Goal: Task Accomplishment & Management: Manage account settings

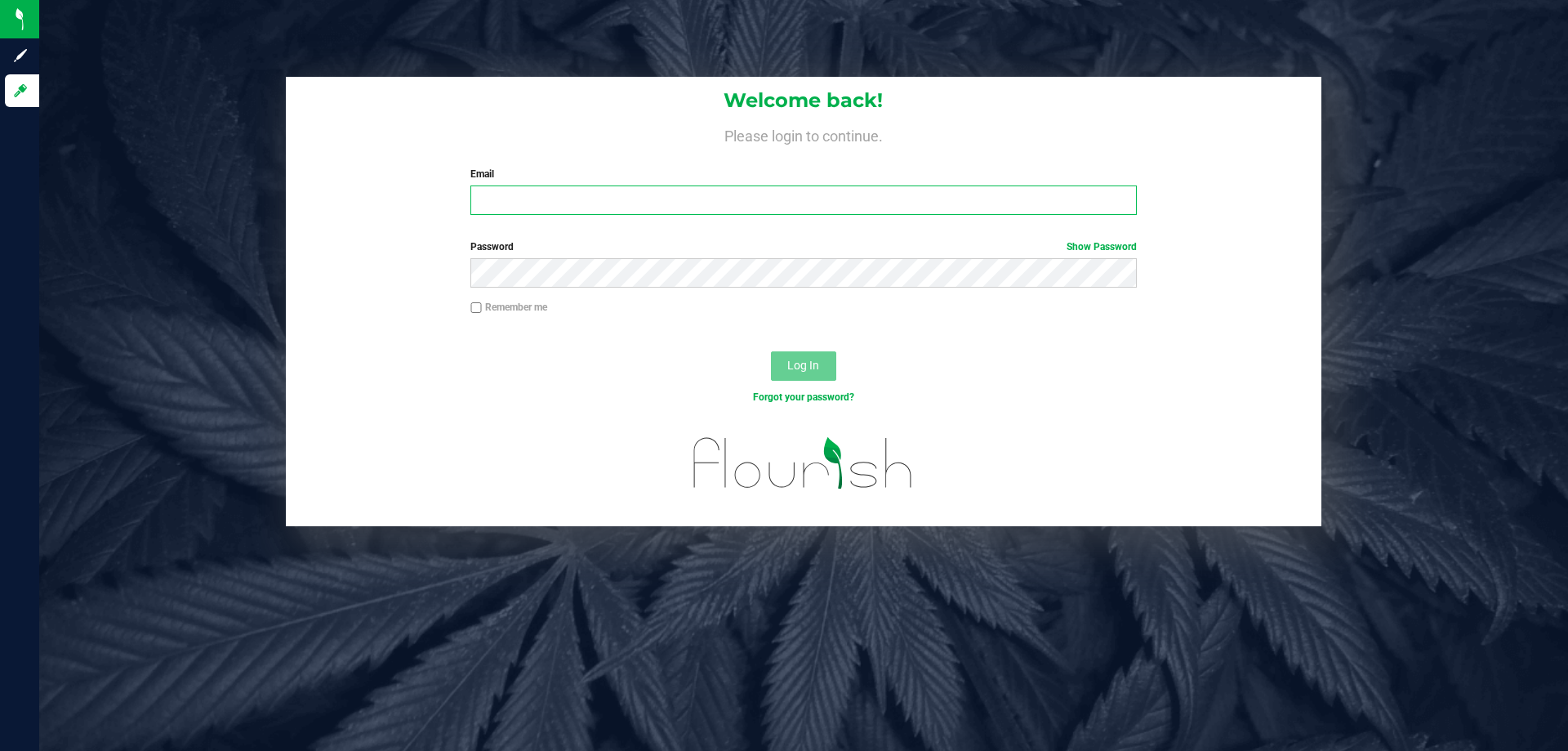
click at [551, 209] on input "Email" at bounding box center [804, 200] width 666 height 30
type input "[PERSON_NAME][EMAIL_ADDRESS][DOMAIN_NAME]"
click at [771, 351] on button "Log In" at bounding box center [803, 366] width 65 height 30
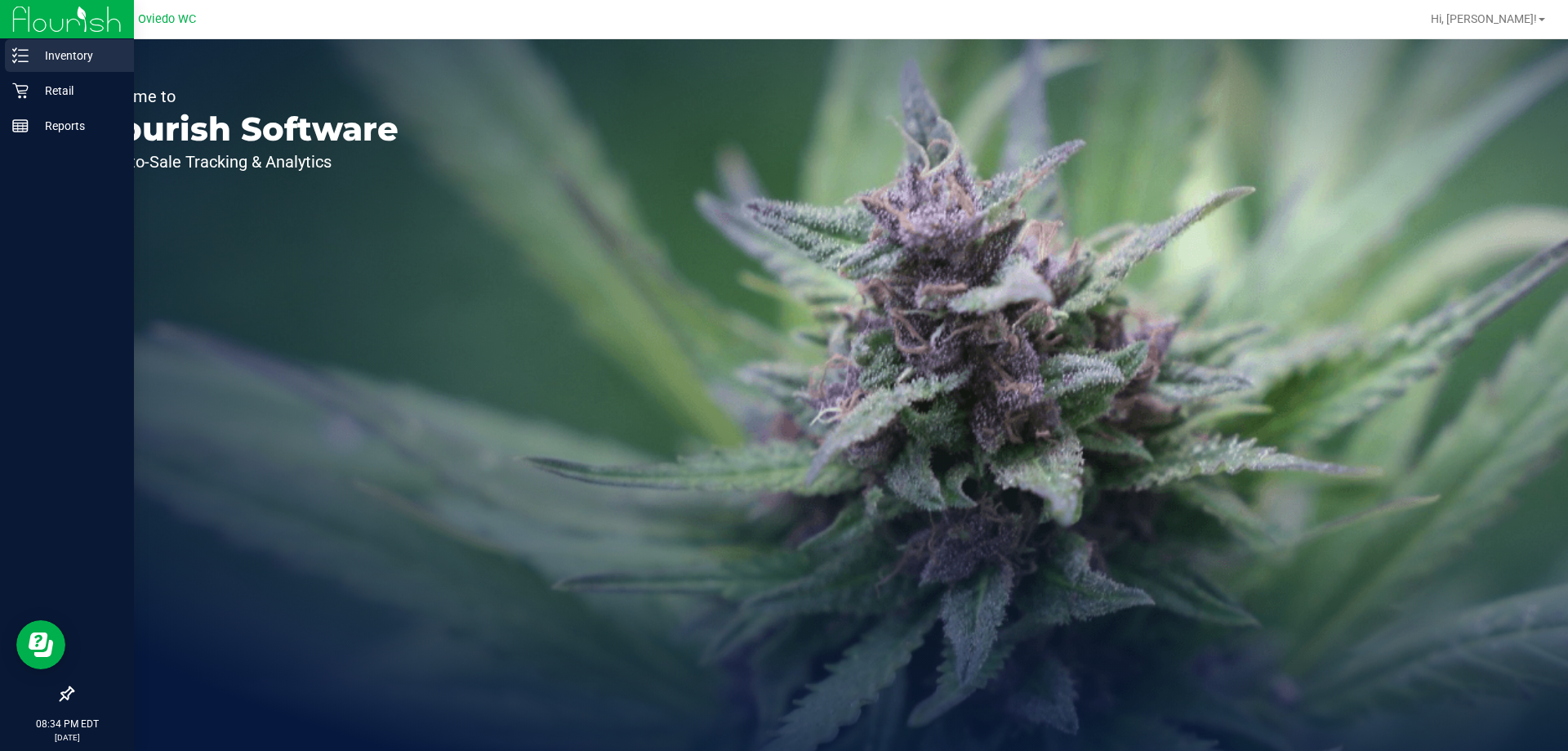
click at [31, 61] on p "Inventory" at bounding box center [78, 55] width 98 height 20
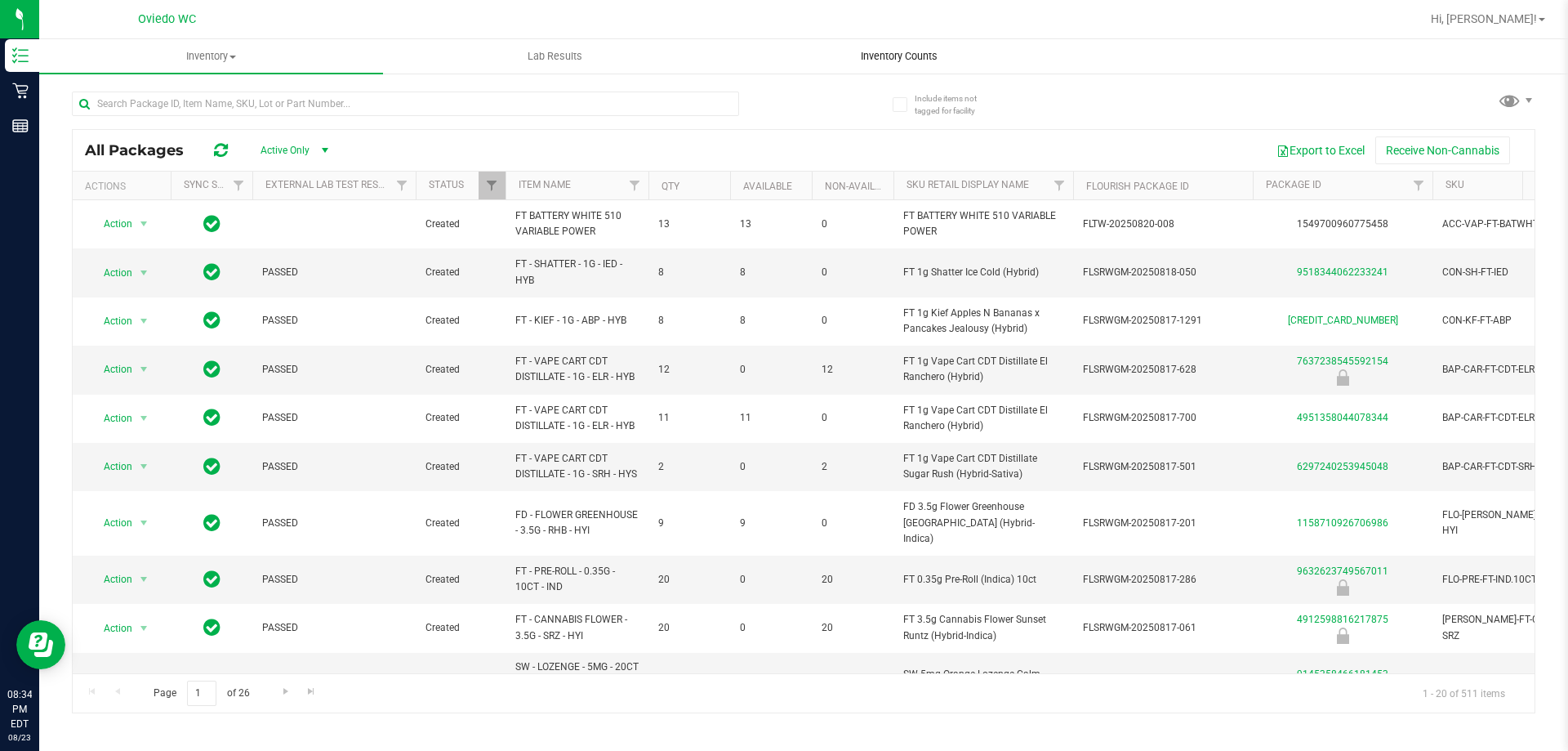
drag, startPoint x: 886, startPoint y: 57, endPoint x: 869, endPoint y: 56, distance: 17.0
click at [886, 57] on span "Inventory Counts" at bounding box center [899, 56] width 121 height 15
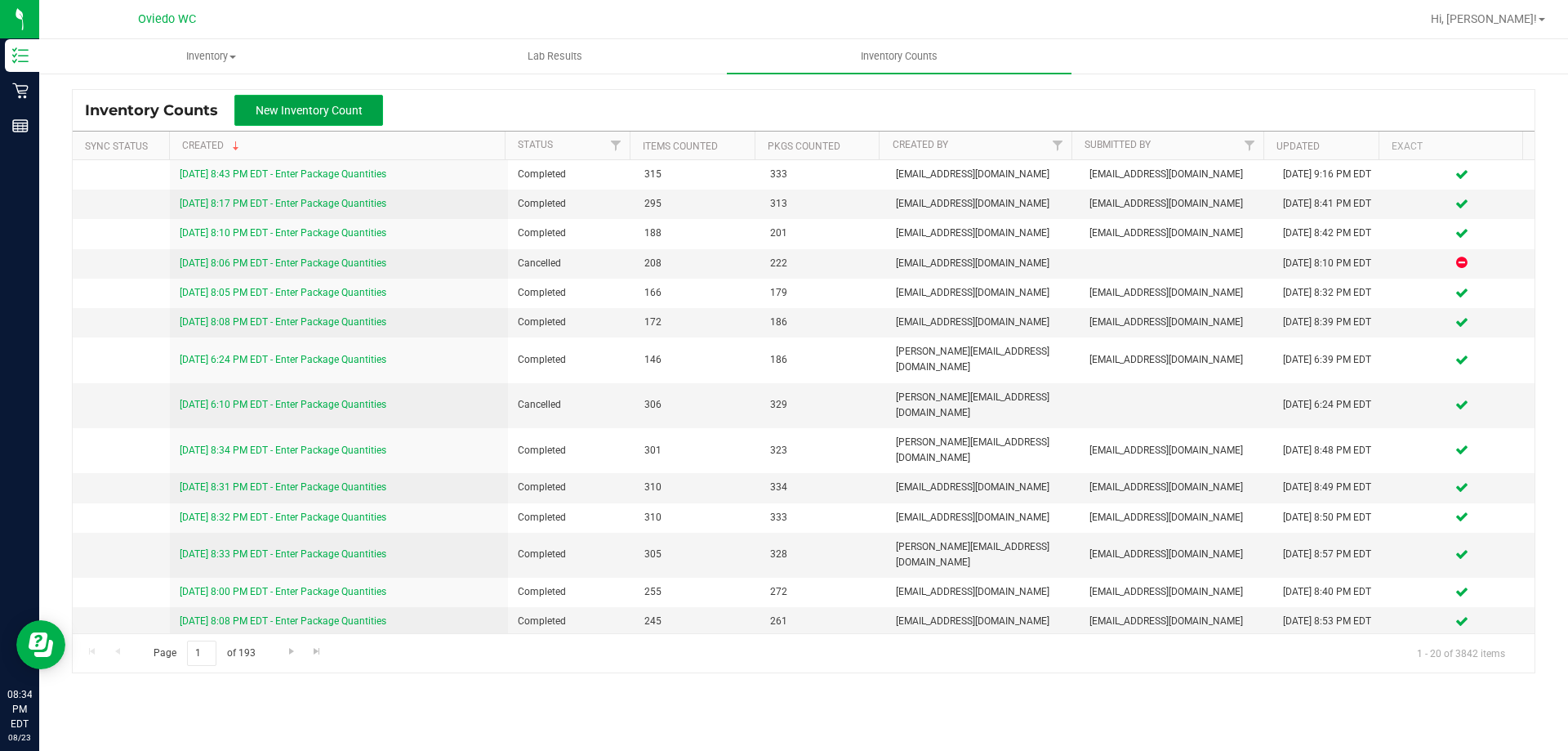
click at [328, 113] on span "New Inventory Count" at bounding box center [309, 111] width 107 height 13
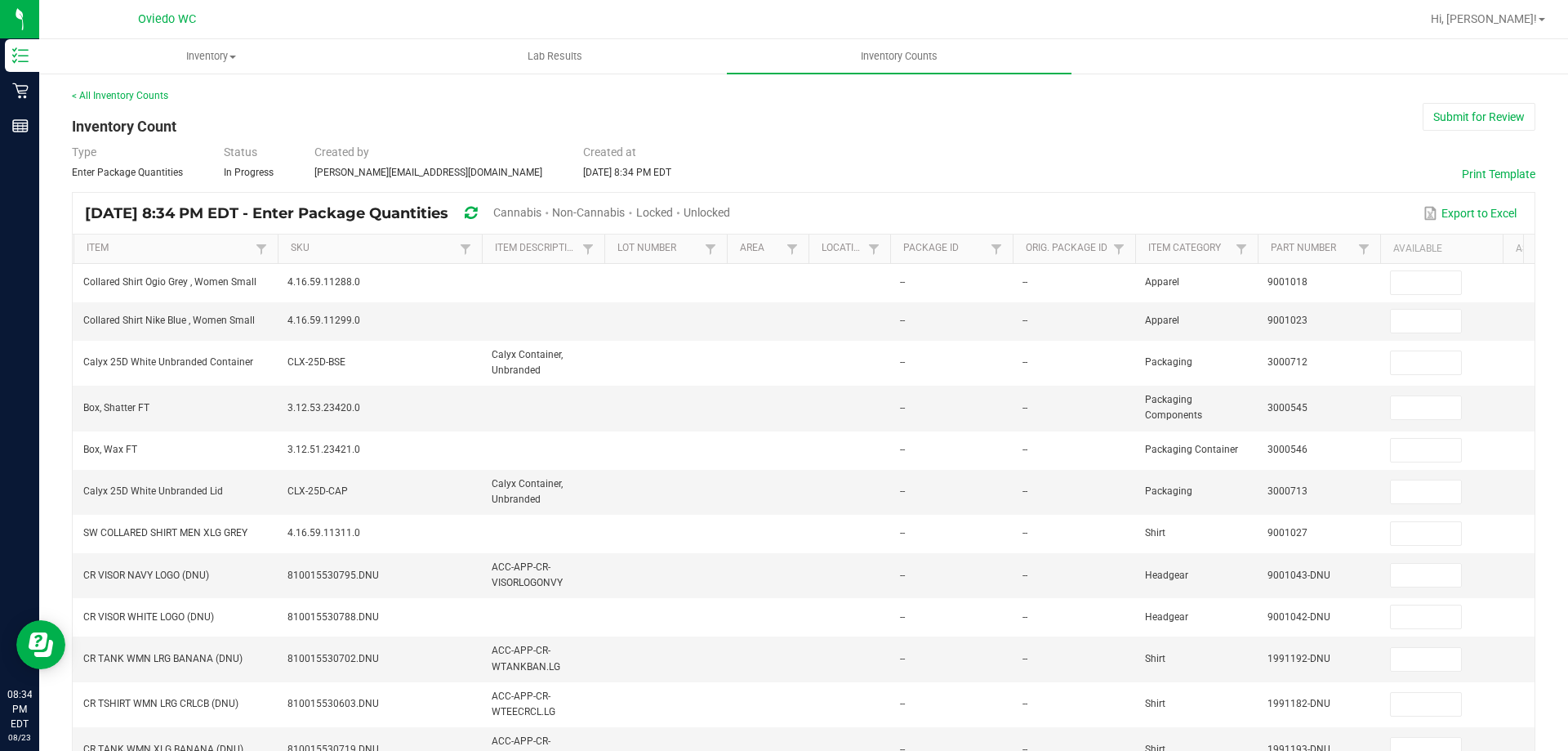
click at [552, 219] on div "Cannabis" at bounding box center [522, 213] width 59 height 31
click at [542, 212] on span "Cannabis" at bounding box center [517, 212] width 48 height 13
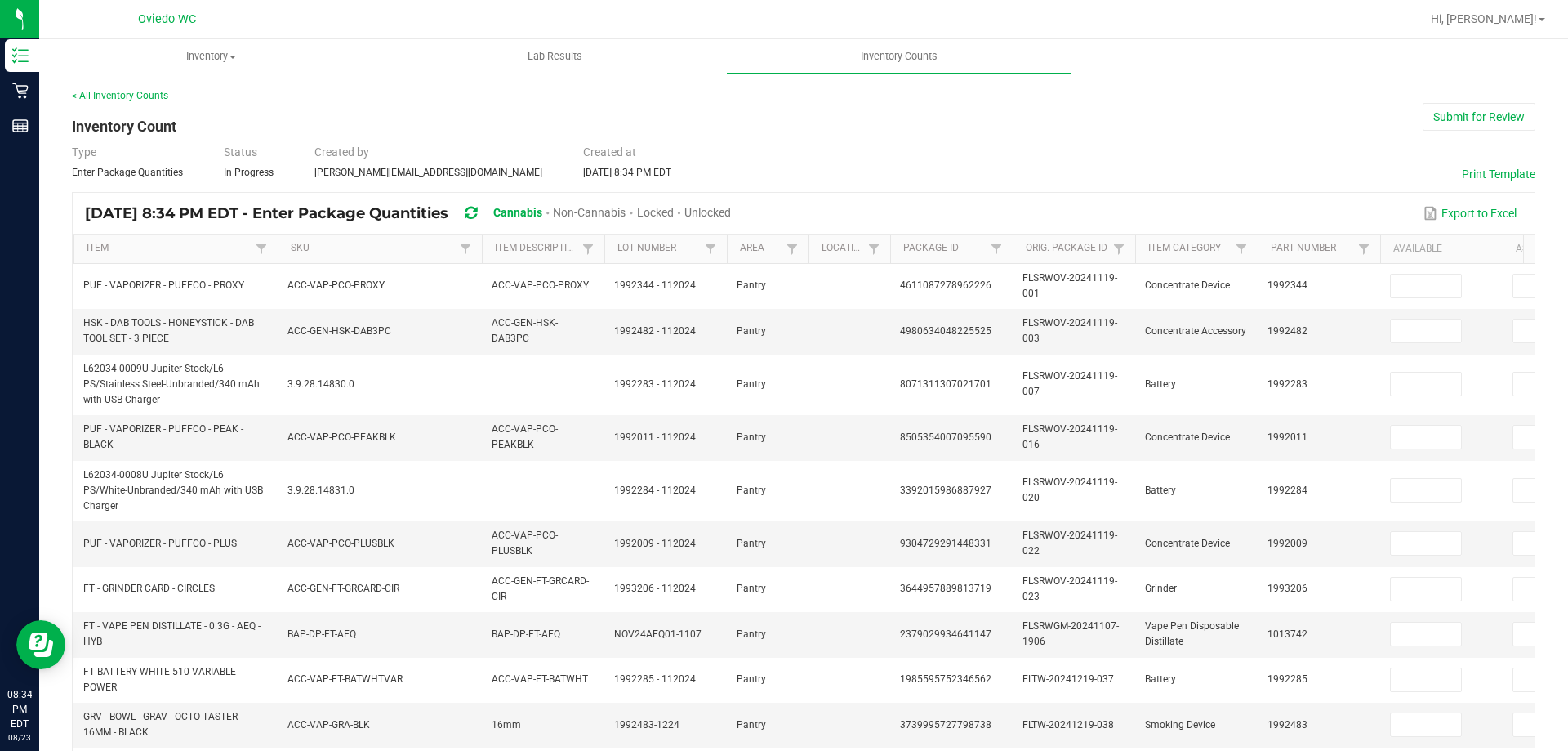
click at [731, 212] on span "Unlocked" at bounding box center [708, 212] width 46 height 13
click at [316, 243] on link "SKU" at bounding box center [373, 249] width 164 height 13
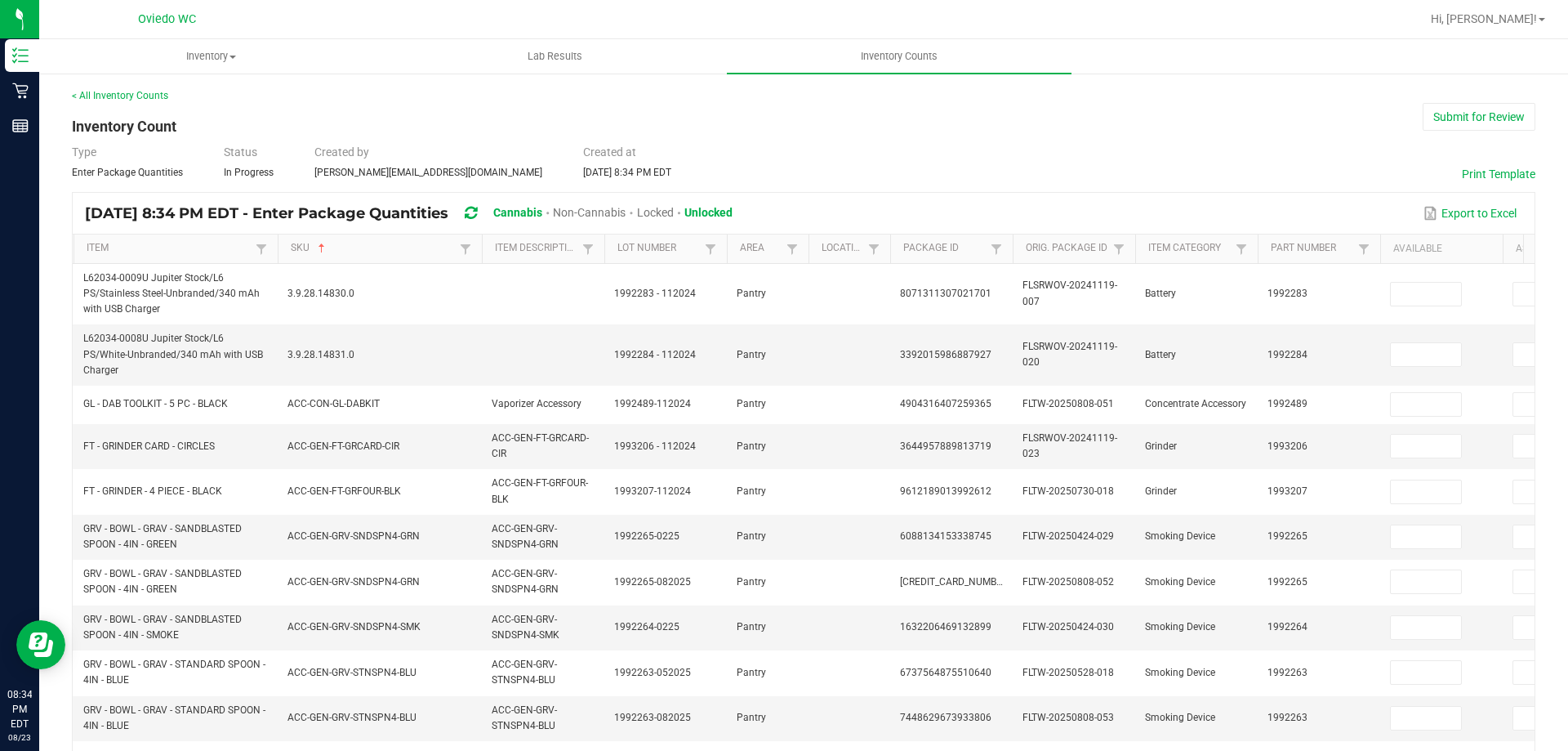
click at [326, 240] on th "SKU Sorted Ascending" at bounding box center [379, 250] width 204 height 30
click at [326, 246] on span "Sortable" at bounding box center [322, 249] width 13 height 13
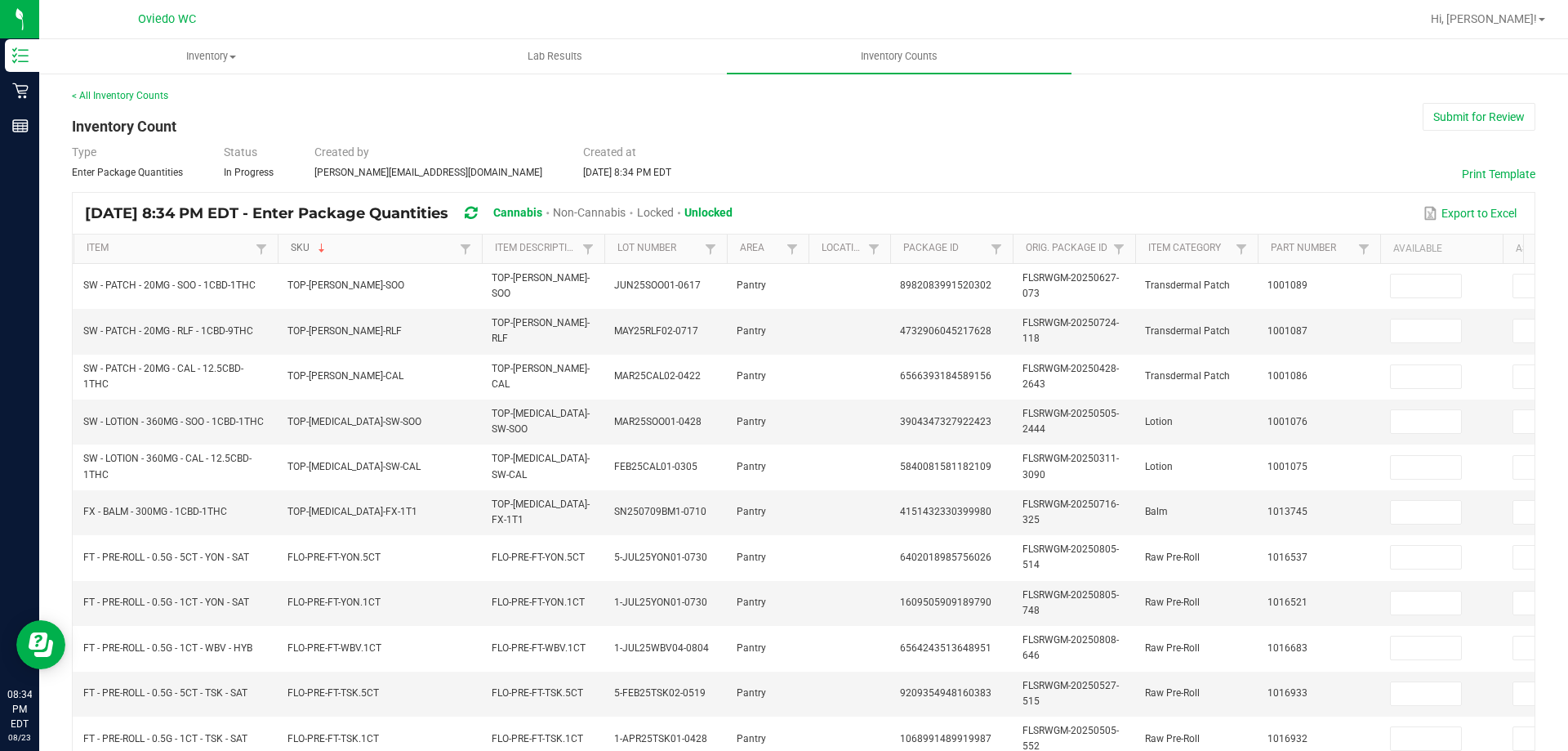
click at [326, 252] on span "Sortable" at bounding box center [322, 249] width 13 height 13
click at [333, 249] on link "SKU" at bounding box center [373, 249] width 164 height 13
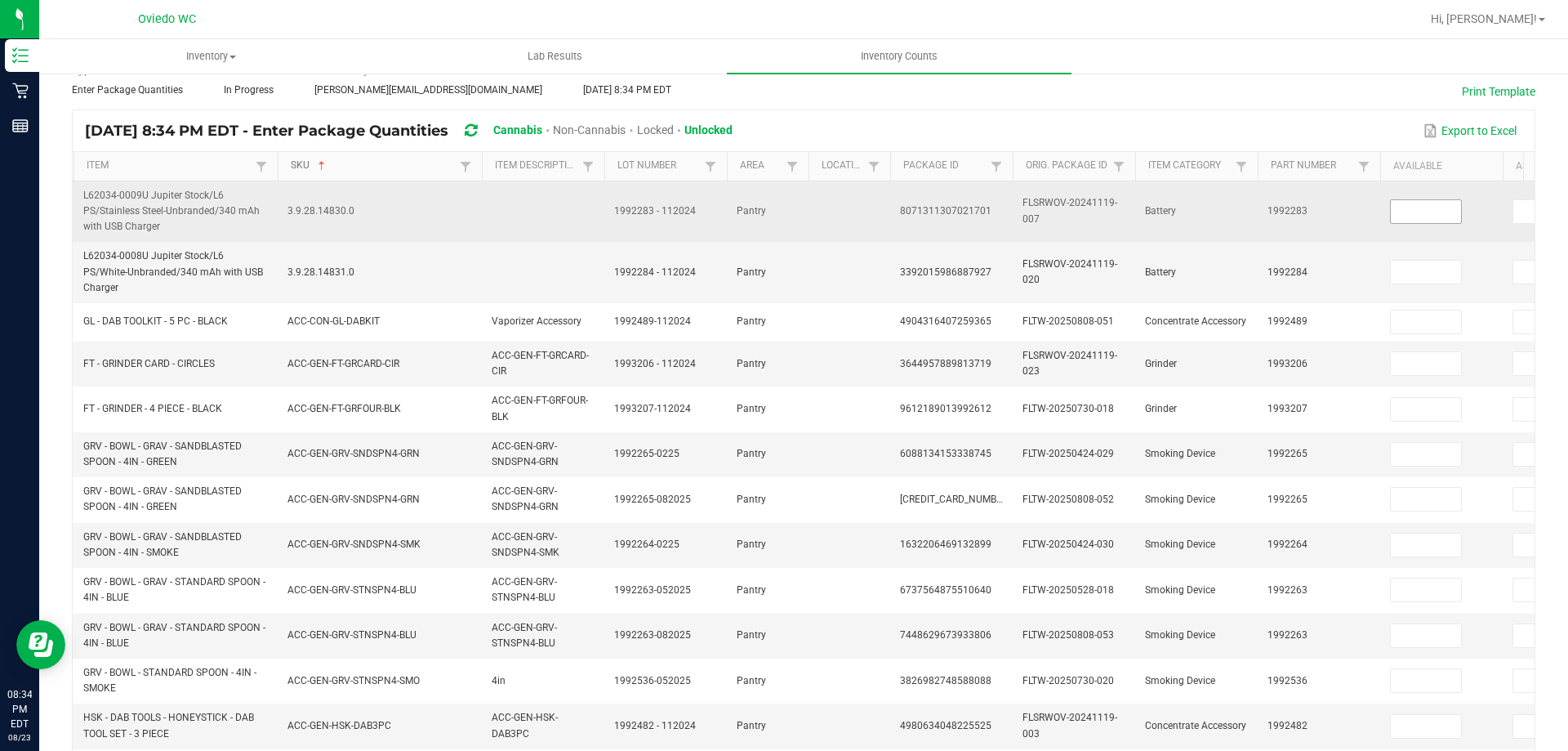
scroll to position [82, 0]
click at [1442, 222] on input at bounding box center [1426, 212] width 70 height 23
type input "0"
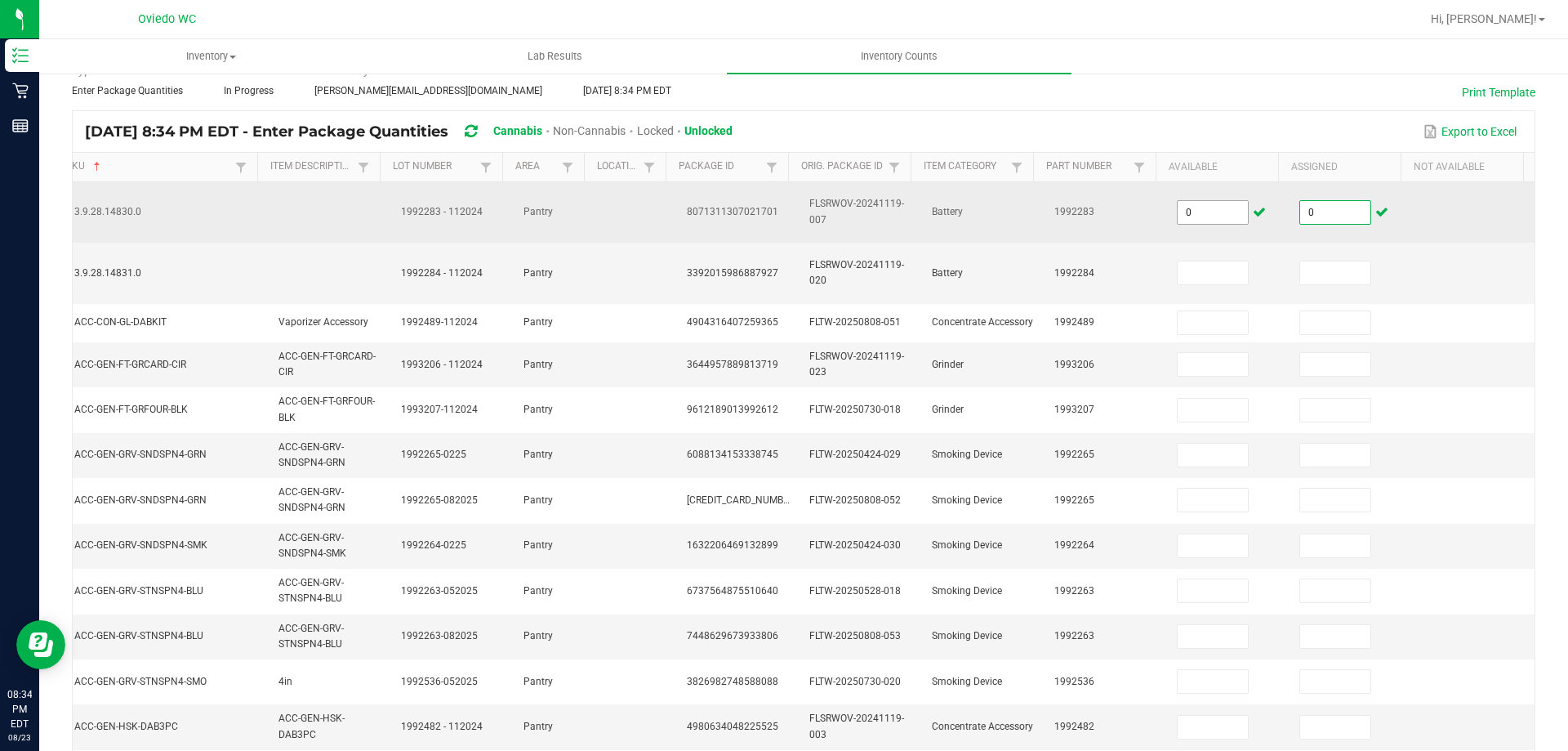
type input "0"
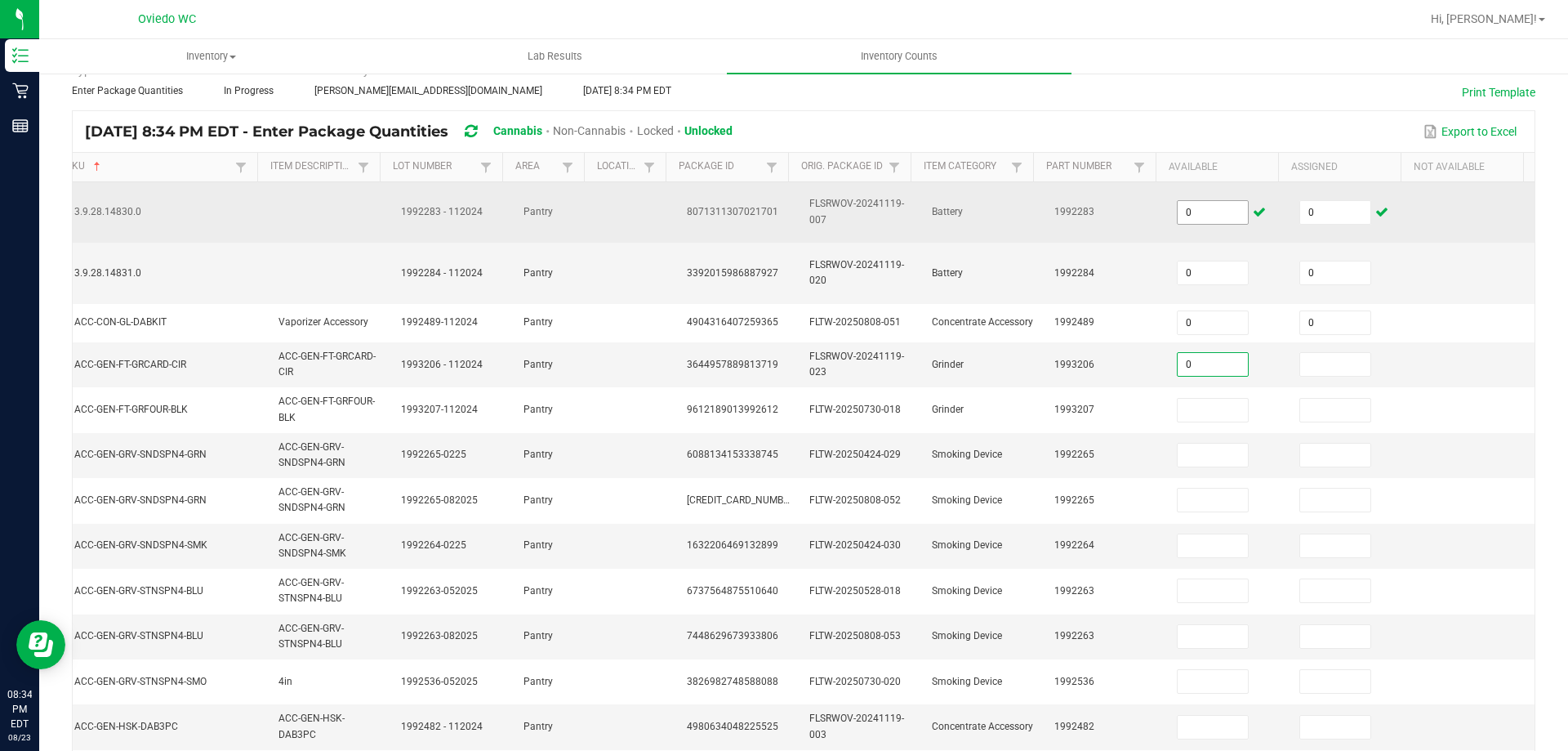
type input "0"
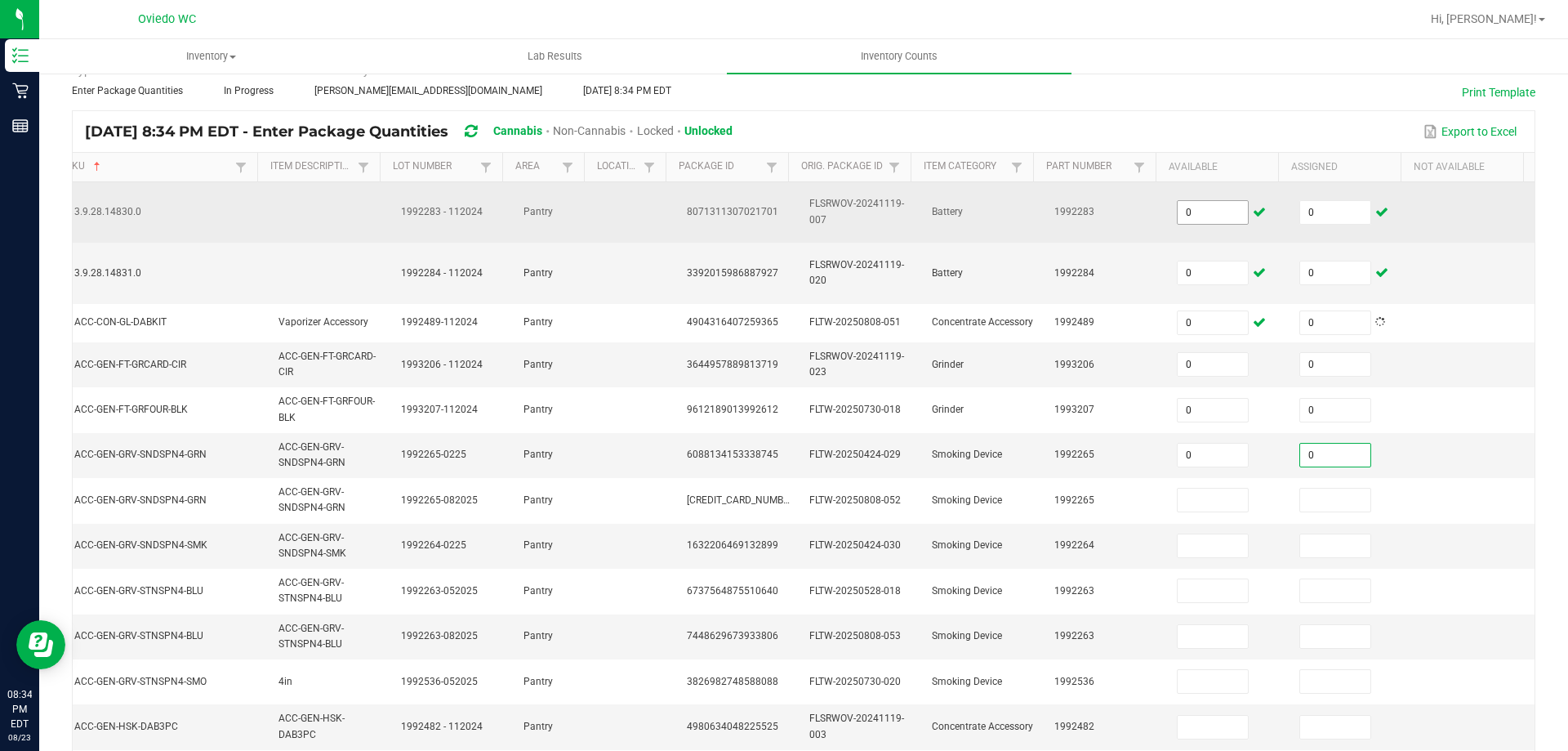
type input "0"
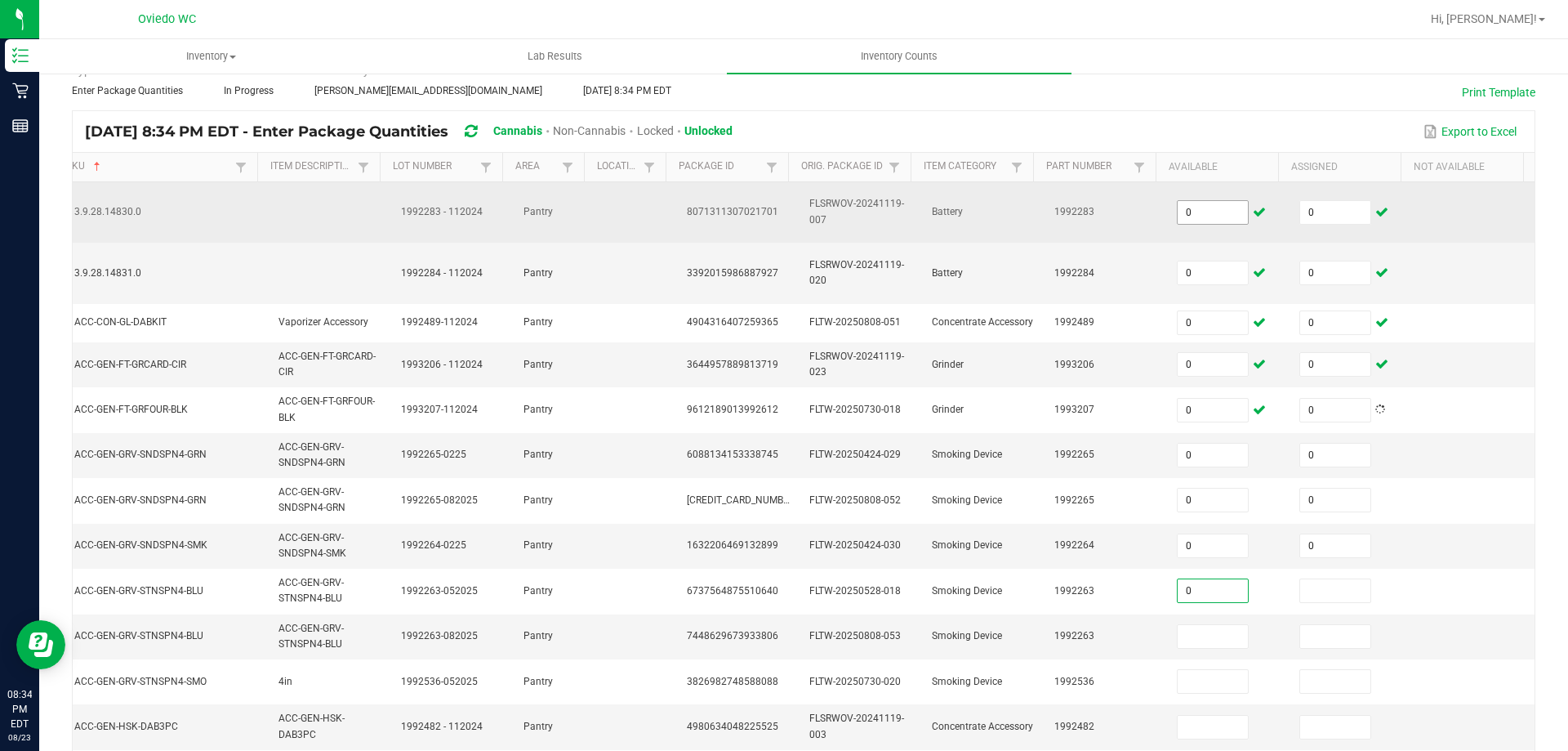
type input "0"
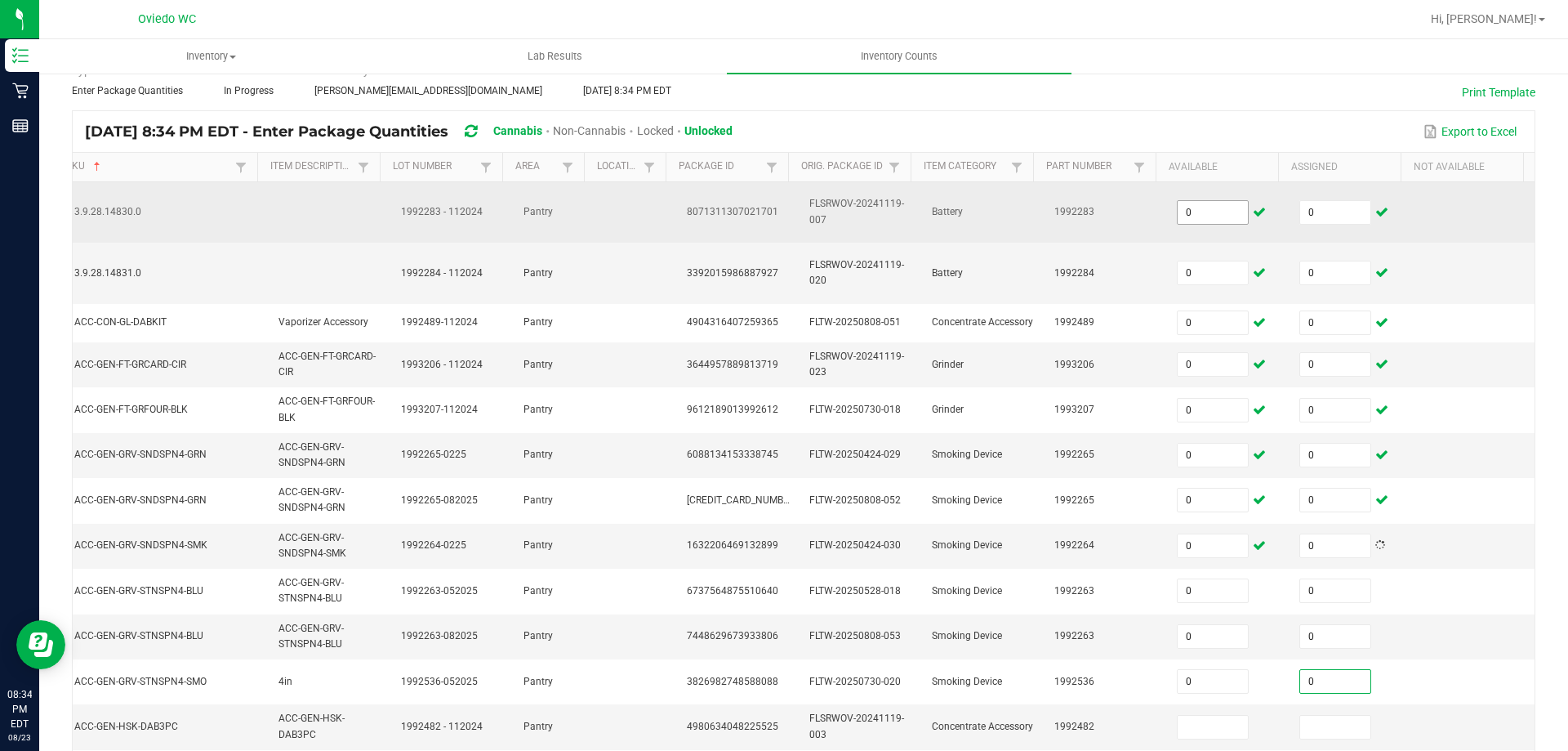
type input "0"
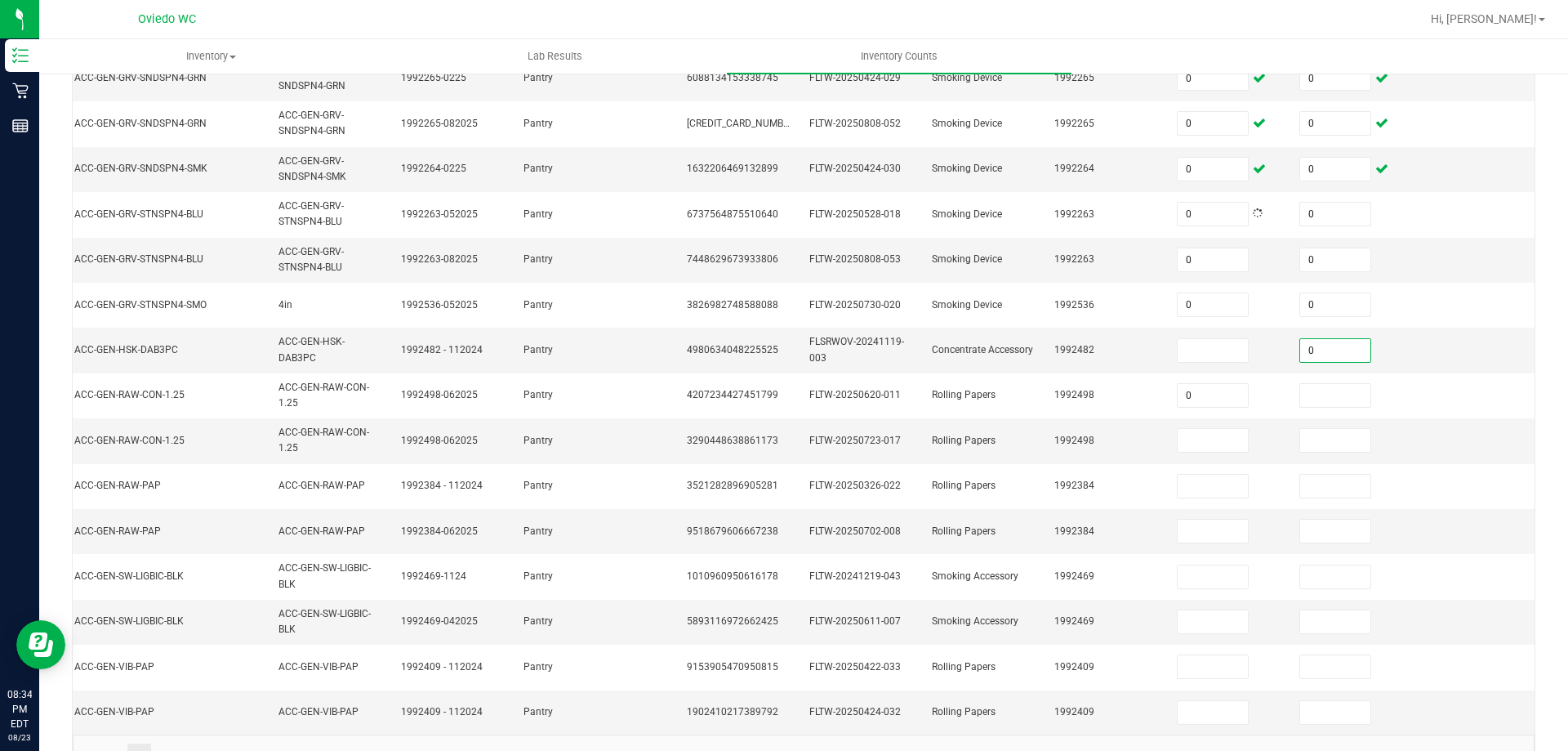
type input "0"
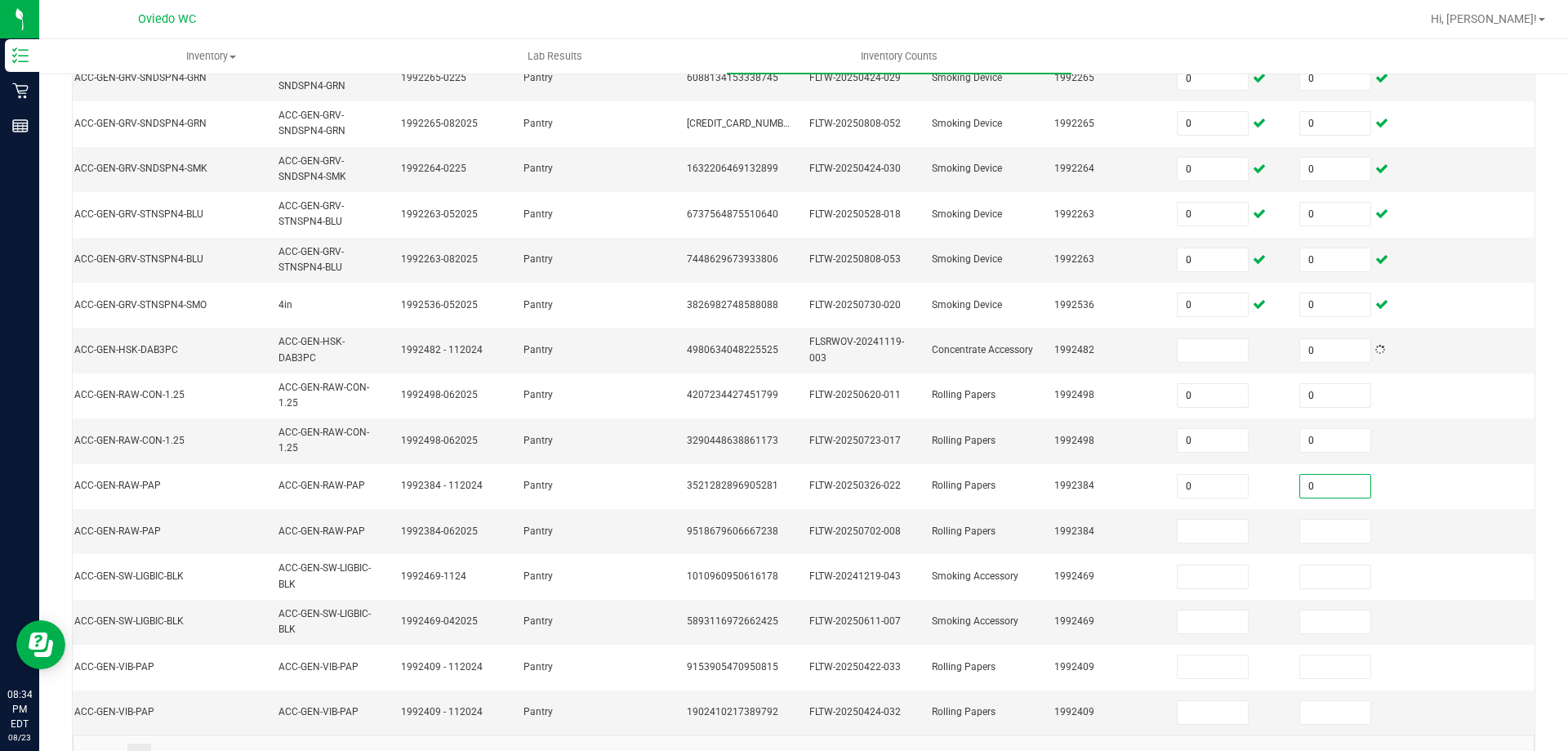
type input "0"
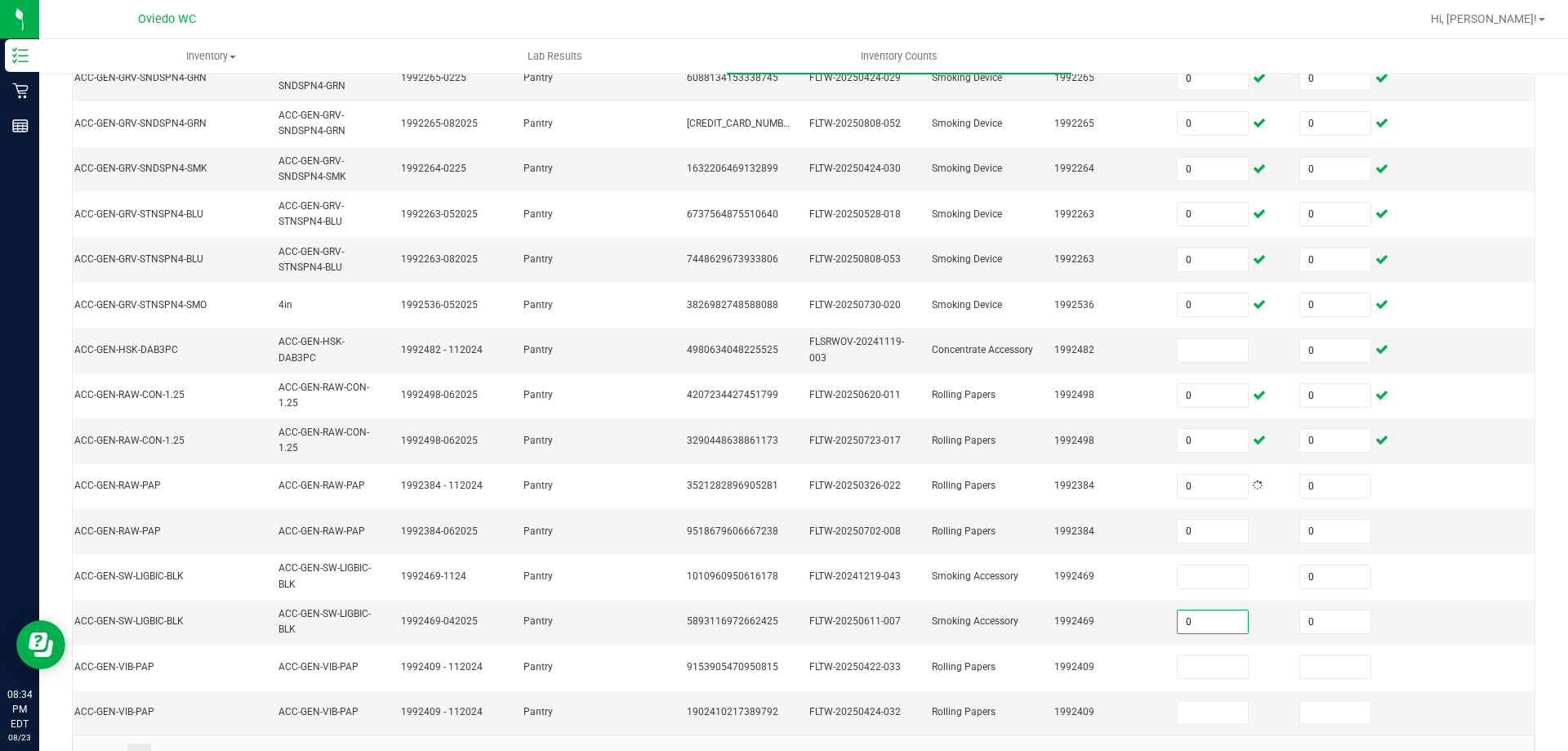
type input "0"
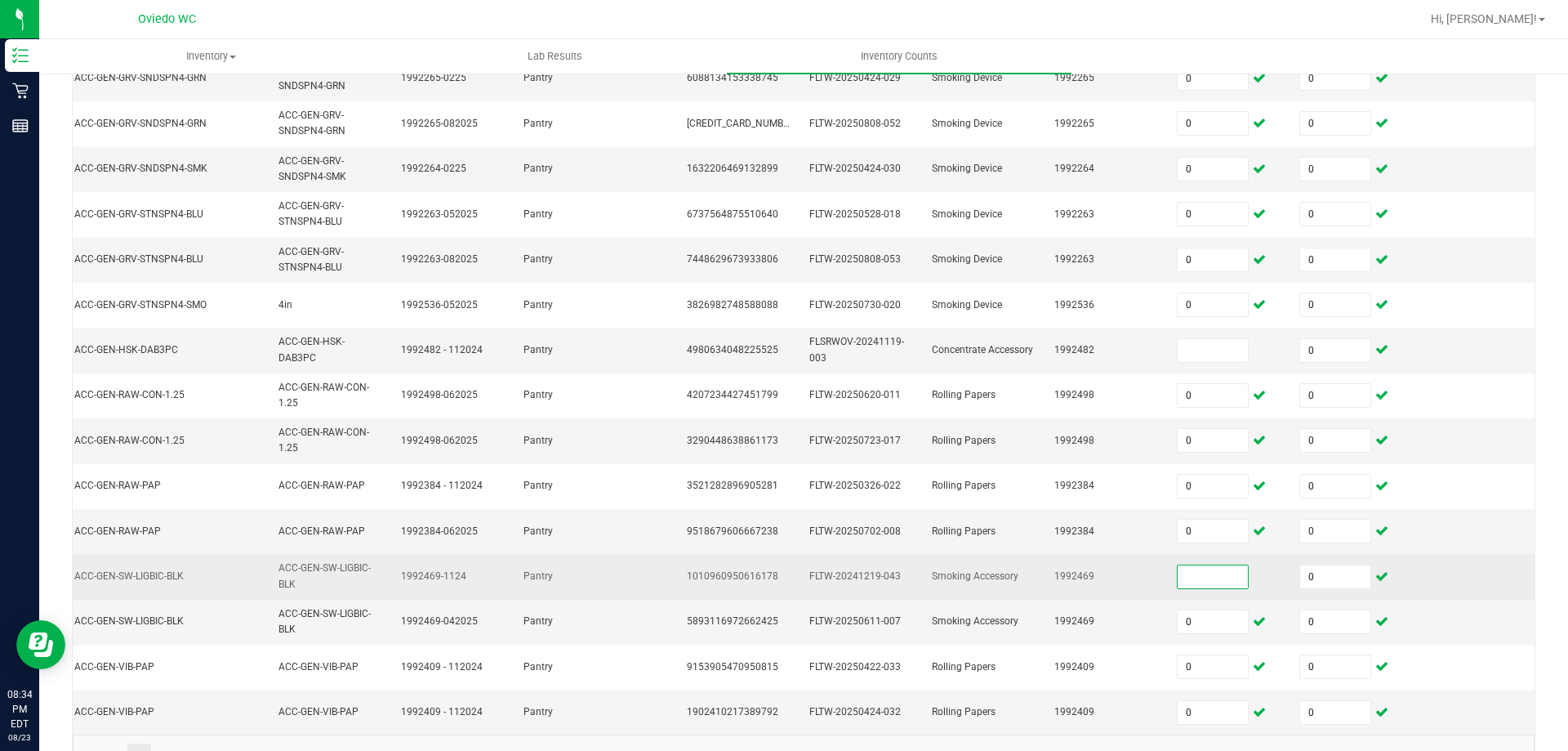
click at [1199, 578] on input at bounding box center [1213, 577] width 70 height 23
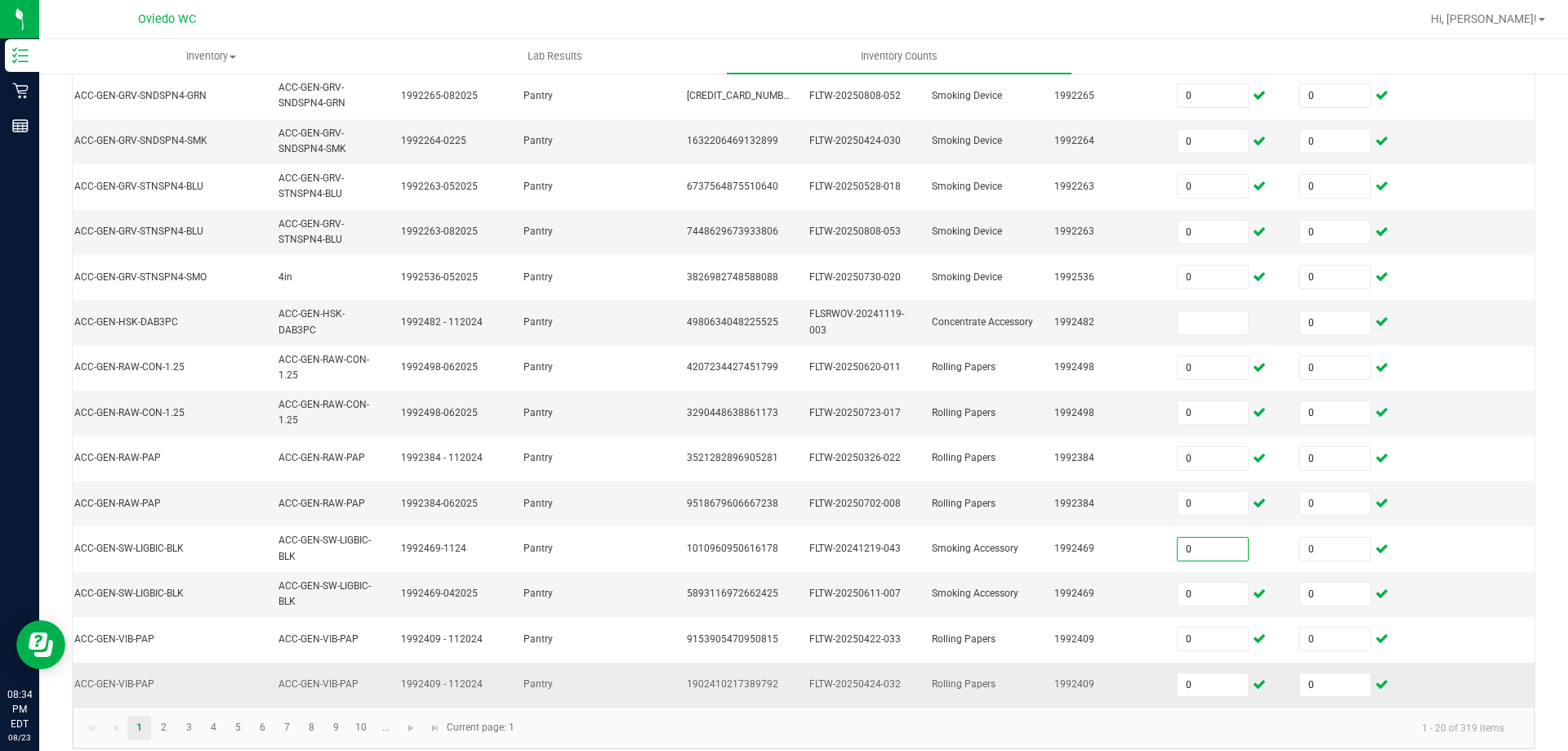
scroll to position [513, 0]
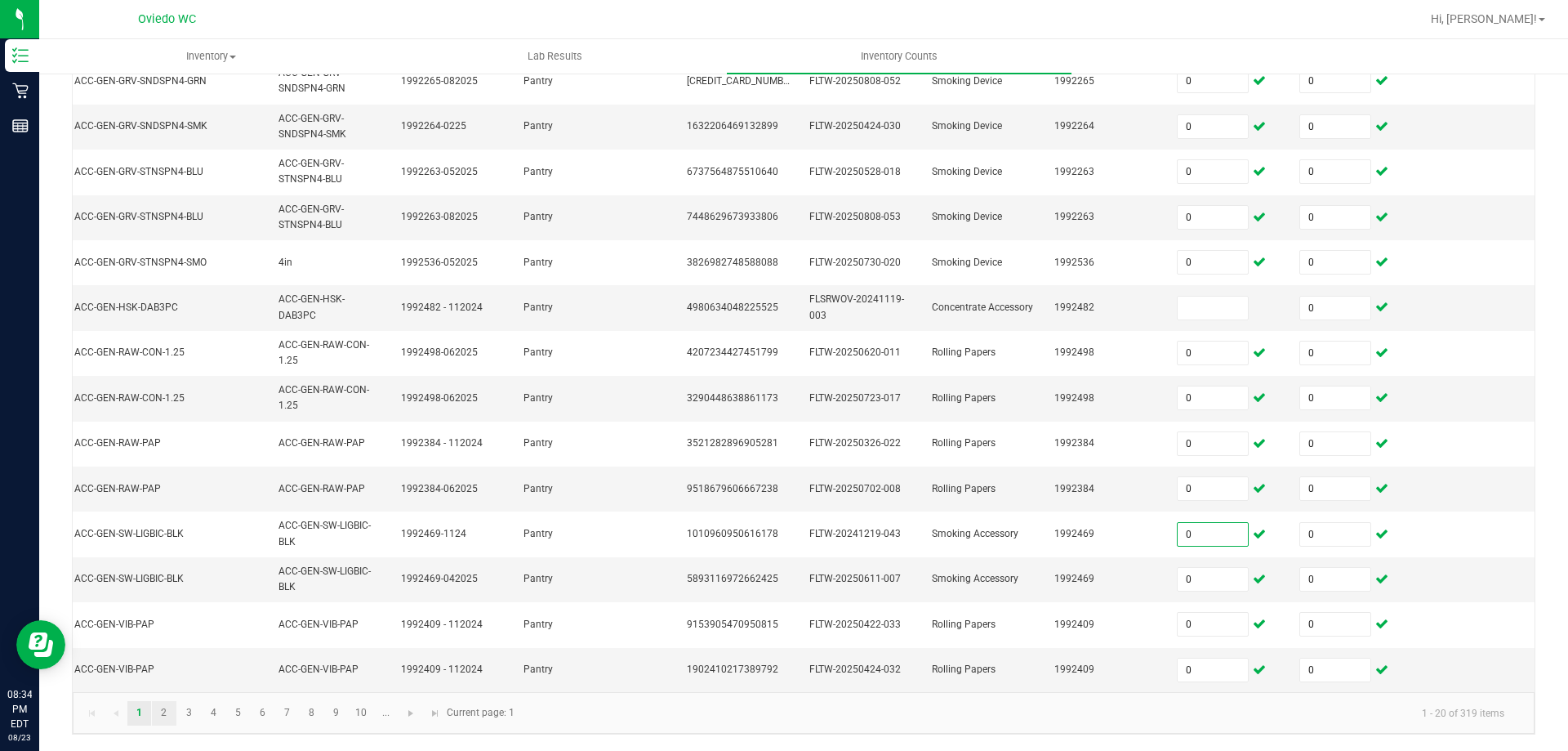
type input "0"
click at [162, 715] on link "2" at bounding box center [164, 713] width 24 height 25
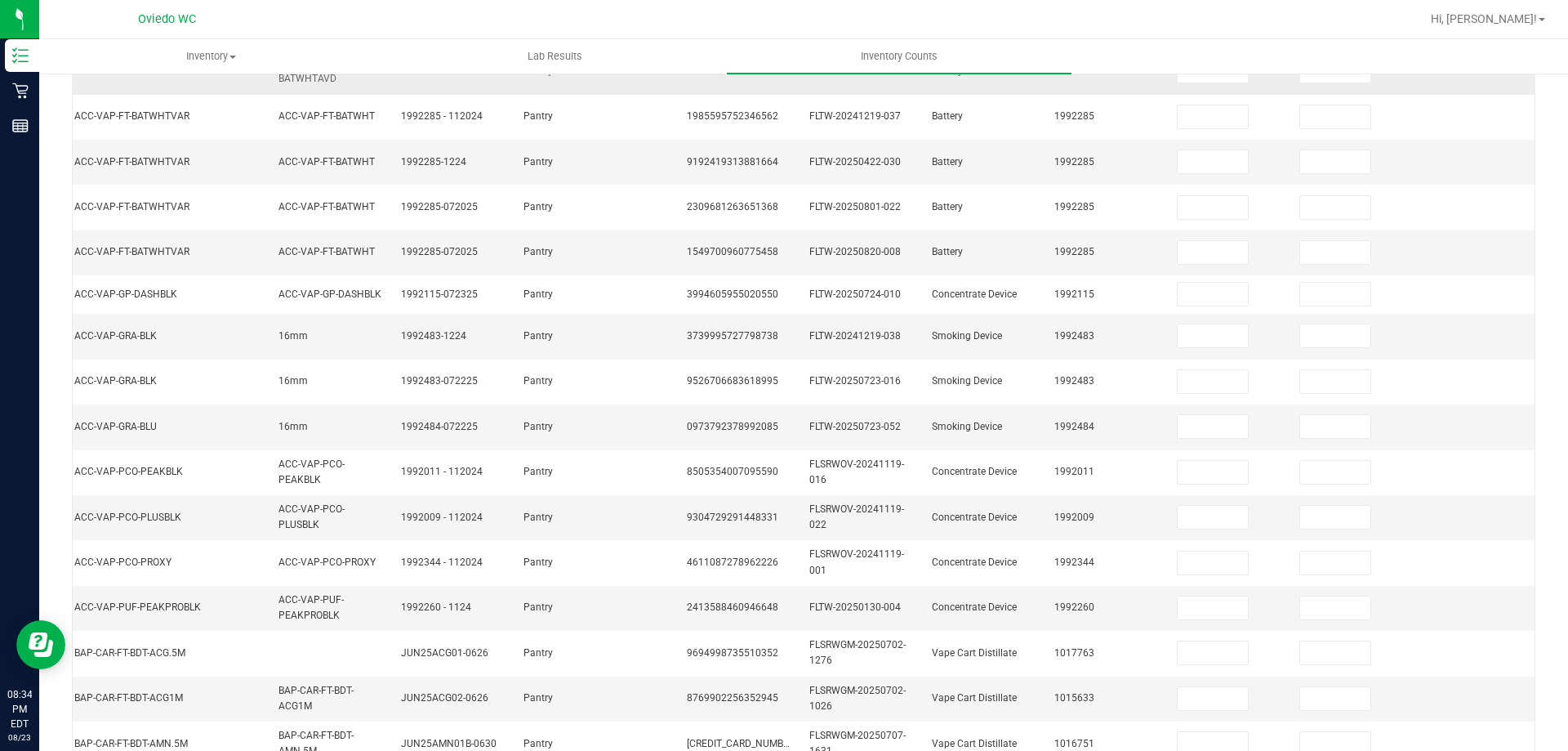
scroll to position [141, 0]
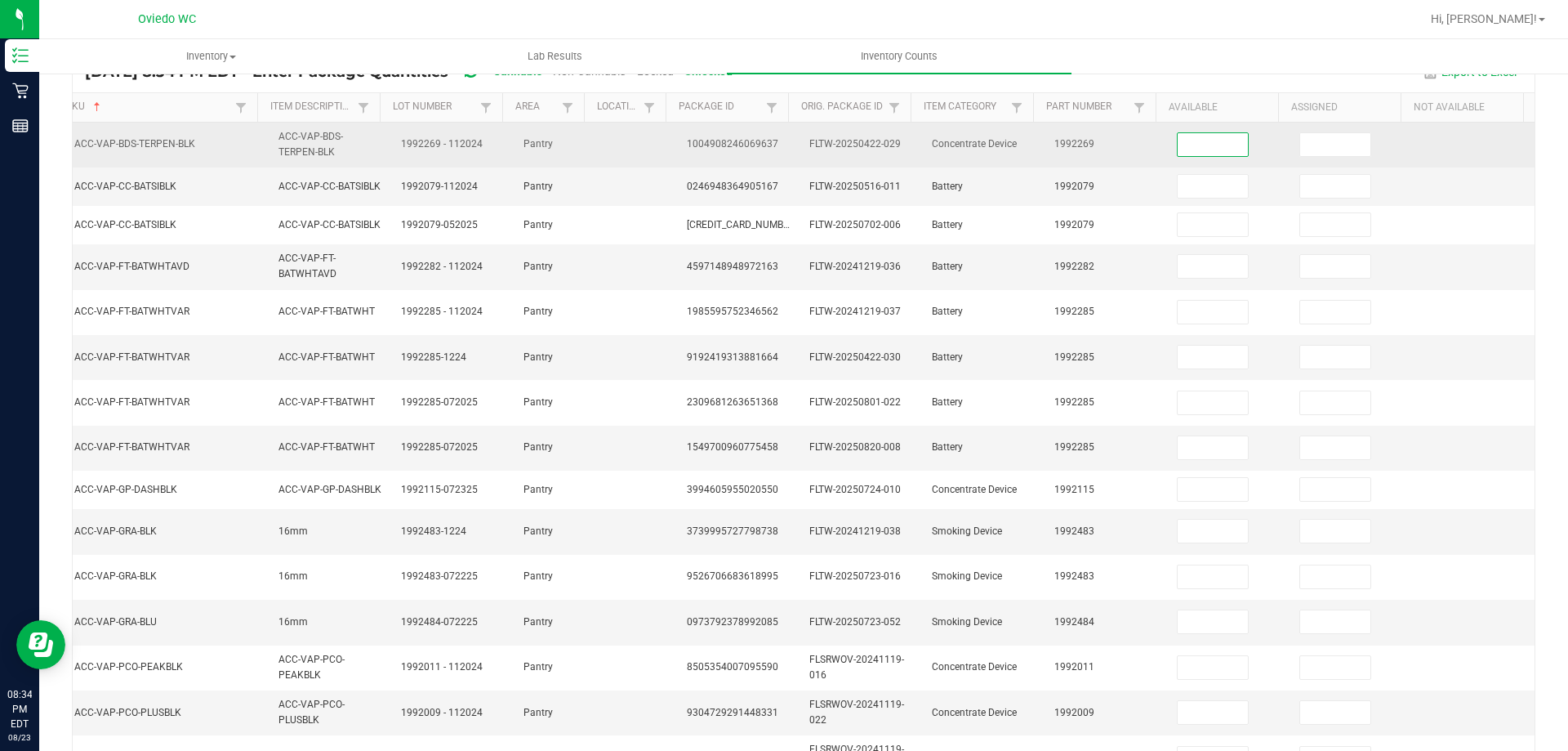
click at [1197, 145] on input at bounding box center [1213, 145] width 70 height 23
type input "0"
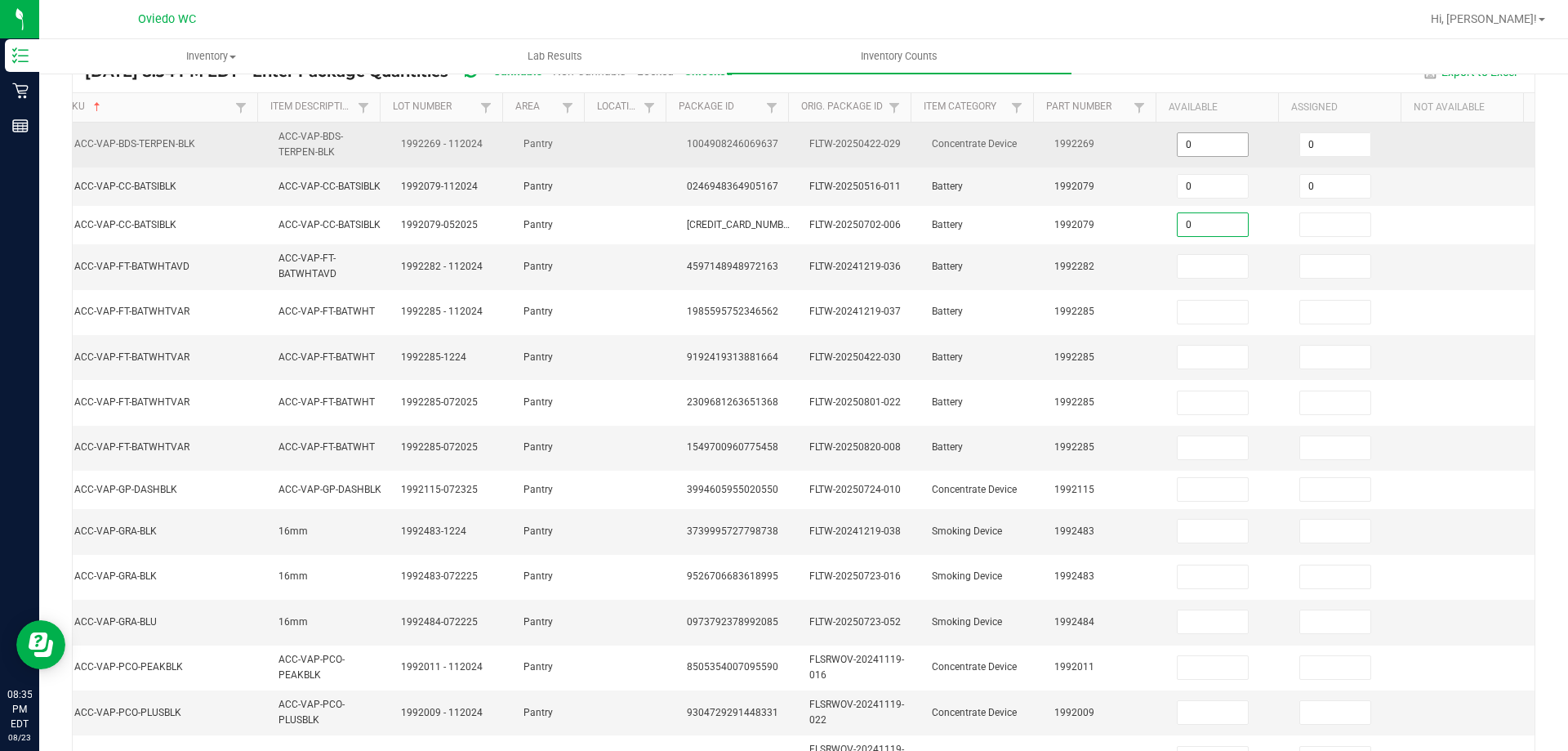
type input "0"
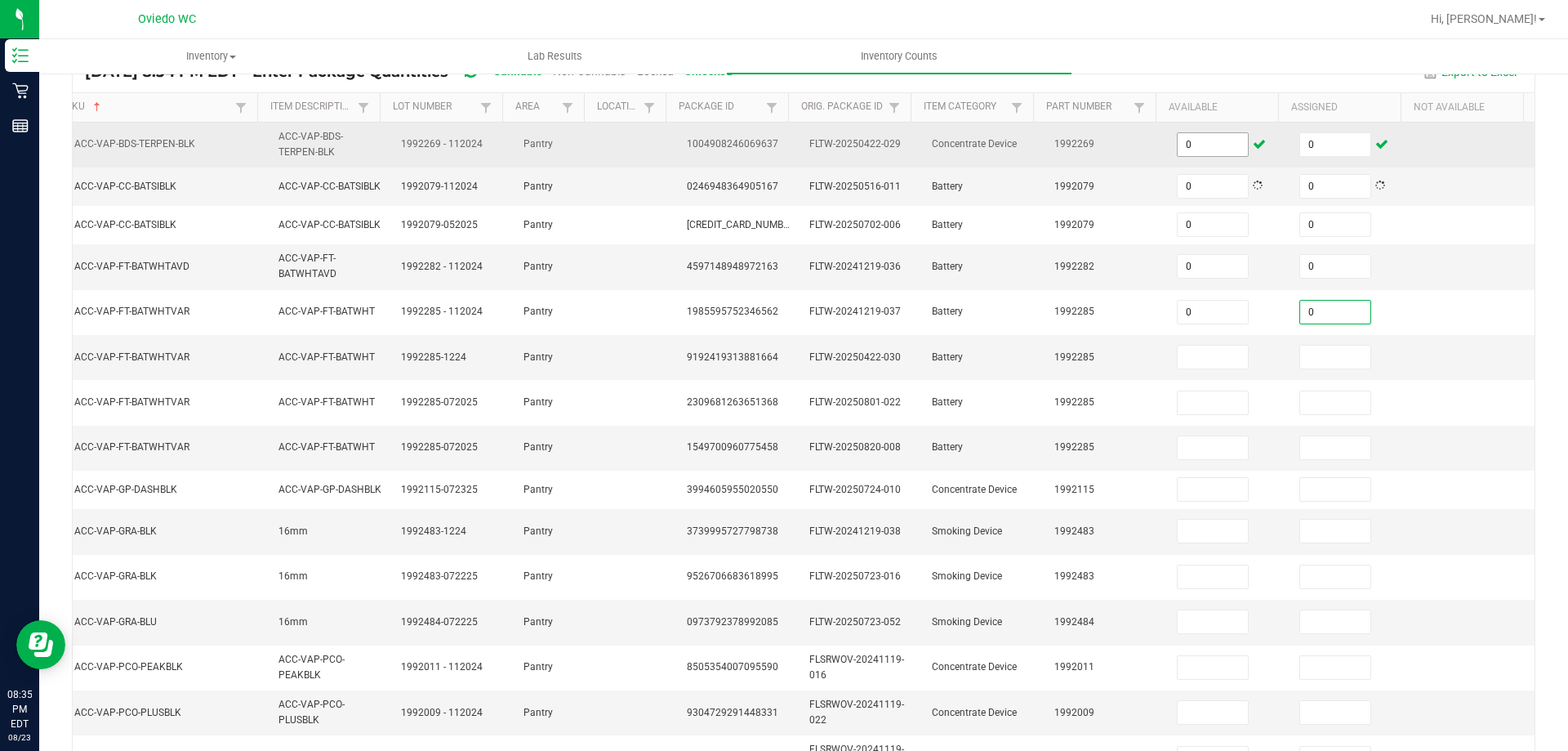
type input "0"
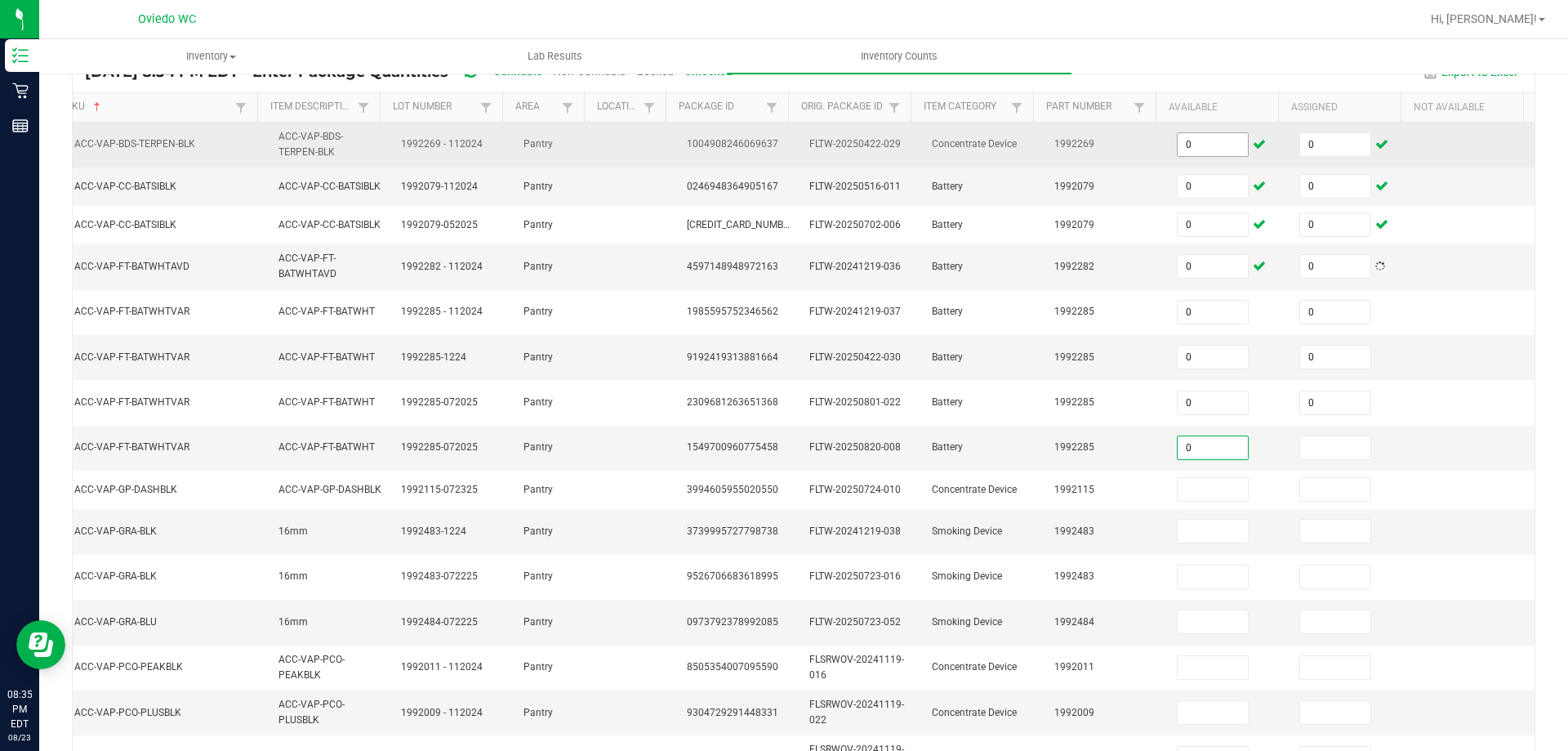
type input "0"
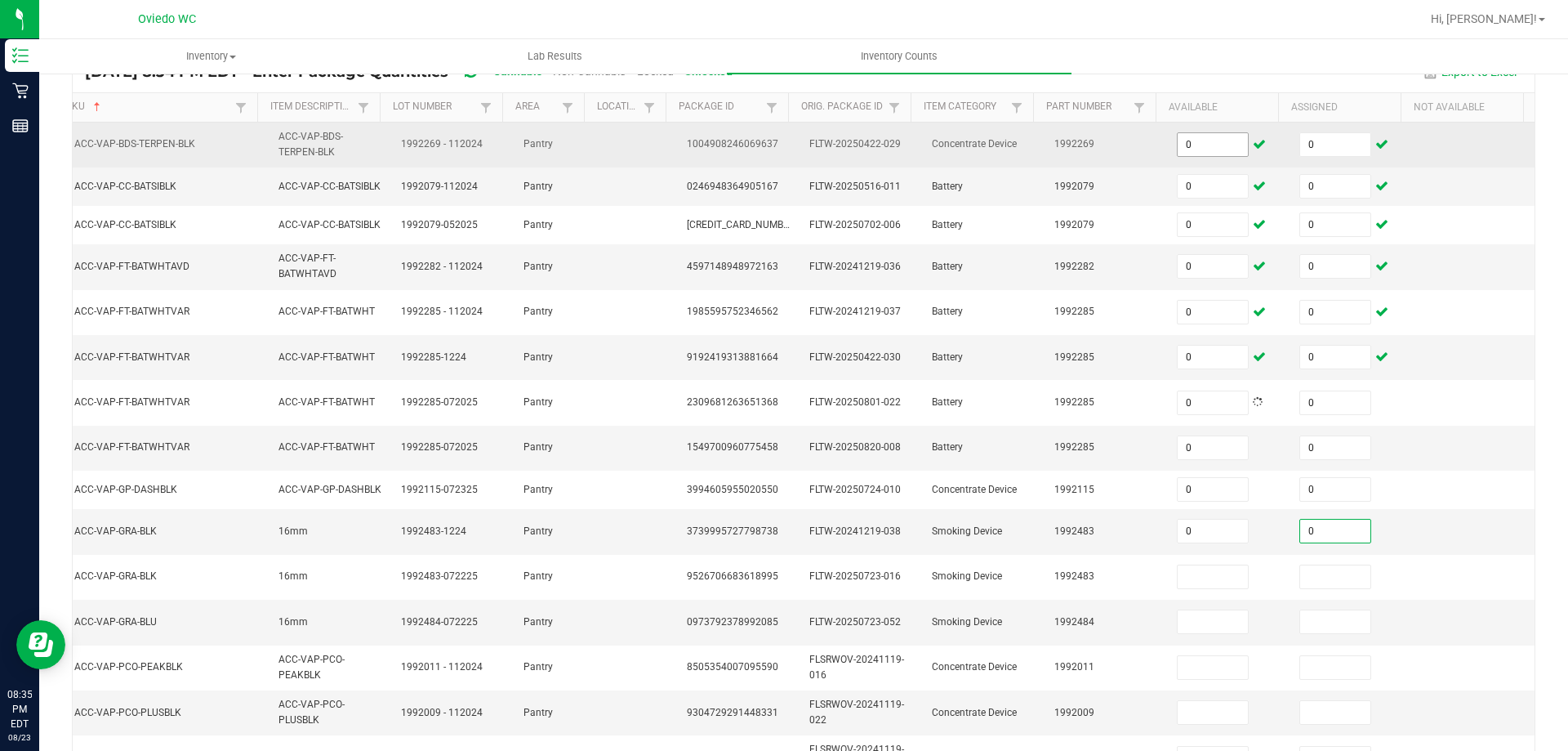
type input "0"
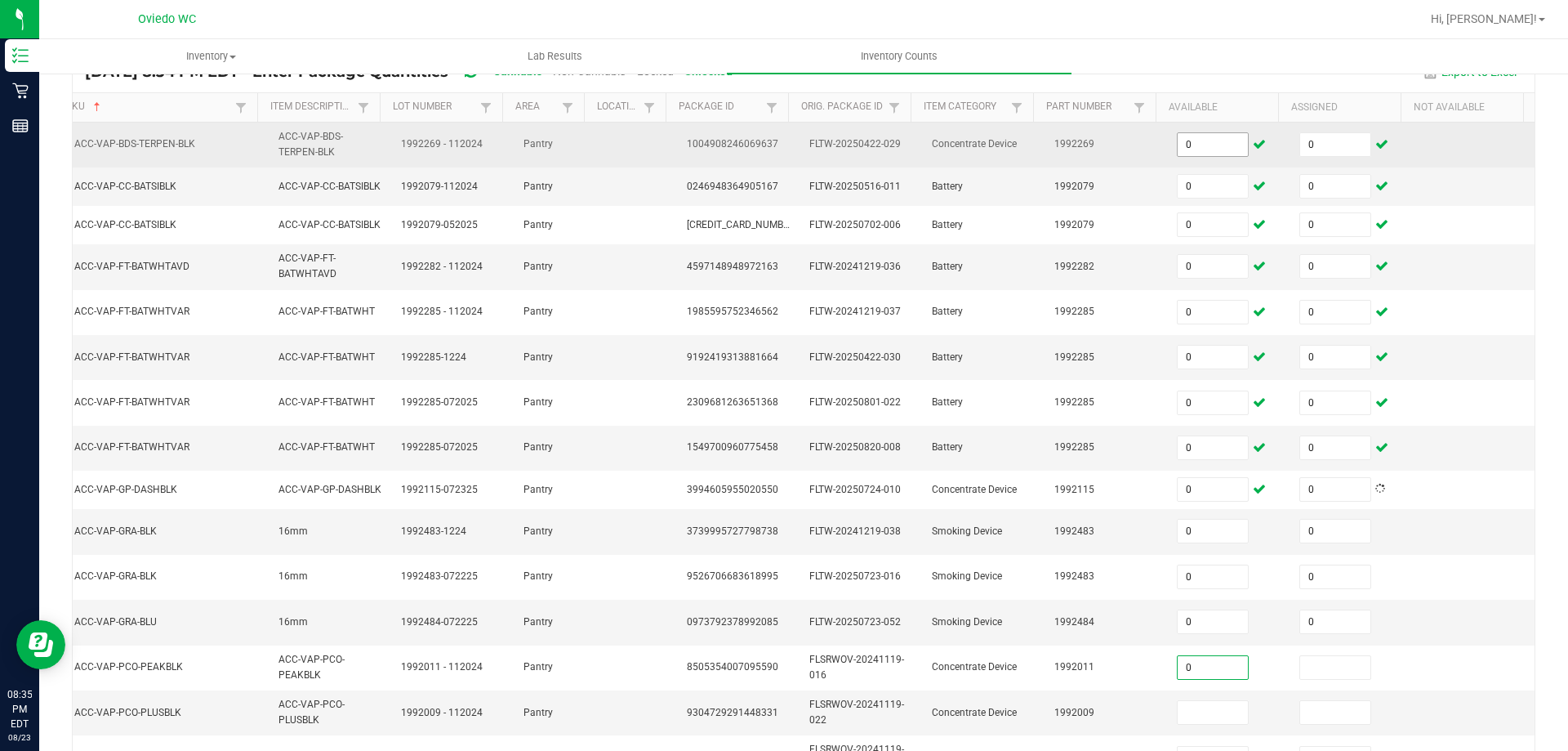
type input "0"
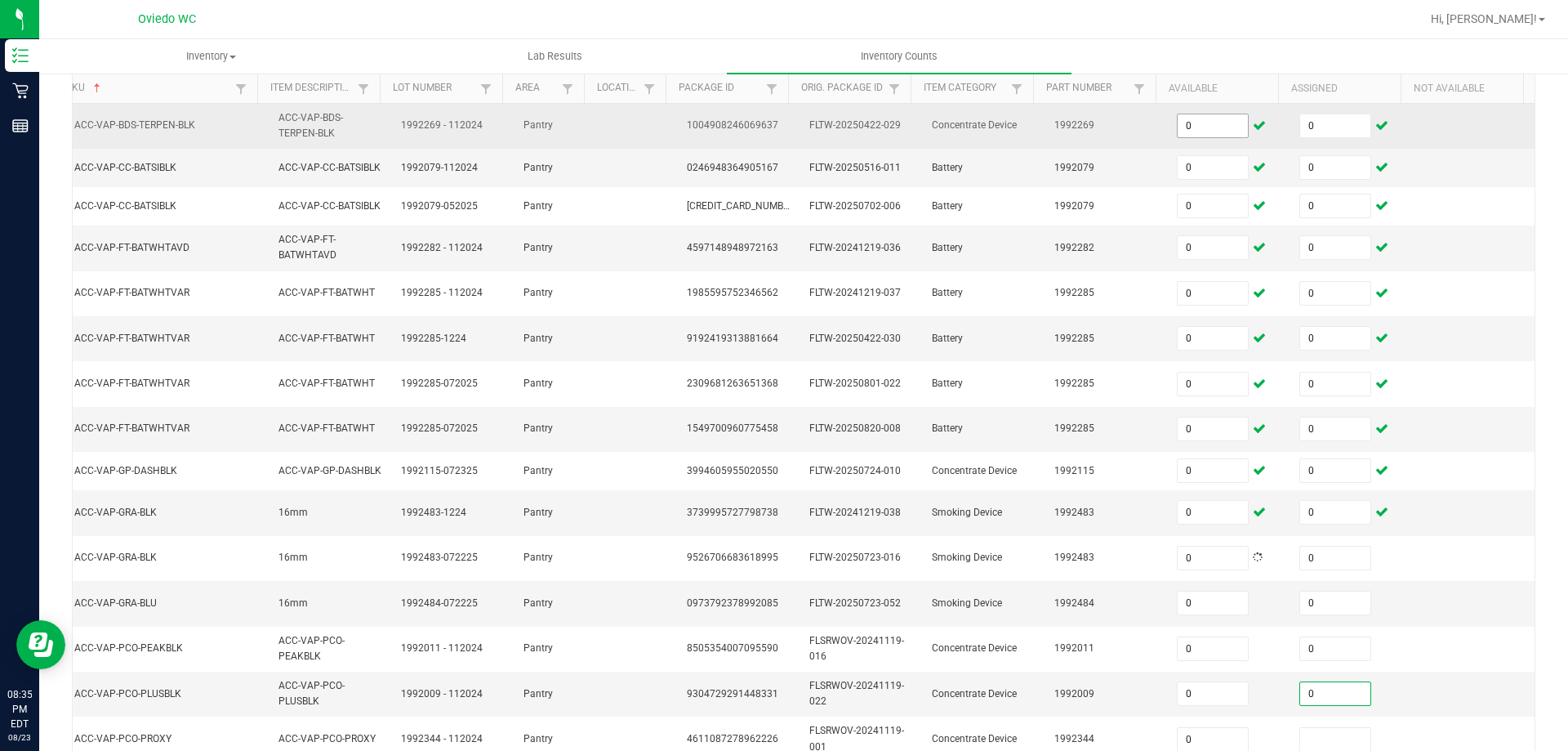
type input "0"
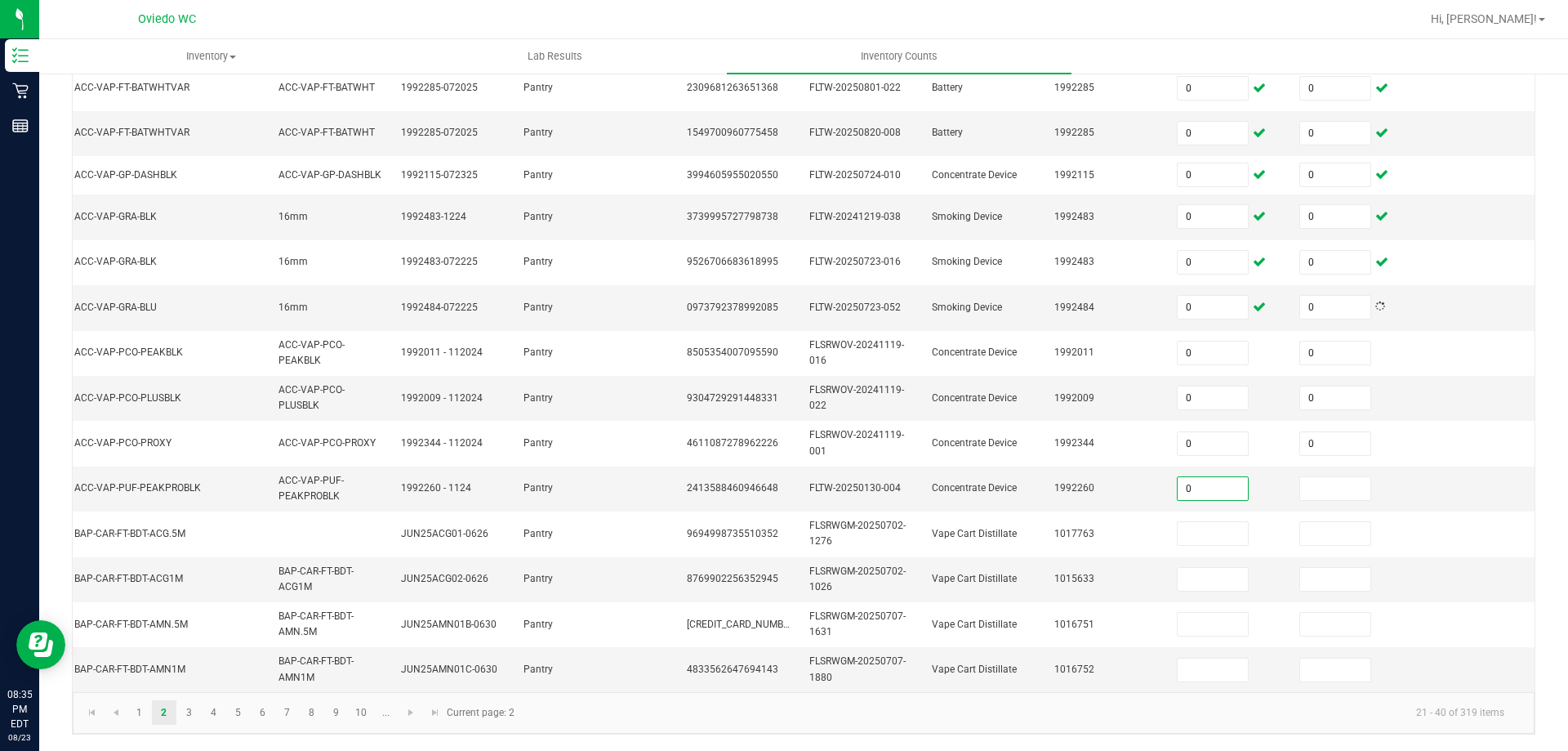
type input "0"
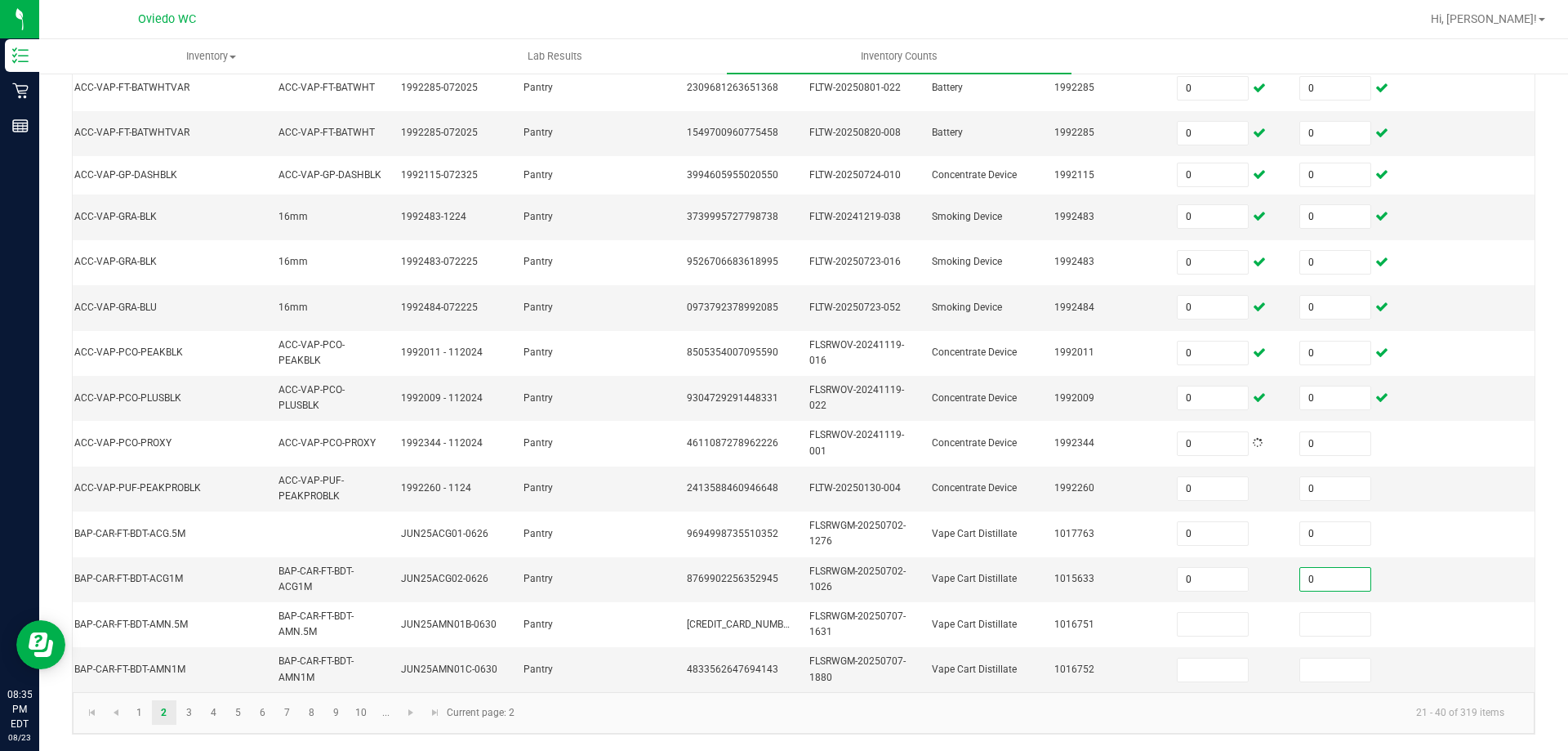
type input "0"
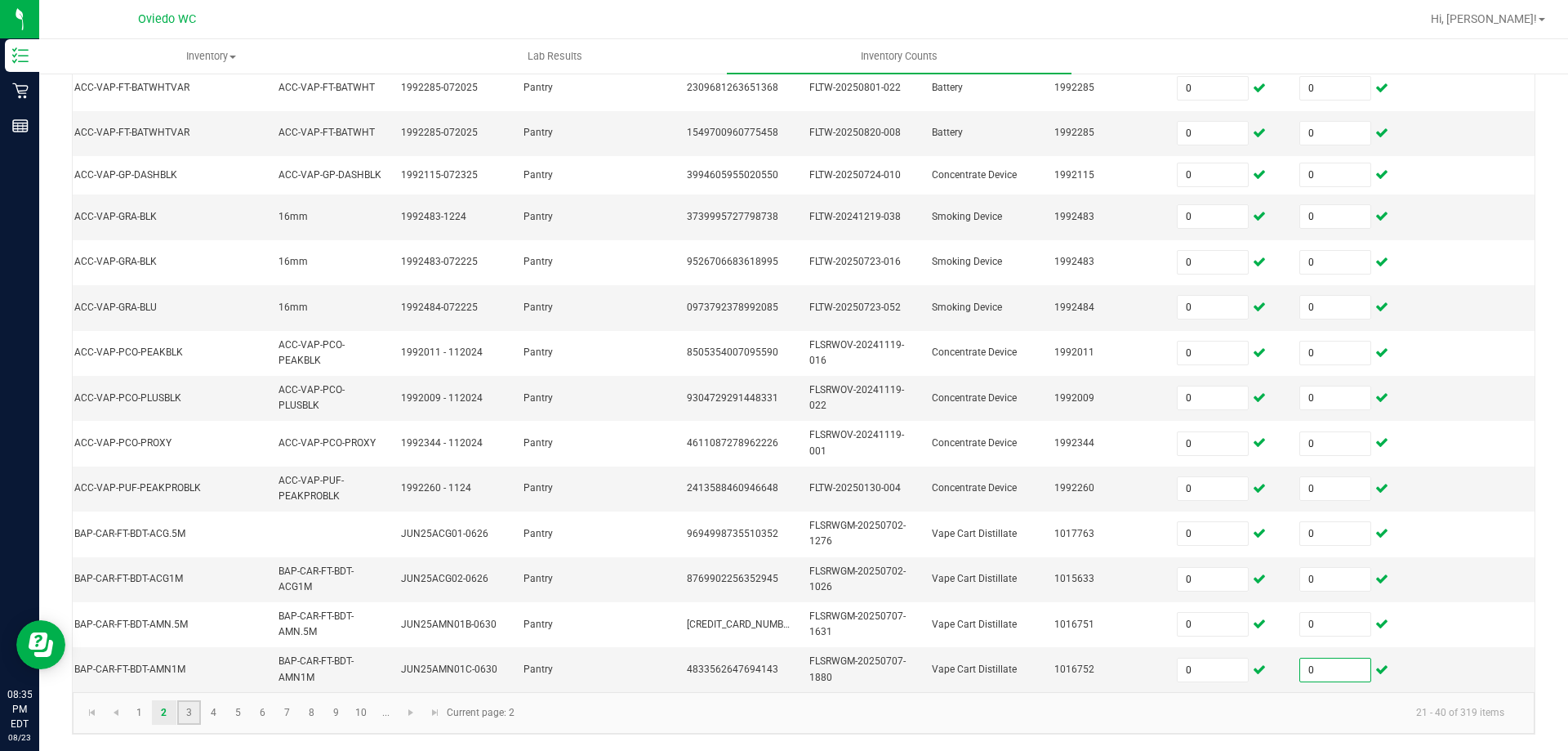
click at [194, 715] on link "3" at bounding box center [189, 712] width 24 height 25
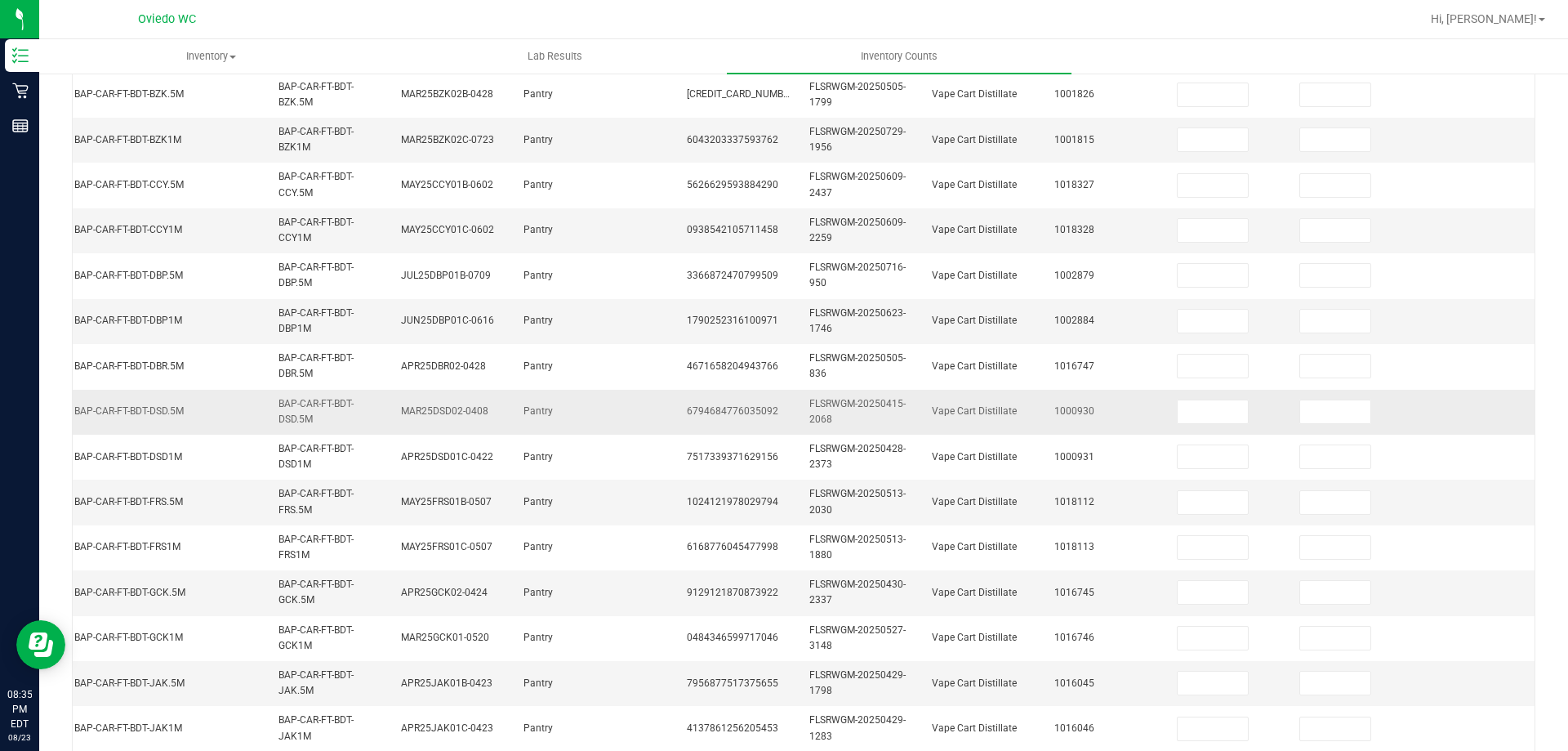
scroll to position [59, 0]
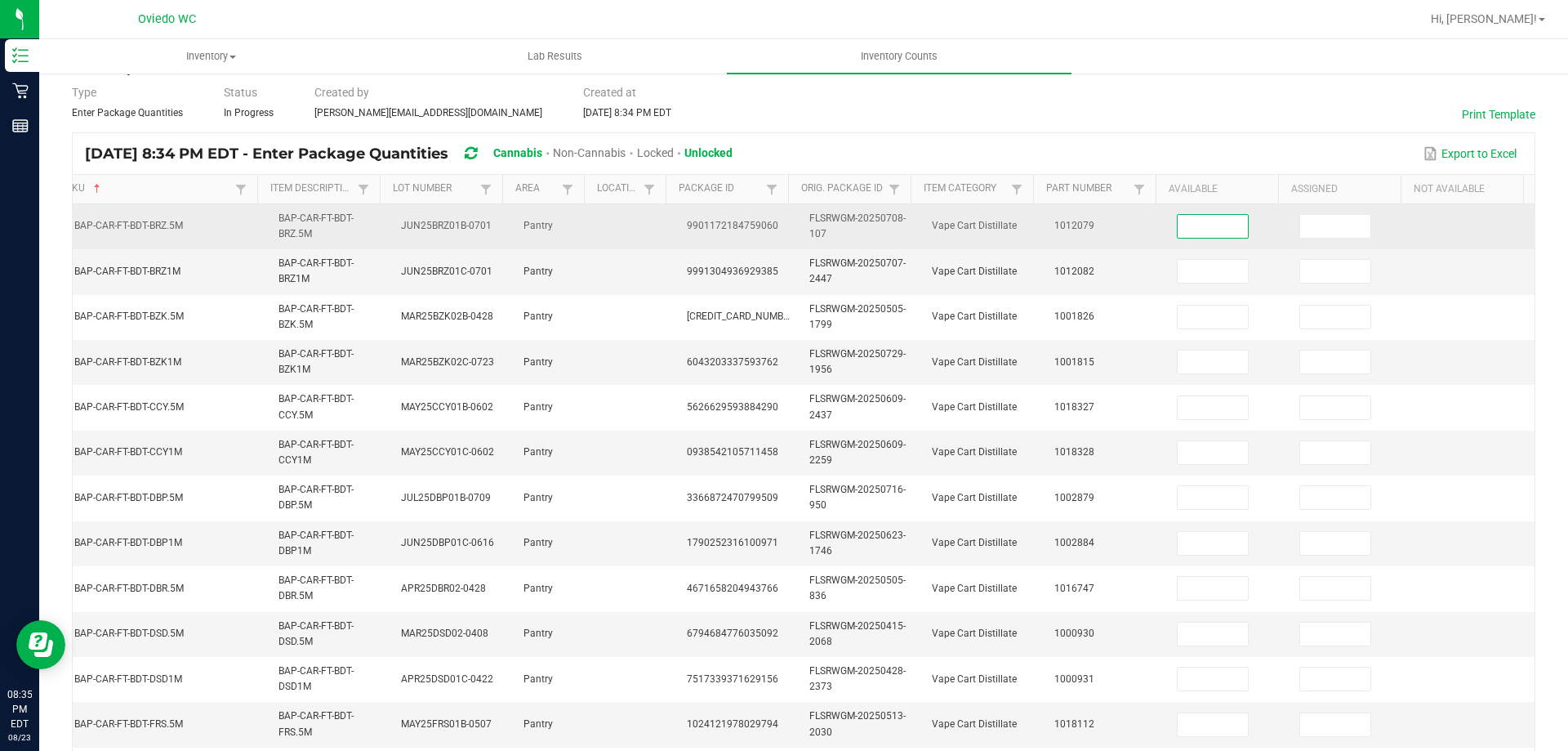
click at [1195, 231] on input at bounding box center [1213, 226] width 70 height 23
type input "0"
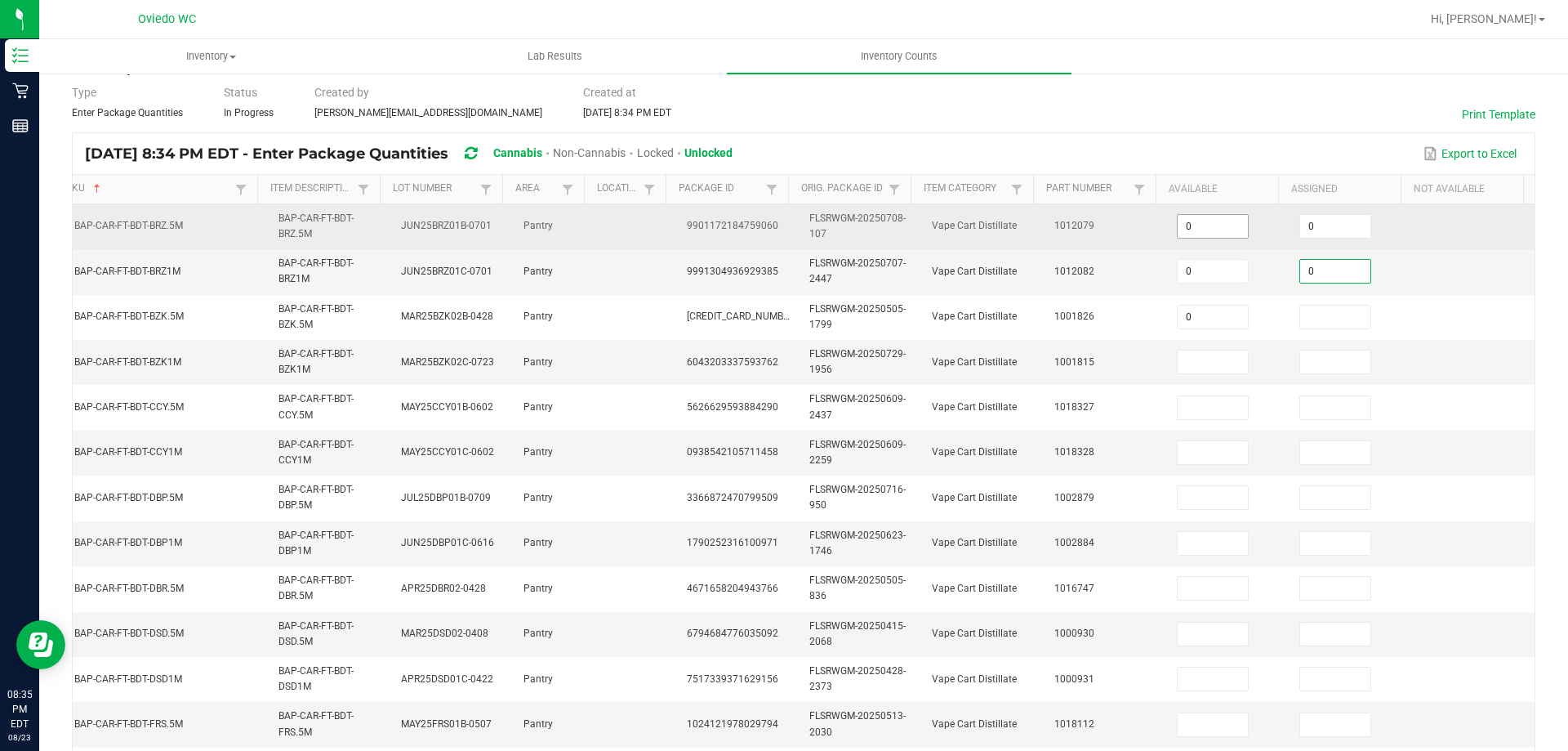
type input "0"
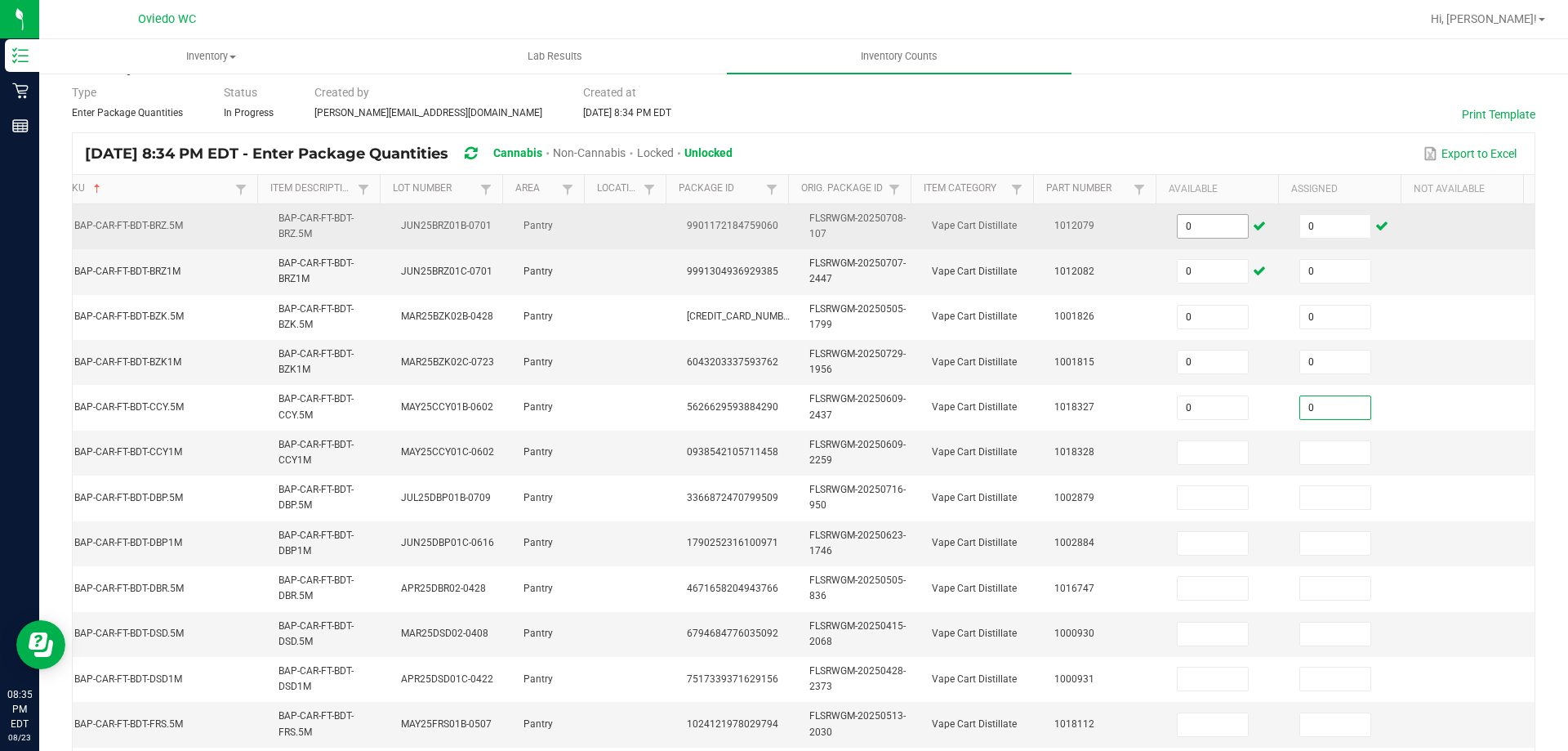
type input "0"
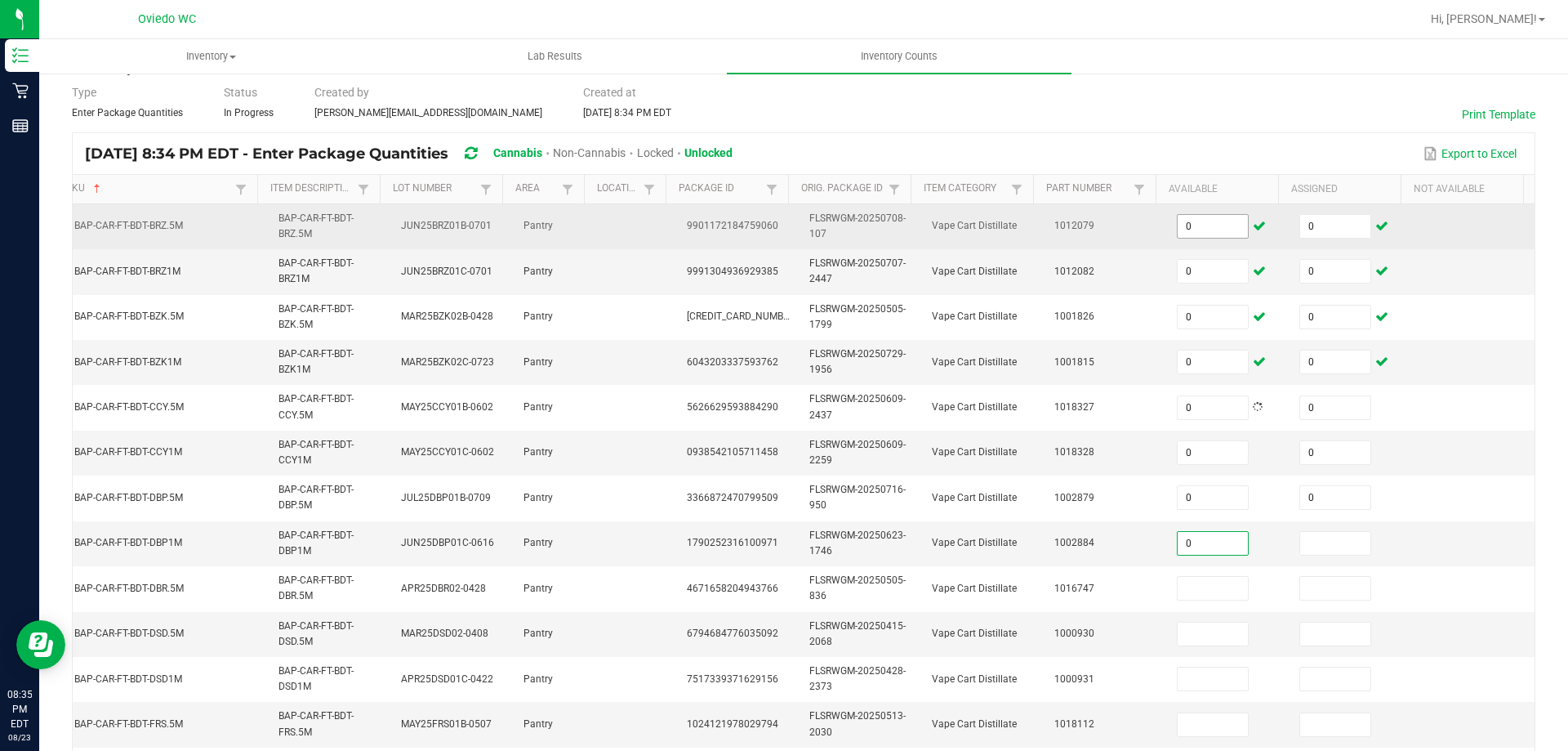
type input "0"
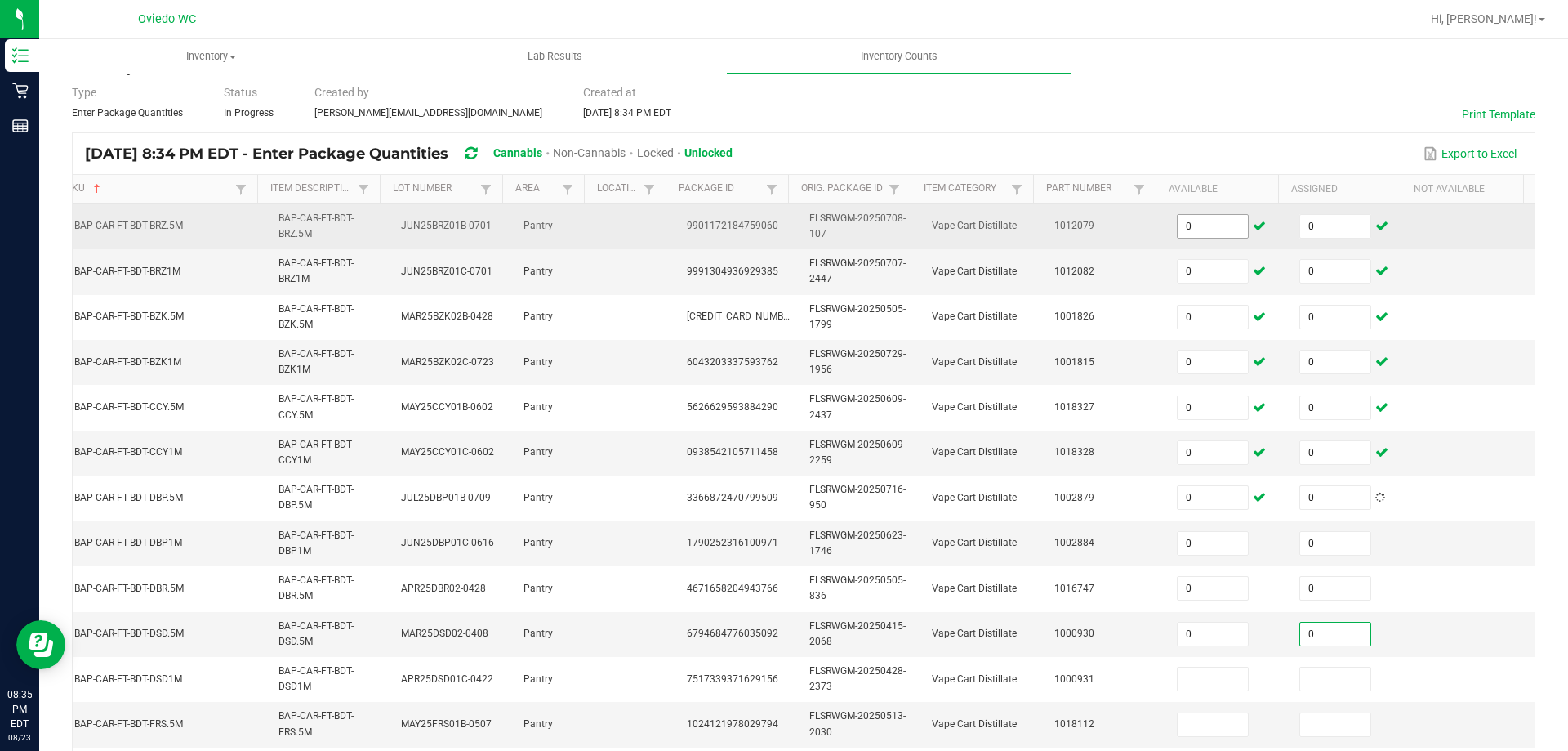
type input "0"
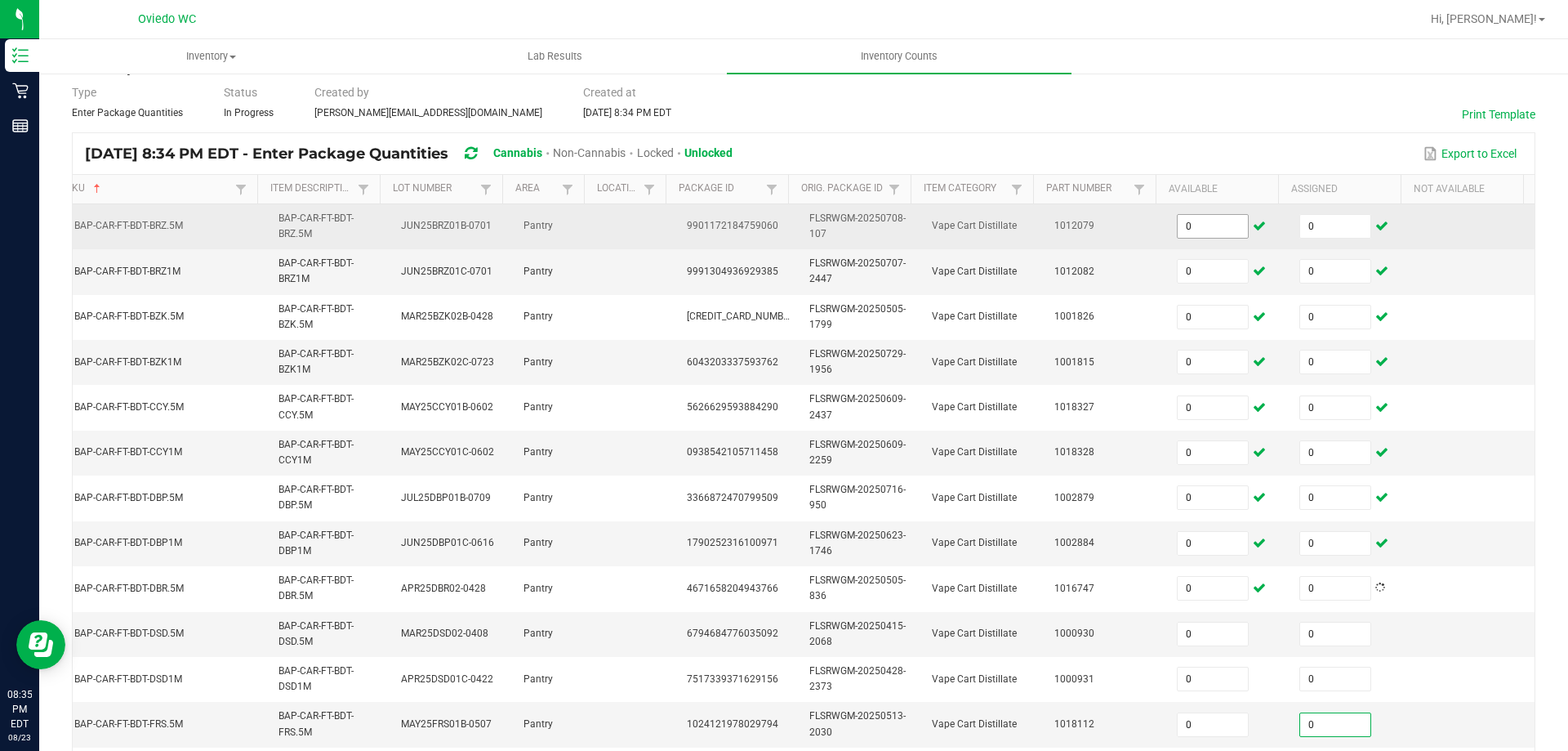
scroll to position [434, 0]
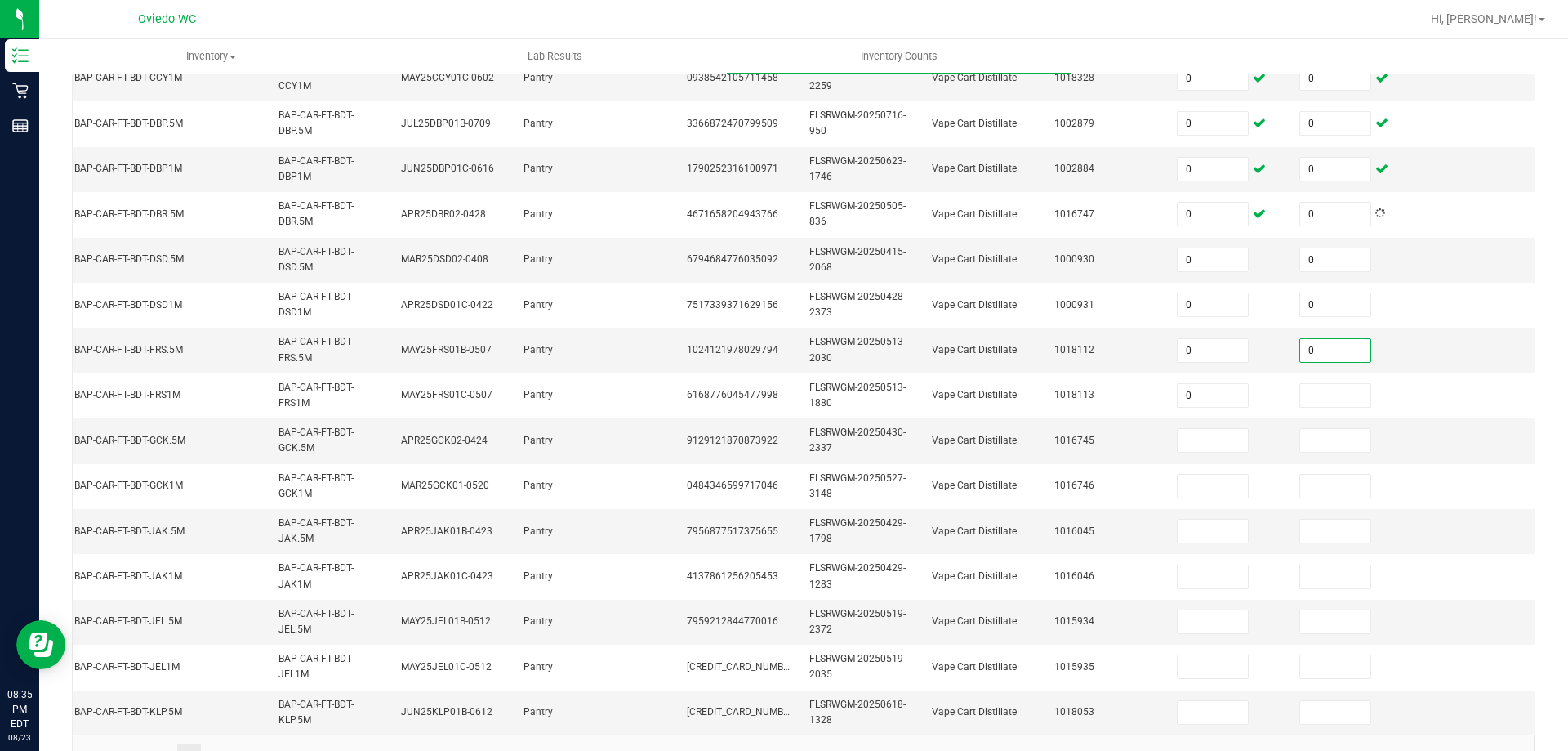
type input "0"
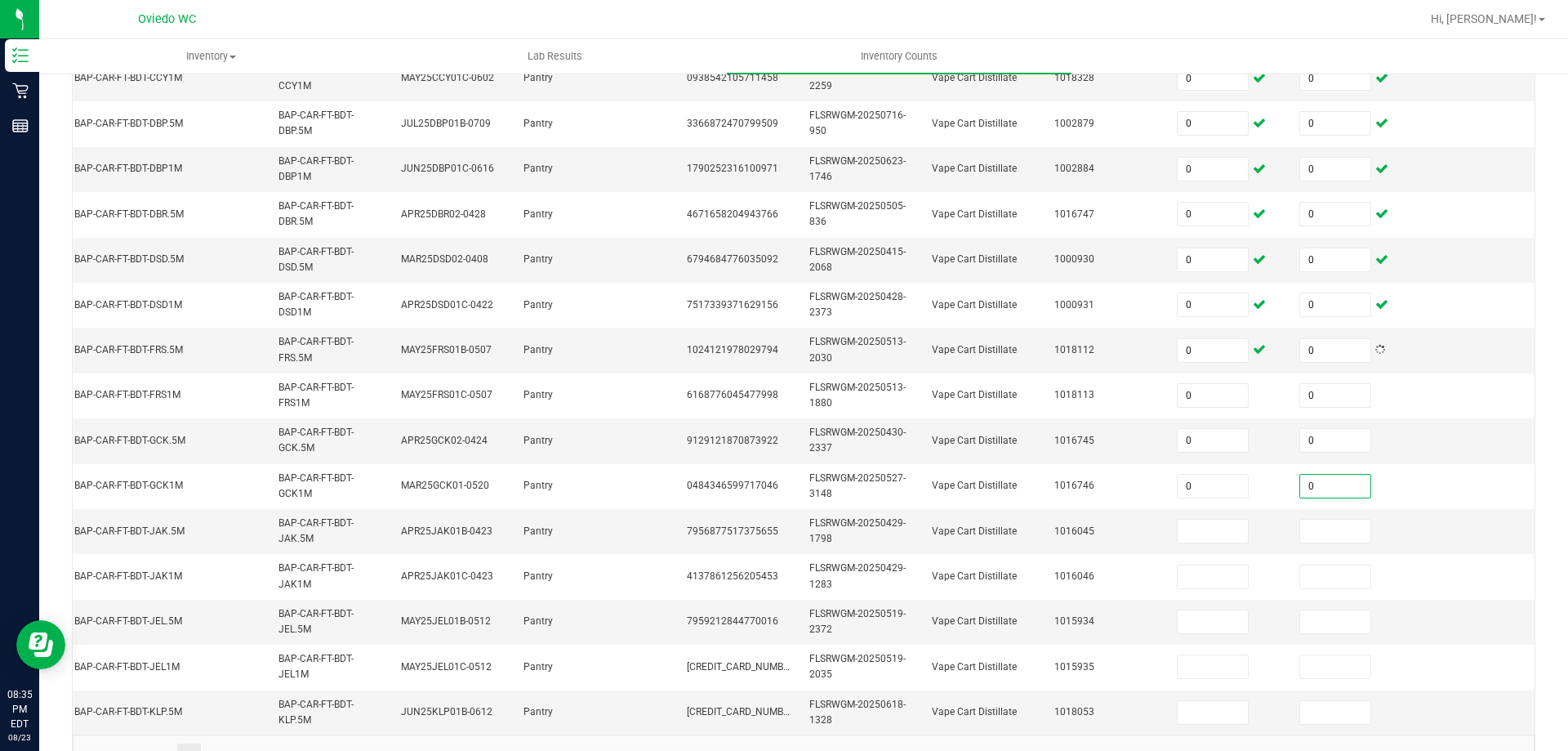
type input "0"
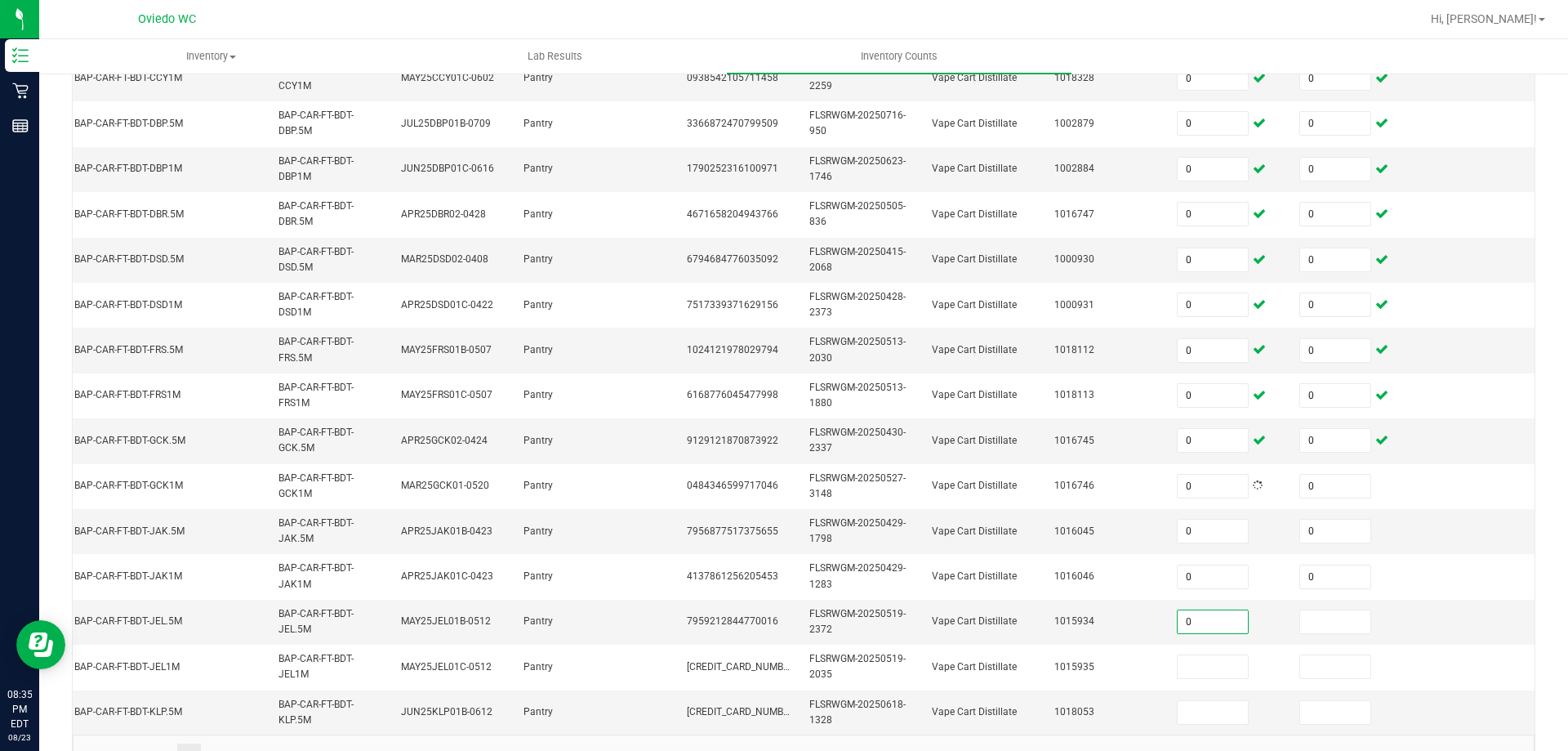
type input "0"
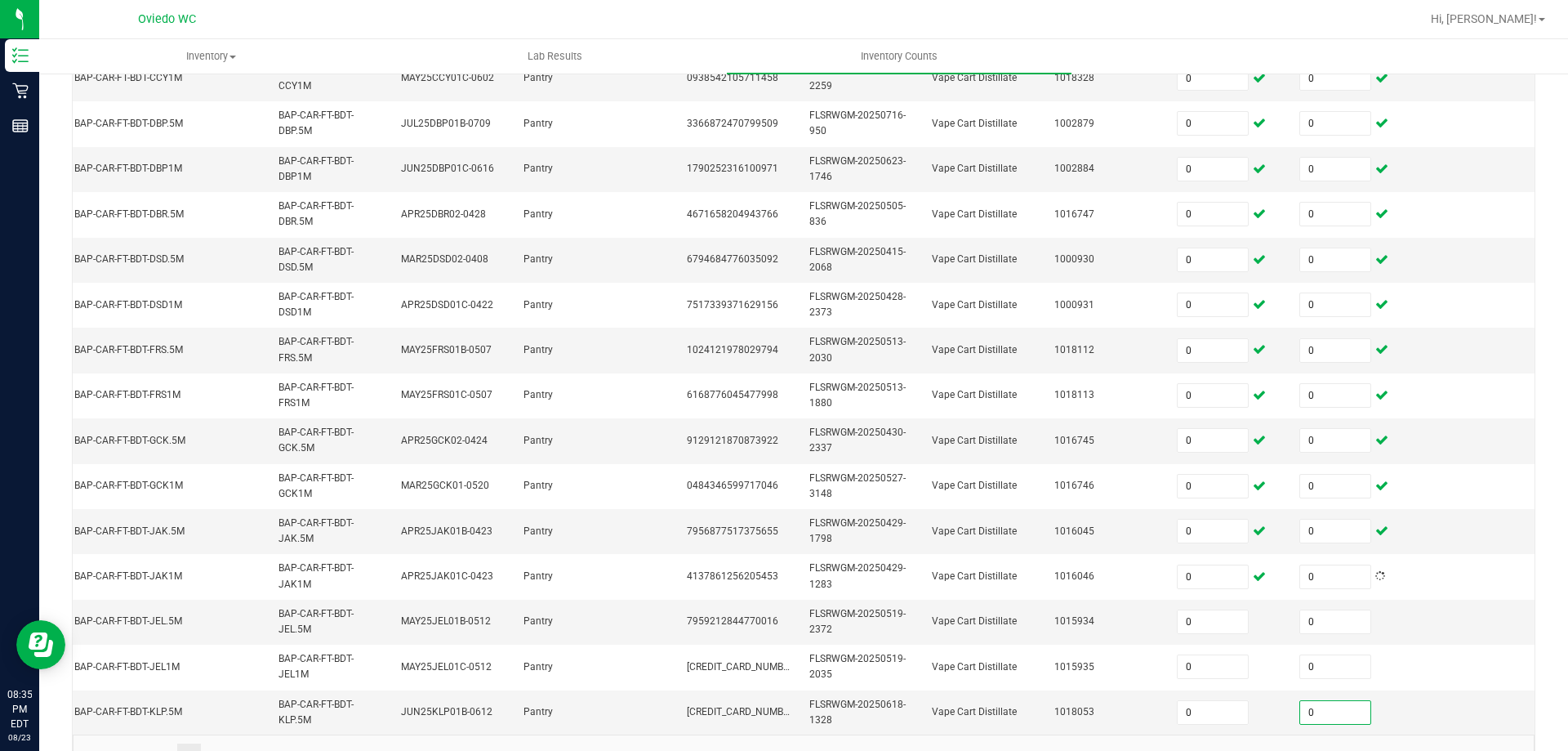
type input "0"
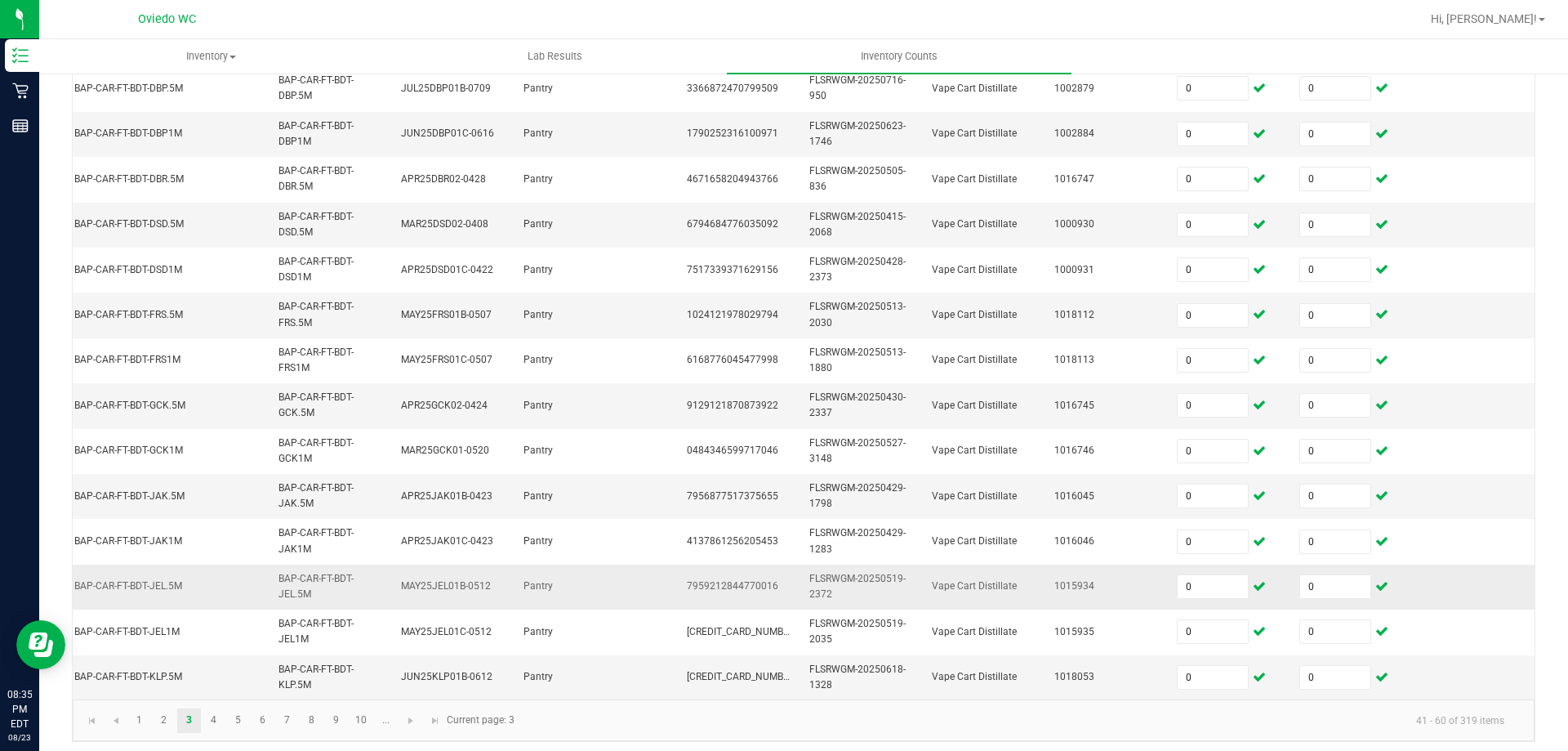
scroll to position [488, 0]
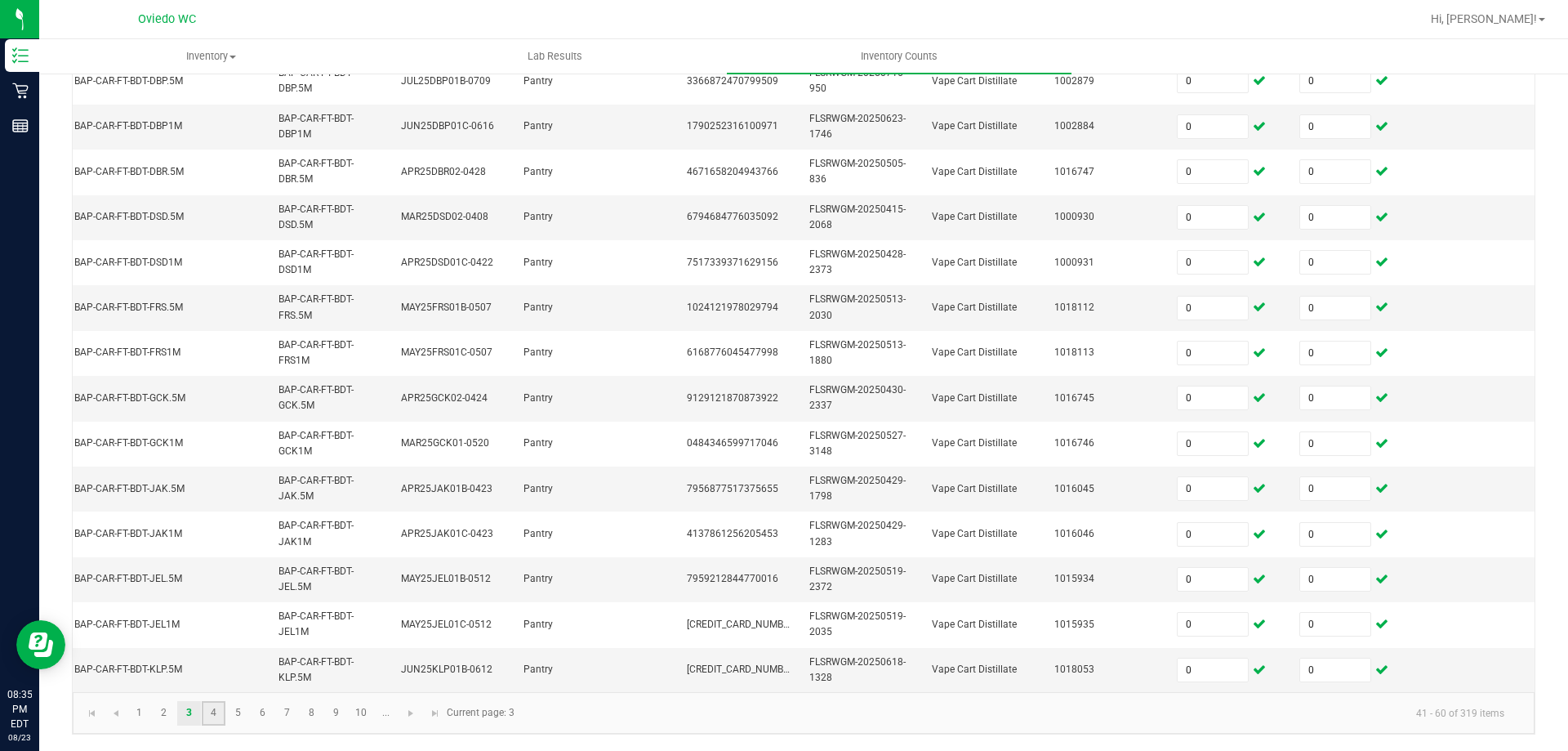
click at [214, 711] on link "4" at bounding box center [213, 713] width 24 height 25
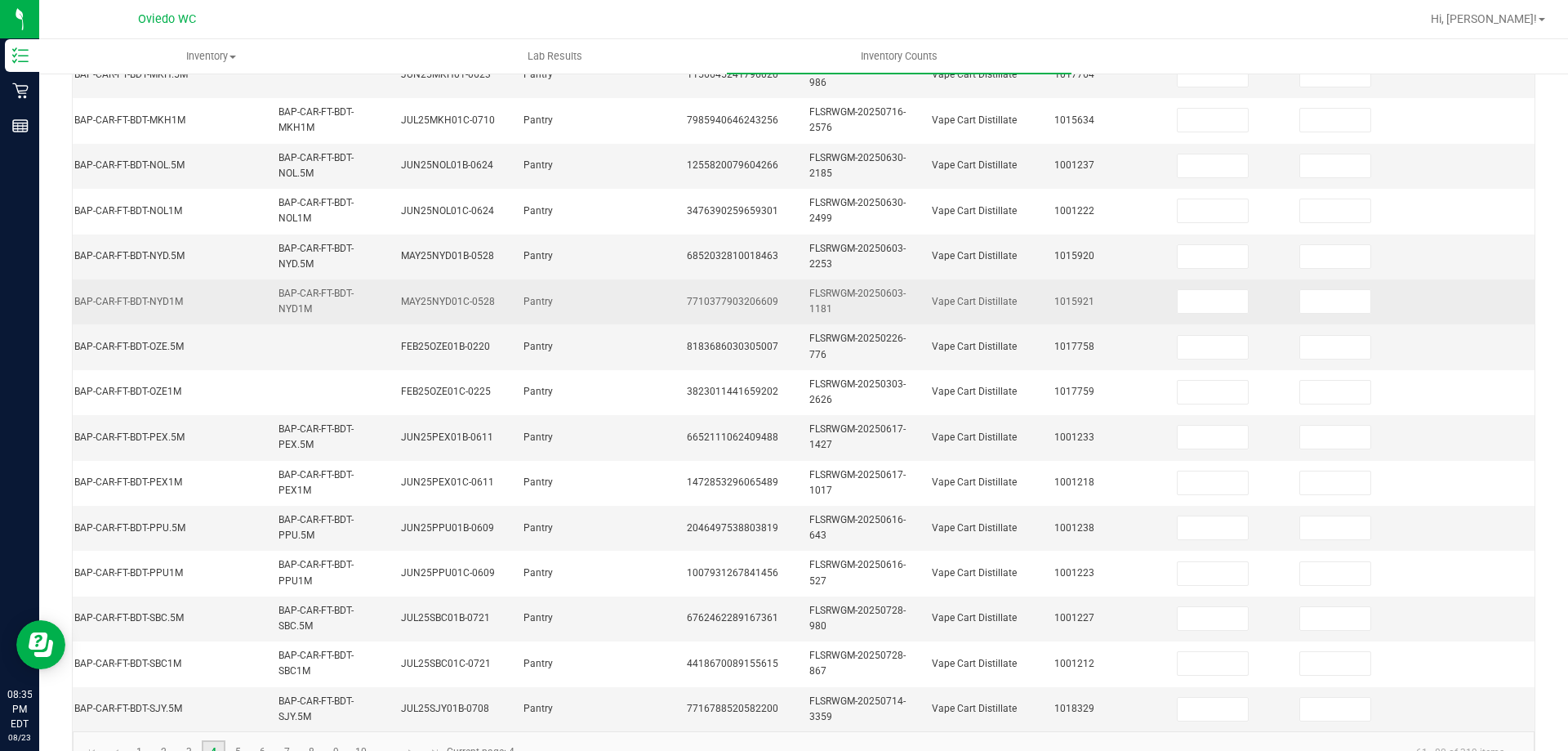
scroll to position [162, 0]
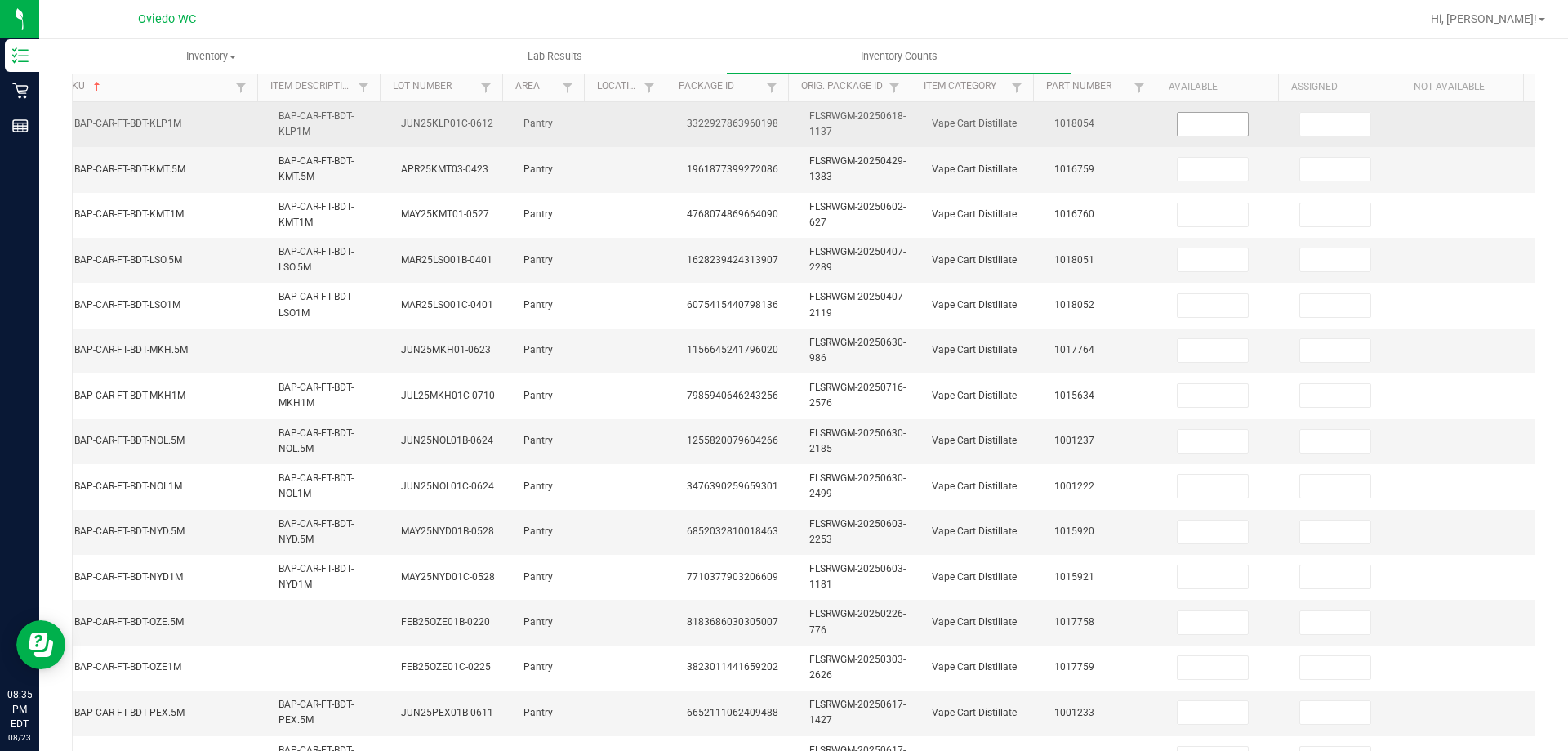
click at [1212, 132] on input at bounding box center [1213, 124] width 70 height 23
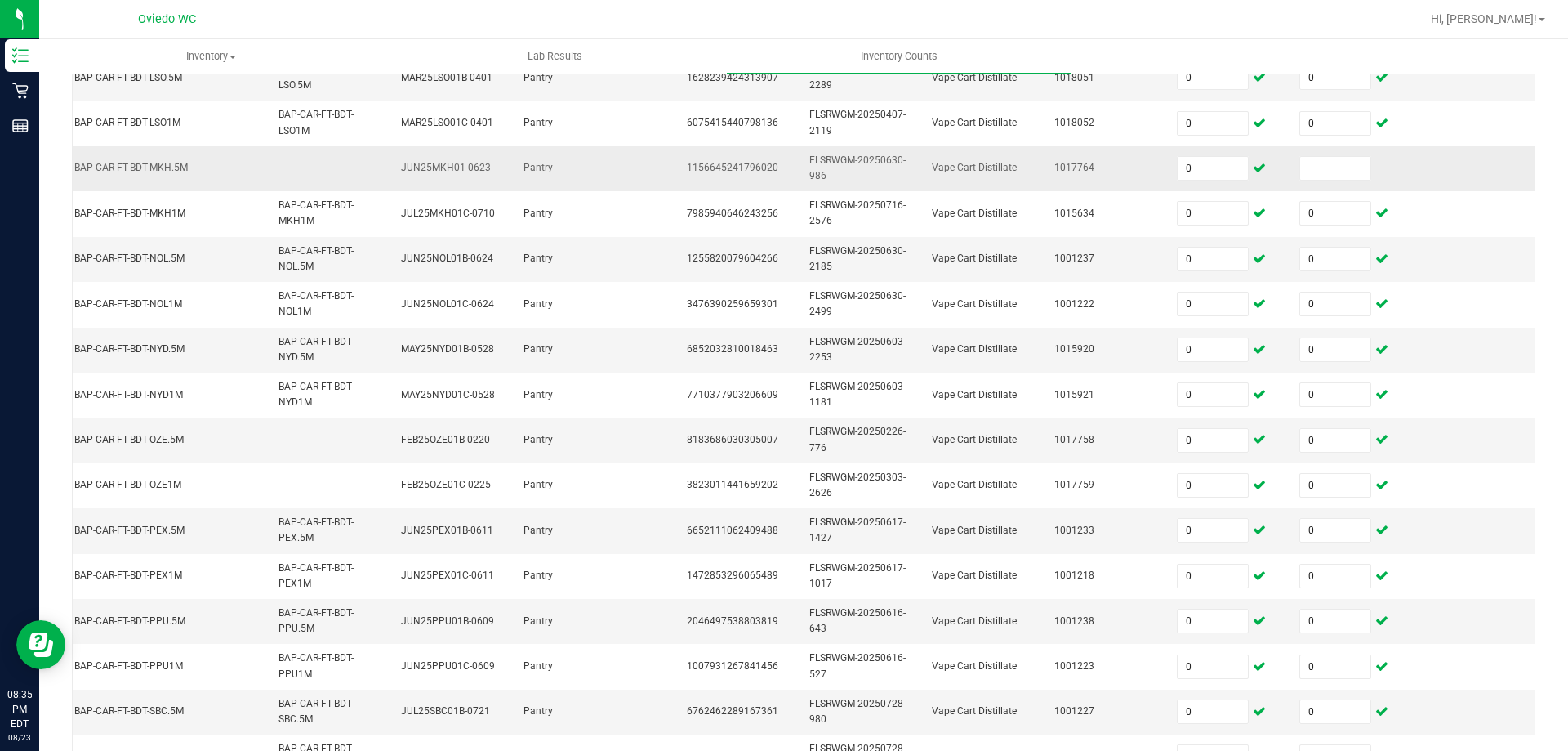
scroll to position [326, 0]
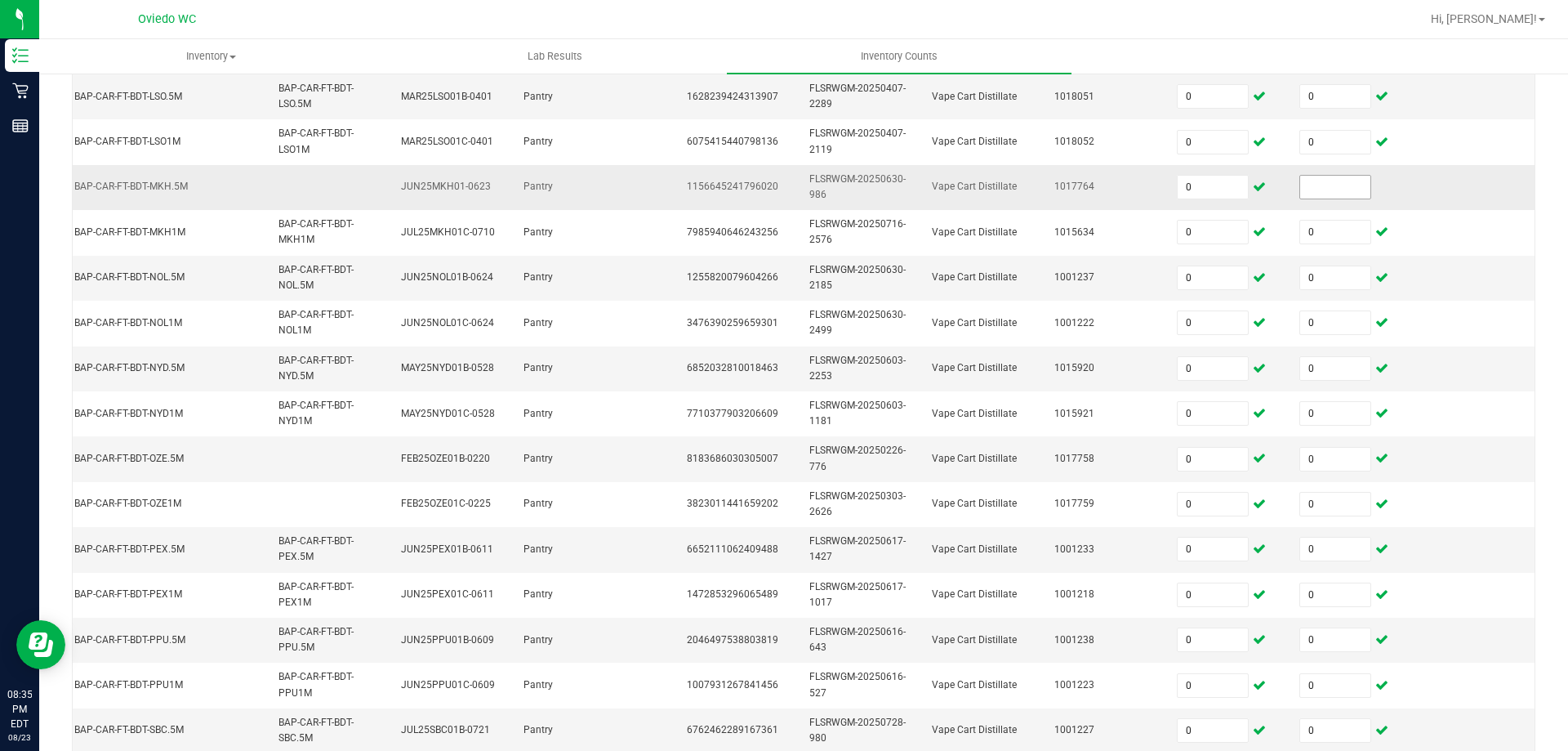
click at [1300, 178] on input at bounding box center [1335, 188] width 70 height 23
click at [1413, 273] on td at bounding box center [1474, 278] width 122 height 45
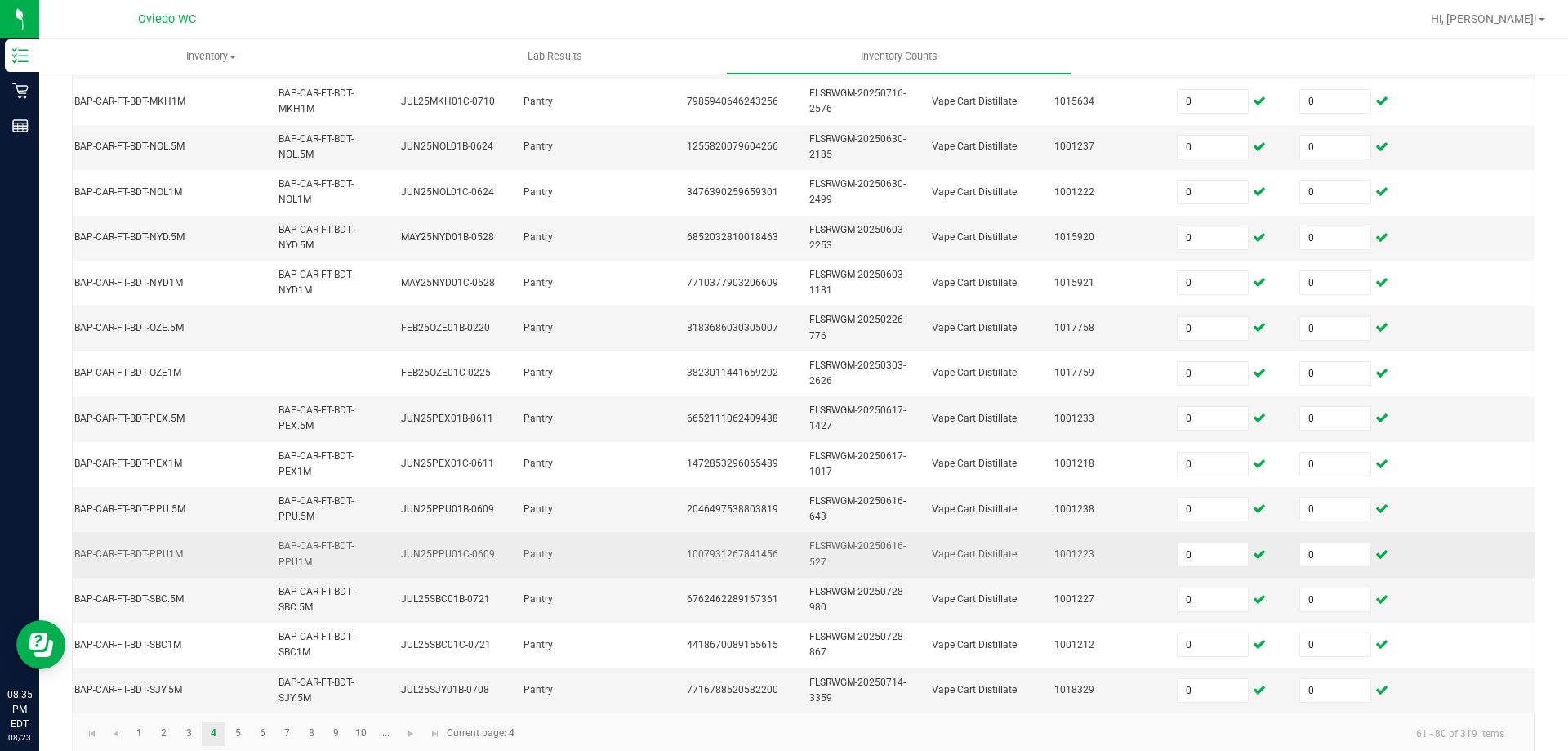
scroll to position [488, 0]
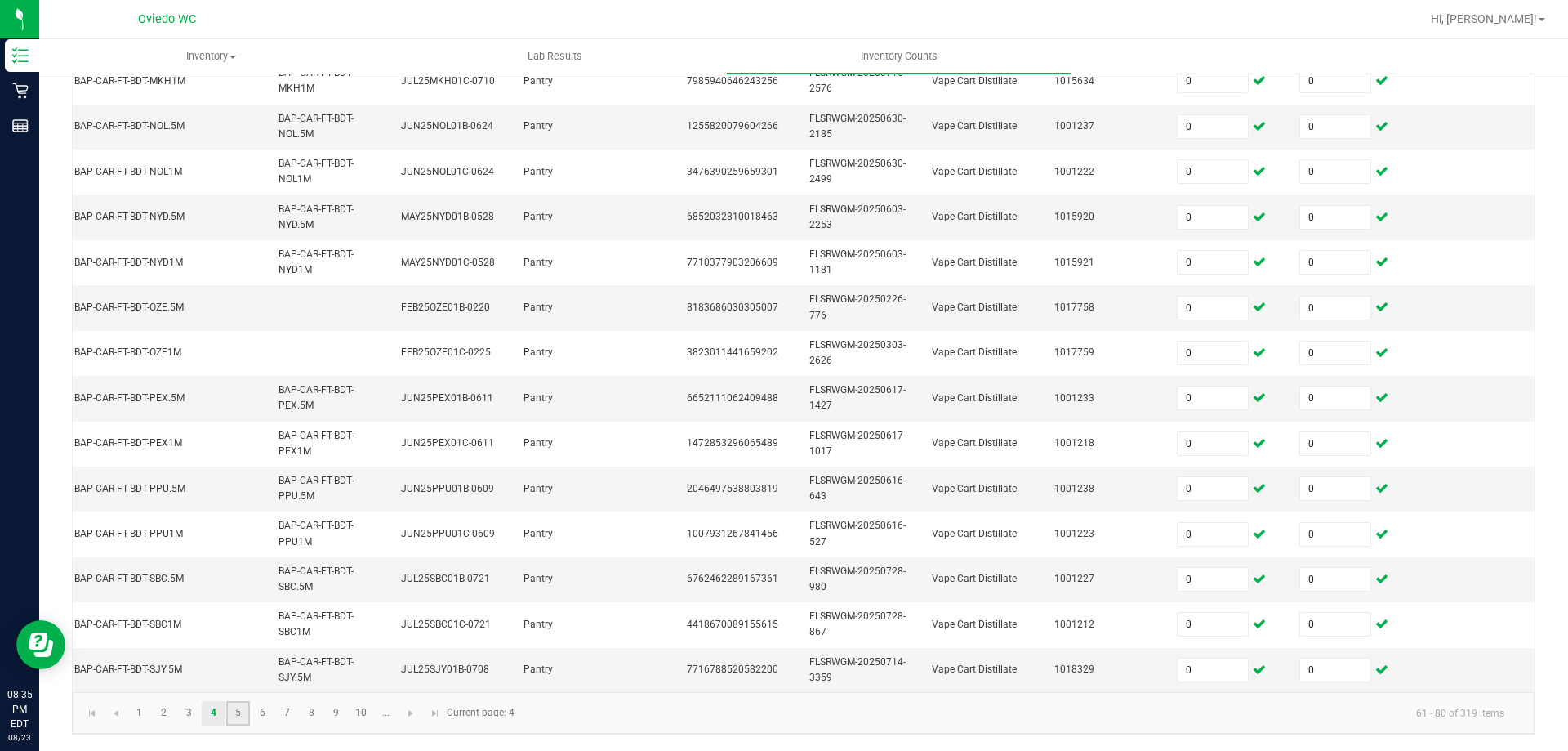
click at [243, 711] on link "5" at bounding box center [238, 713] width 24 height 25
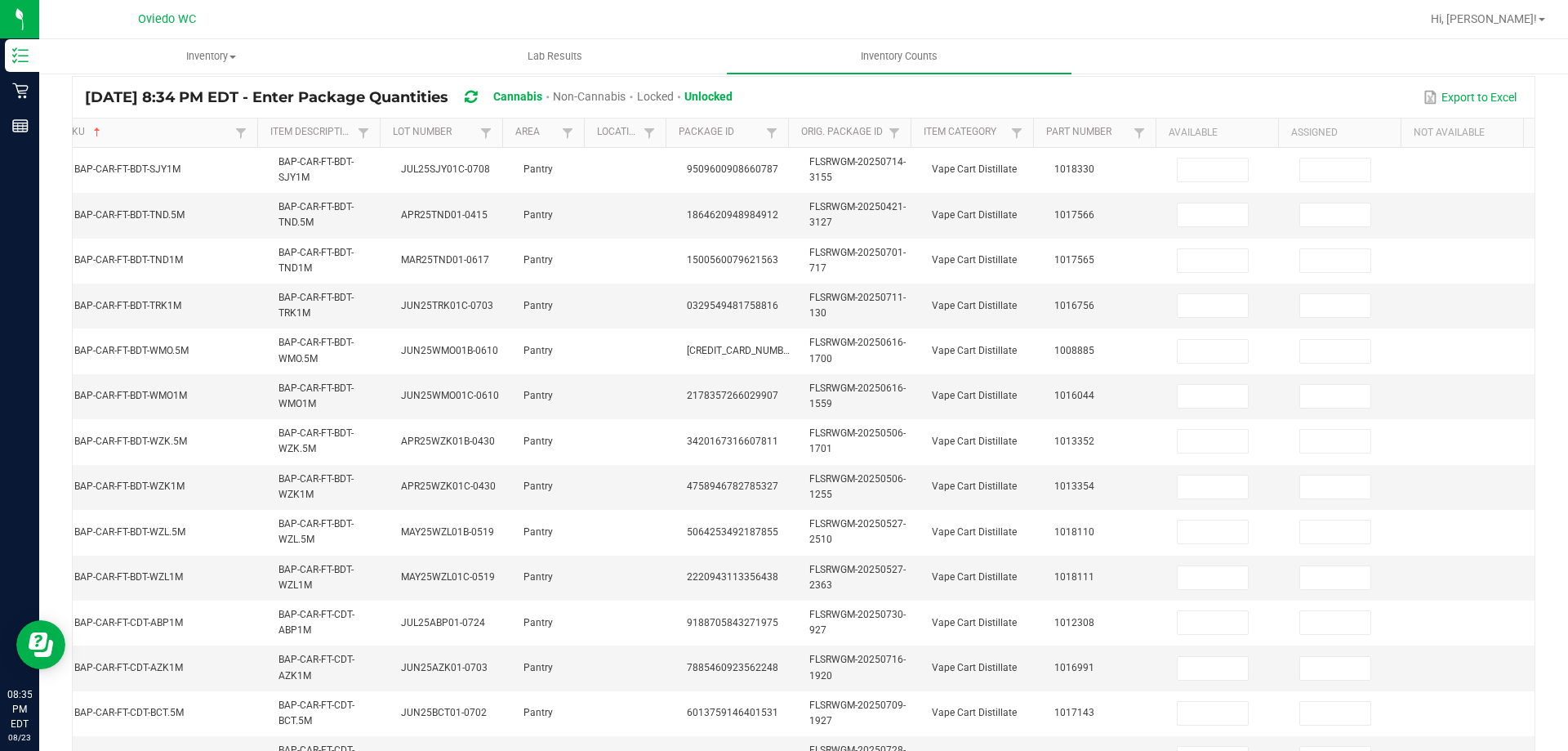
scroll to position [80, 0]
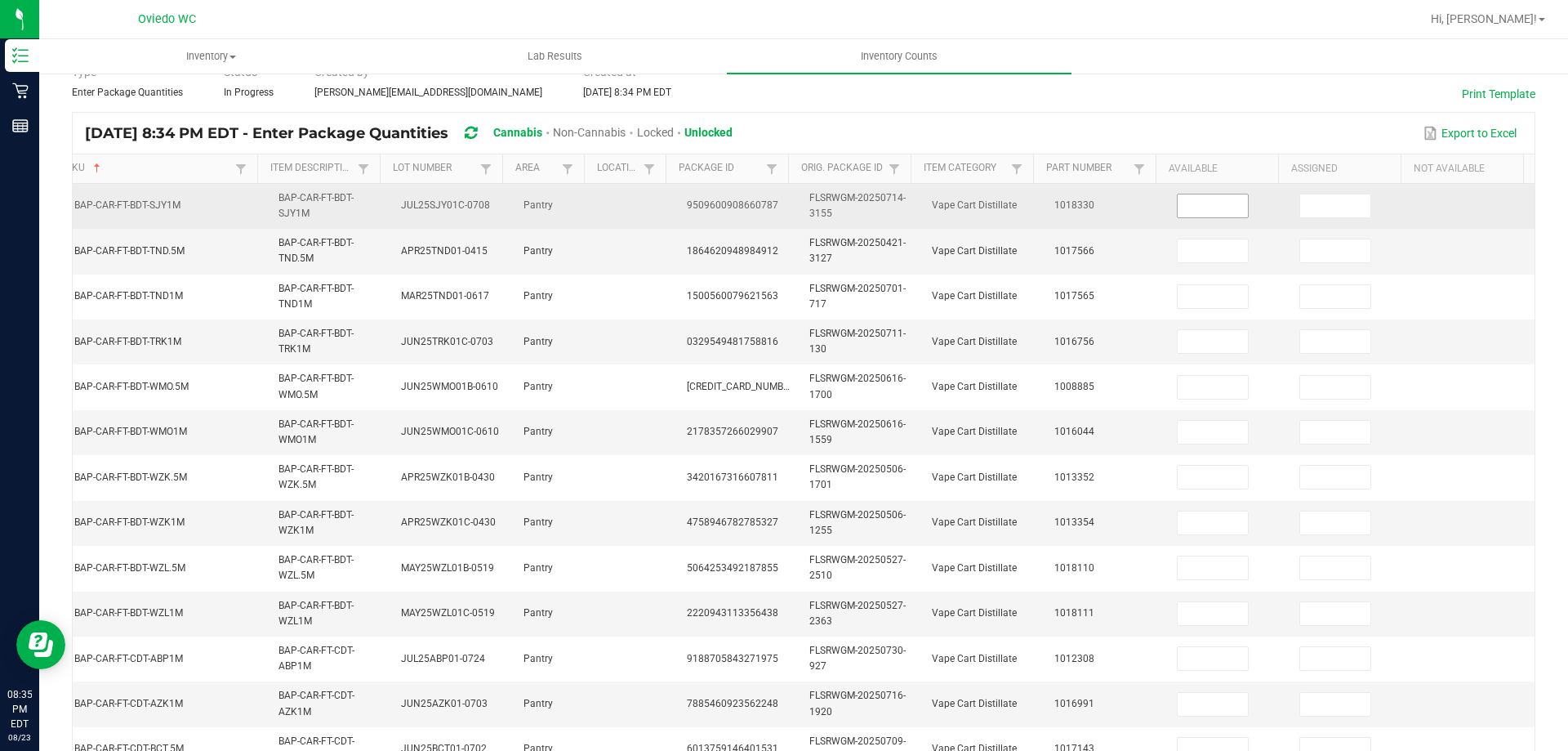
click at [1211, 214] on input at bounding box center [1213, 206] width 70 height 23
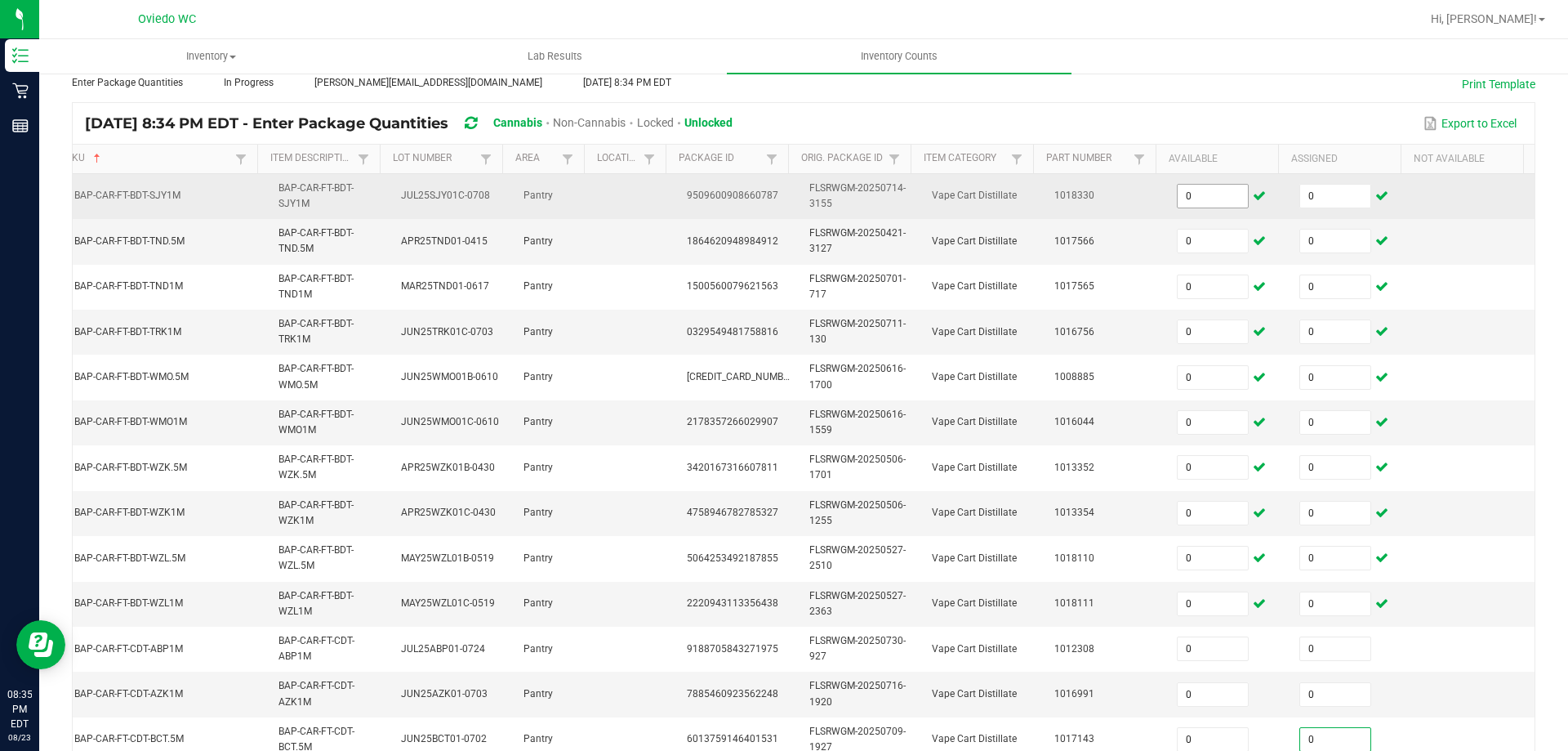
scroll to position [479, 0]
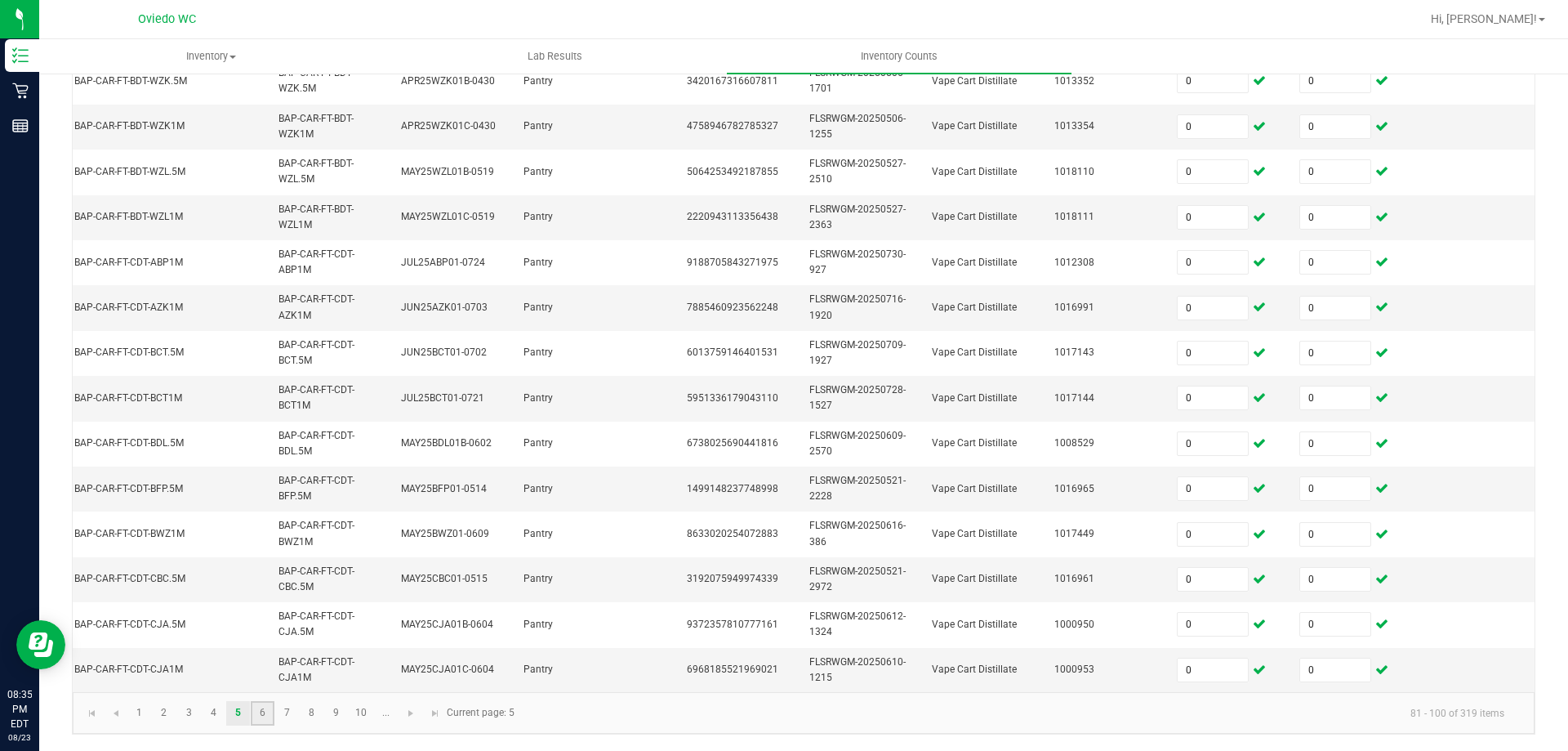
click at [267, 712] on link "6" at bounding box center [263, 713] width 24 height 25
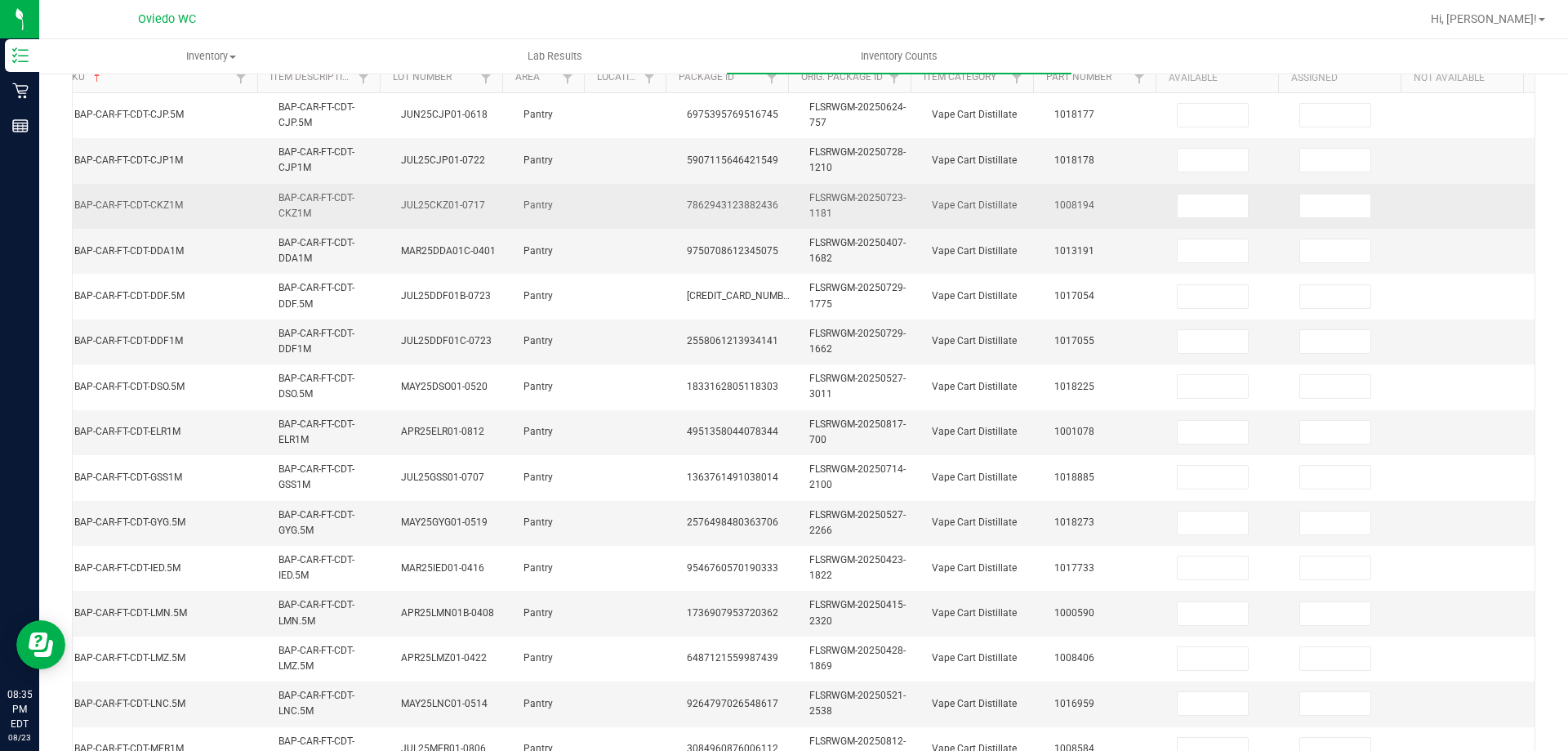
scroll to position [153, 0]
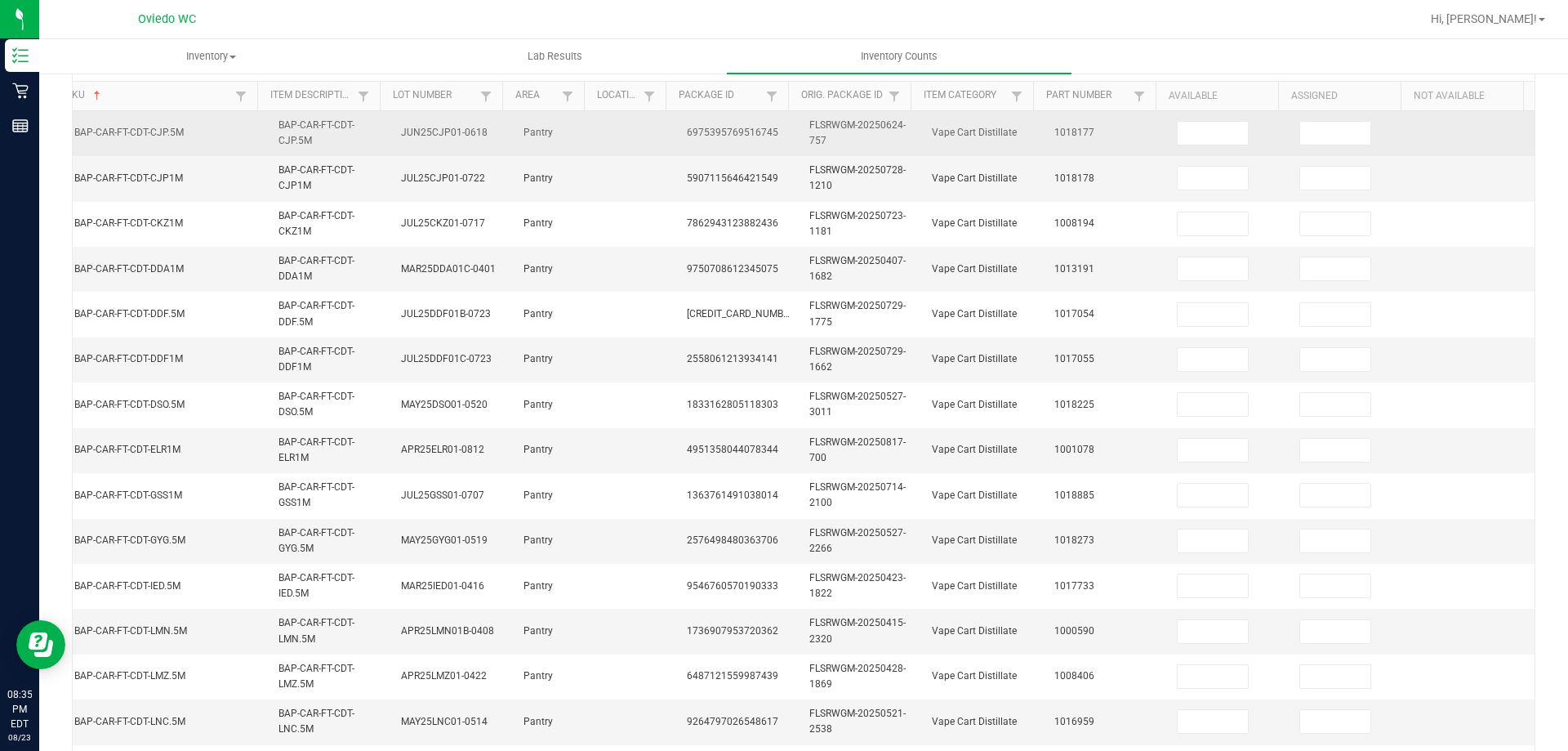
click at [1188, 145] on td at bounding box center [1228, 133] width 122 height 45
click at [1195, 135] on input at bounding box center [1213, 133] width 70 height 23
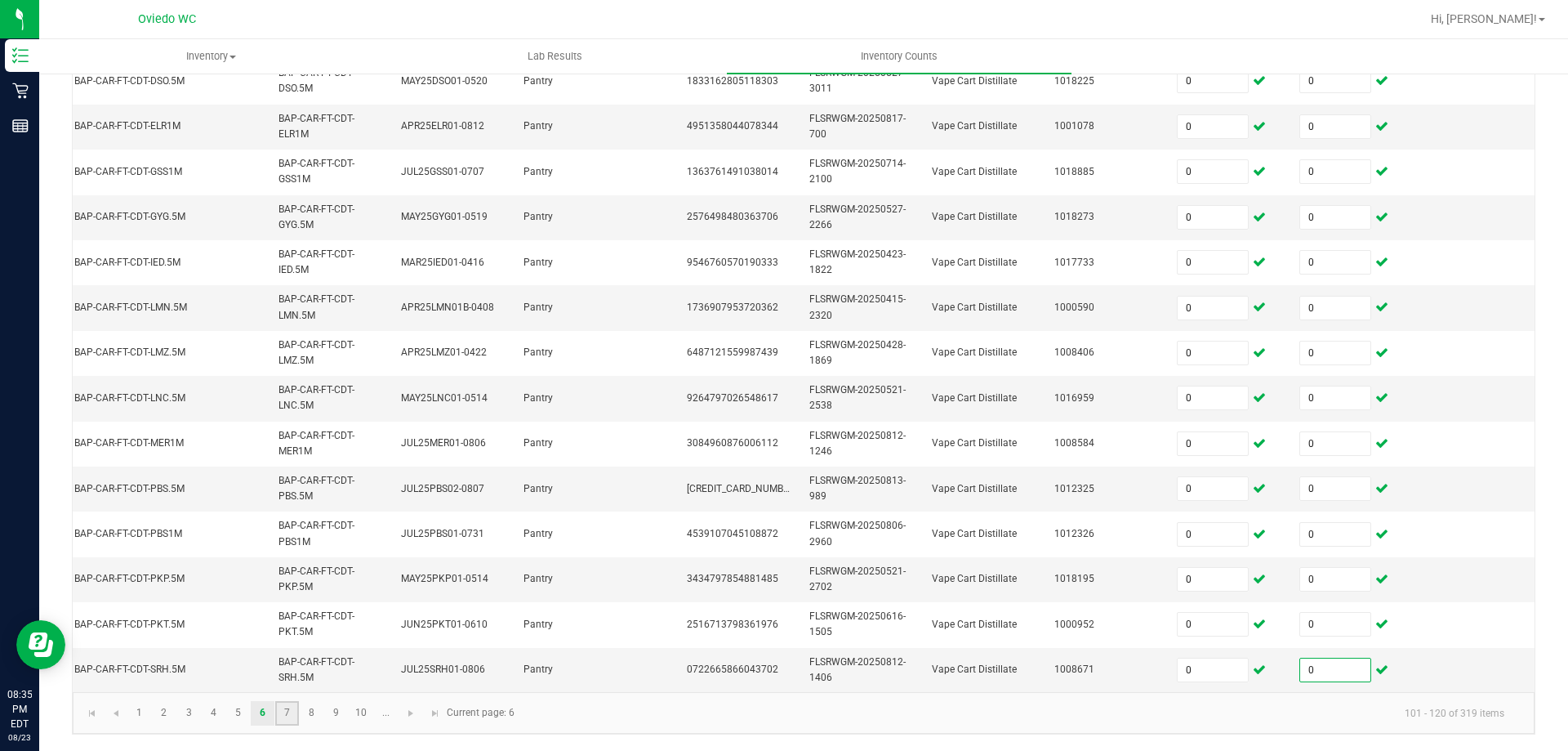
click at [288, 713] on link "7" at bounding box center [287, 713] width 24 height 25
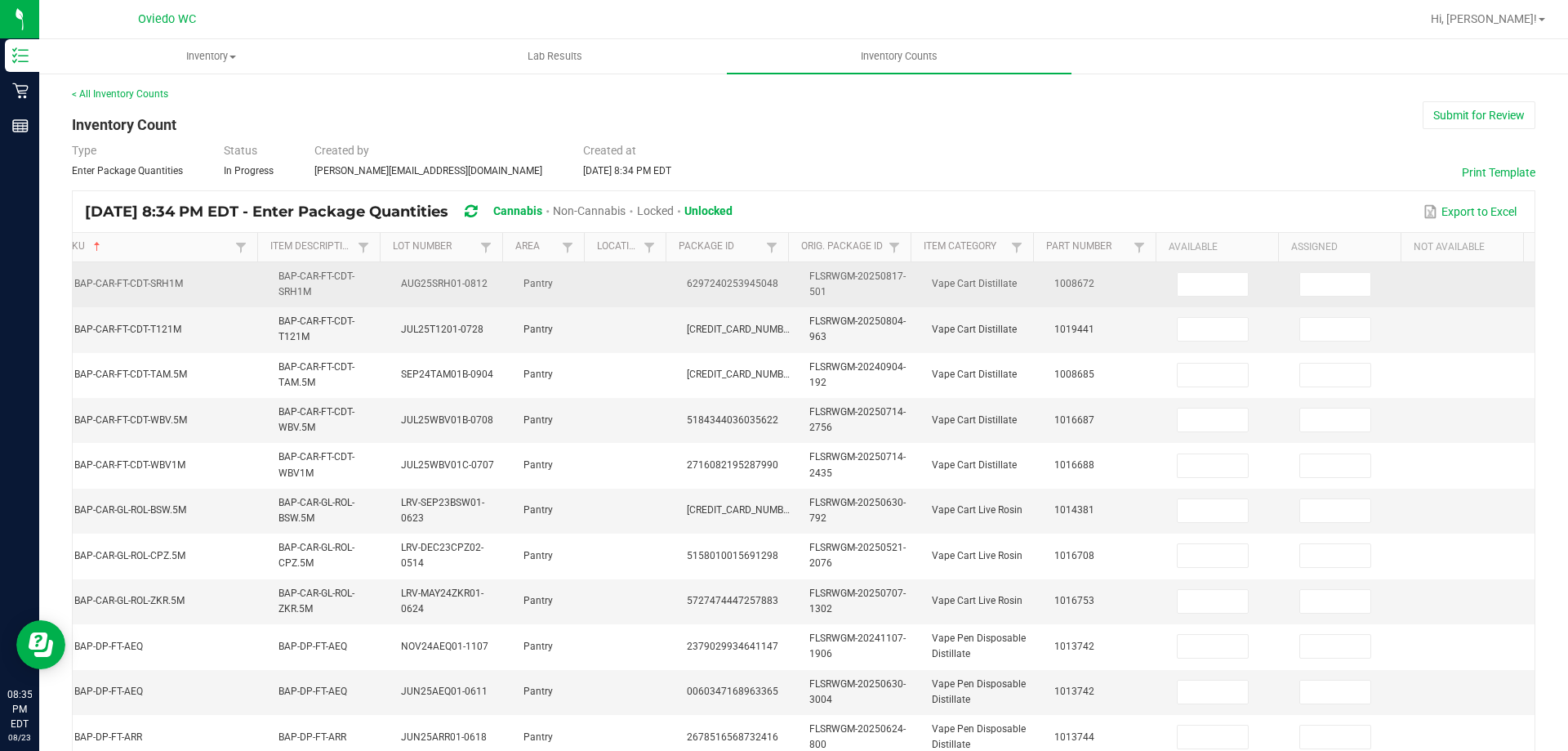
scroll to position [0, 0]
click at [1178, 282] on input at bounding box center [1213, 286] width 70 height 23
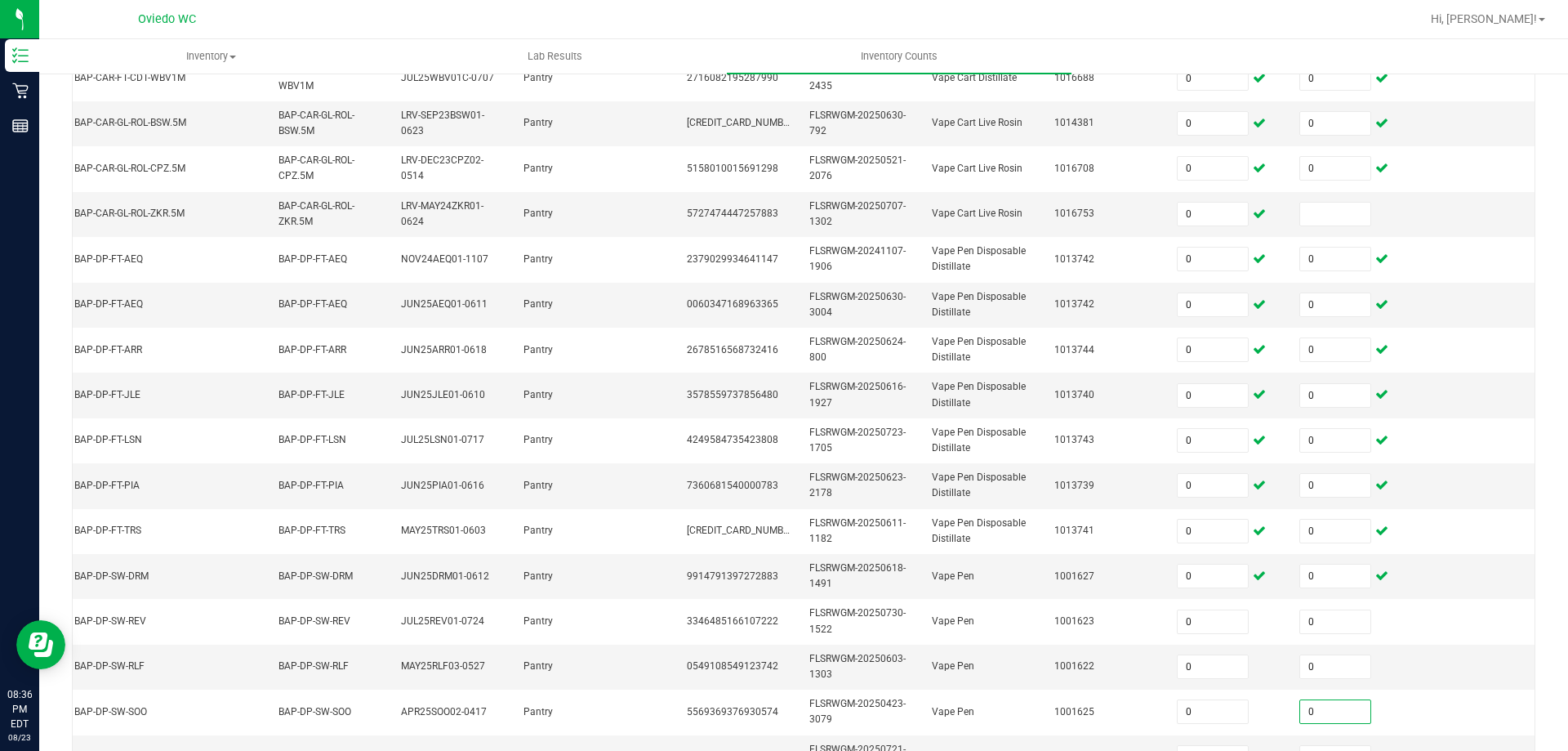
scroll to position [406, 0]
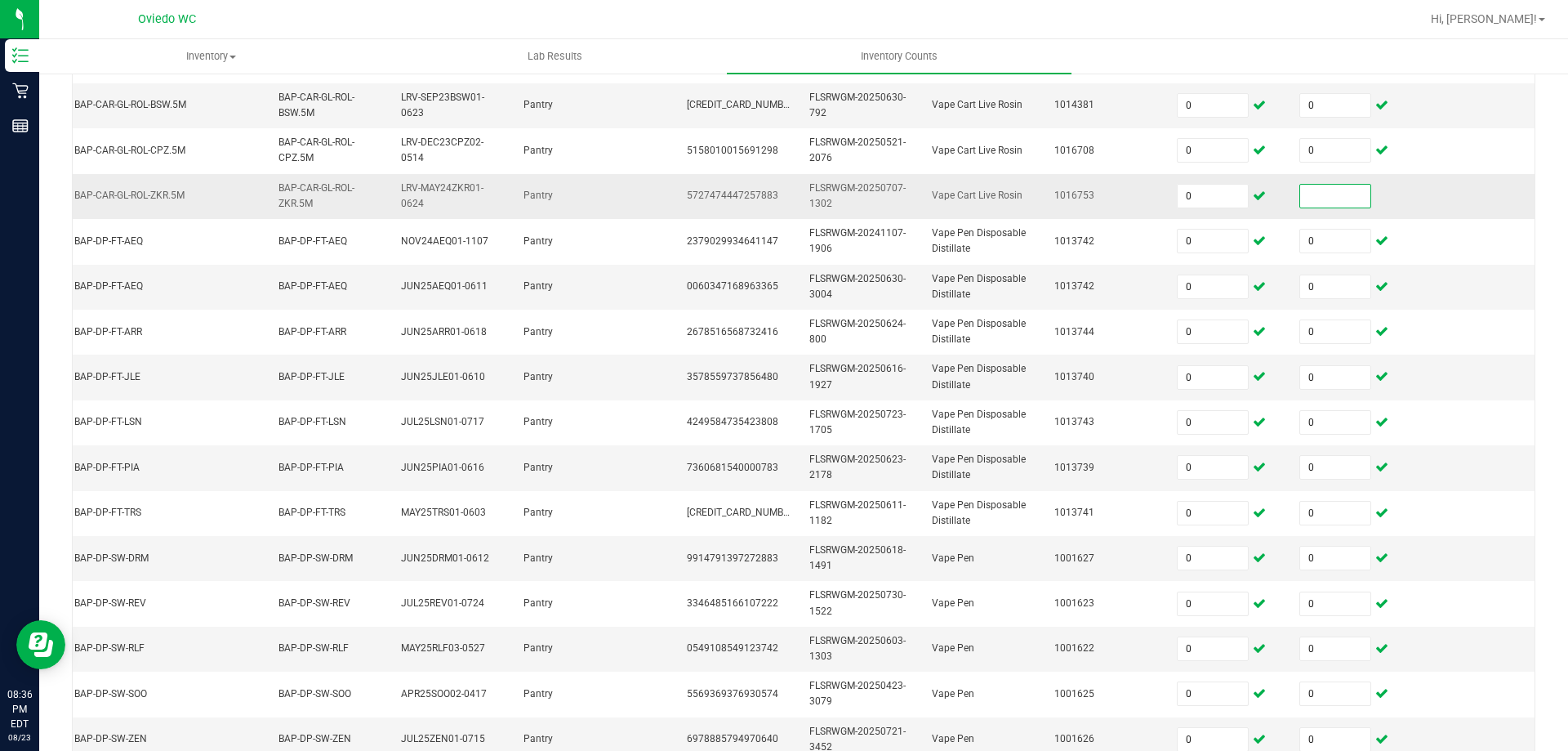
click at [1300, 197] on input at bounding box center [1335, 196] width 70 height 23
click at [1370, 192] on td "0" at bounding box center [1351, 197] width 122 height 45
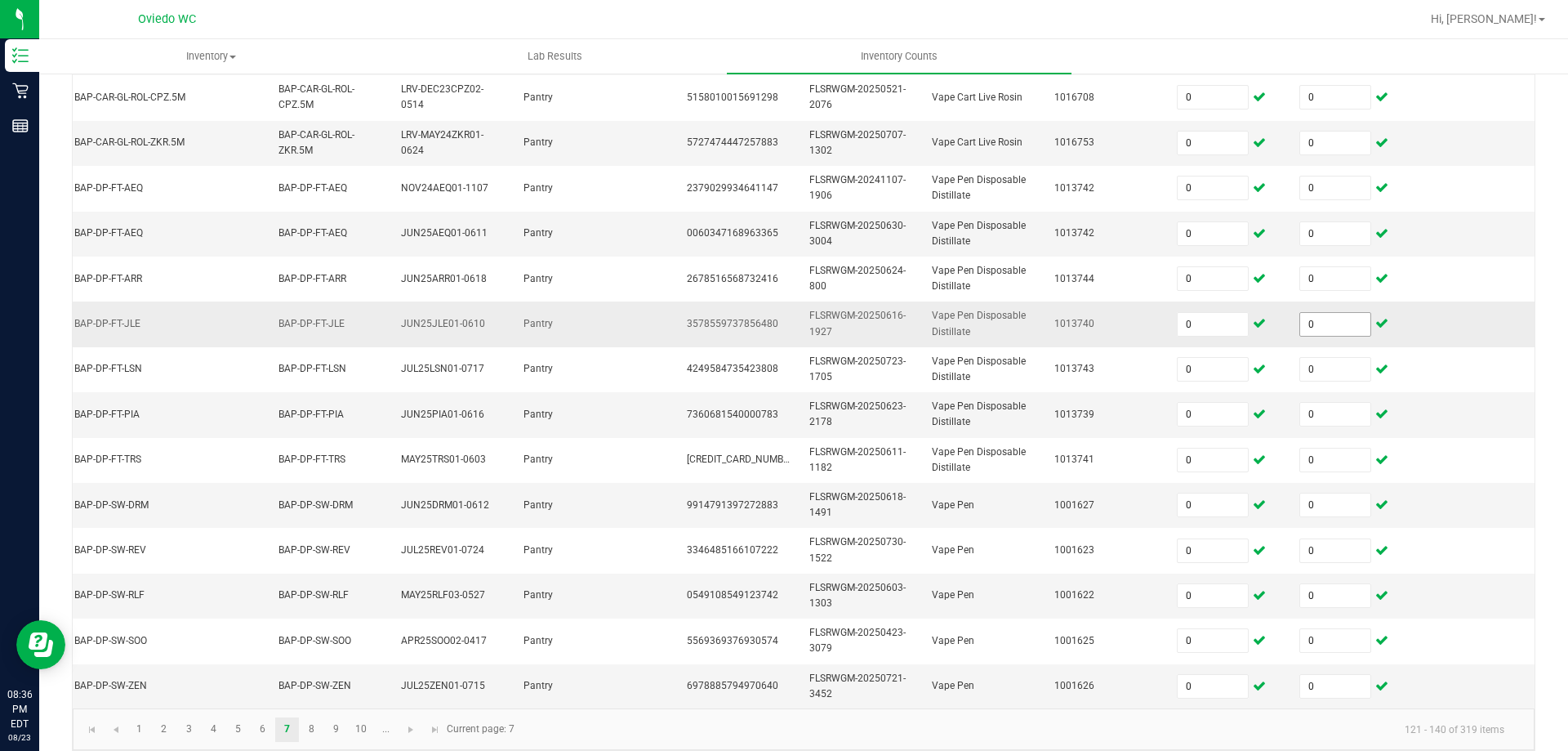
scroll to position [488, 0]
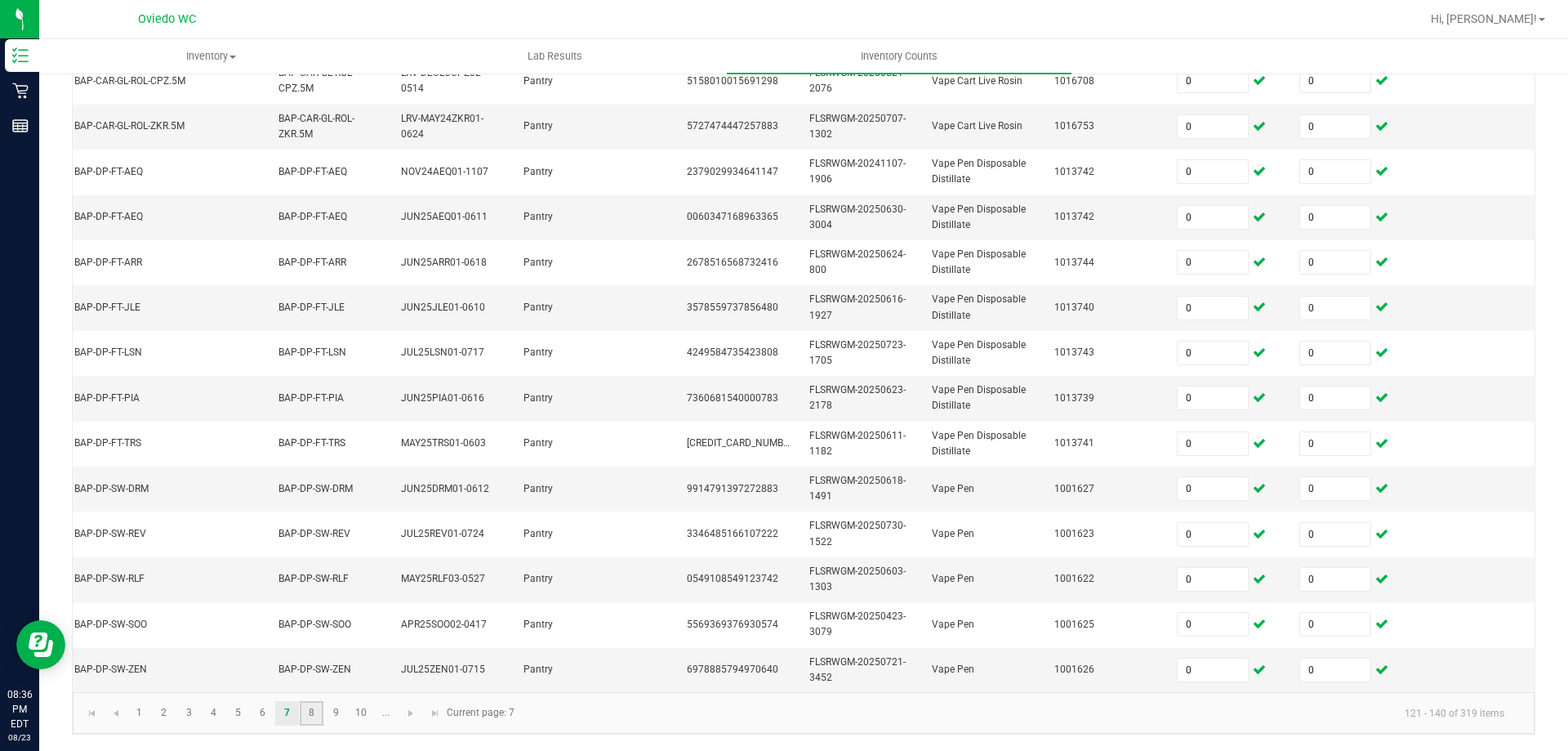
click at [315, 717] on link "8" at bounding box center [311, 713] width 24 height 25
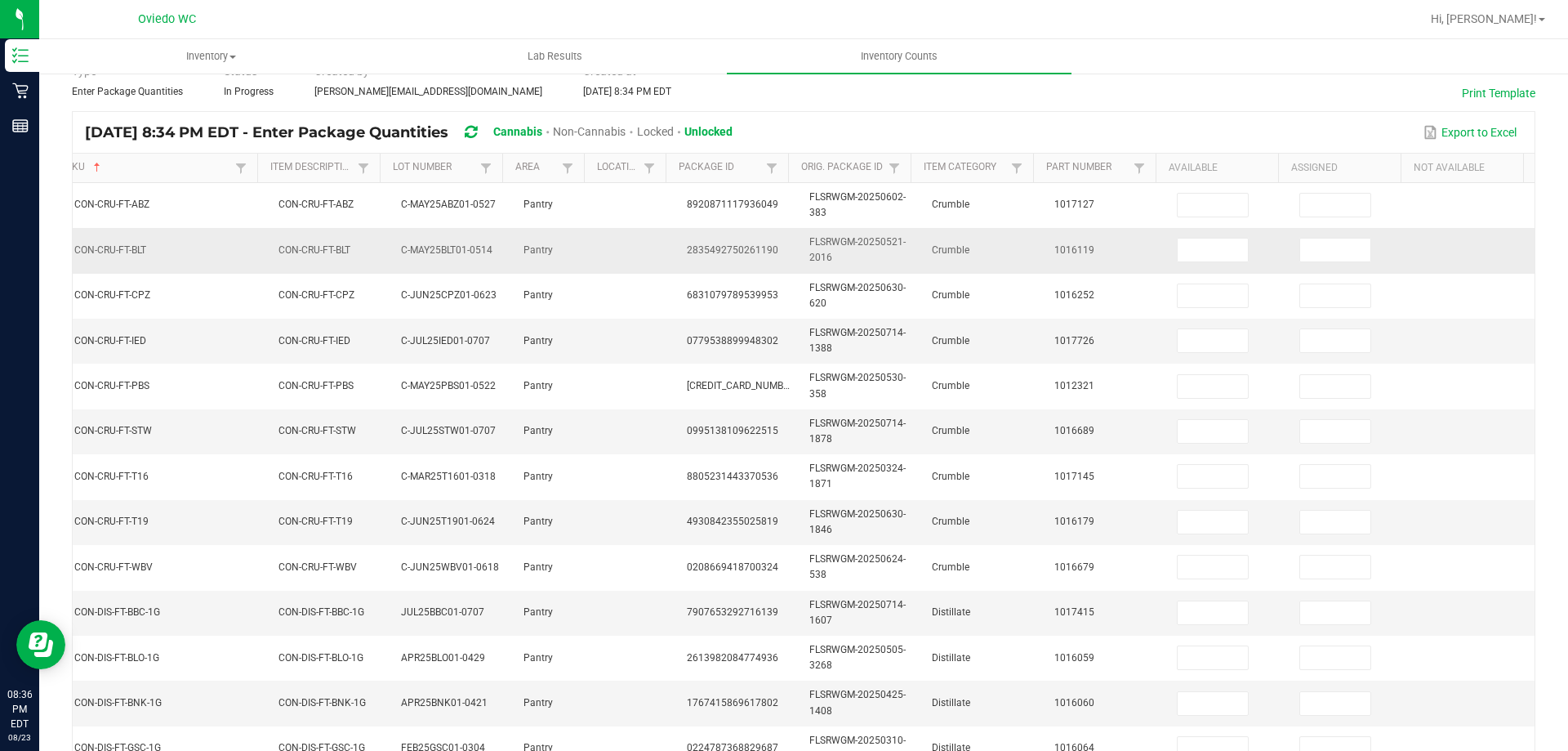
scroll to position [80, 0]
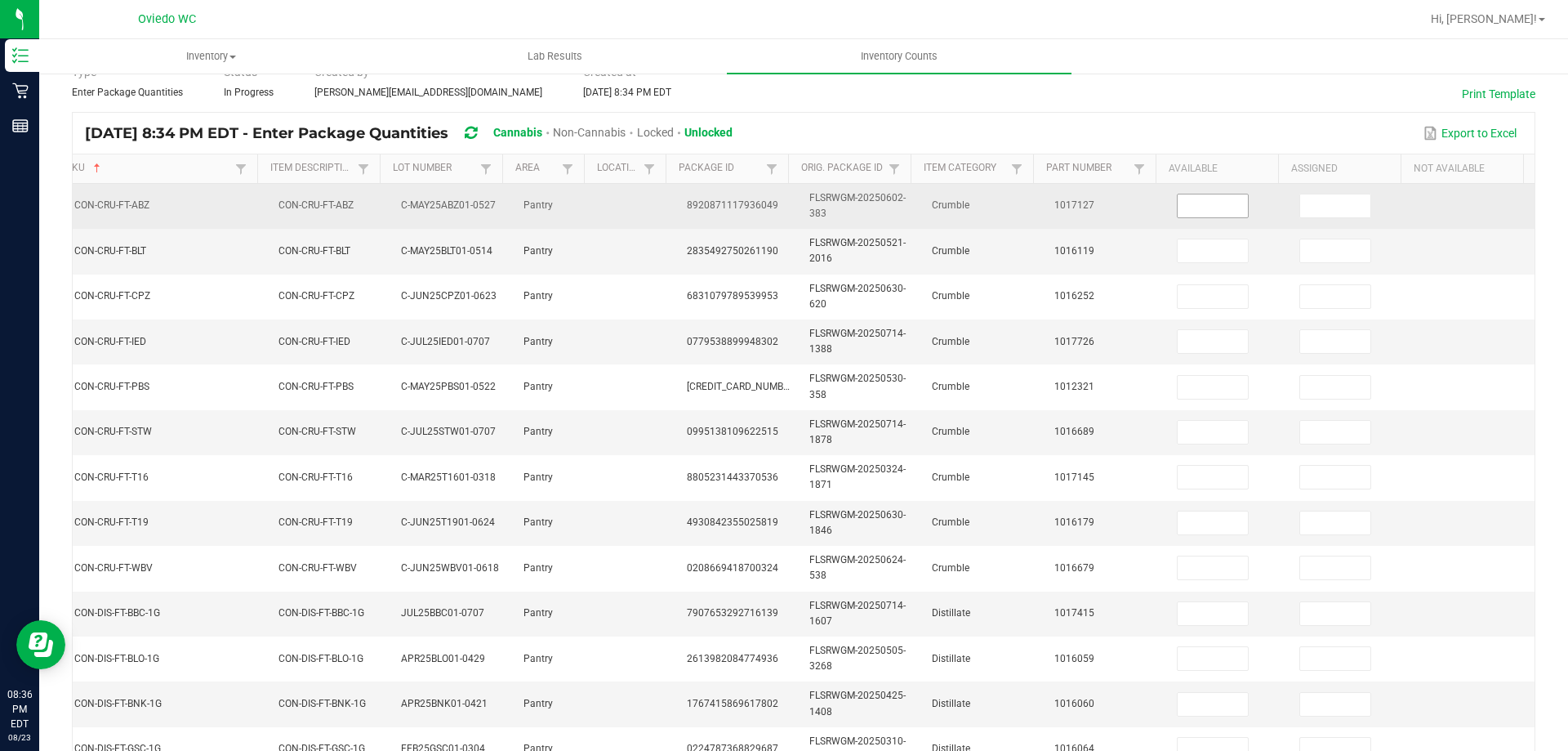
click at [1180, 211] on input at bounding box center [1213, 206] width 70 height 23
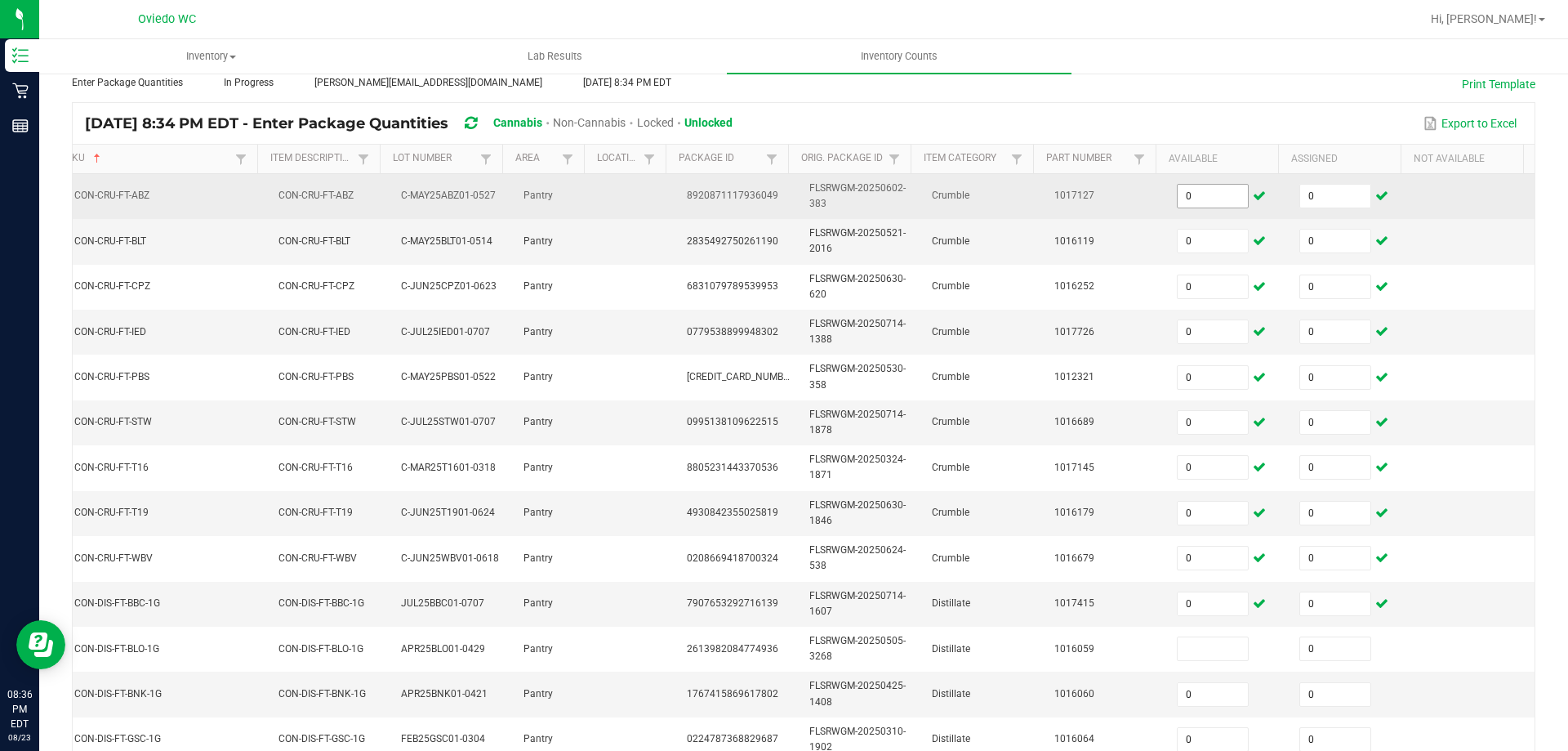
scroll to position [479, 0]
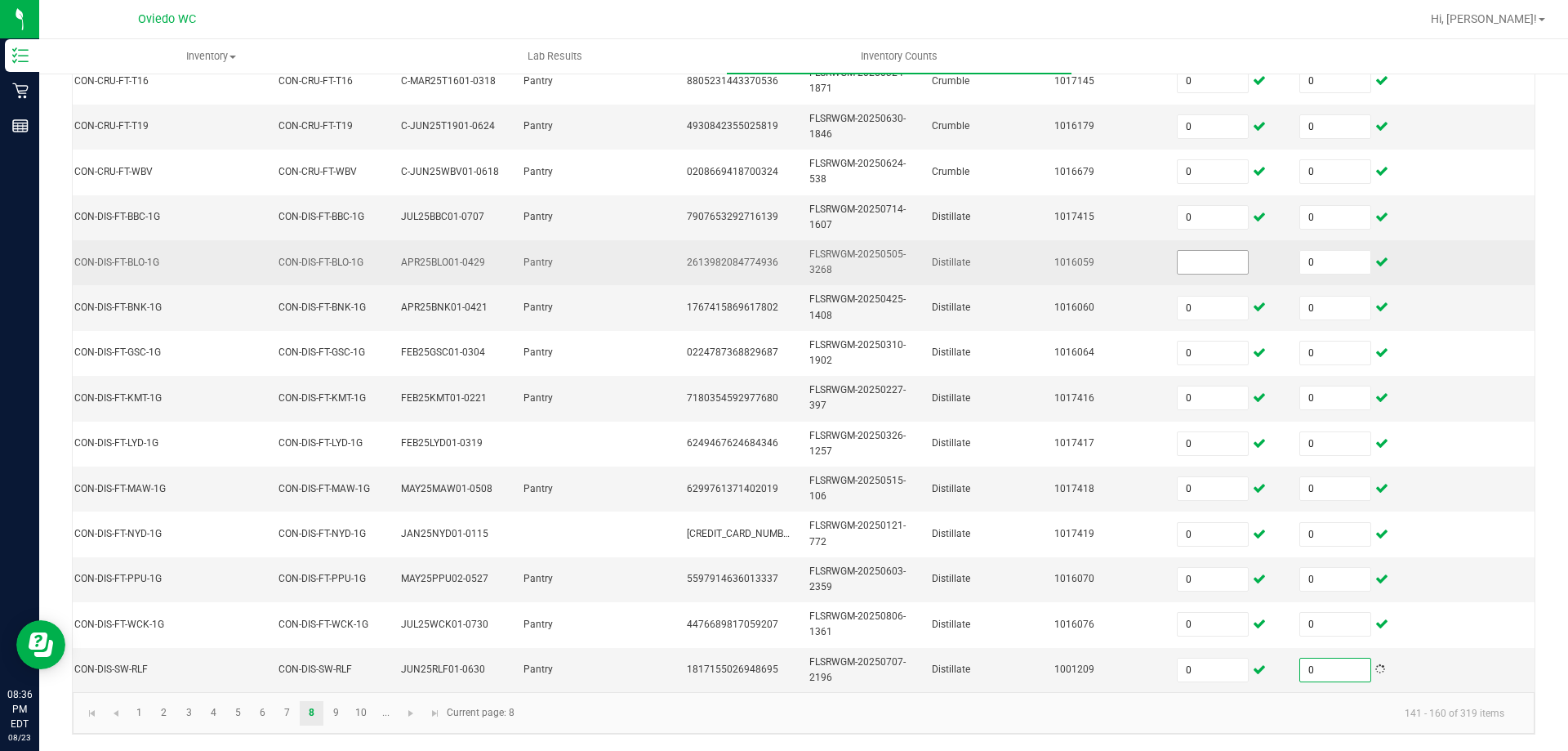
click at [1197, 259] on input at bounding box center [1213, 263] width 70 height 23
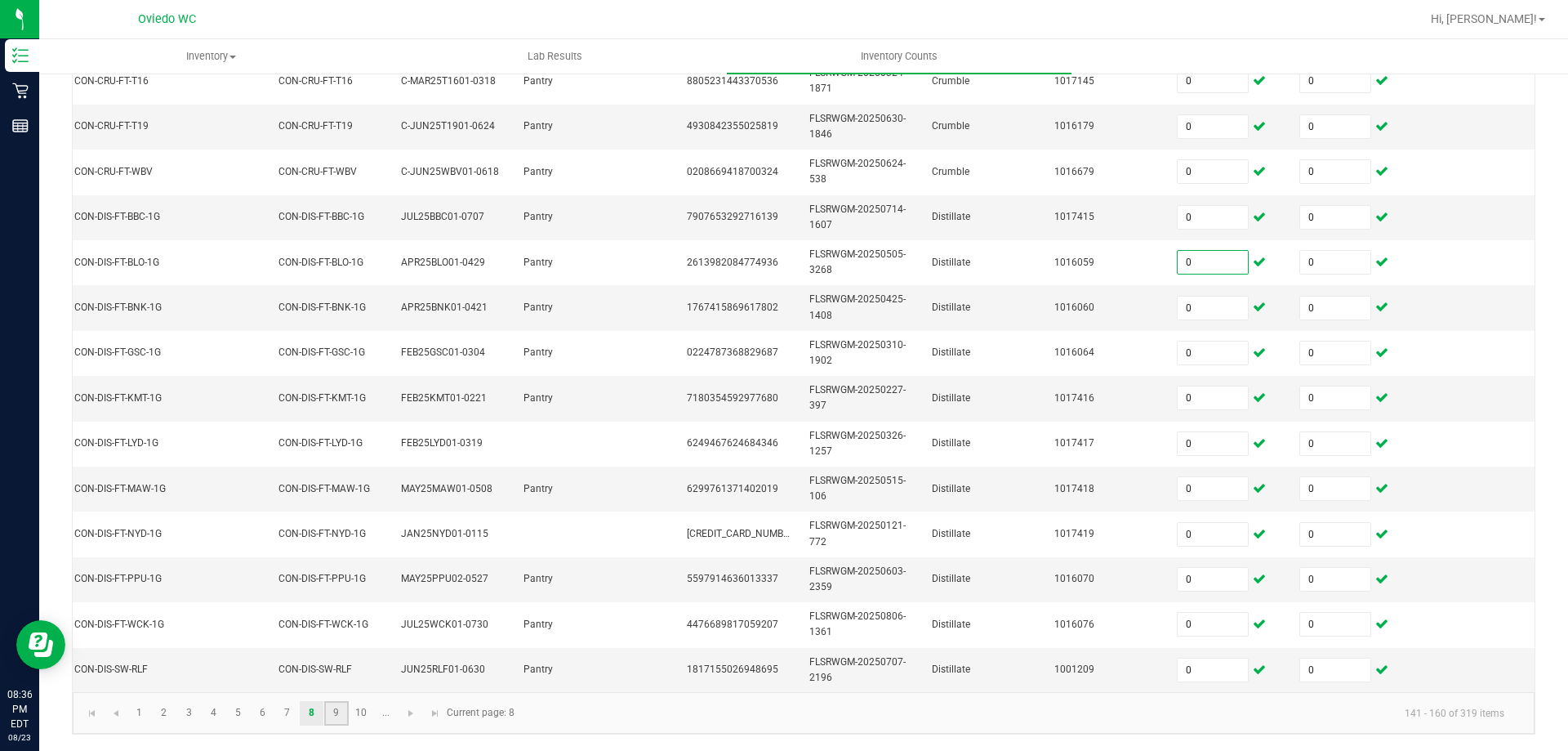
click at [344, 725] on link "9" at bounding box center [336, 713] width 24 height 25
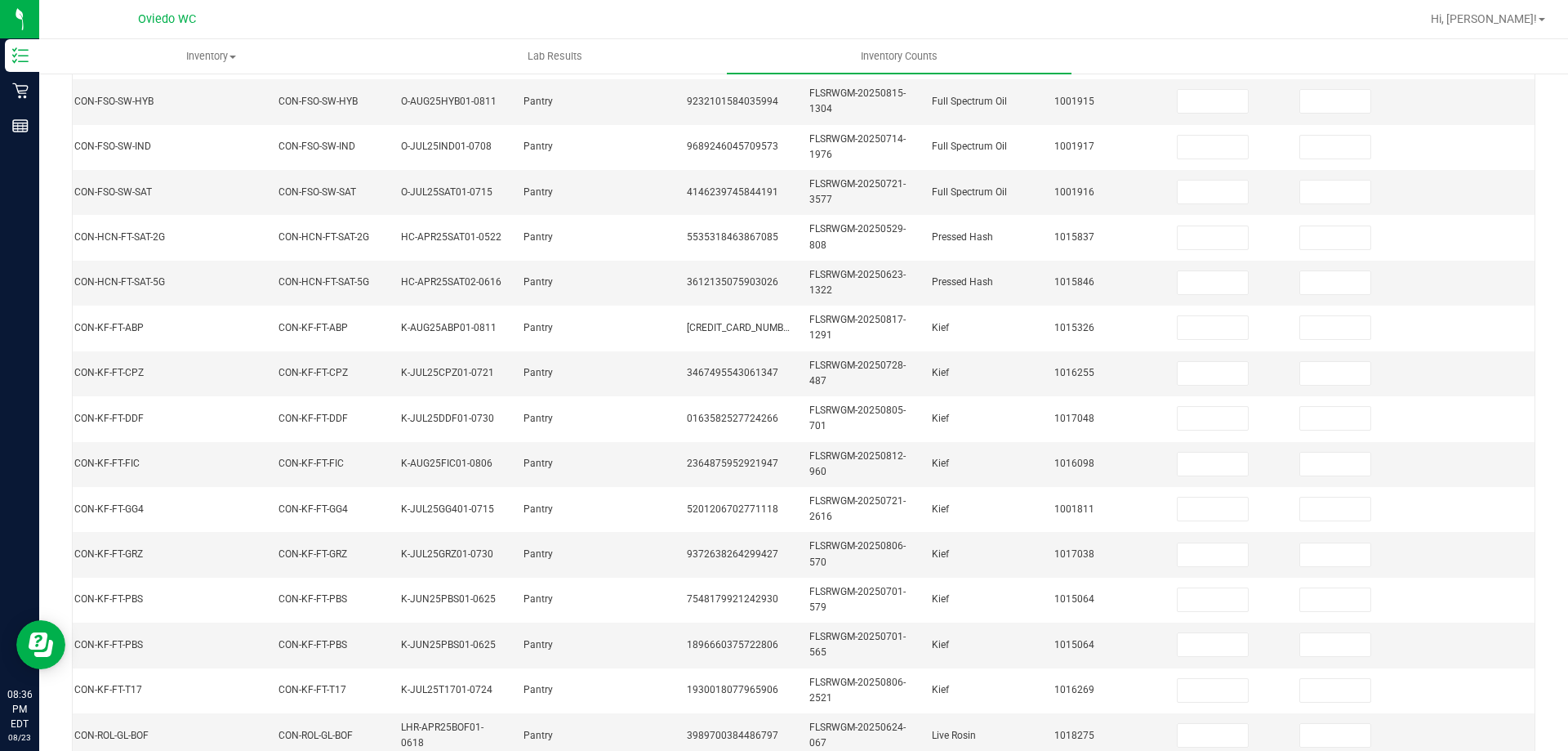
scroll to position [0, 0]
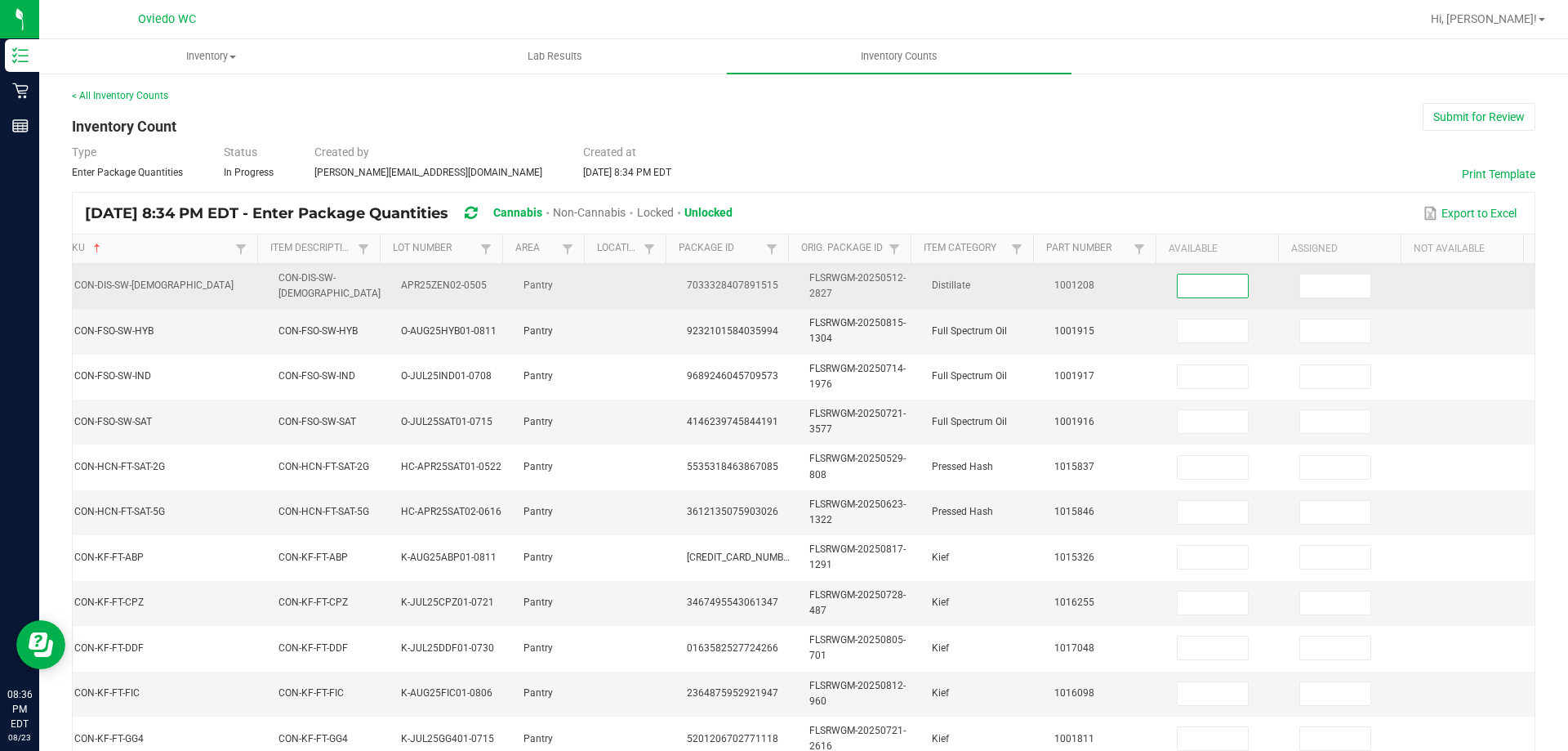
drag, startPoint x: 1188, startPoint y: 295, endPoint x: 1152, endPoint y: 297, distance: 36.1
click at [1188, 295] on input at bounding box center [1213, 286] width 70 height 23
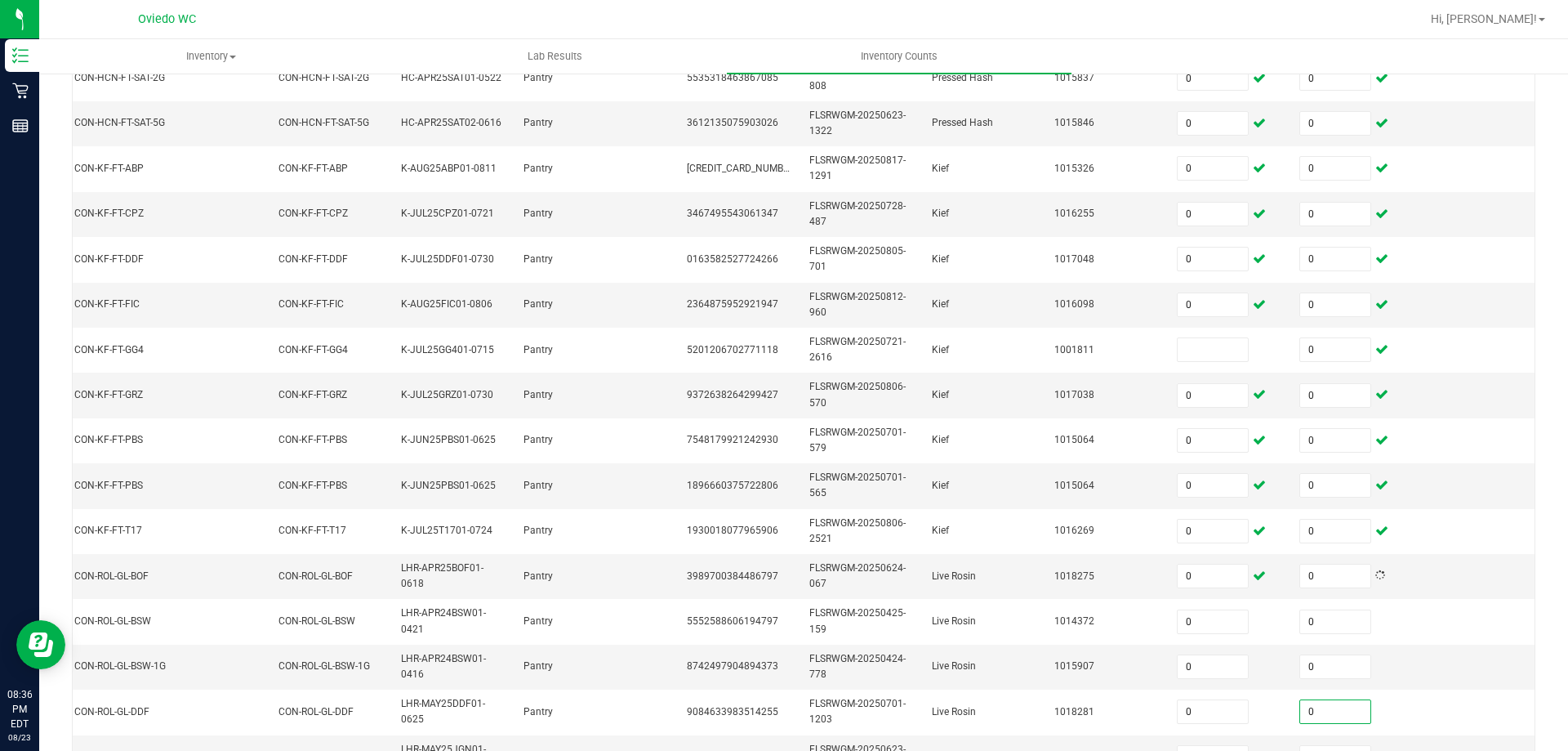
scroll to position [406, 0]
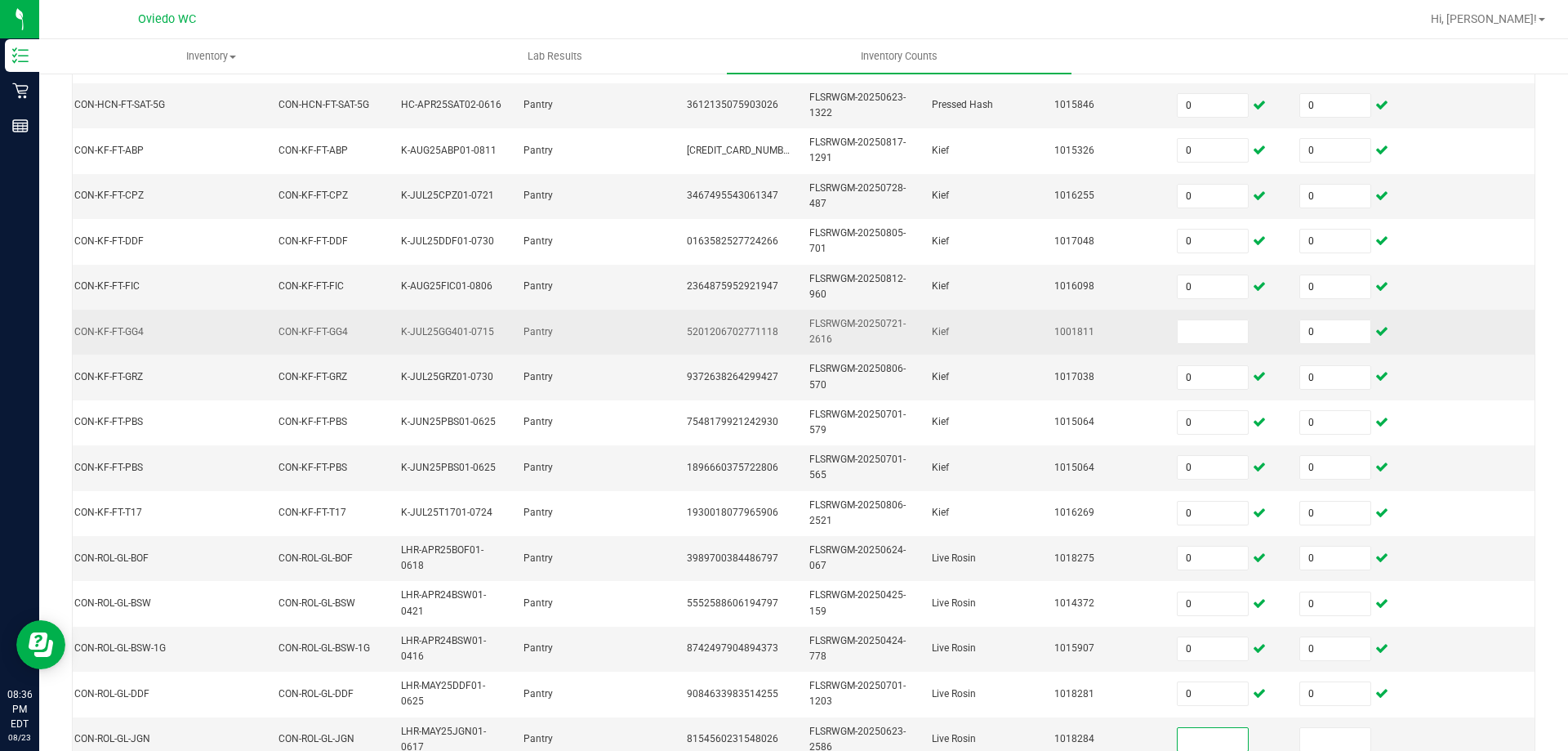
click at [1175, 349] on td at bounding box center [1228, 332] width 122 height 45
click at [1178, 341] on input at bounding box center [1213, 332] width 70 height 23
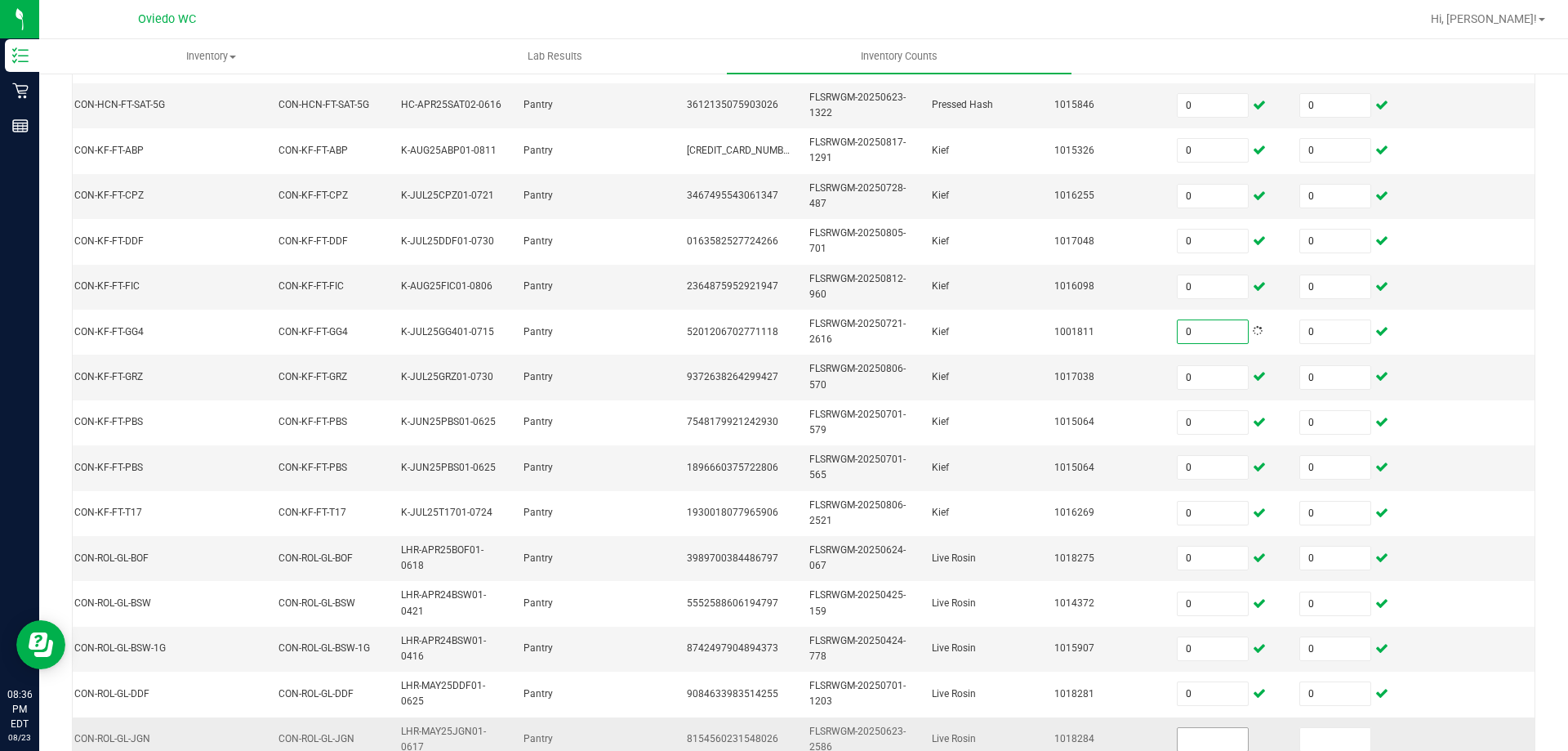
click at [1197, 746] on input at bounding box center [1213, 739] width 70 height 23
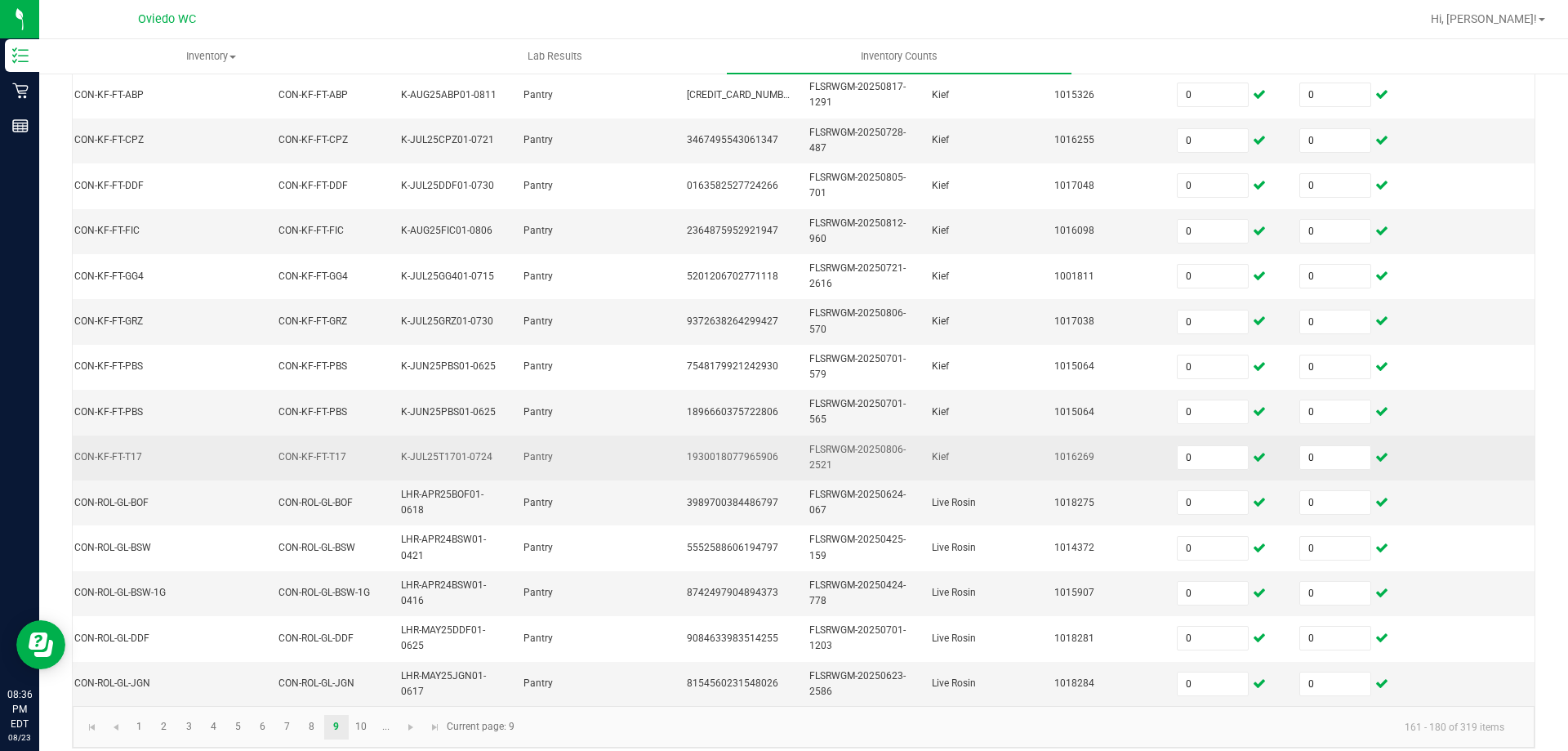
scroll to position [488, 0]
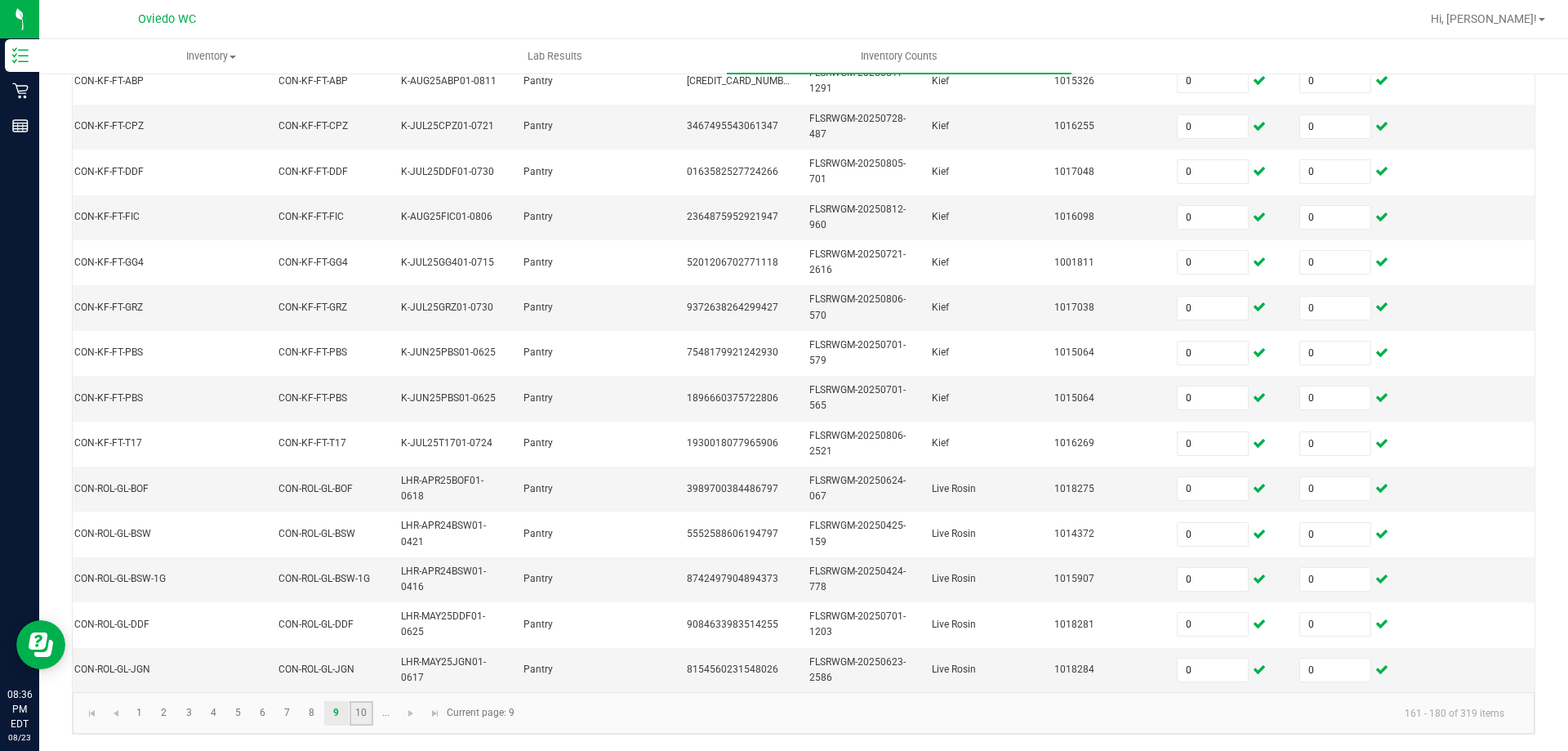
click at [368, 708] on link "10" at bounding box center [361, 713] width 24 height 25
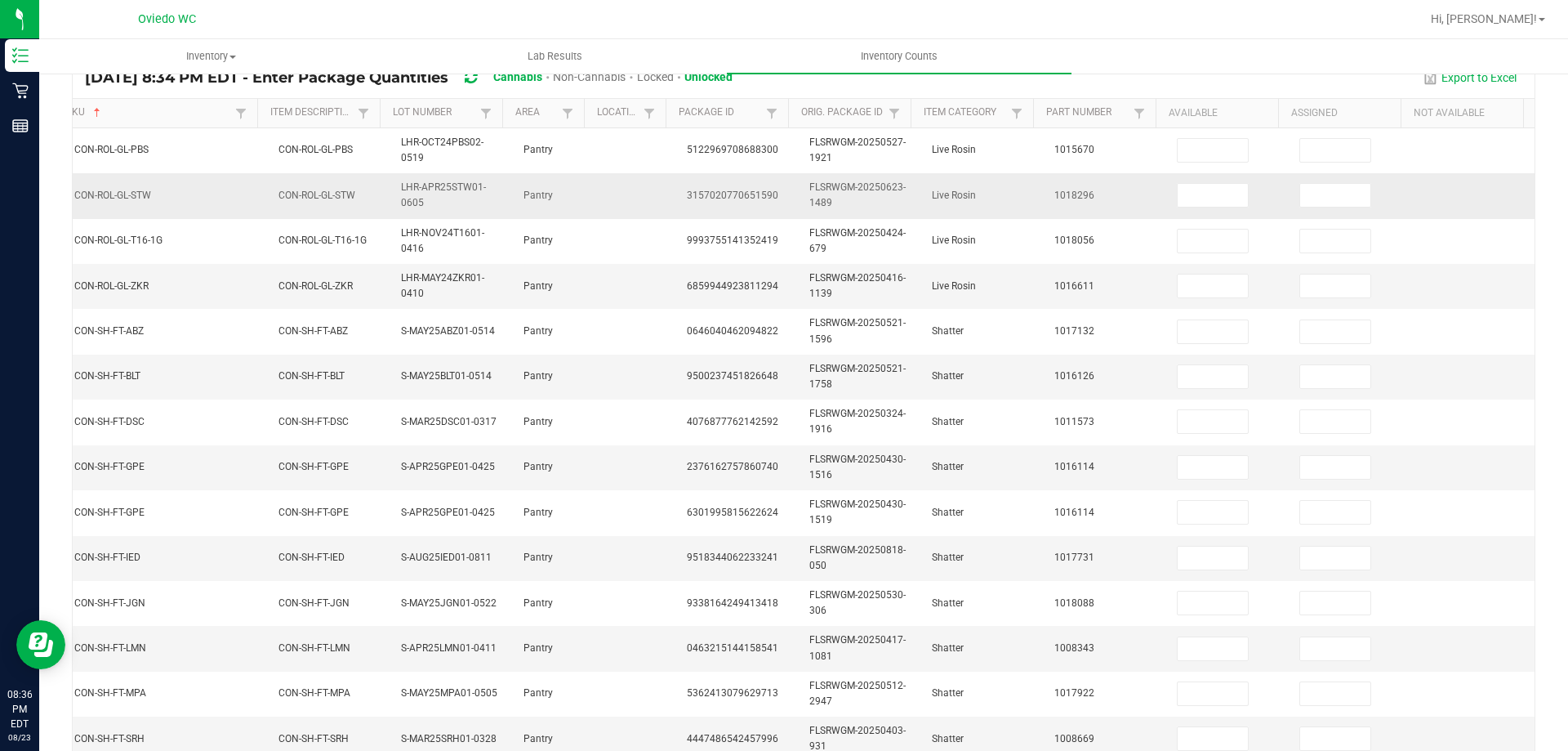
scroll to position [80, 0]
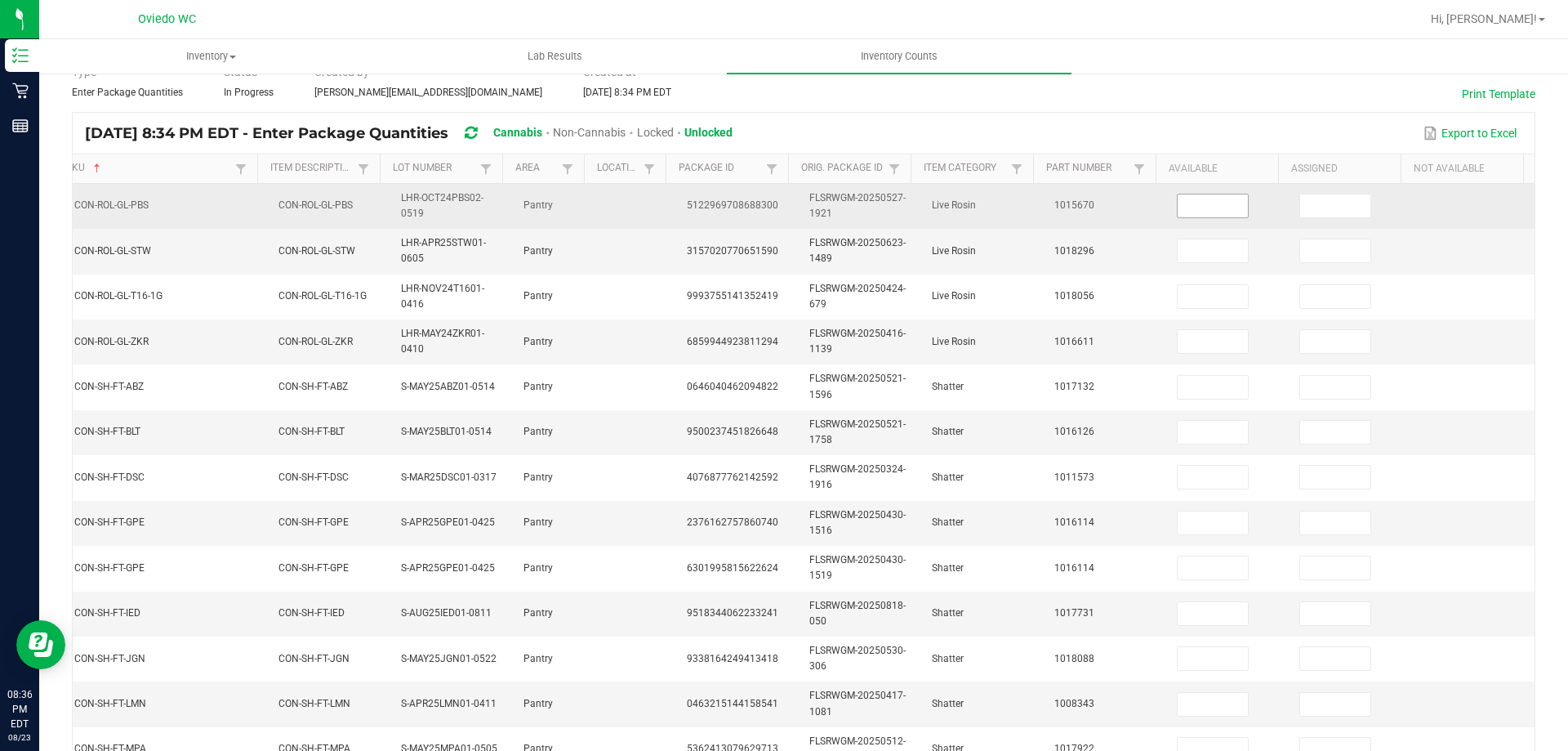
drag, startPoint x: 1169, startPoint y: 212, endPoint x: 1156, endPoint y: 212, distance: 13.0
click at [1178, 212] on input at bounding box center [1213, 206] width 70 height 23
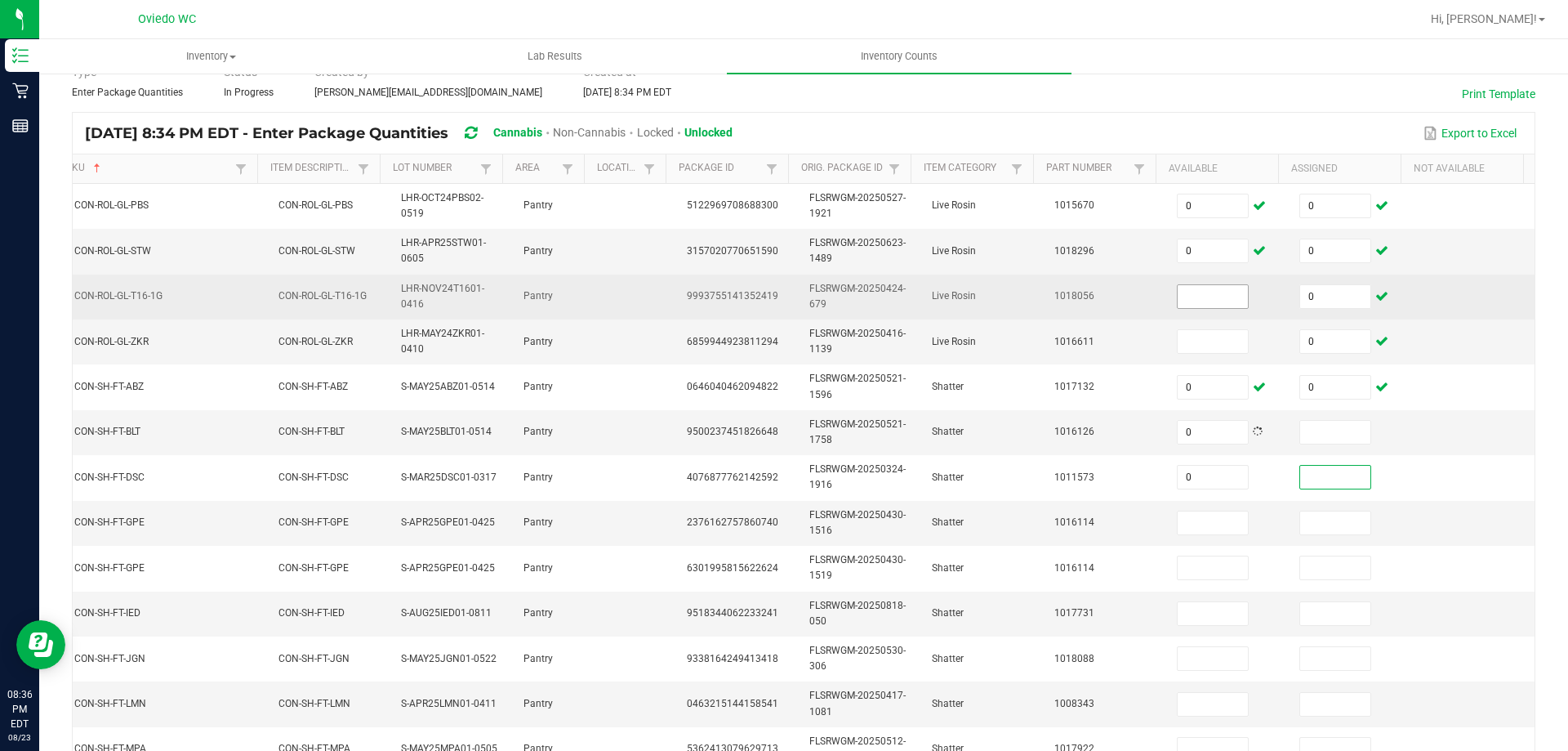
click at [1180, 297] on input at bounding box center [1213, 297] width 70 height 23
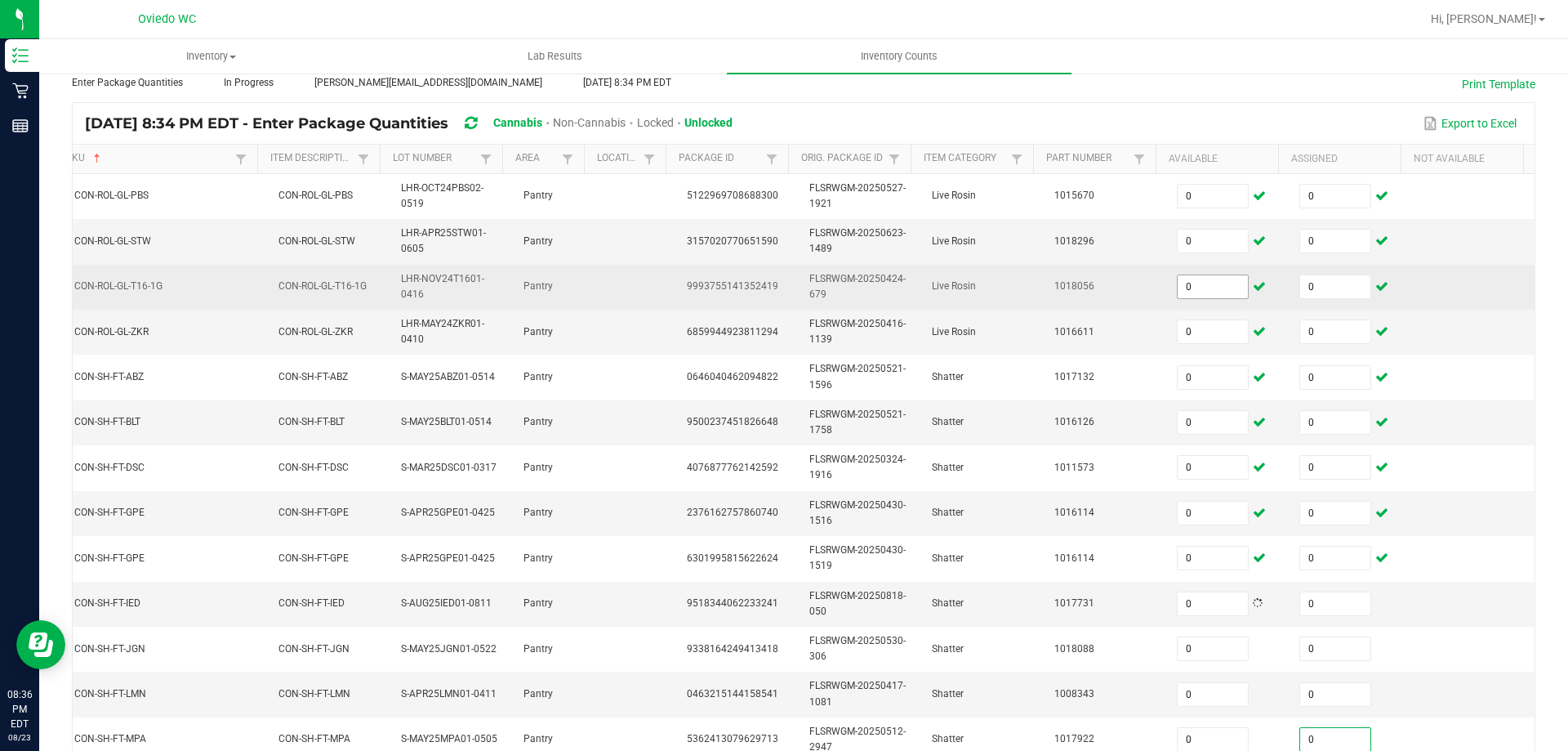
scroll to position [479, 0]
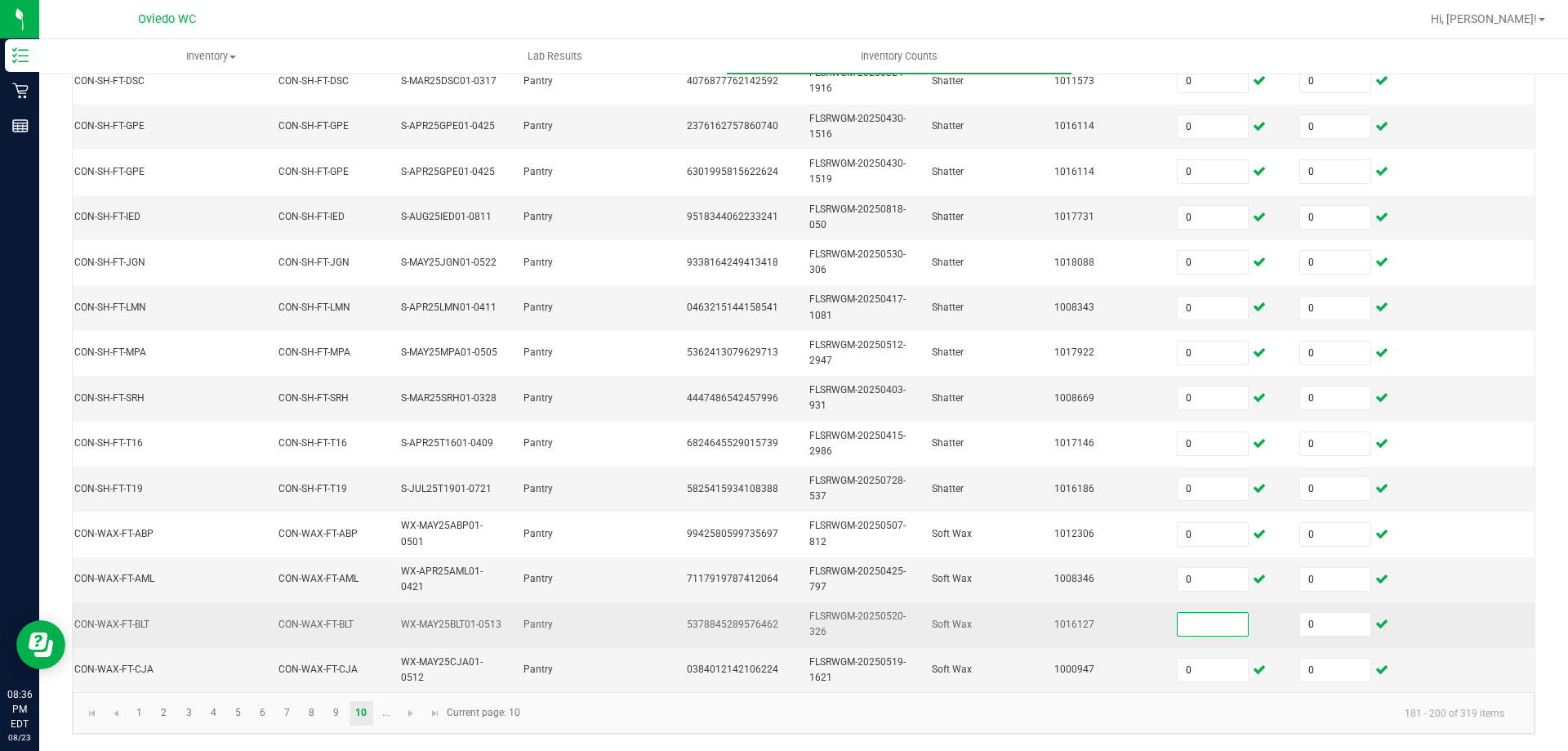
click at [1208, 620] on input at bounding box center [1213, 625] width 70 height 23
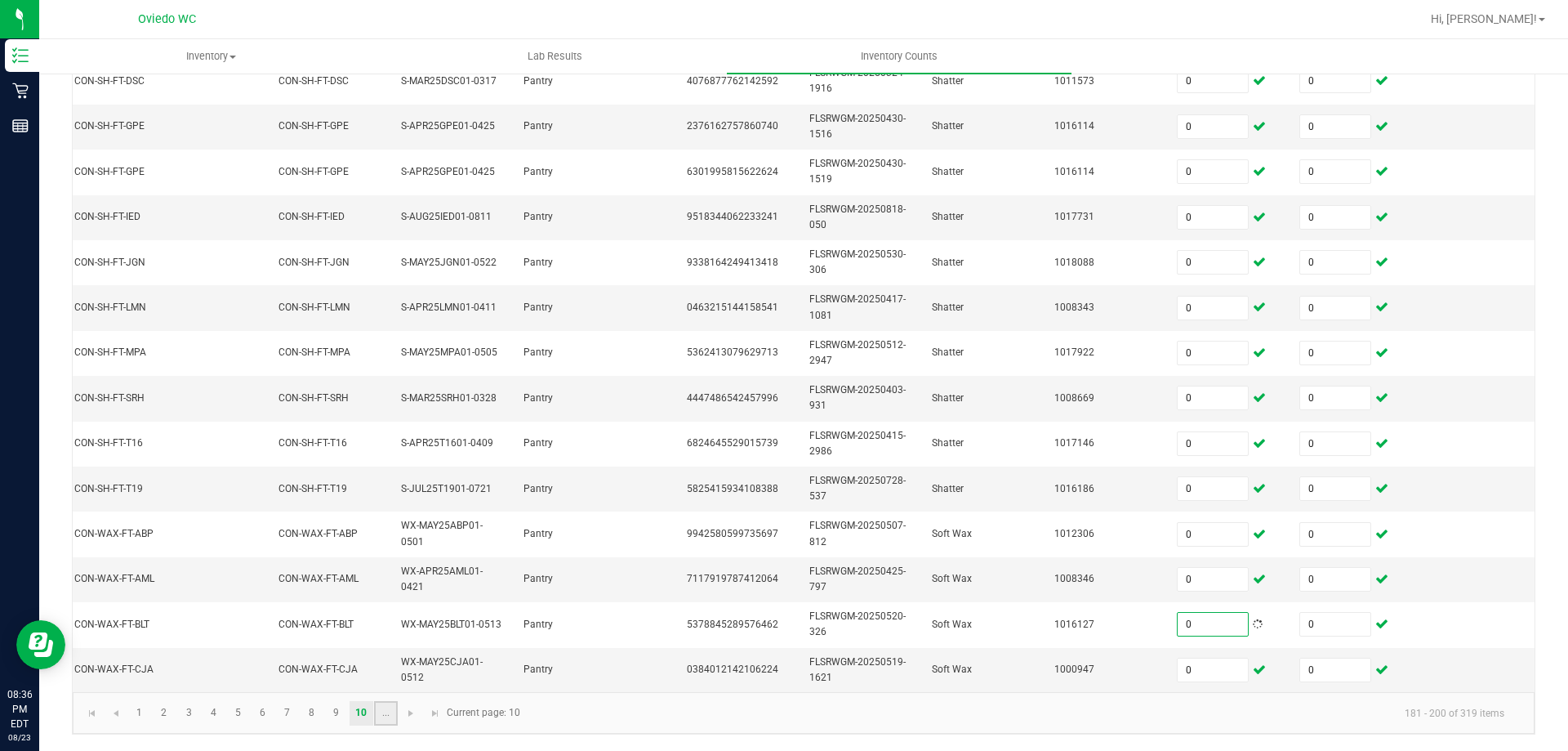
click at [388, 721] on link "..." at bounding box center [386, 713] width 24 height 25
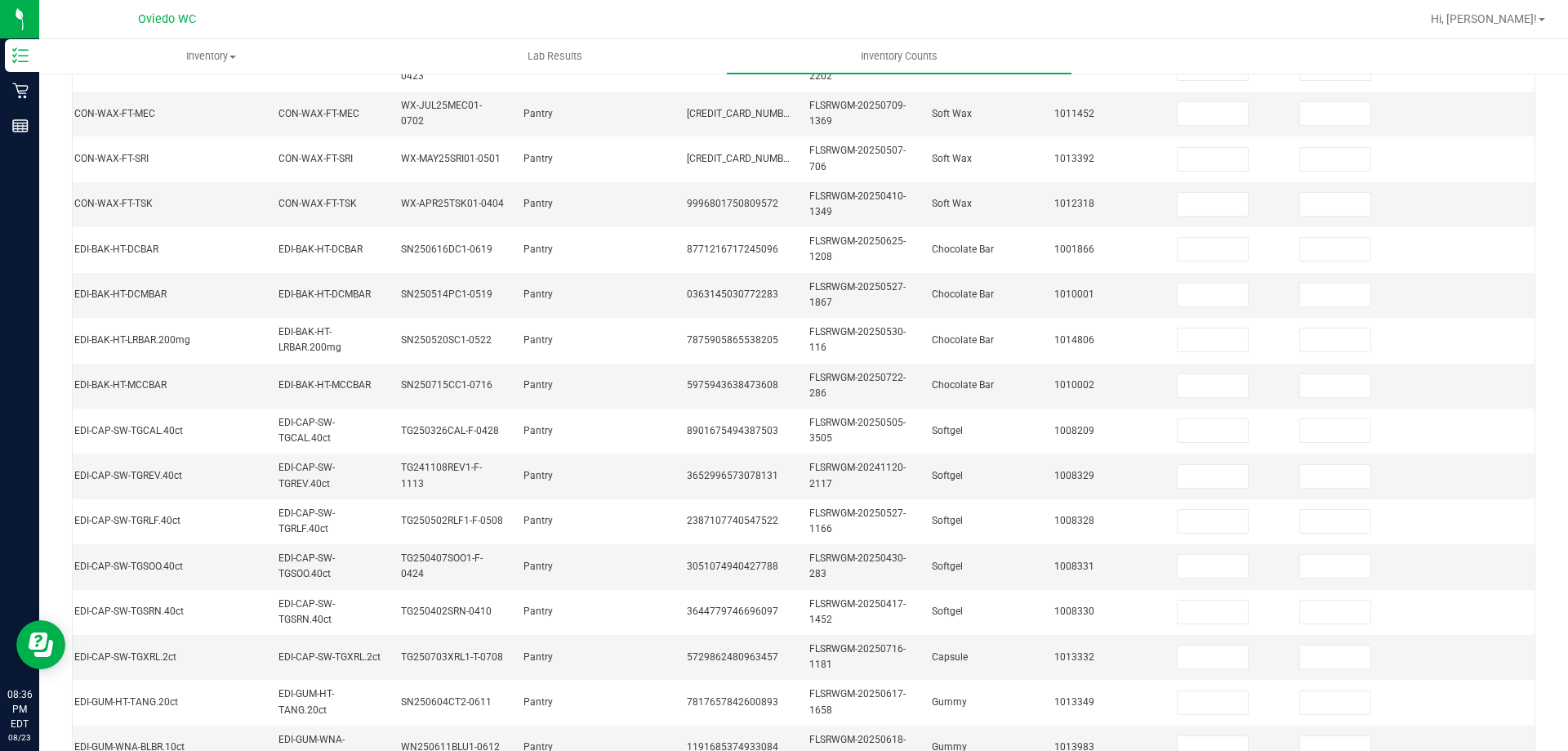
scroll to position [0, 0]
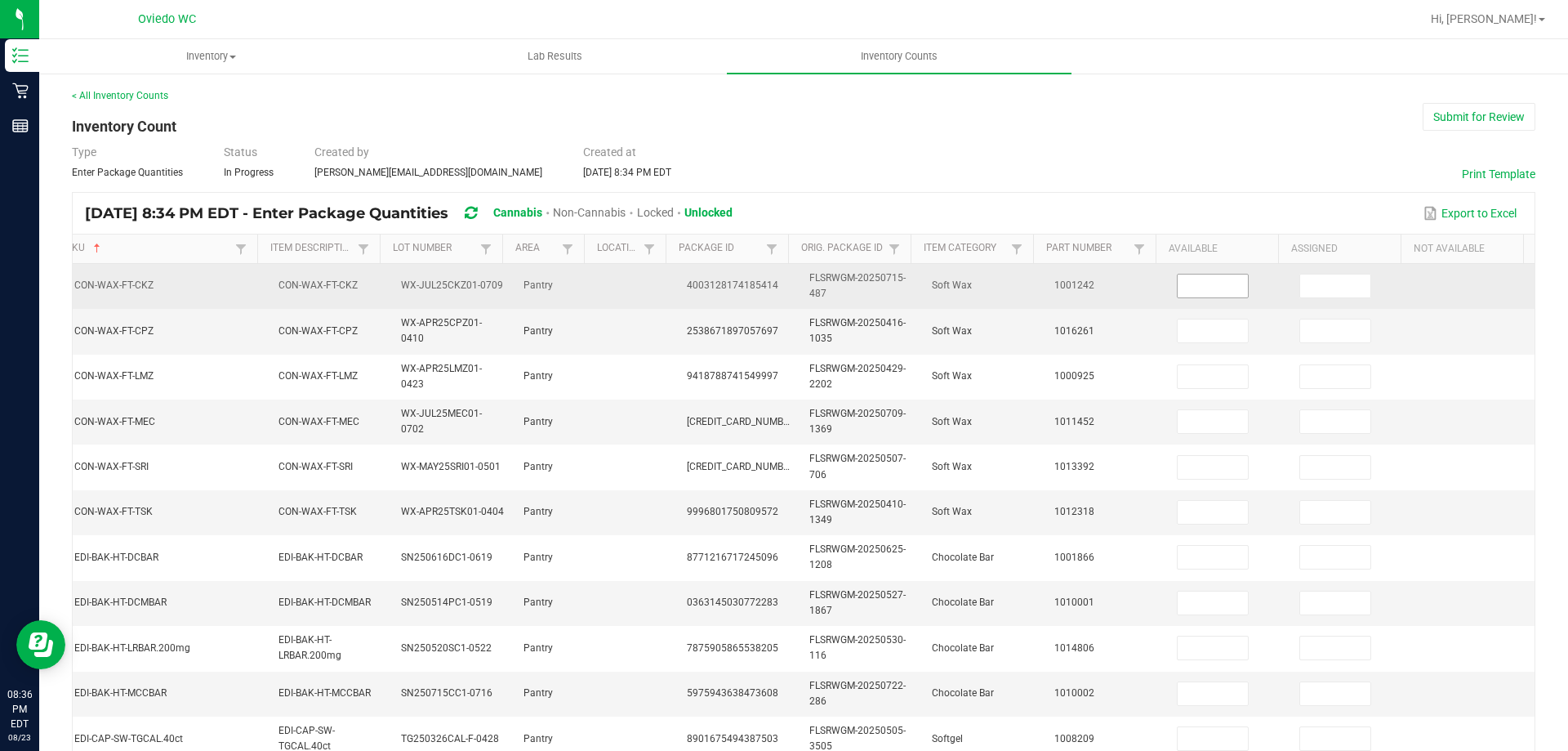
click at [1198, 283] on input at bounding box center [1213, 286] width 70 height 23
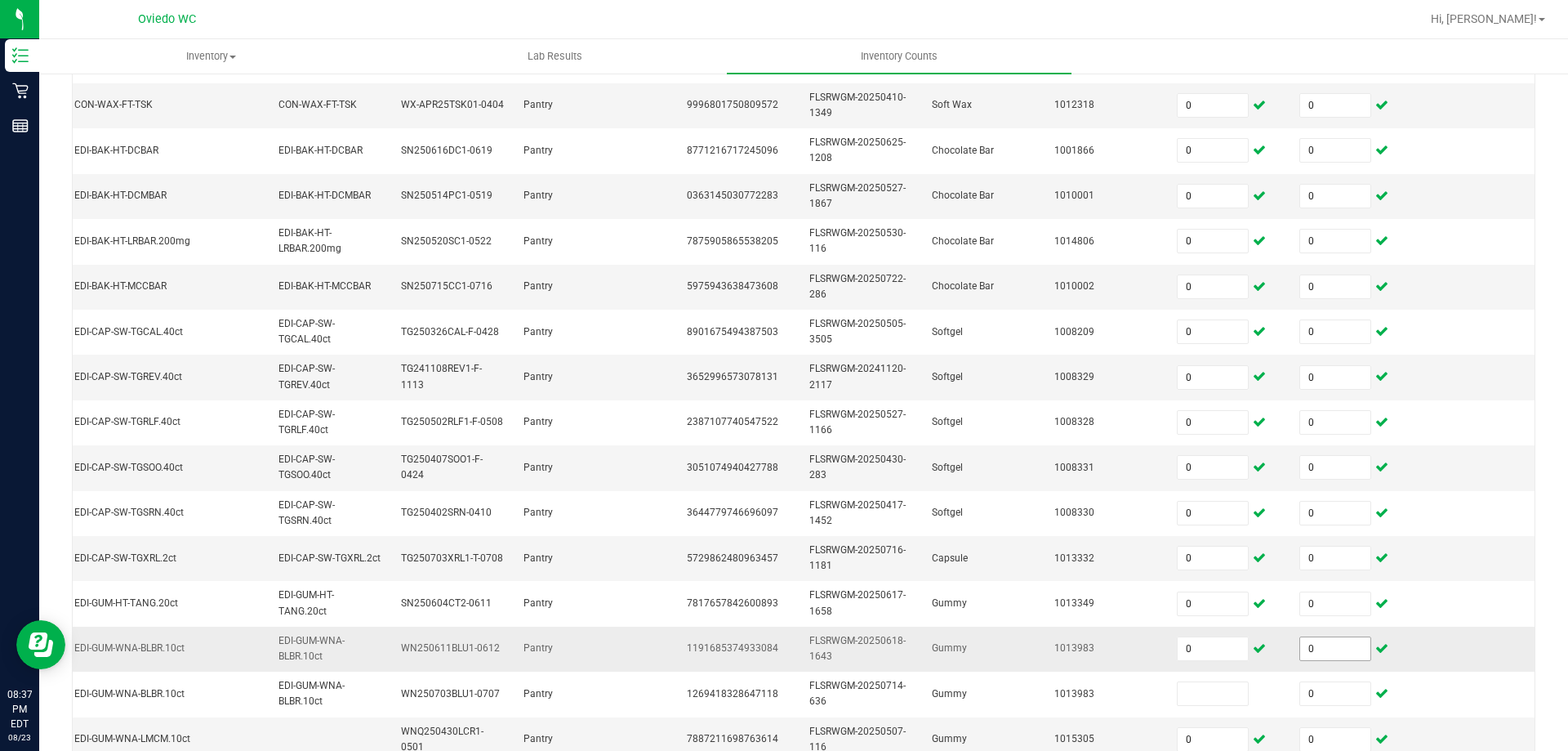
scroll to position [488, 0]
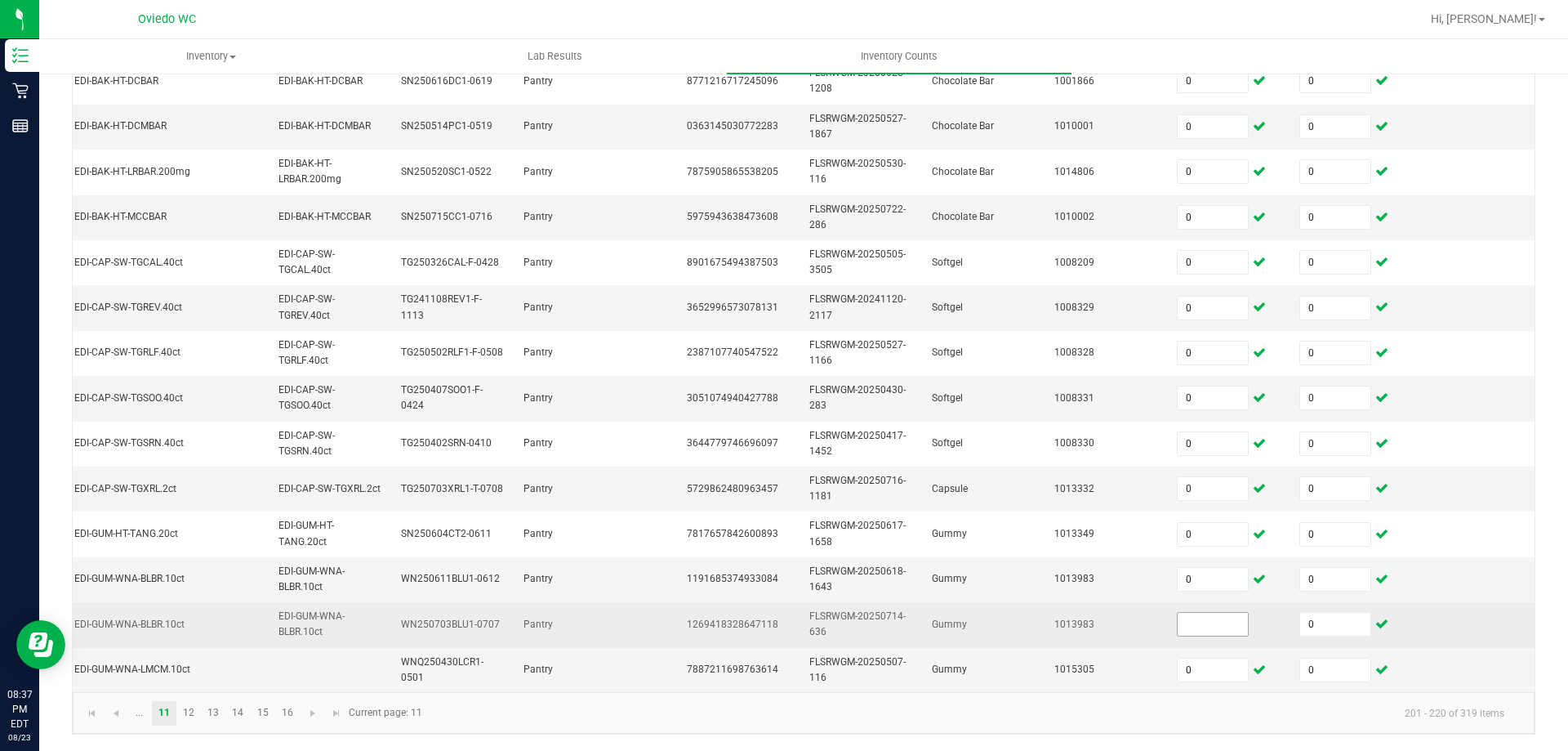
click at [1196, 613] on input at bounding box center [1213, 625] width 70 height 23
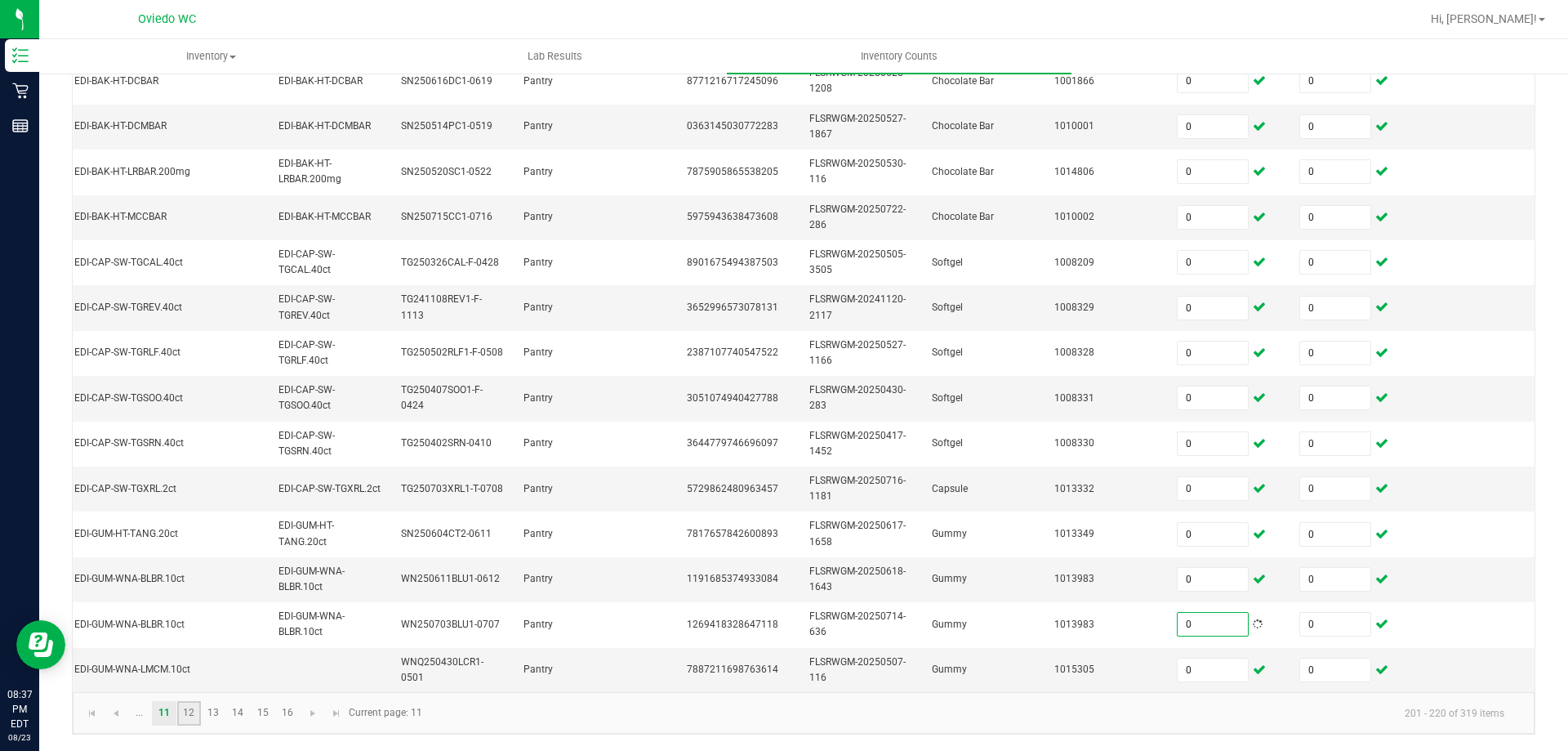
click at [192, 710] on link "12" at bounding box center [189, 713] width 24 height 25
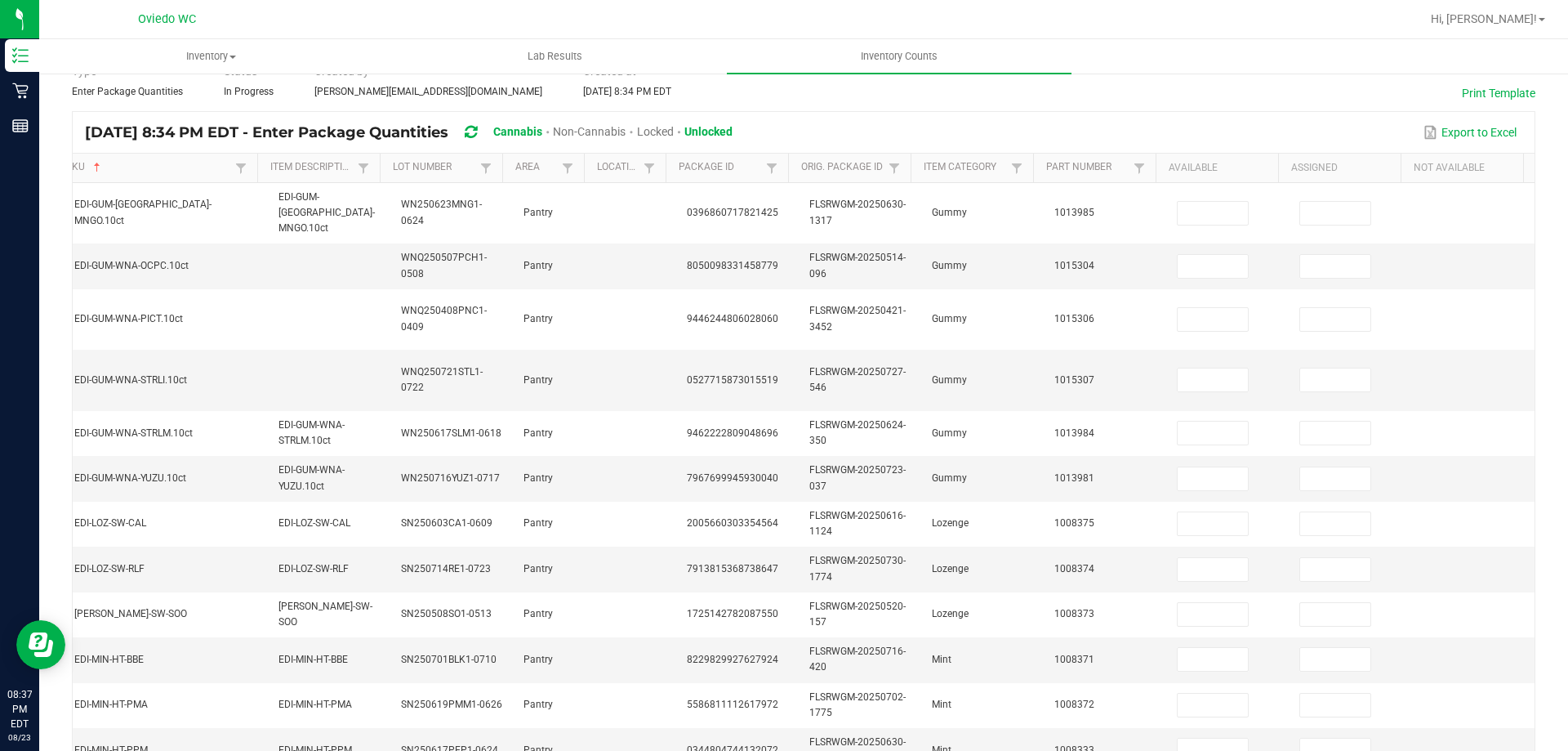
scroll to position [80, 0]
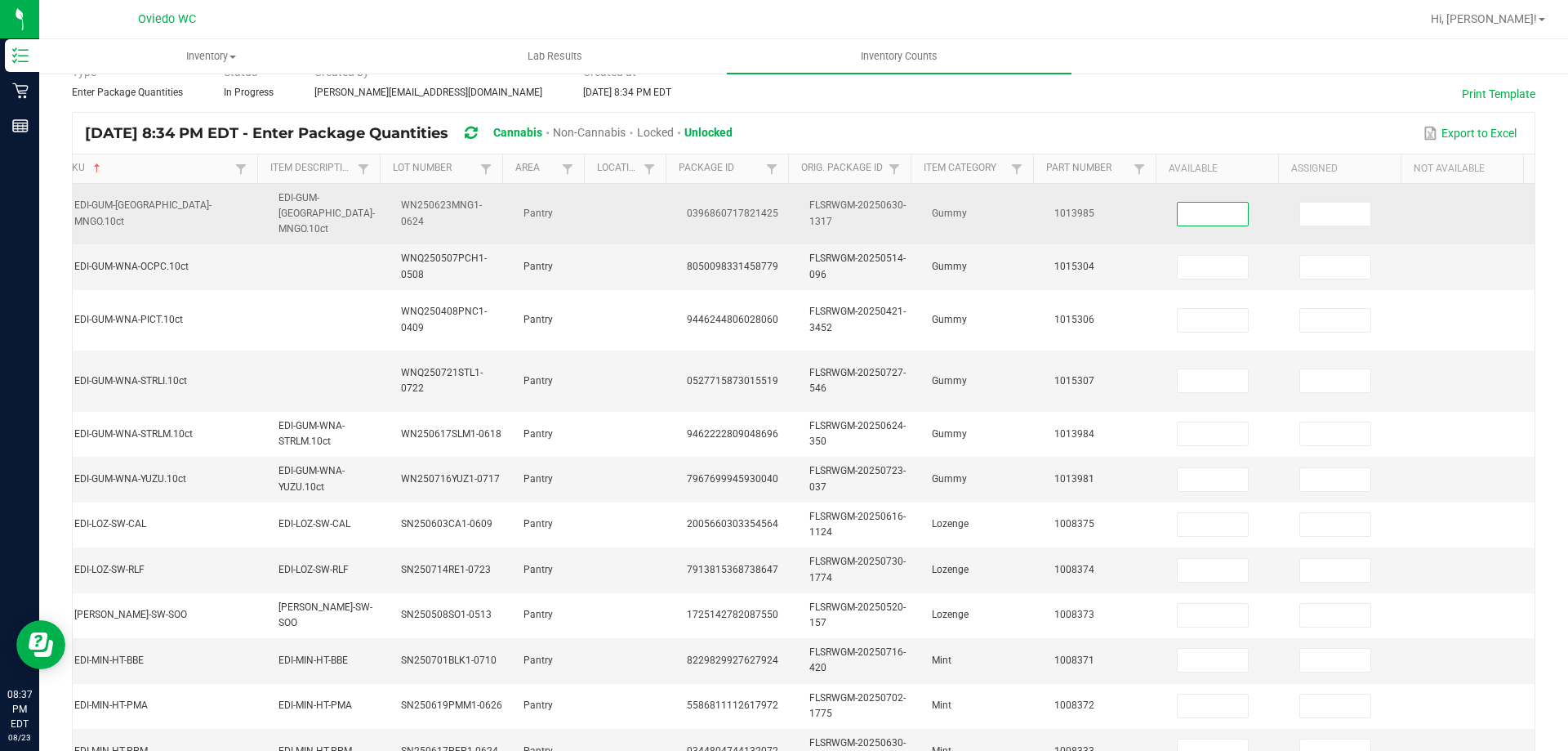
click at [1185, 202] on input at bounding box center [1213, 214] width 70 height 23
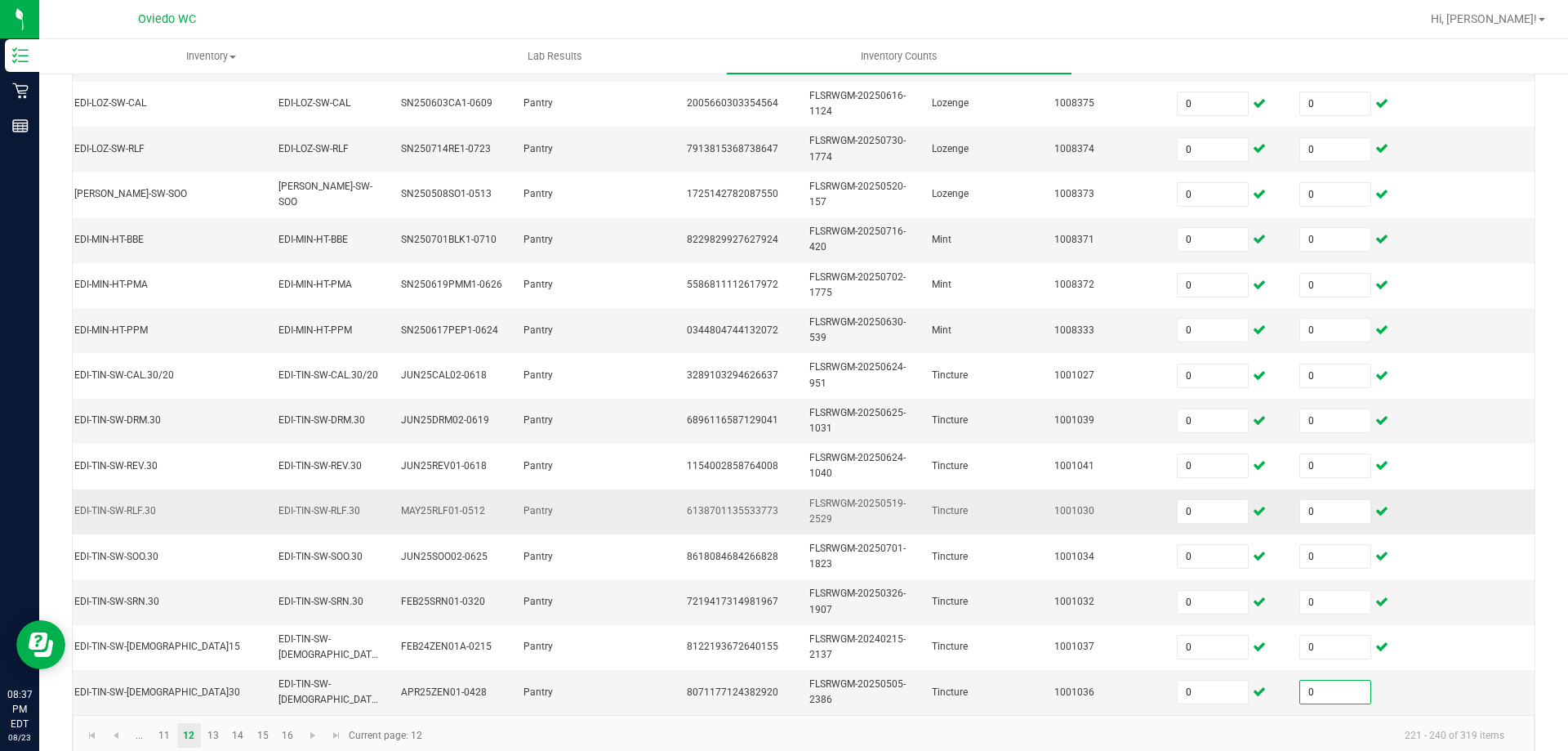
scroll to position [520, 0]
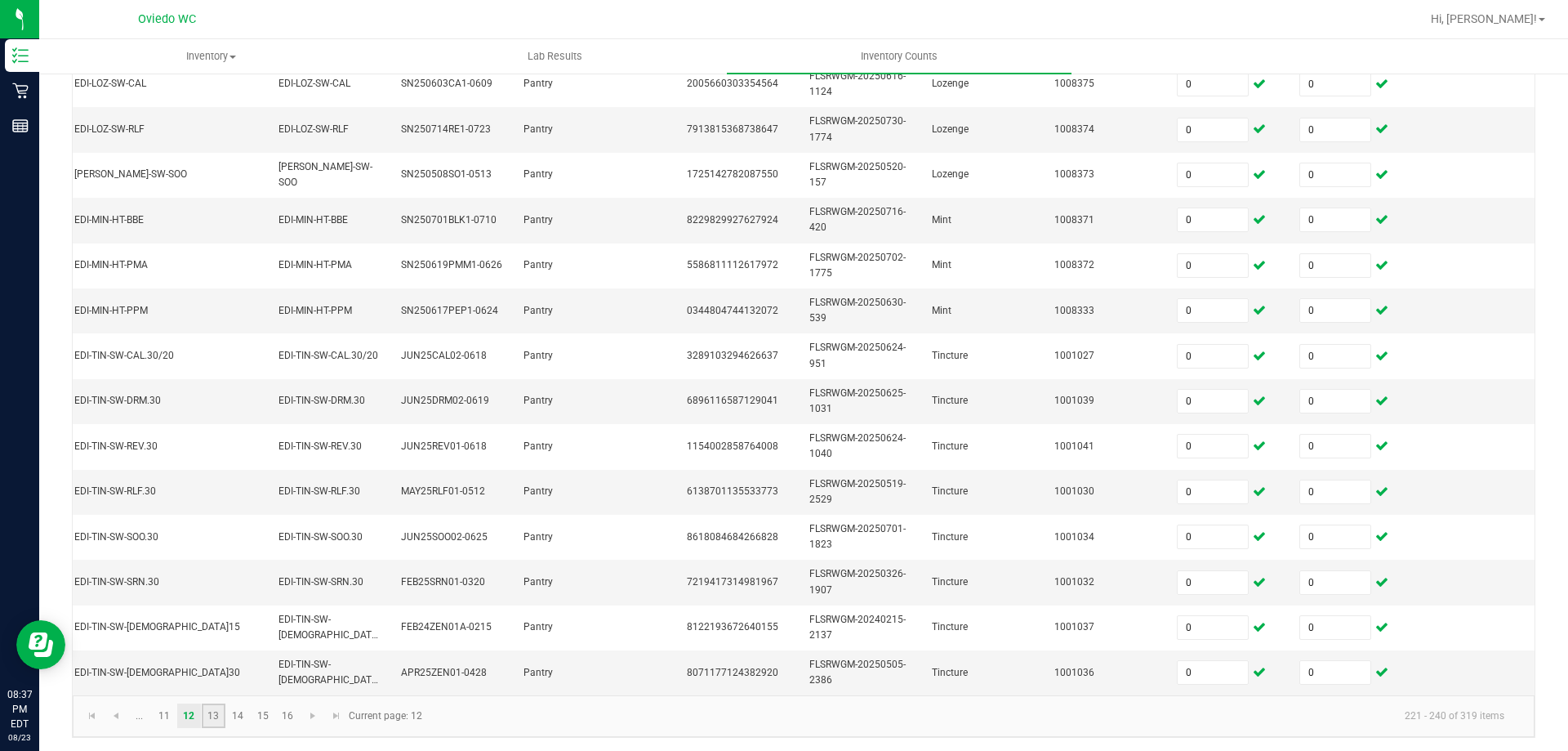
click at [216, 706] on link "13" at bounding box center [213, 715] width 24 height 25
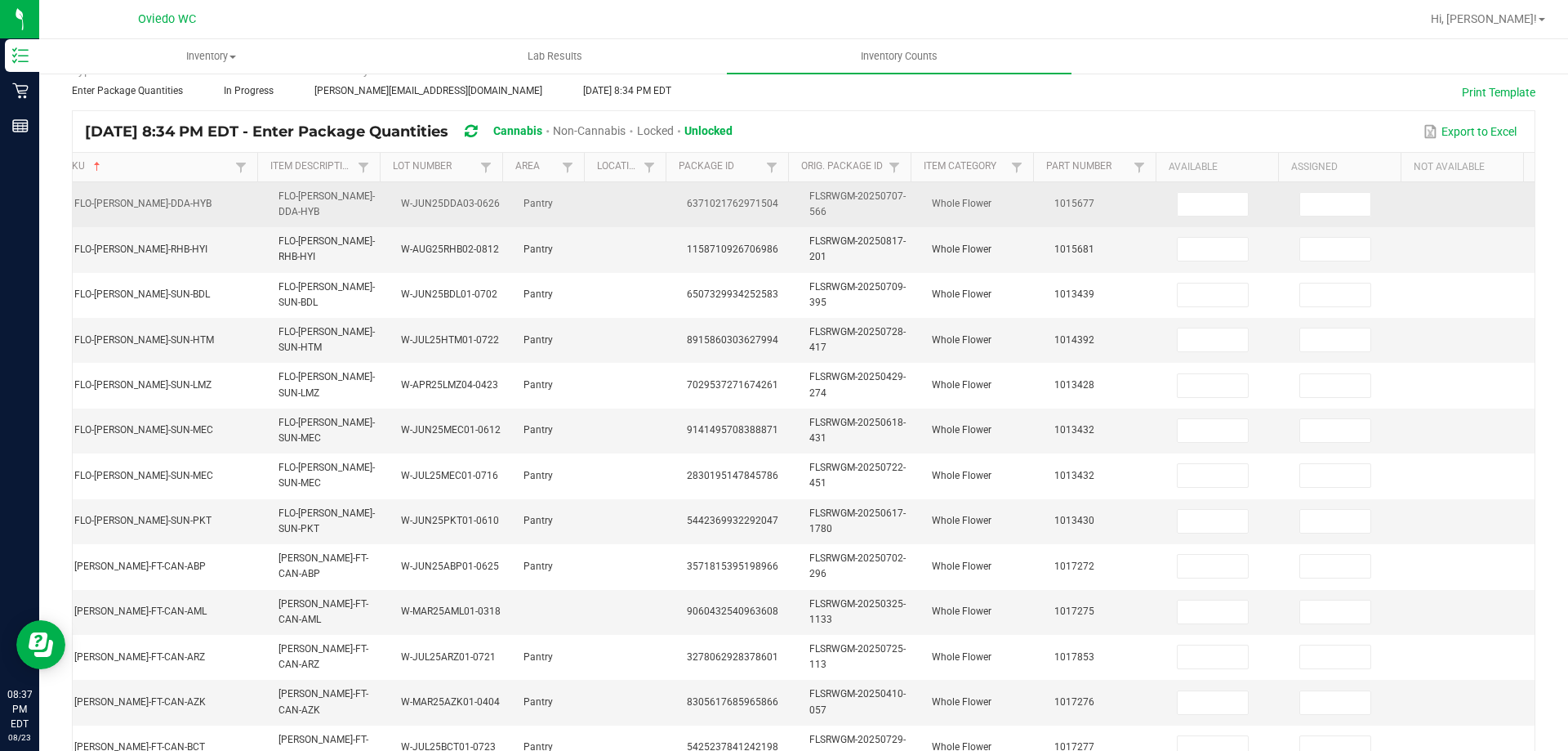
scroll to position [80, 0]
click at [1216, 197] on input at bounding box center [1213, 206] width 70 height 23
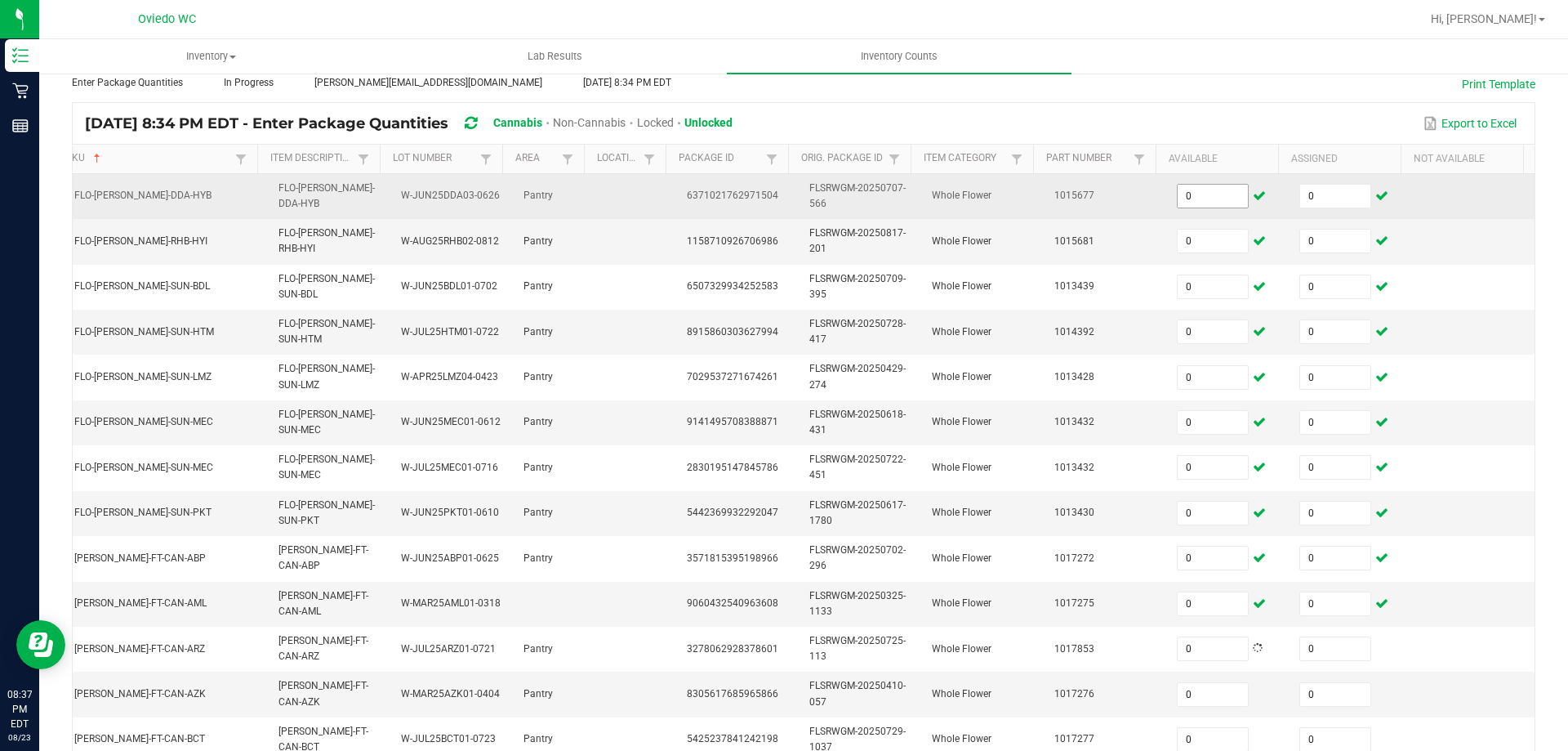
scroll to position [479, 0]
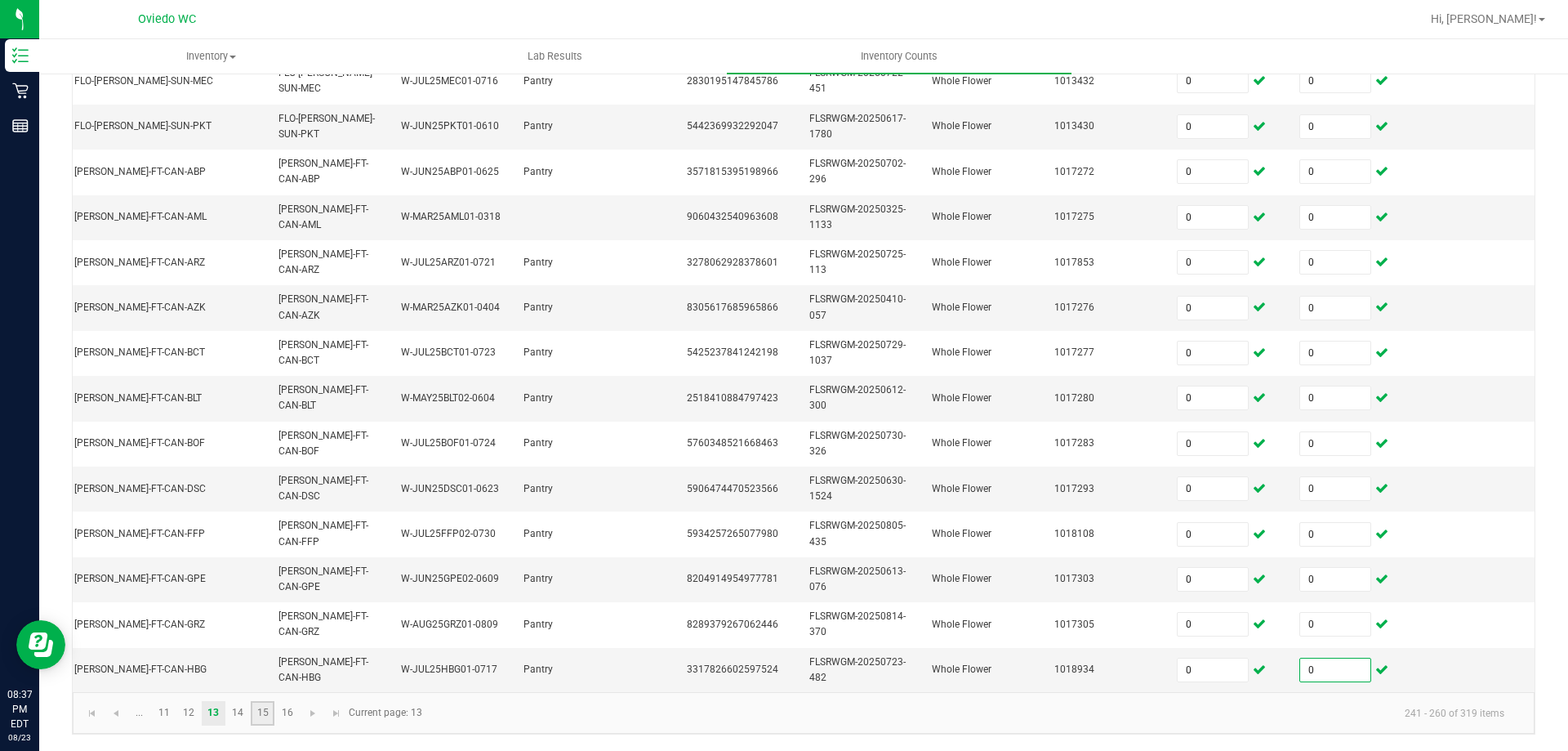
click at [251, 712] on link "15" at bounding box center [263, 713] width 24 height 25
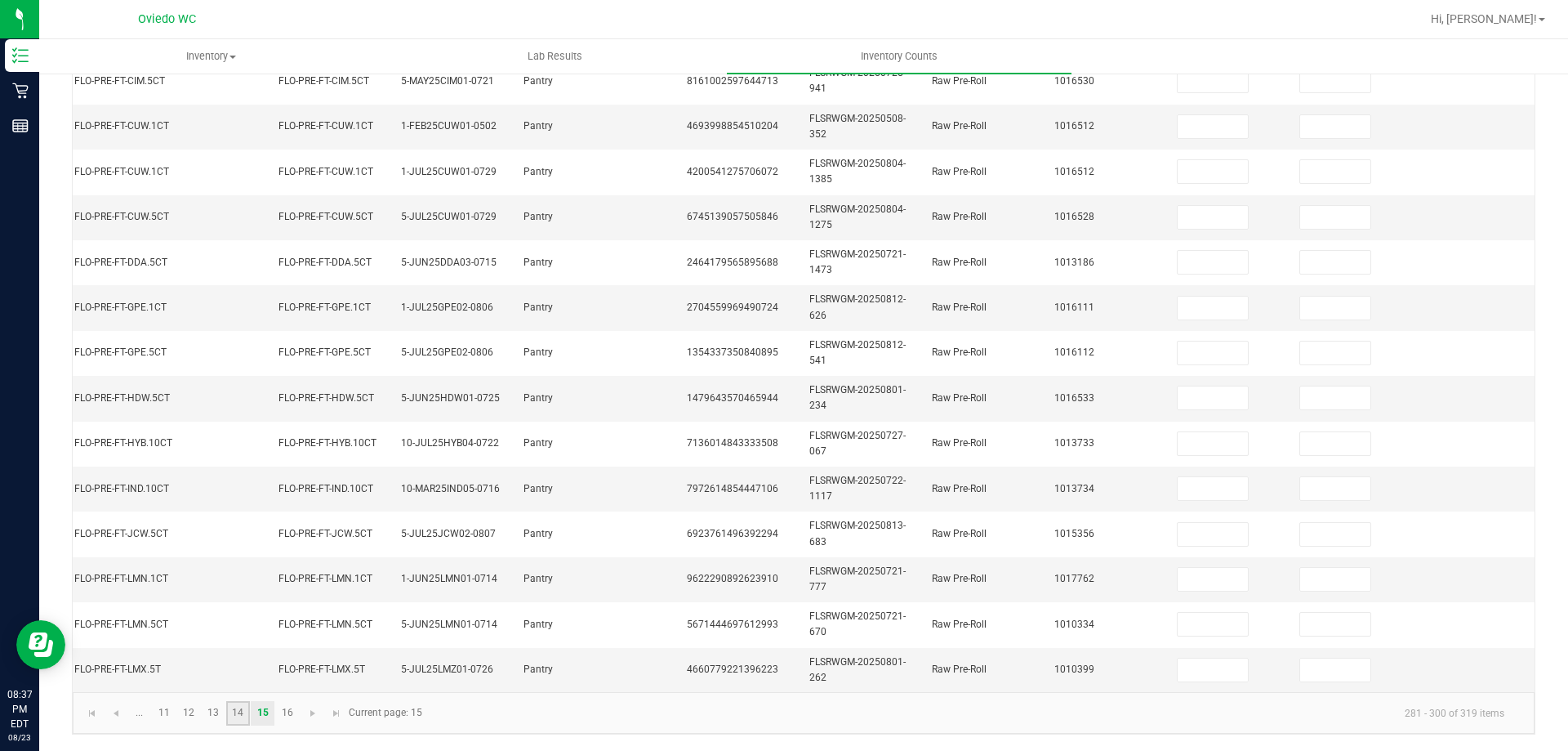
click at [235, 716] on link "14" at bounding box center [238, 713] width 24 height 25
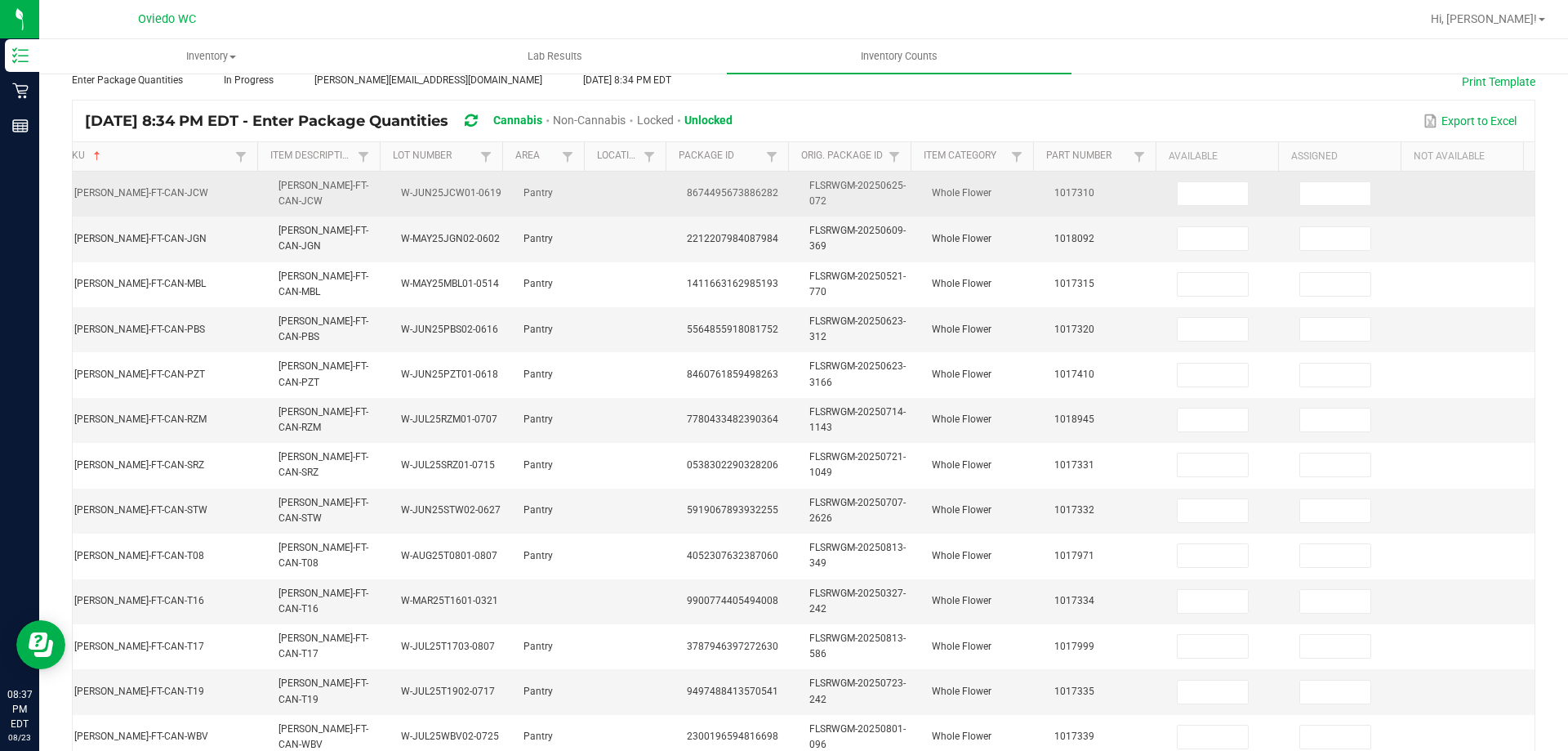
scroll to position [71, 0]
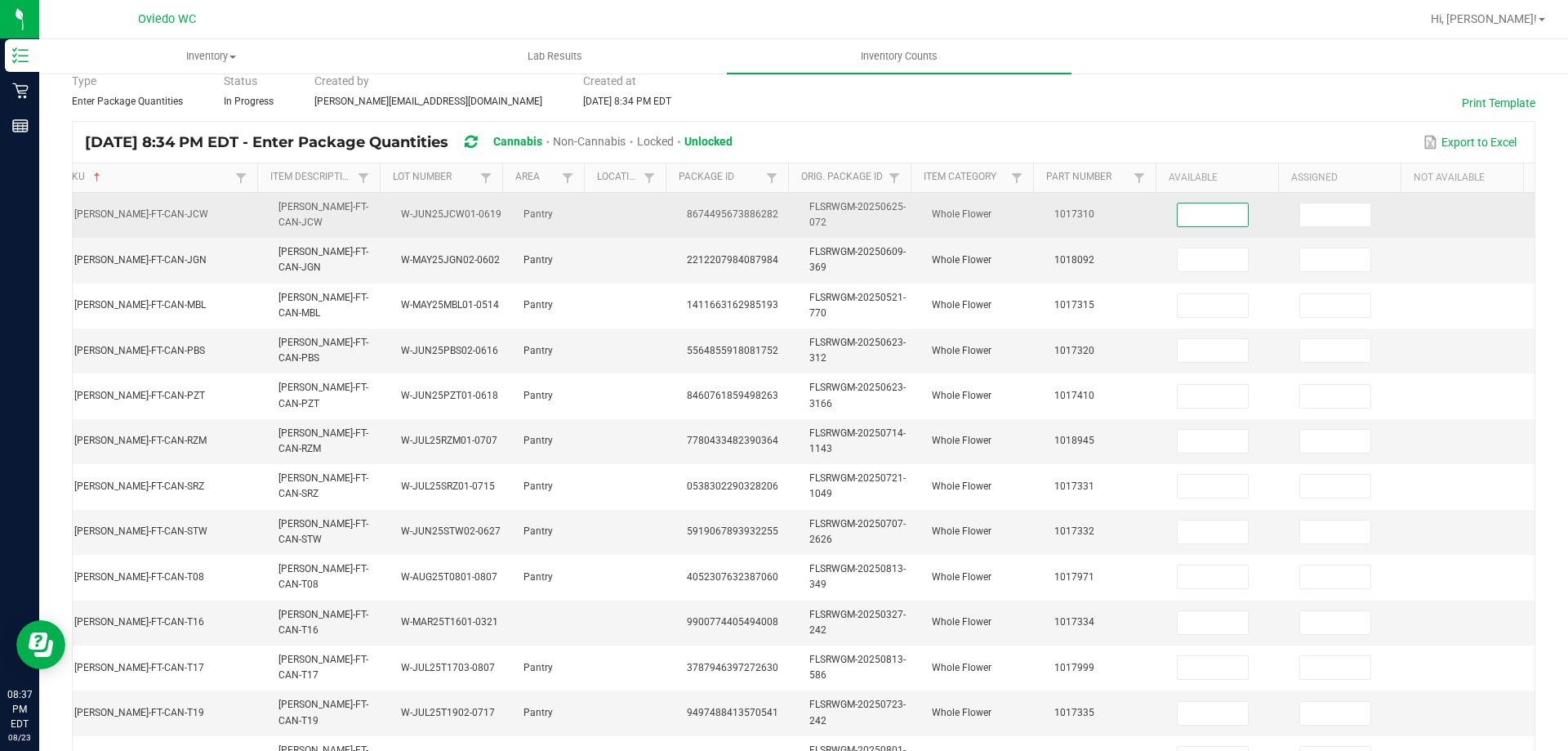
click at [1198, 220] on input at bounding box center [1213, 215] width 70 height 23
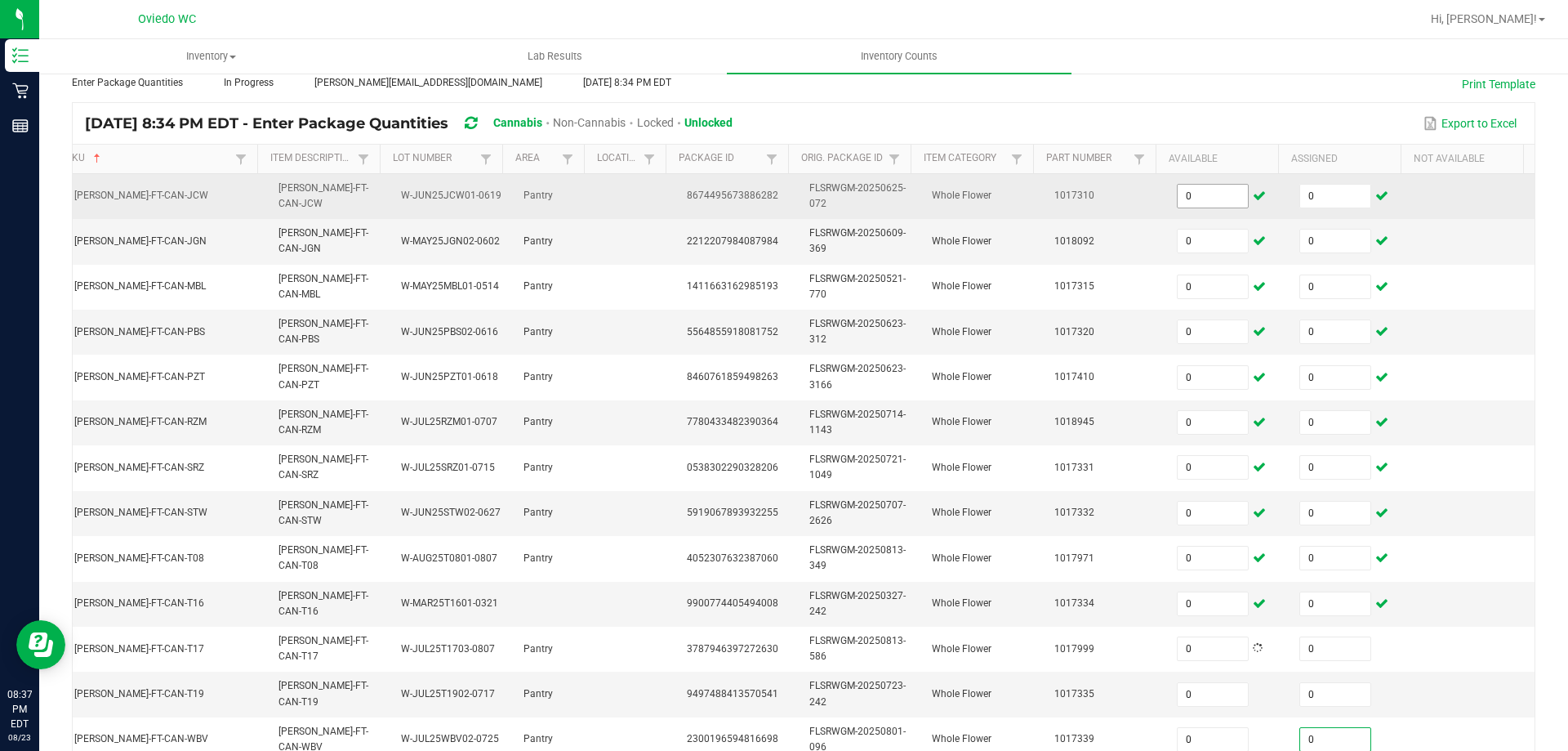
scroll to position [479, 0]
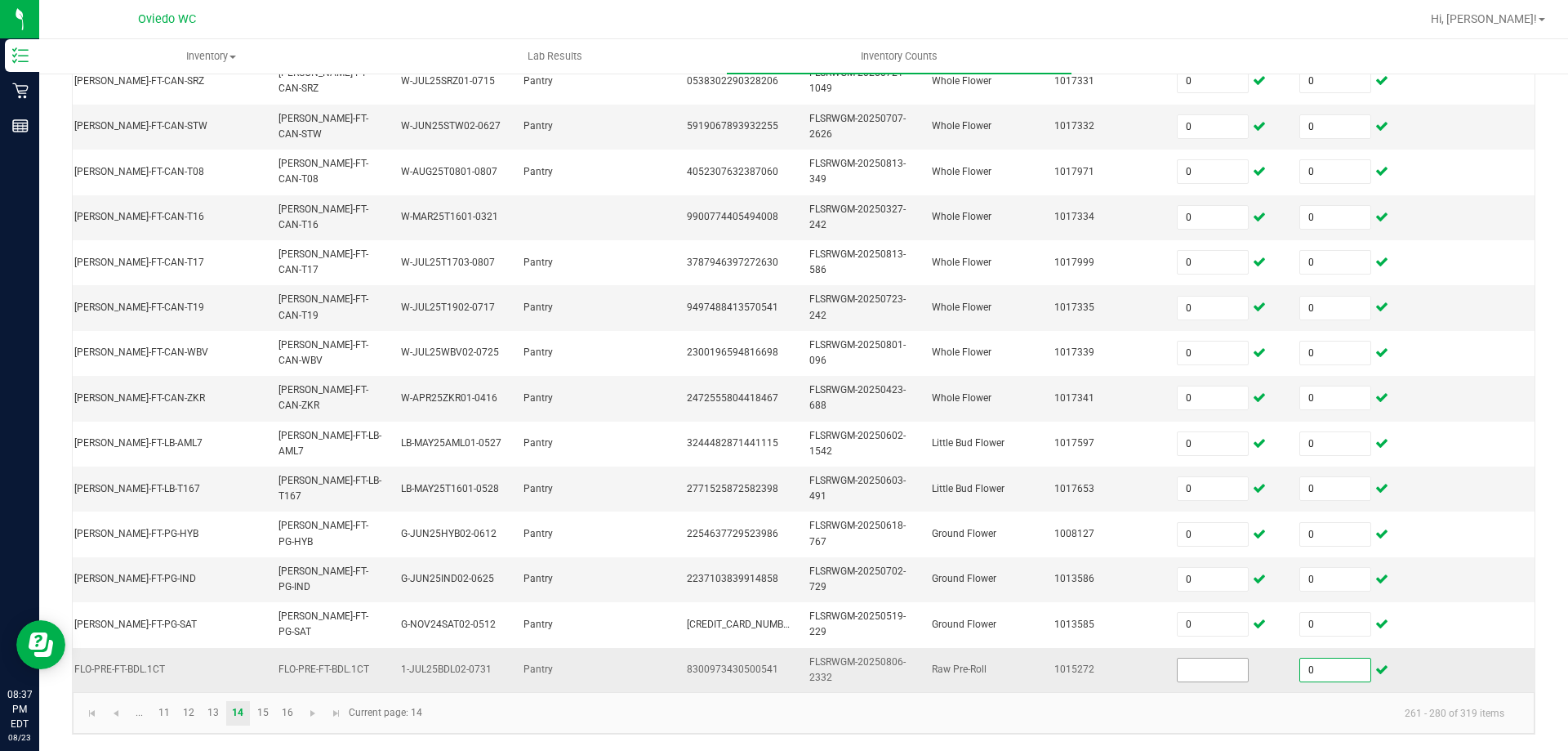
click at [1198, 663] on input at bounding box center [1213, 670] width 70 height 23
click at [1012, 725] on kendo-pager-info "261 - 280 of 319 items" at bounding box center [975, 712] width 1086 height 27
click at [268, 725] on link "15" at bounding box center [263, 713] width 24 height 25
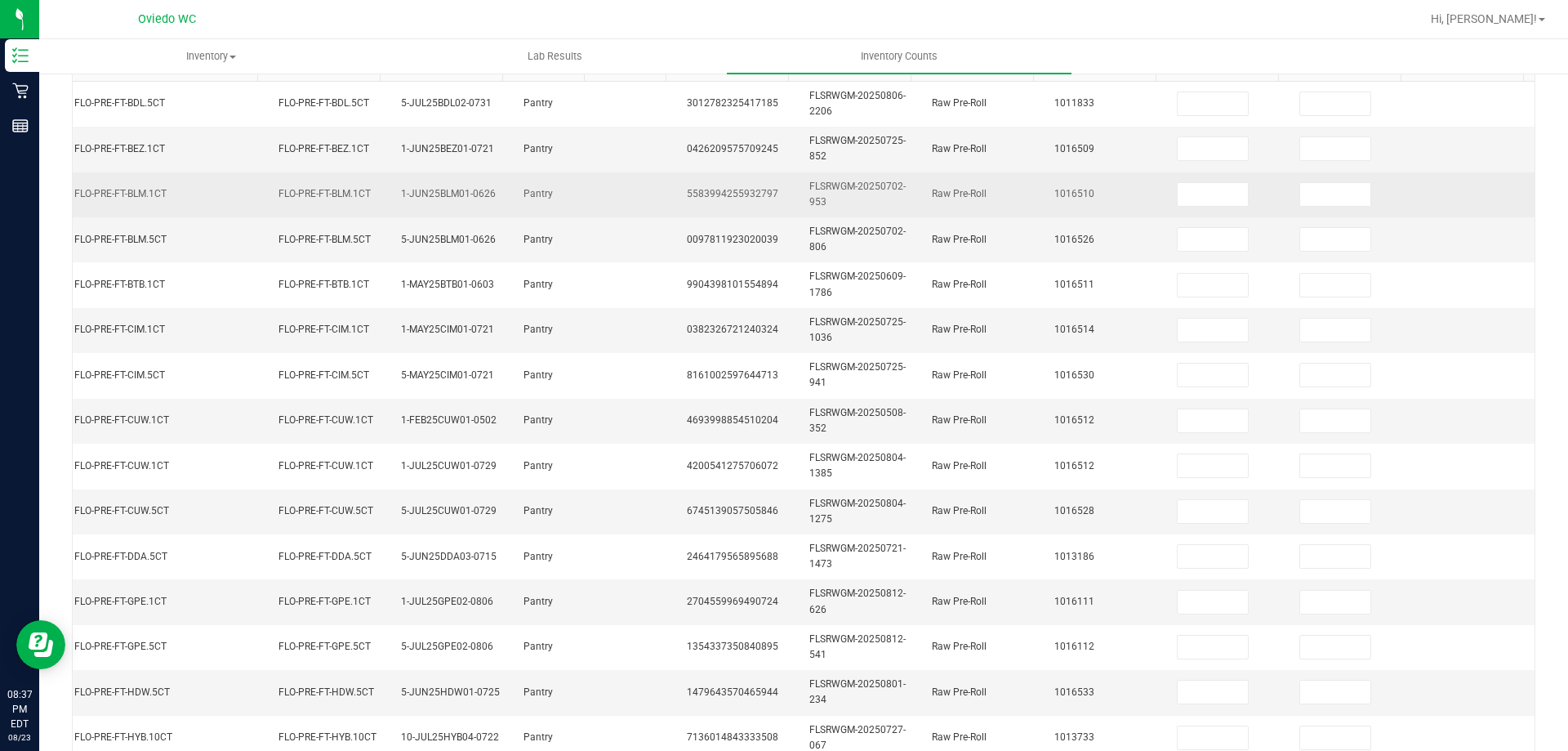
scroll to position [71, 0]
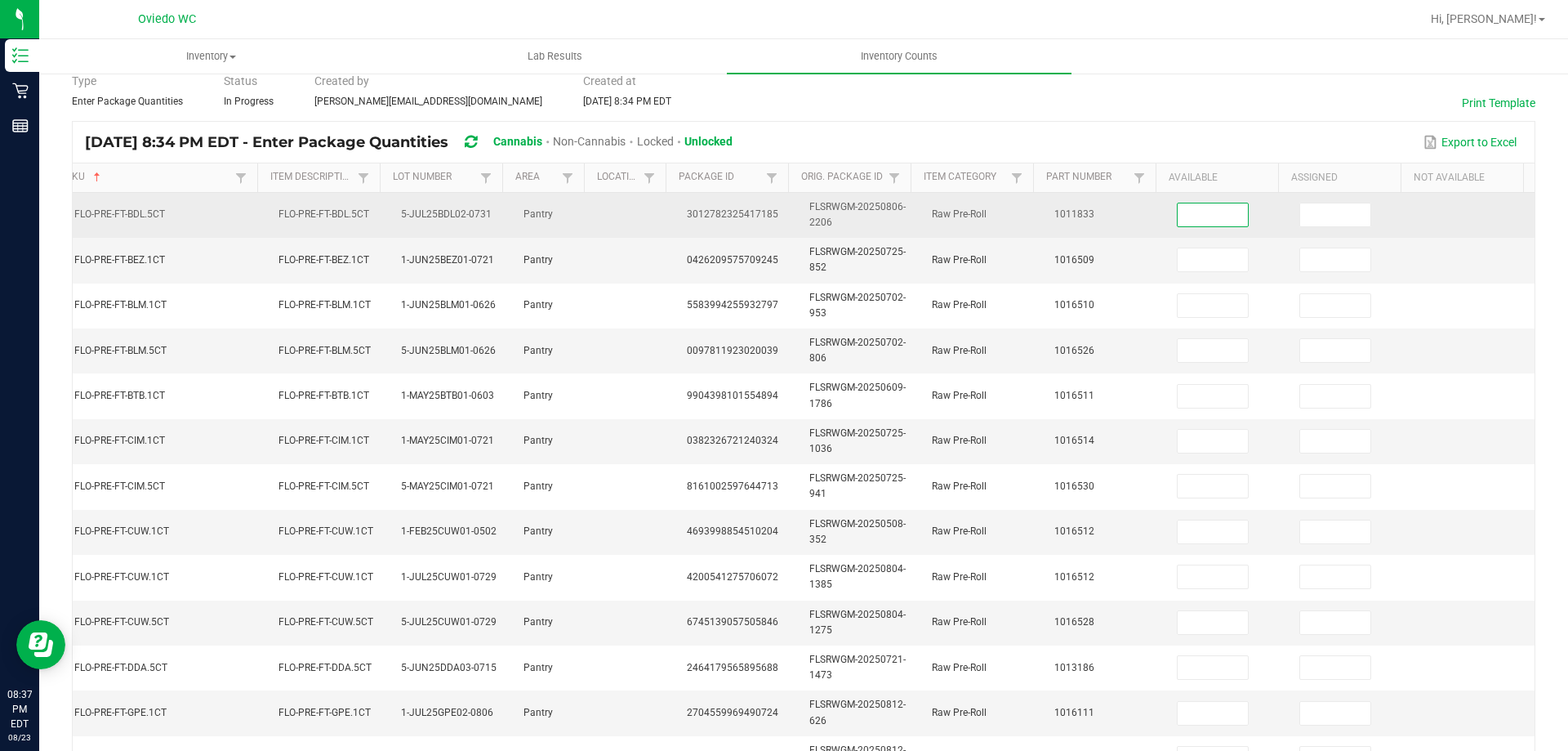
click at [1209, 226] on input at bounding box center [1213, 215] width 70 height 23
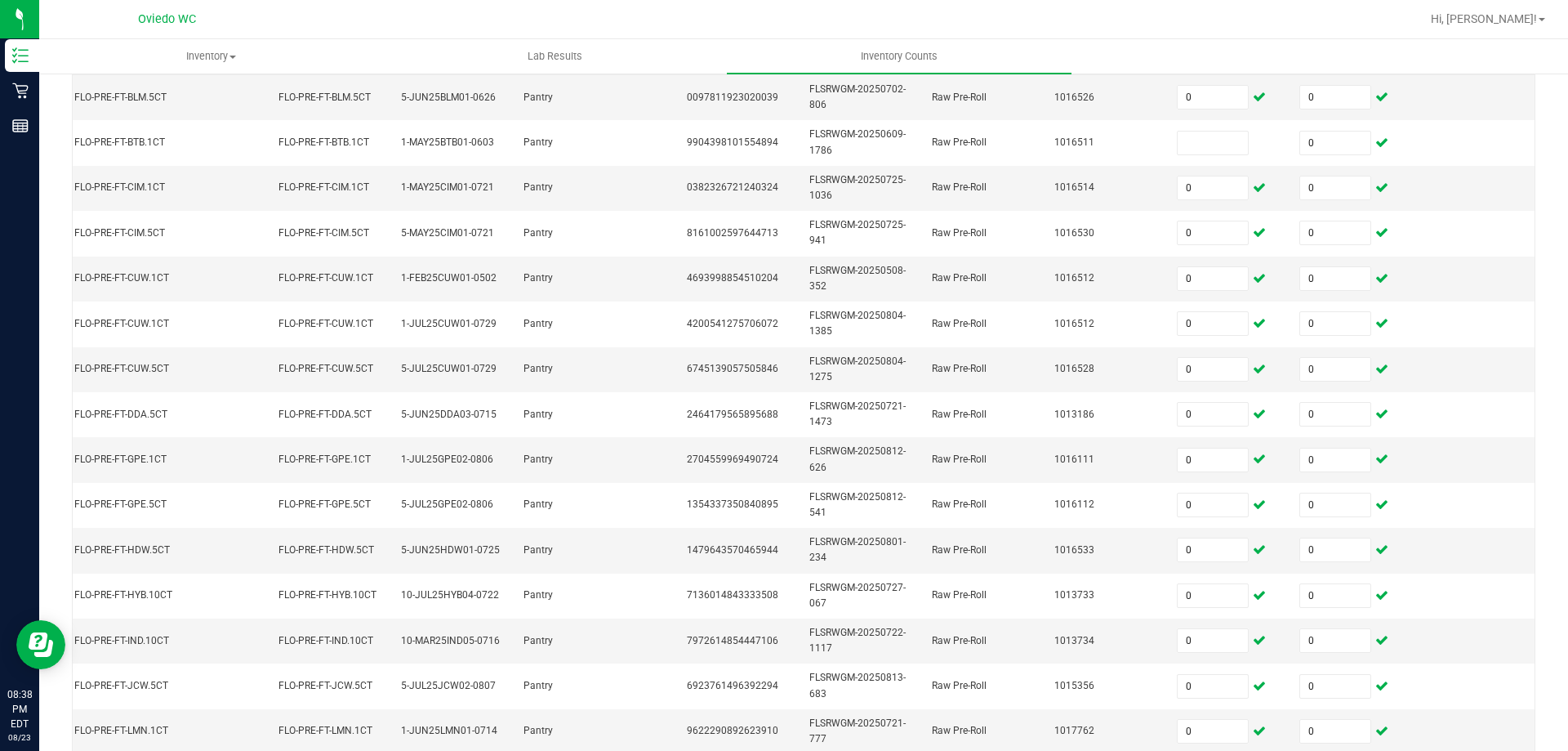
scroll to position [235, 0]
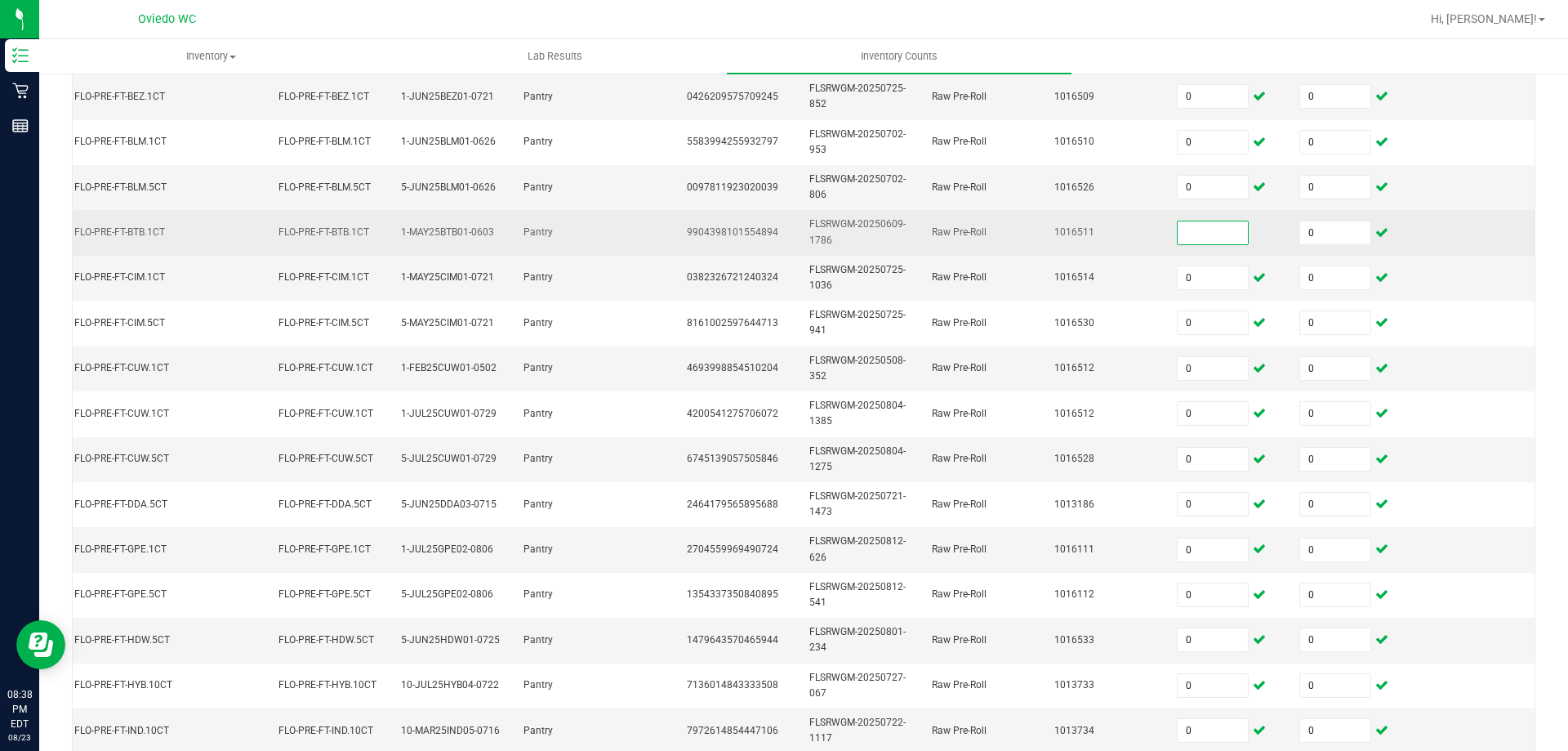
click at [1178, 240] on input at bounding box center [1213, 233] width 70 height 23
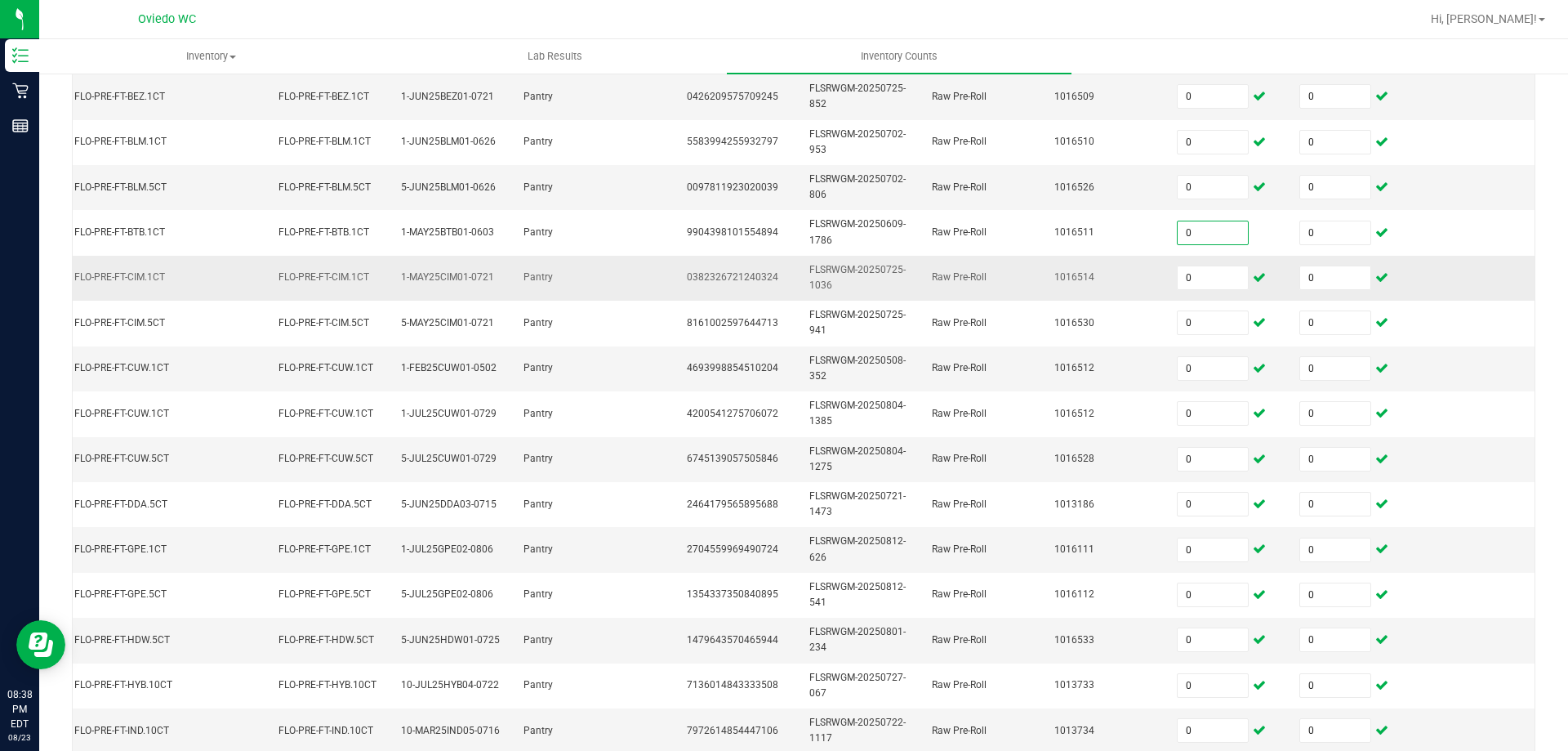
click at [1413, 280] on td at bounding box center [1474, 278] width 122 height 45
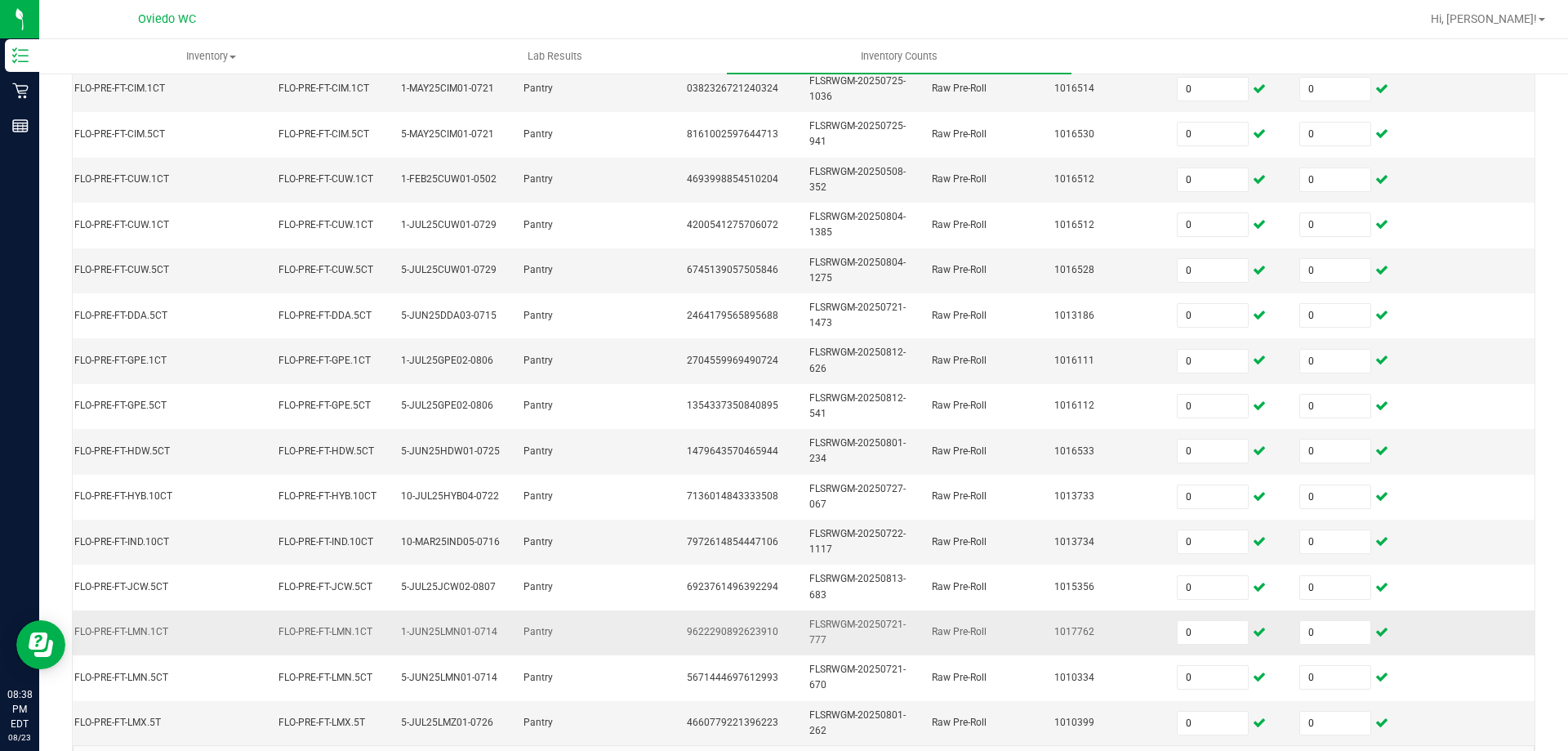
scroll to position [488, 0]
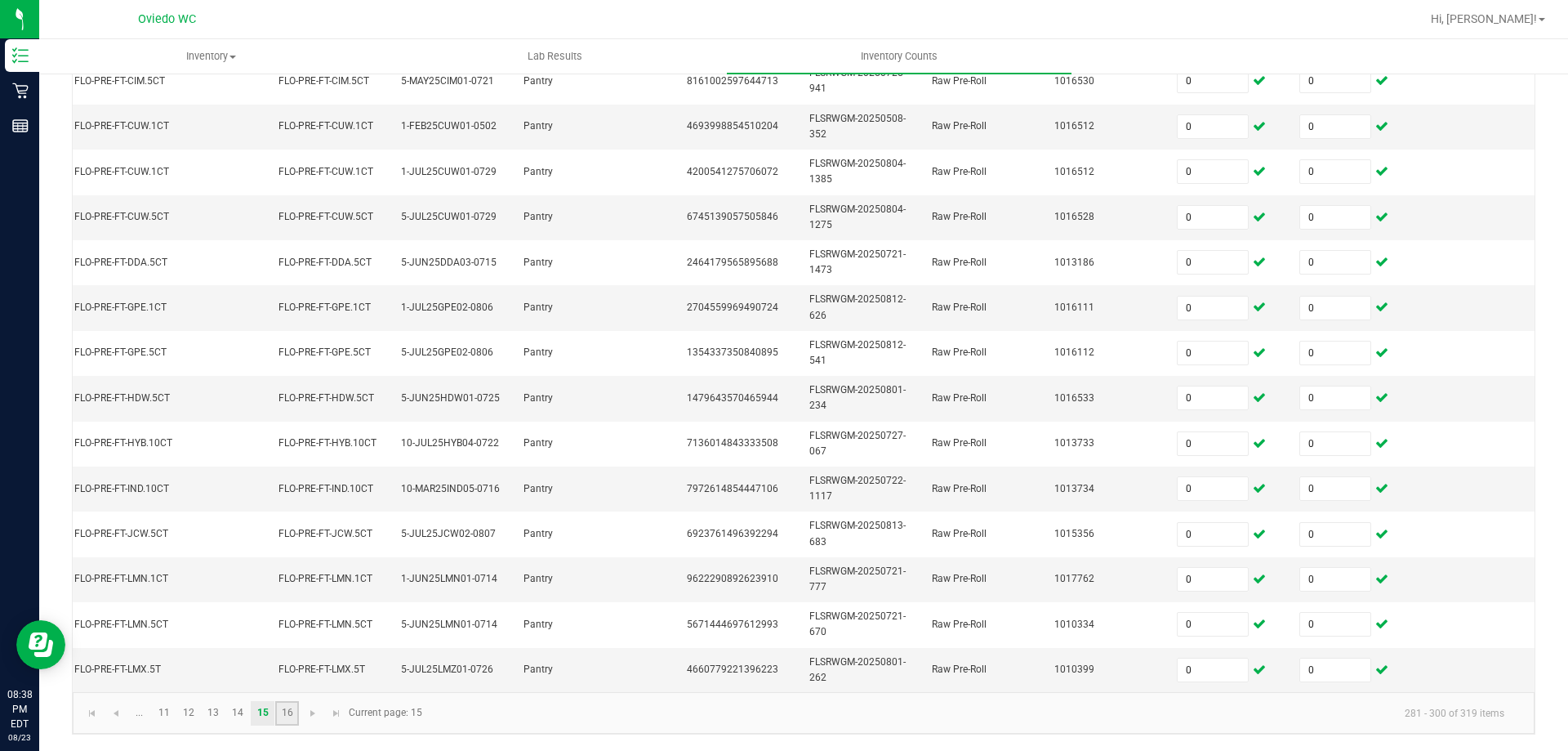
click at [297, 705] on link "16" at bounding box center [287, 713] width 24 height 25
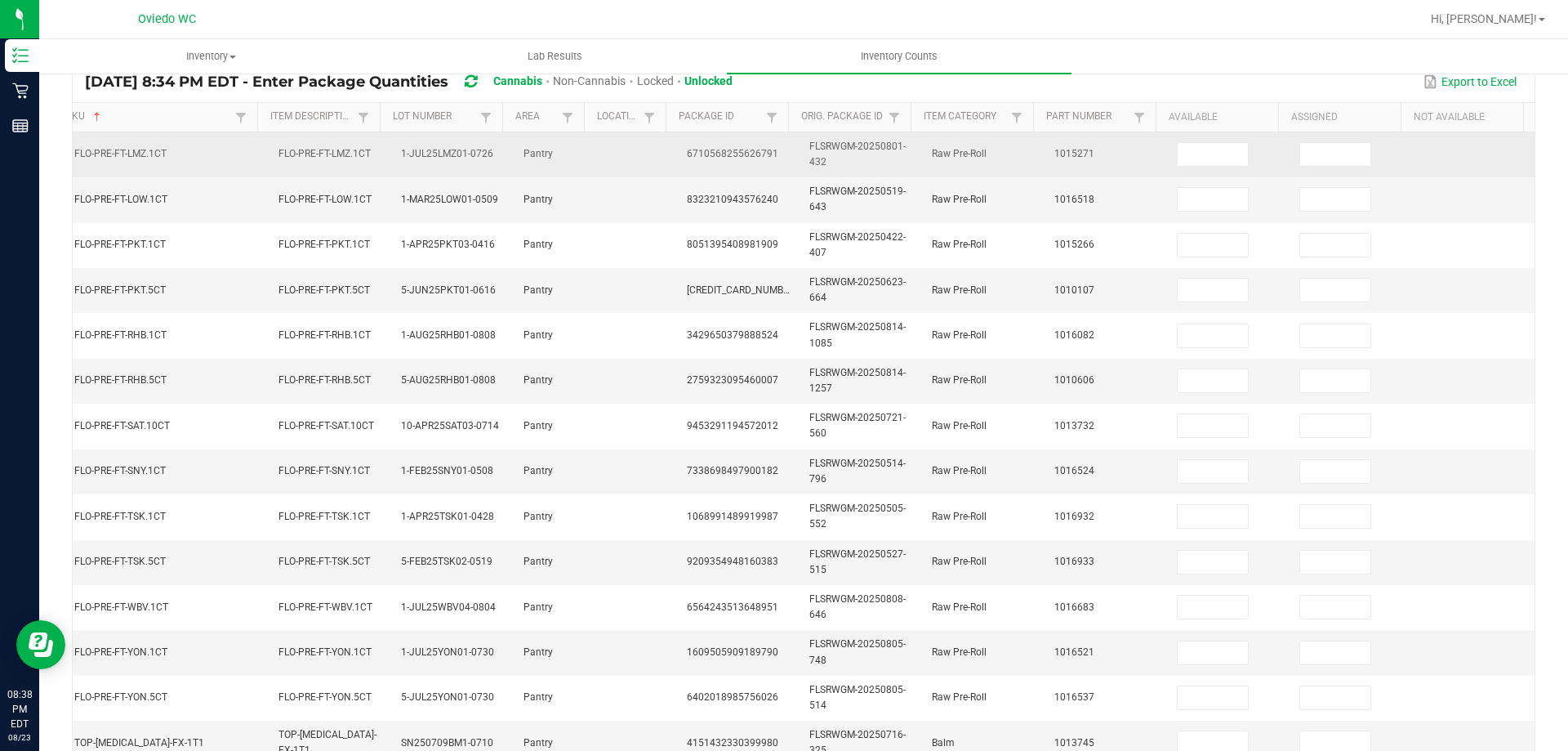
scroll to position [116, 0]
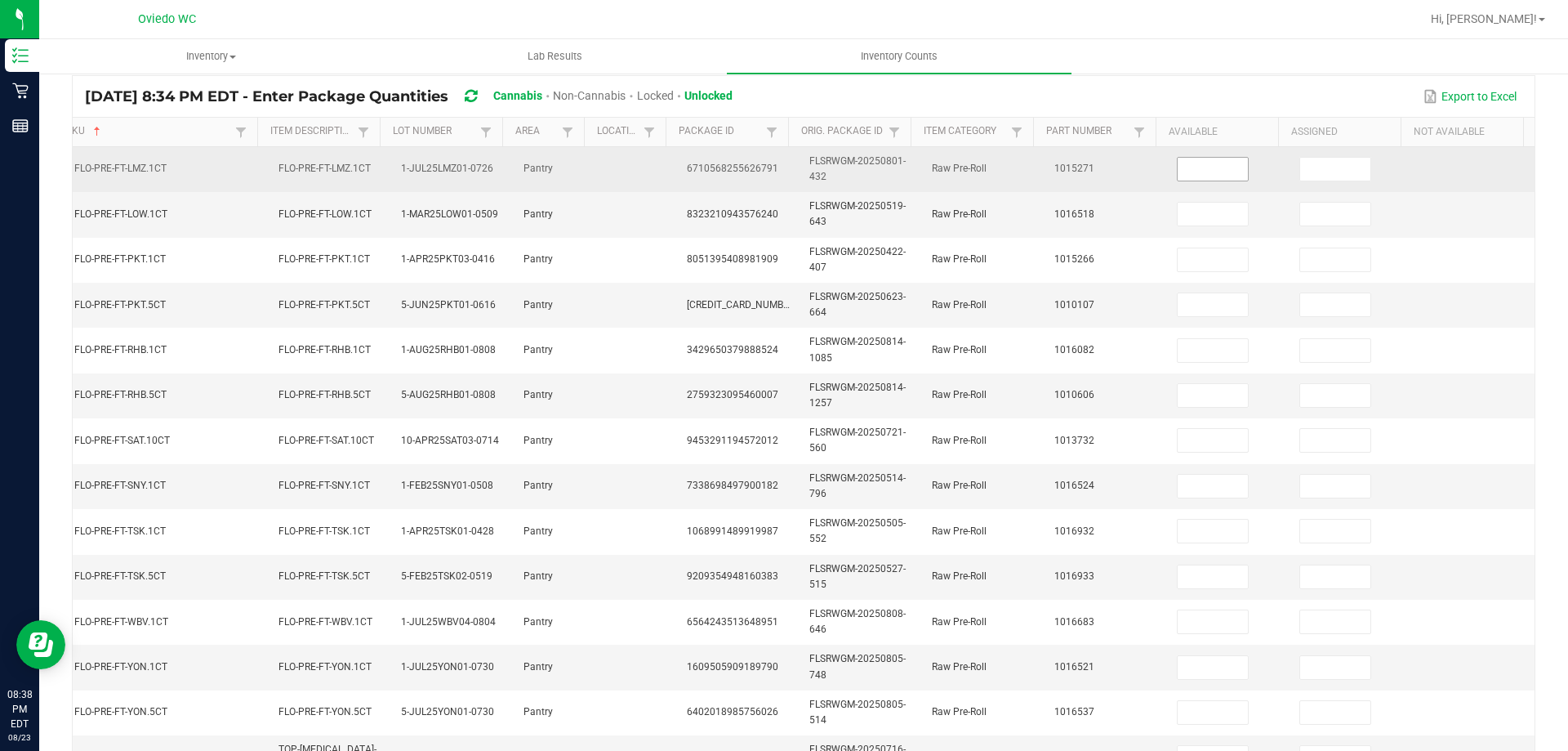
click at [1193, 167] on input at bounding box center [1213, 169] width 70 height 23
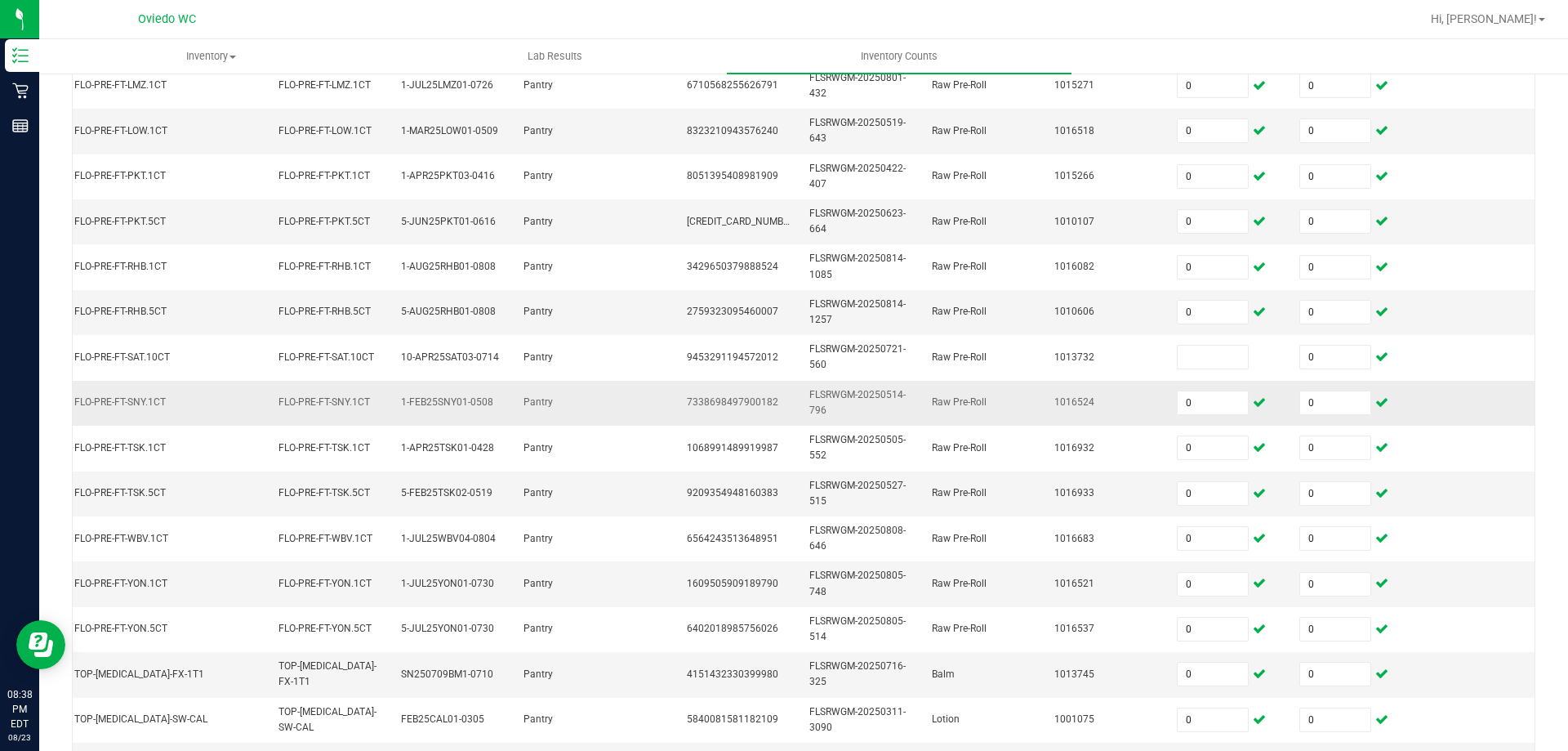
scroll to position [198, 0]
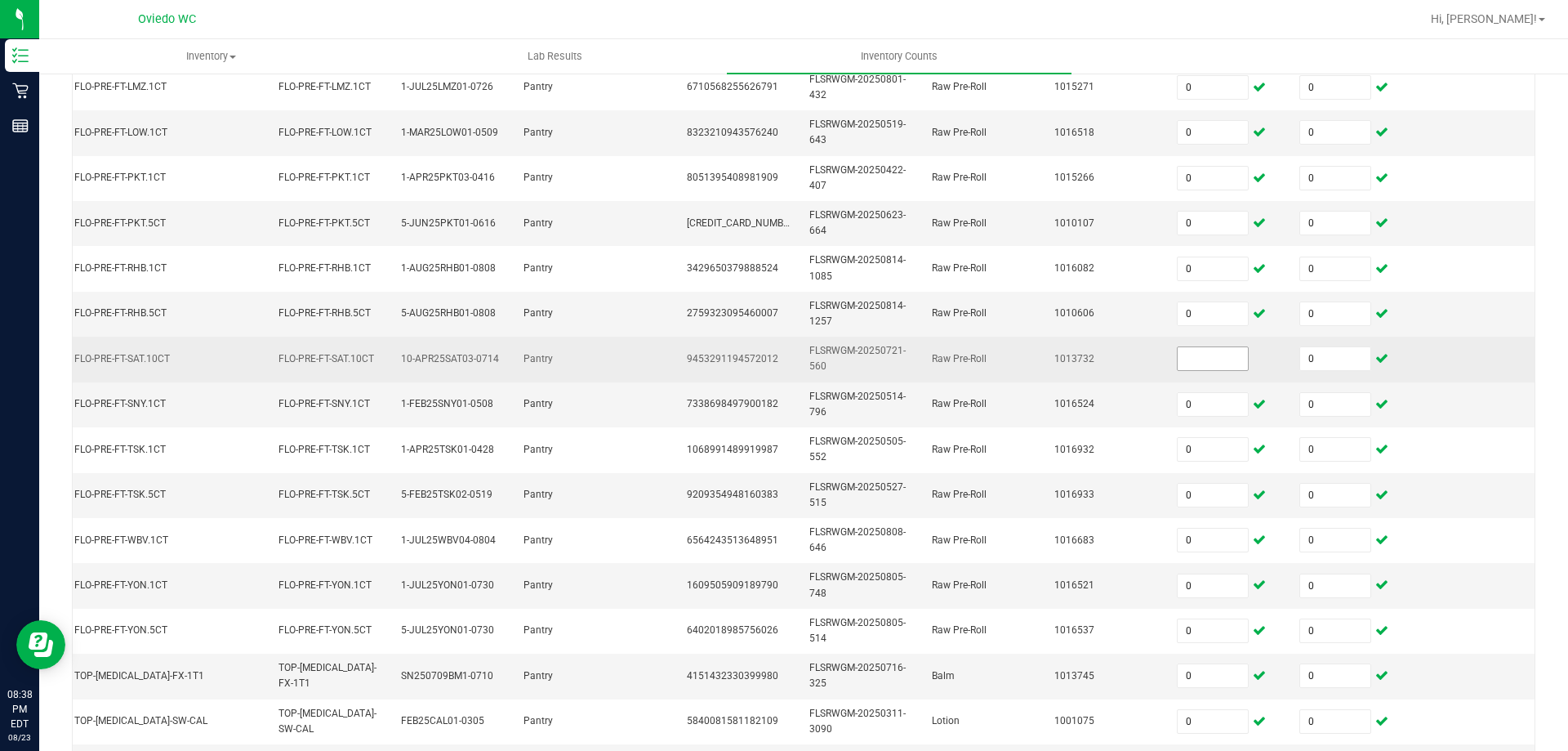
click at [1178, 351] on input at bounding box center [1213, 359] width 70 height 23
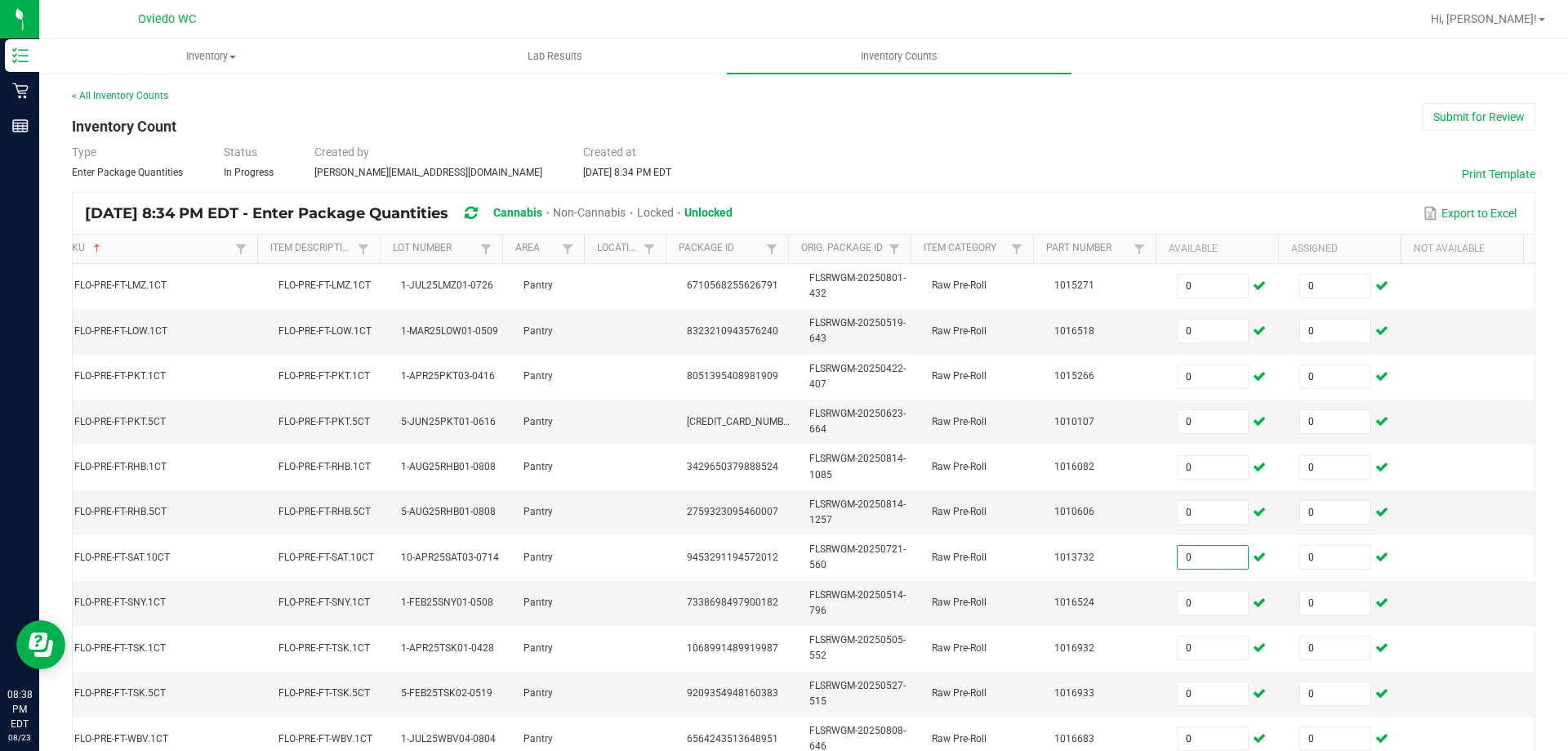
scroll to position [82, 0]
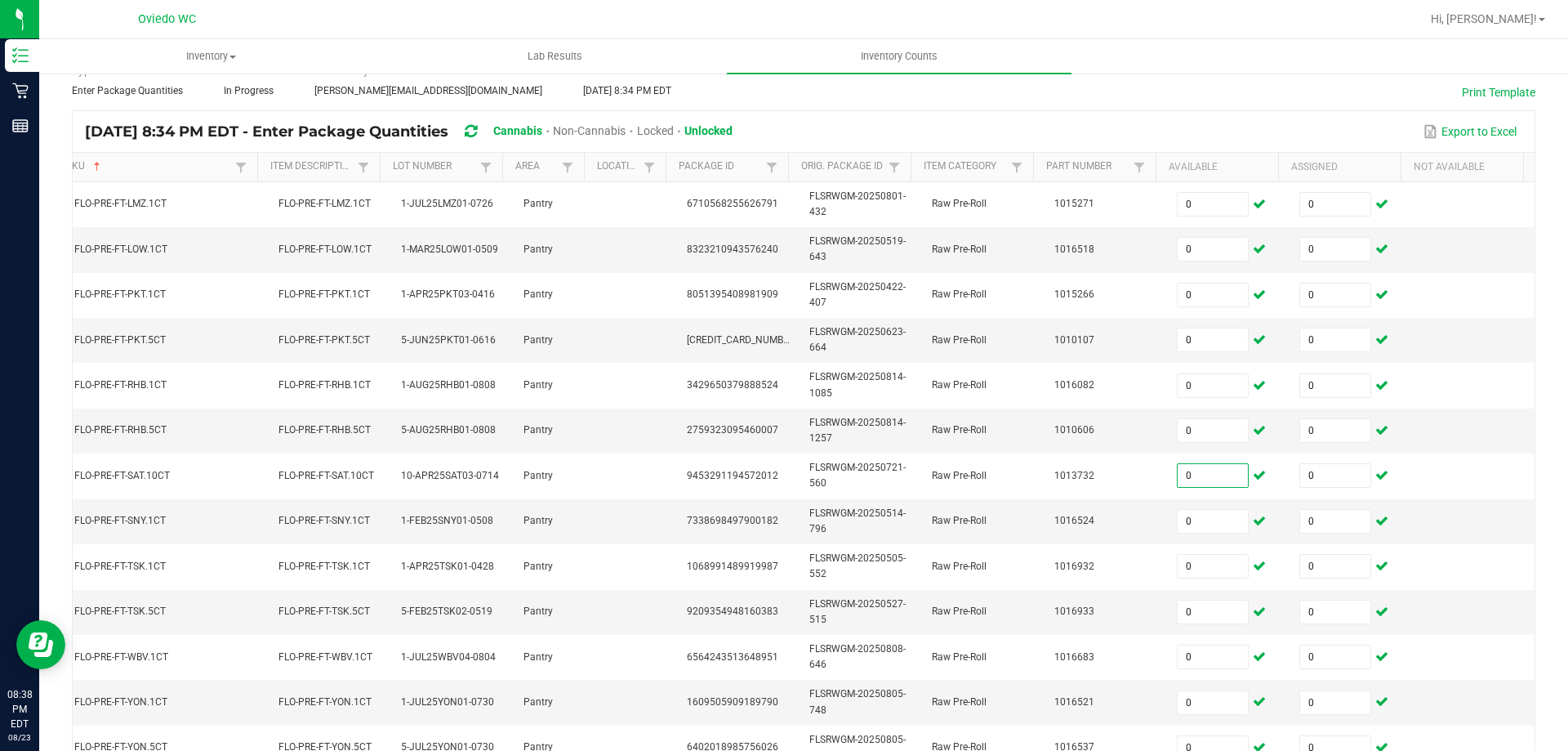
click at [1110, 126] on div "Export to Excel" at bounding box center [1133, 131] width 777 height 28
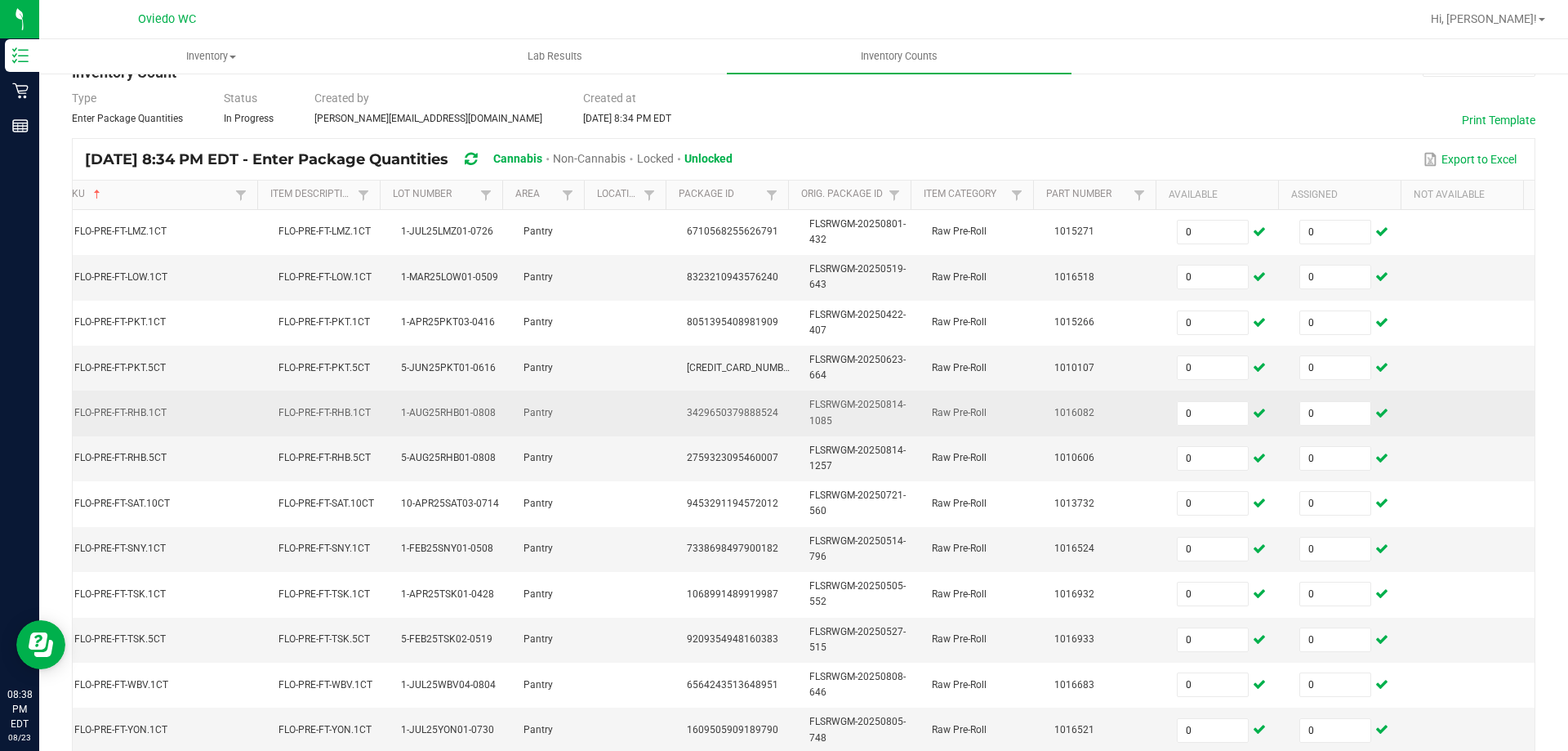
scroll to position [36, 0]
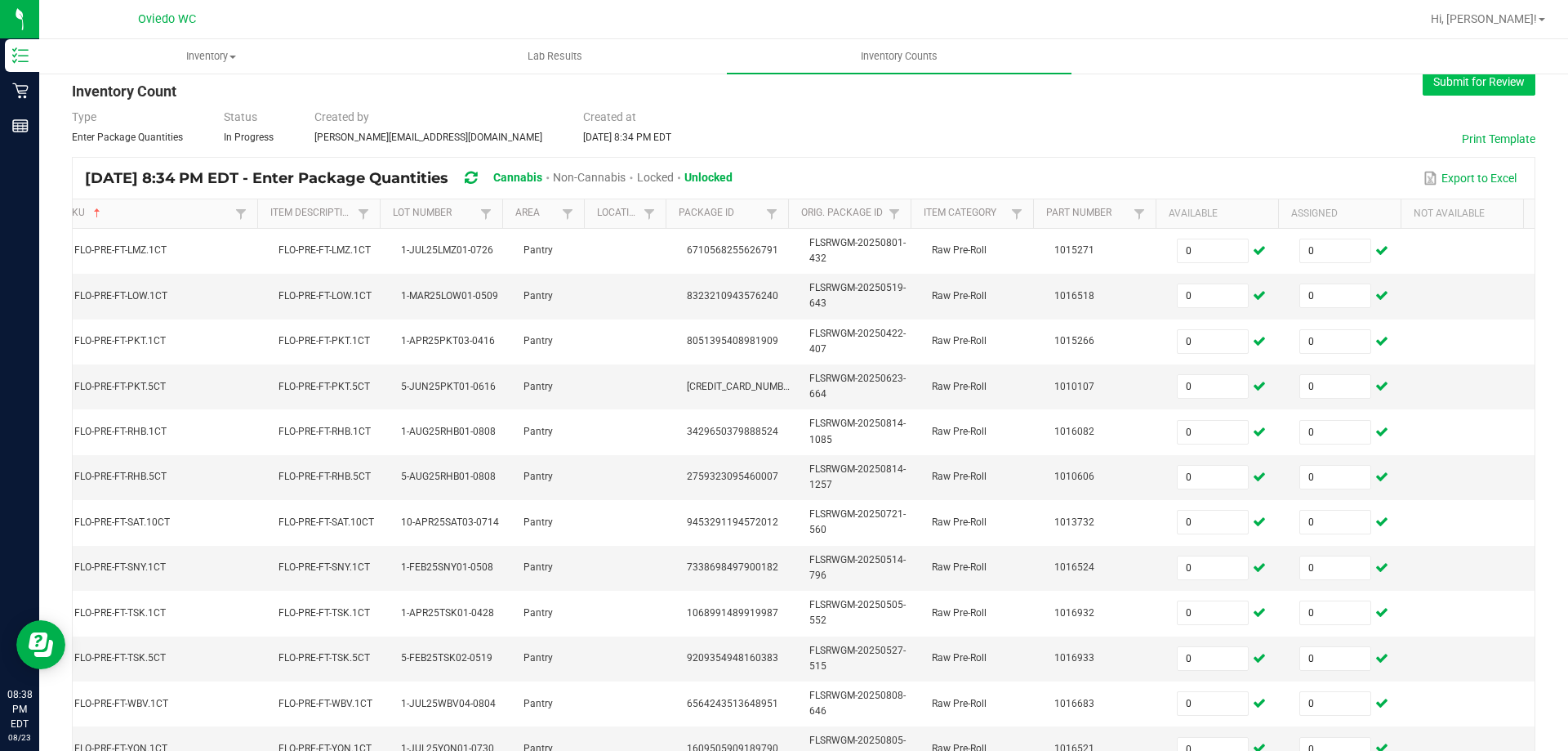
click at [1453, 91] on button "Submit for Review" at bounding box center [1479, 82] width 112 height 28
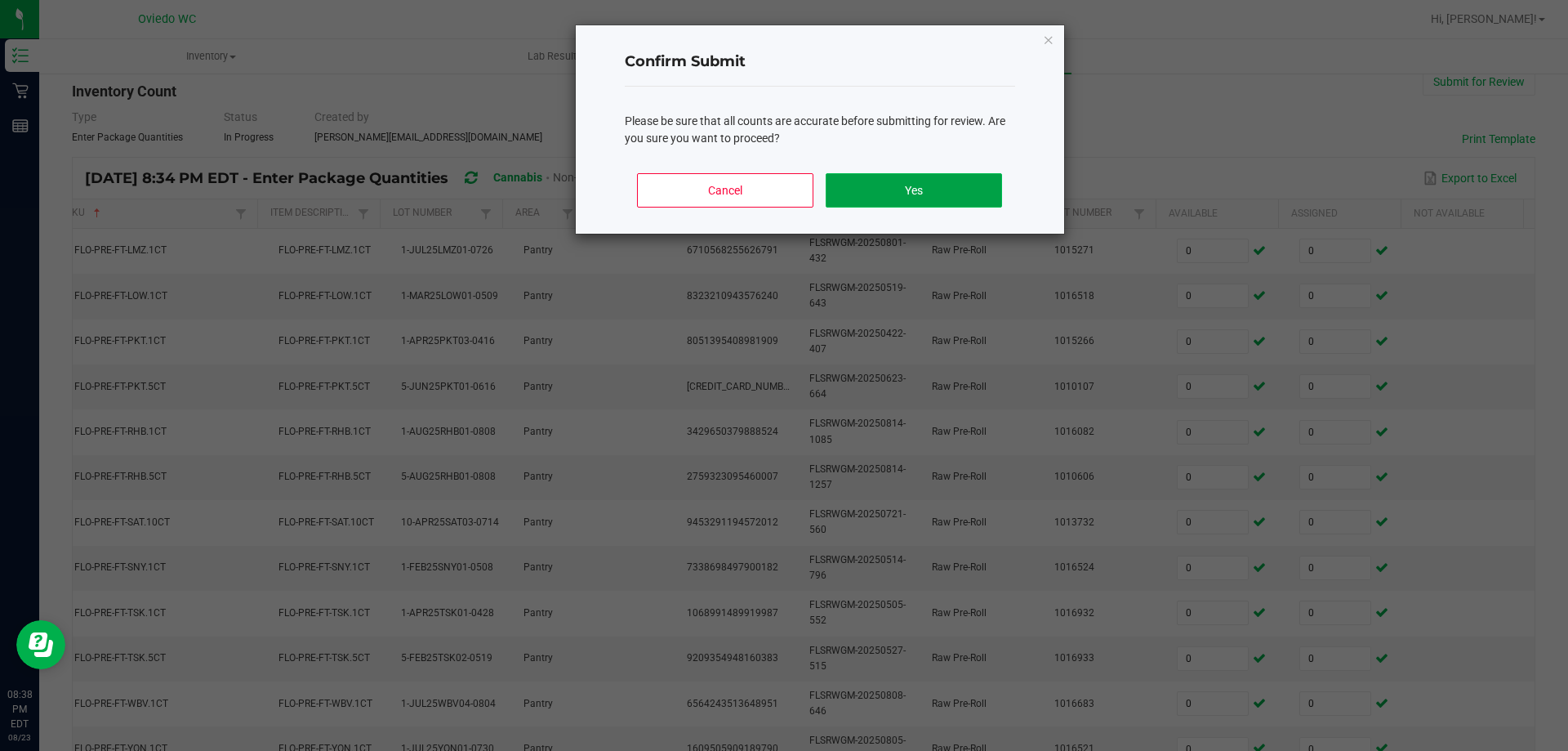
click at [984, 182] on button "Yes" at bounding box center [914, 191] width 176 height 35
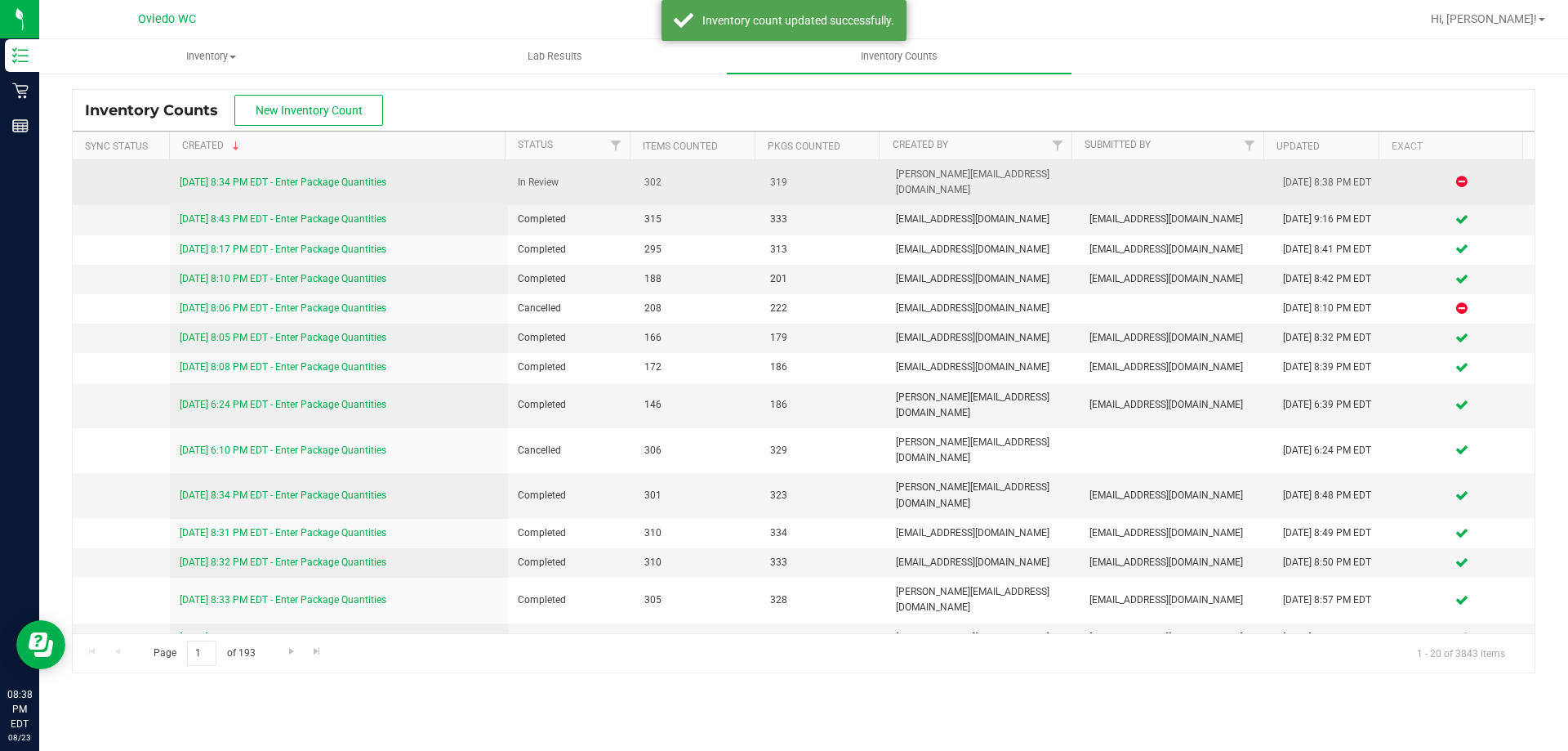
click at [338, 177] on link "8/23/25 8:34 PM EDT - Enter Package Quantities" at bounding box center [283, 183] width 207 height 12
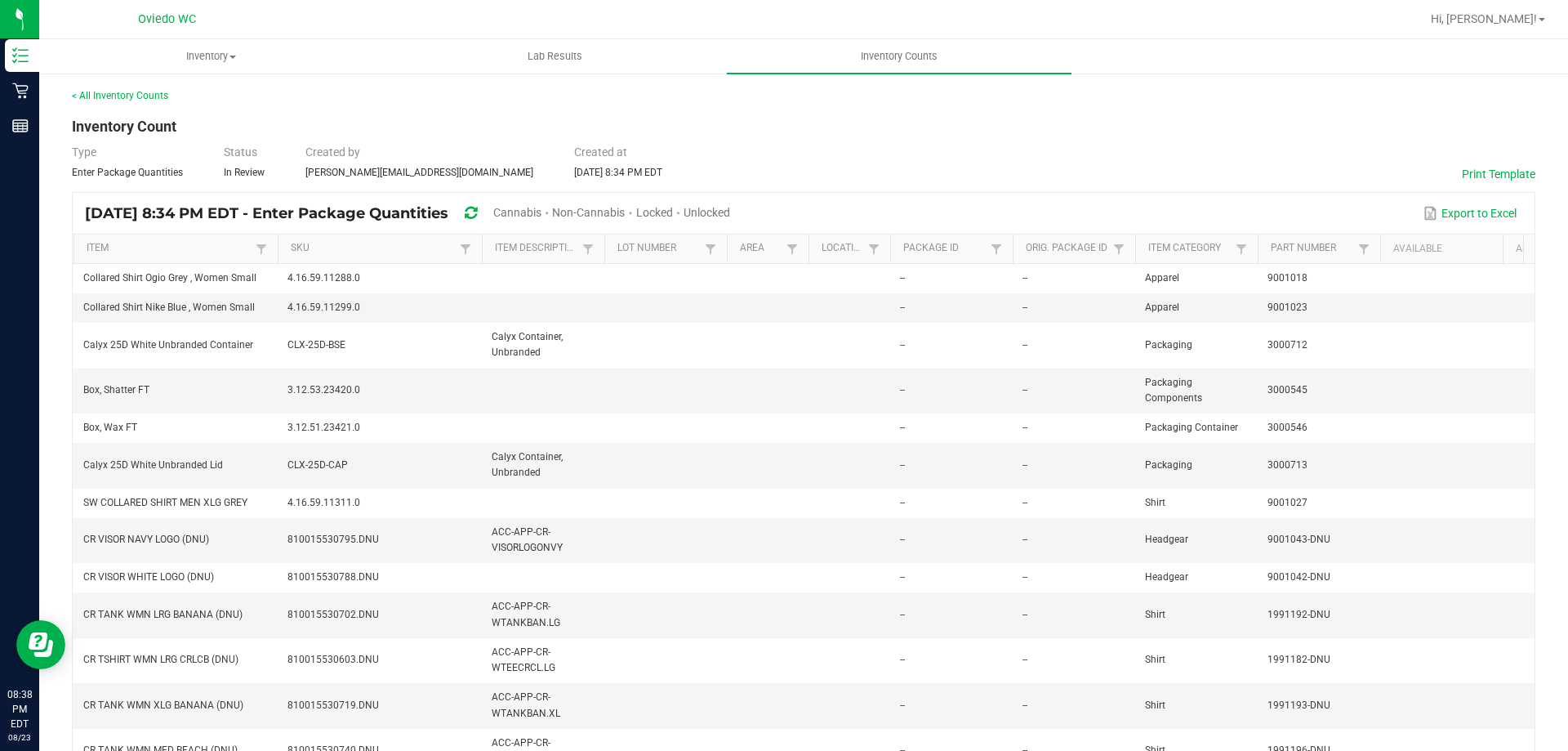
click at [542, 209] on span "Cannabis" at bounding box center [517, 212] width 48 height 13
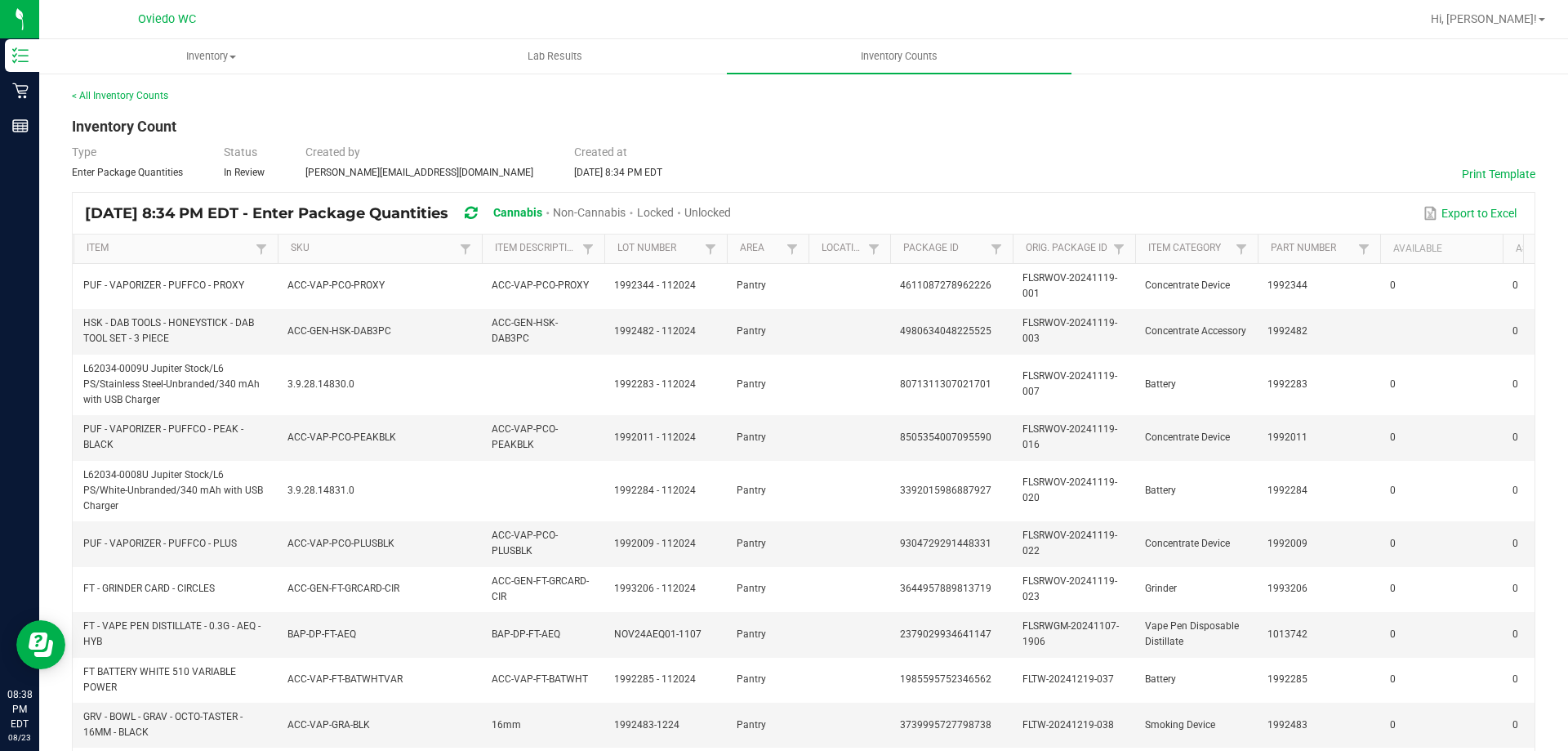
click at [731, 208] on span "Unlocked" at bounding box center [708, 212] width 46 height 13
click at [147, 97] on link "< All Inventory Counts" at bounding box center [120, 96] width 97 height 12
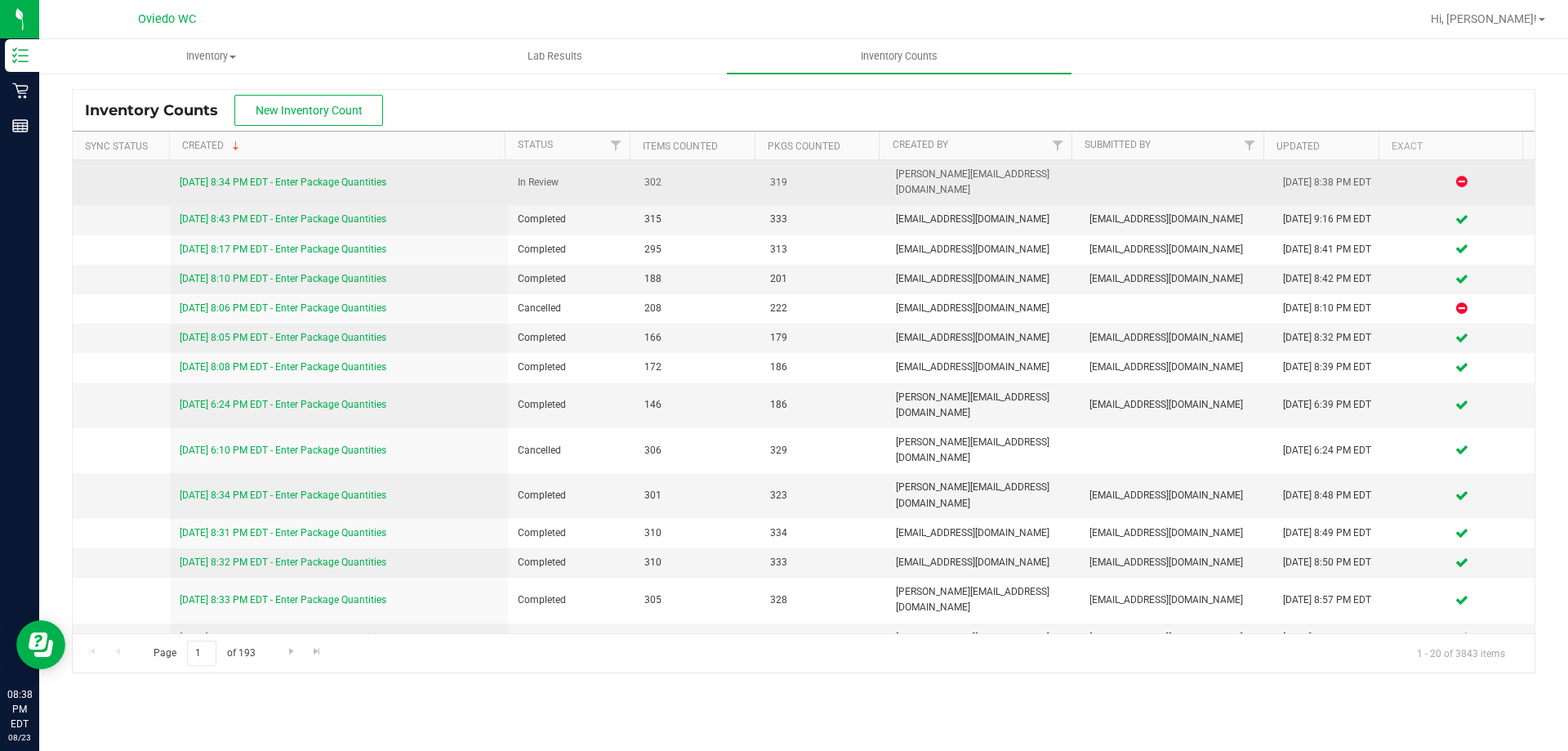
click at [371, 177] on link "8/23/25 8:34 PM EDT - Enter Package Quantities" at bounding box center [283, 183] width 207 height 12
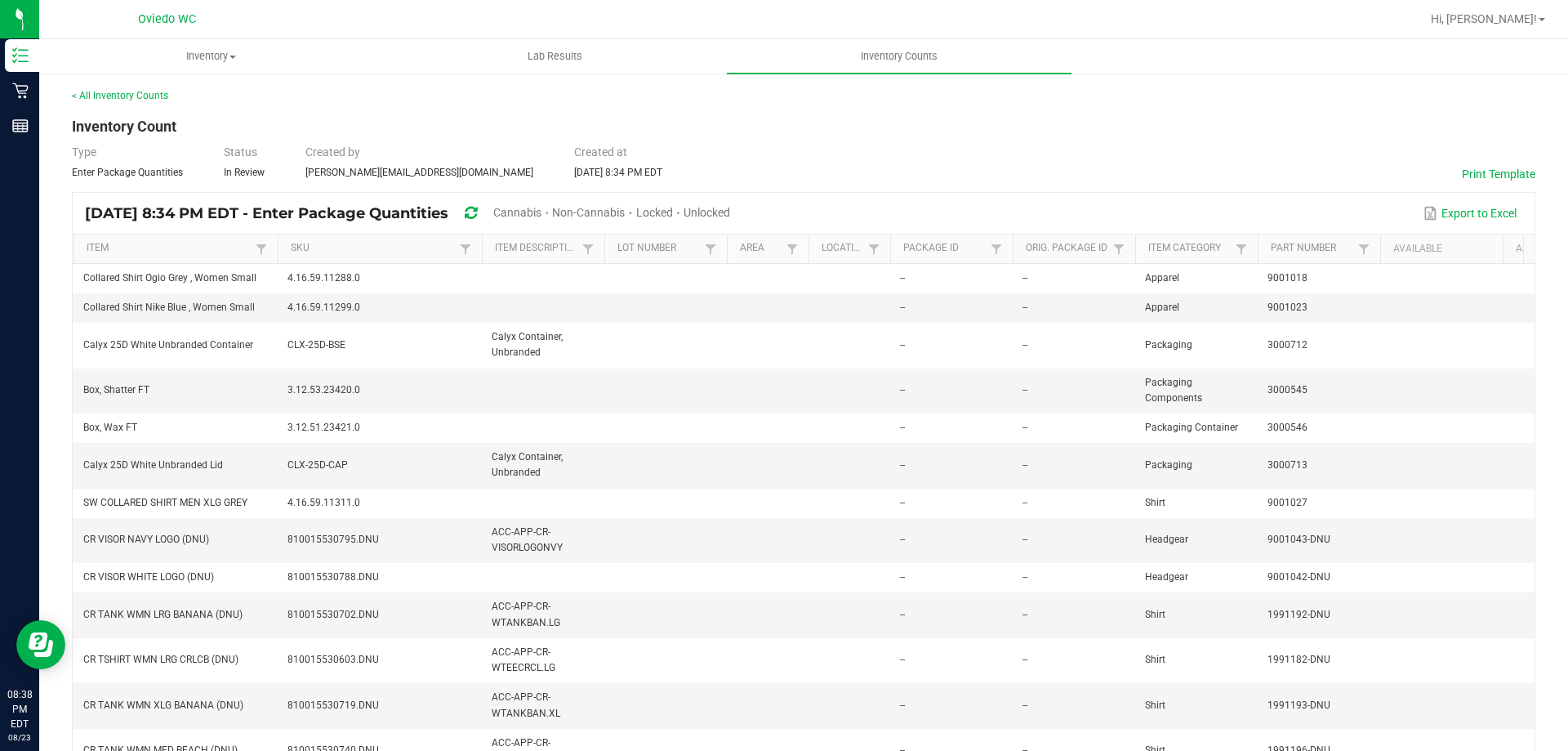
click at [730, 211] on span "Unlocked" at bounding box center [707, 212] width 46 height 13
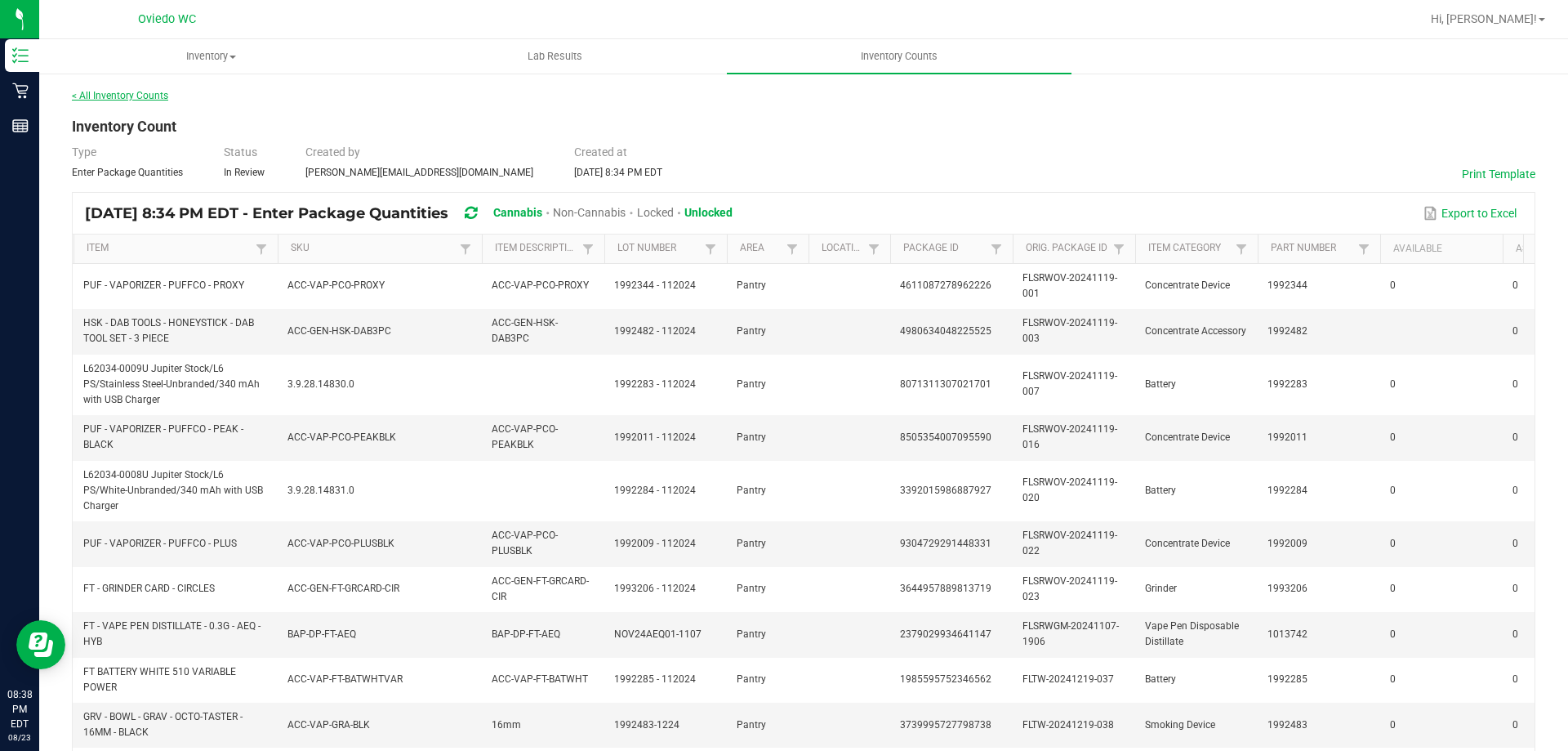
click at [141, 101] on link "< All Inventory Counts" at bounding box center [120, 96] width 97 height 12
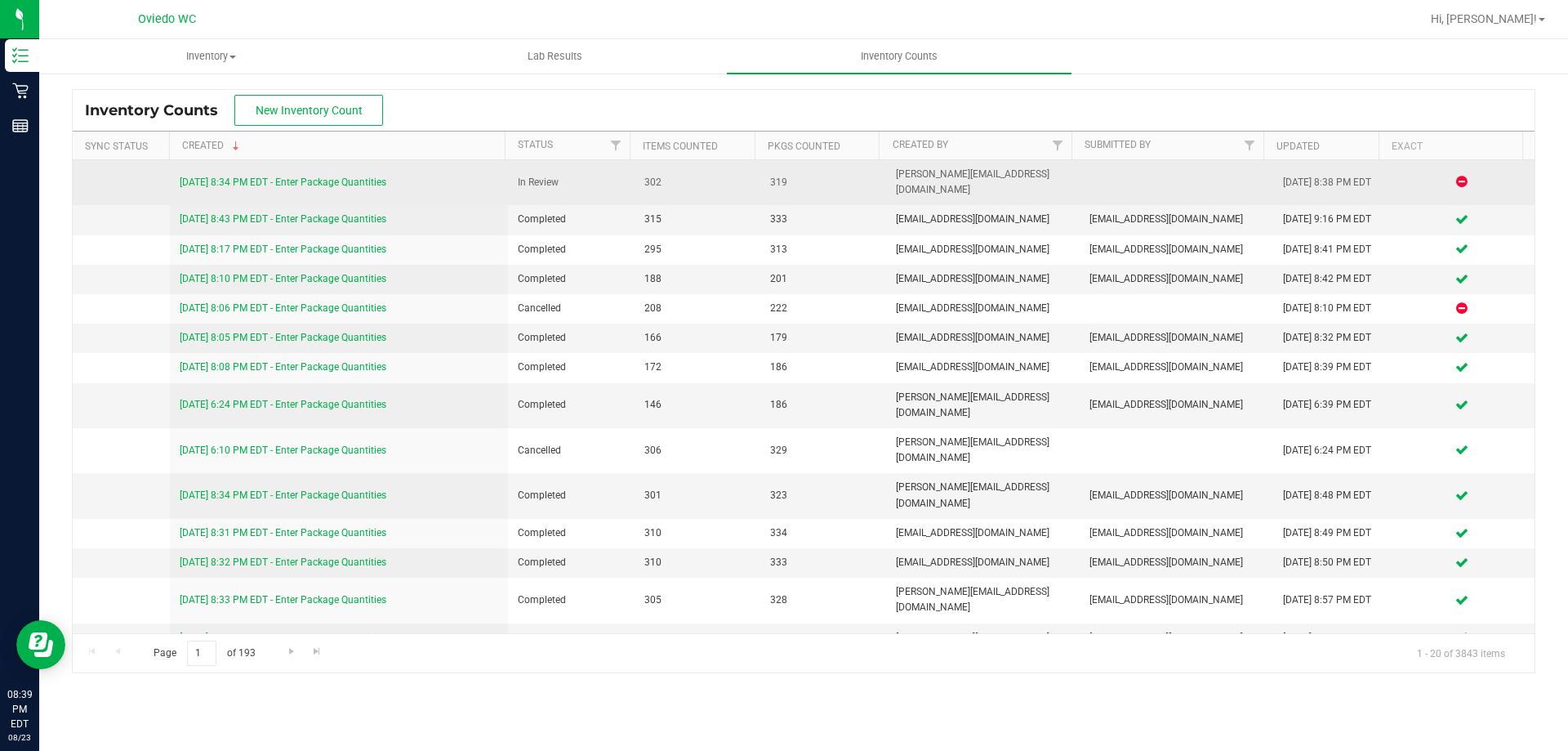
click at [257, 177] on link "8/23/25 8:34 PM EDT - Enter Package Quantities" at bounding box center [283, 183] width 207 height 12
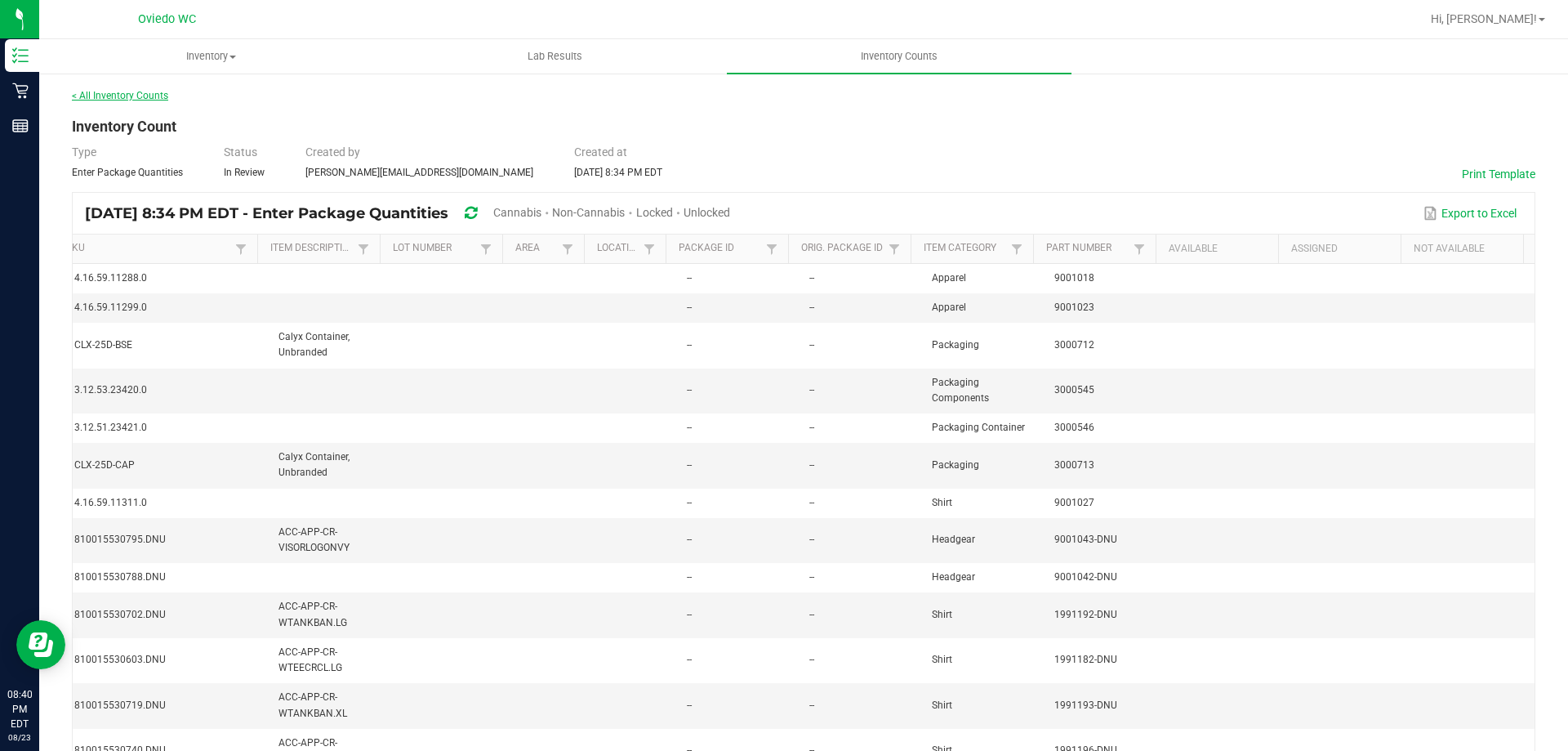
click at [124, 97] on link "< All Inventory Counts" at bounding box center [120, 96] width 97 height 12
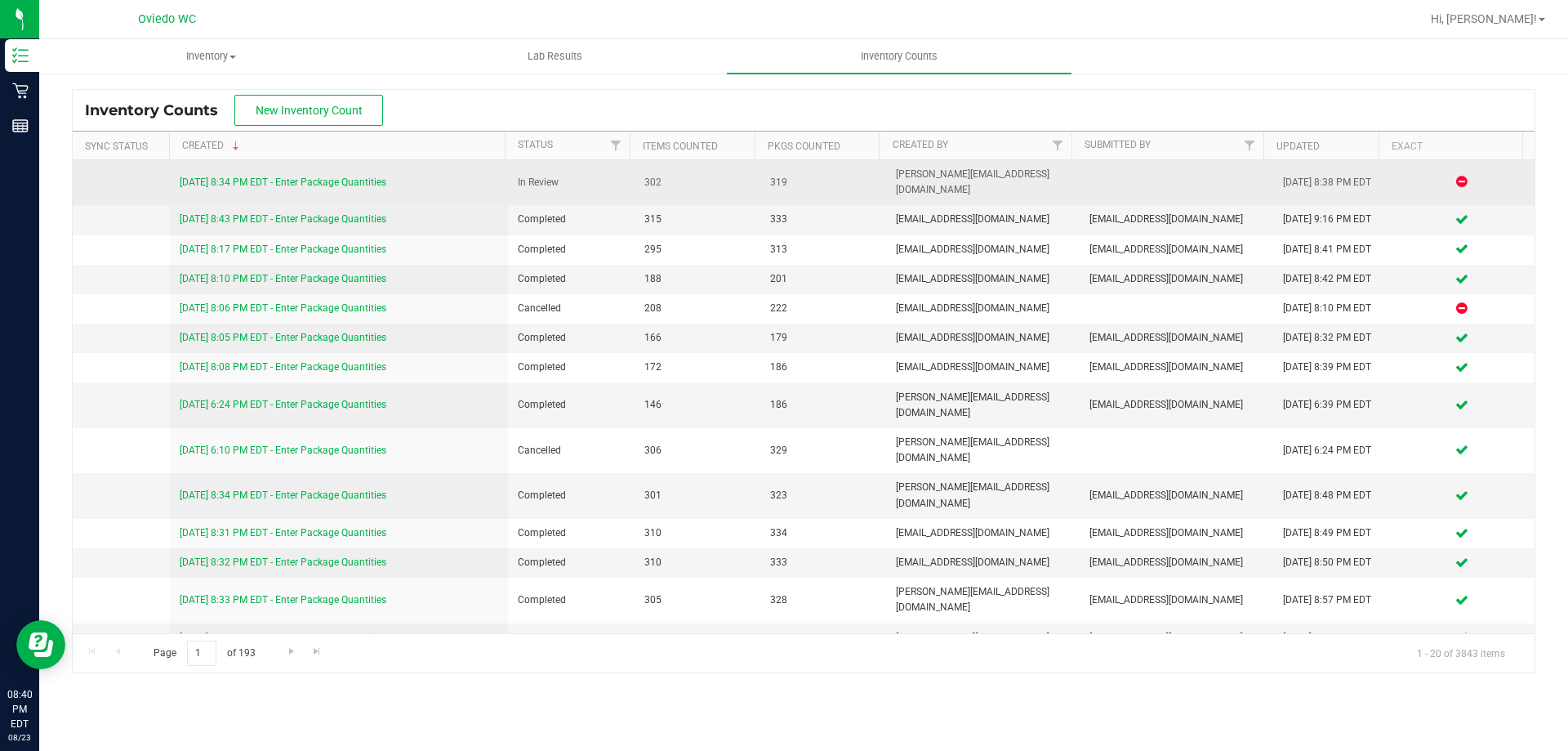
click at [299, 178] on link "8/23/25 8:34 PM EDT - Enter Package Quantities" at bounding box center [283, 183] width 207 height 12
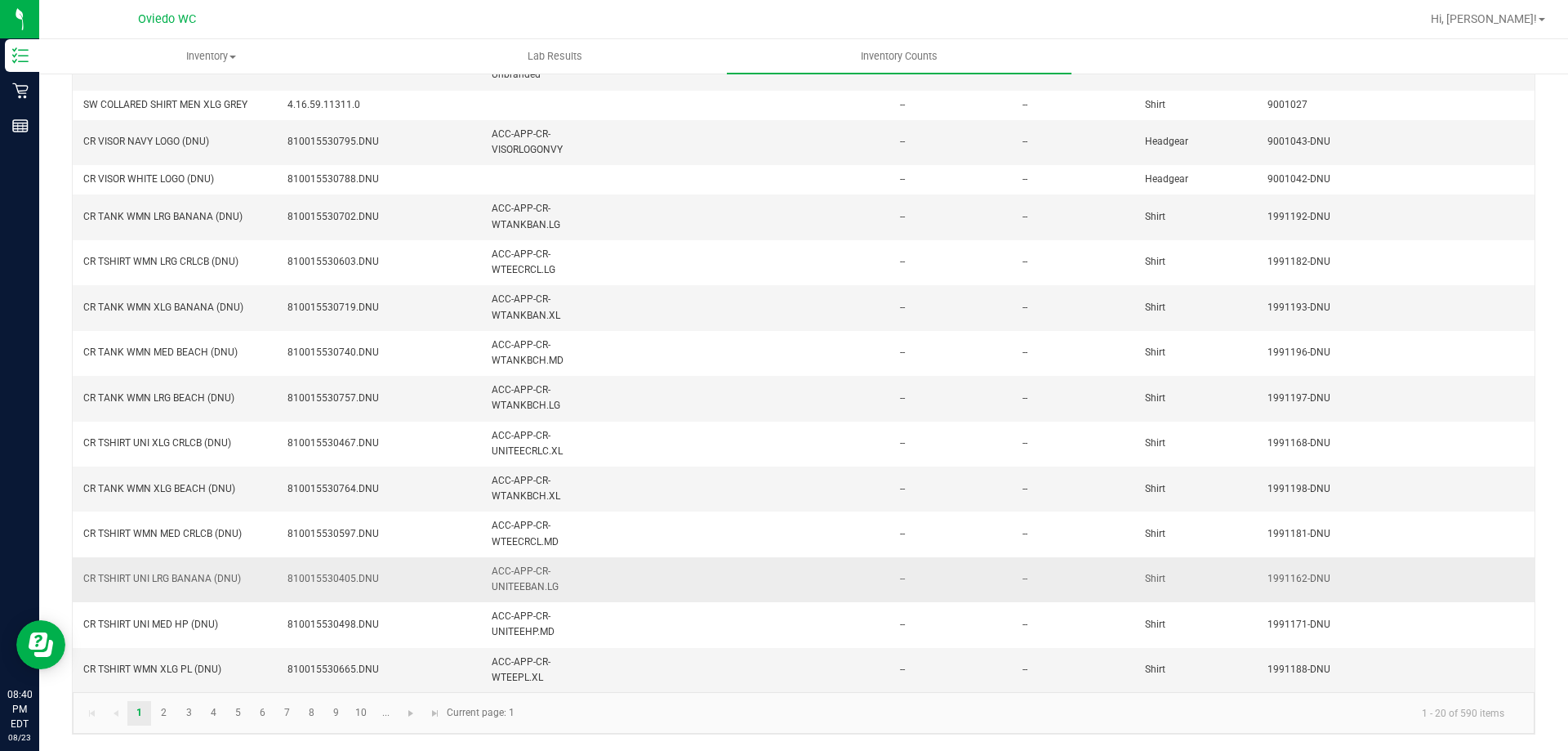
scroll to position [410, 0]
drag, startPoint x: 1124, startPoint y: 691, endPoint x: 1548, endPoint y: 706, distance: 424.3
click at [1551, 710] on div "< All Inventory Counts Inventory Count Type Enter Package Quantities Status In …" at bounding box center [803, 212] width 1529 height 1077
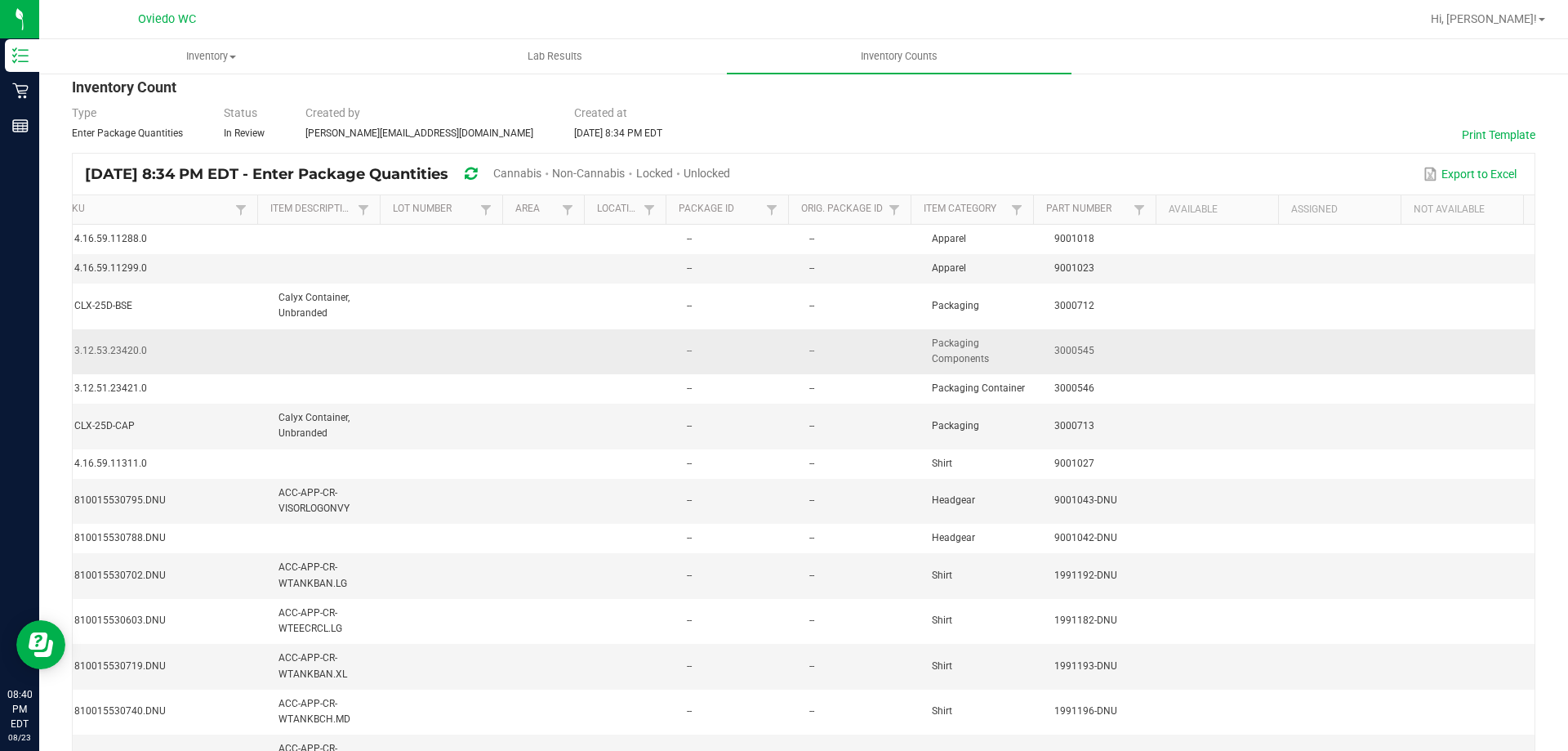
scroll to position [0, 0]
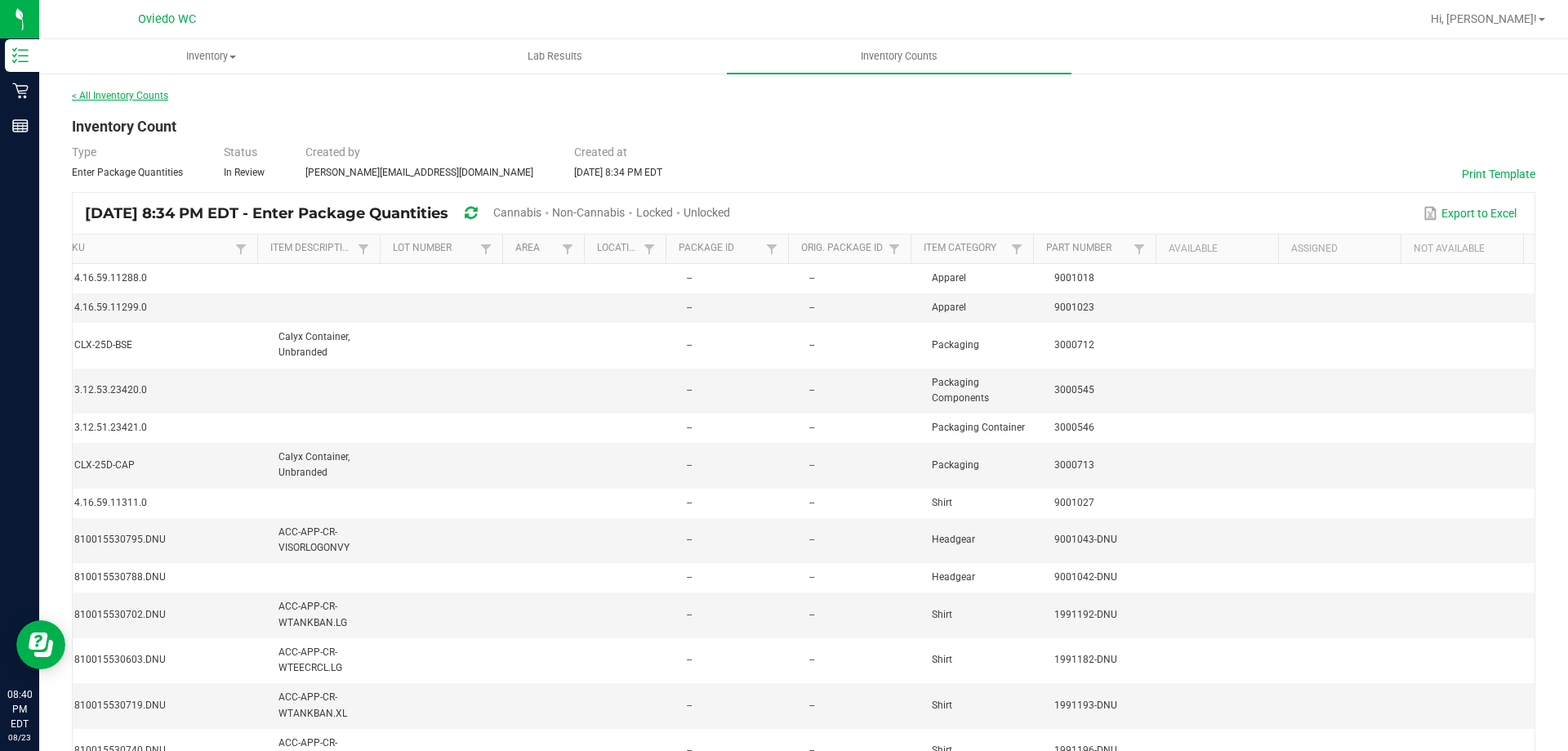
click at [159, 97] on link "< All Inventory Counts" at bounding box center [120, 96] width 97 height 12
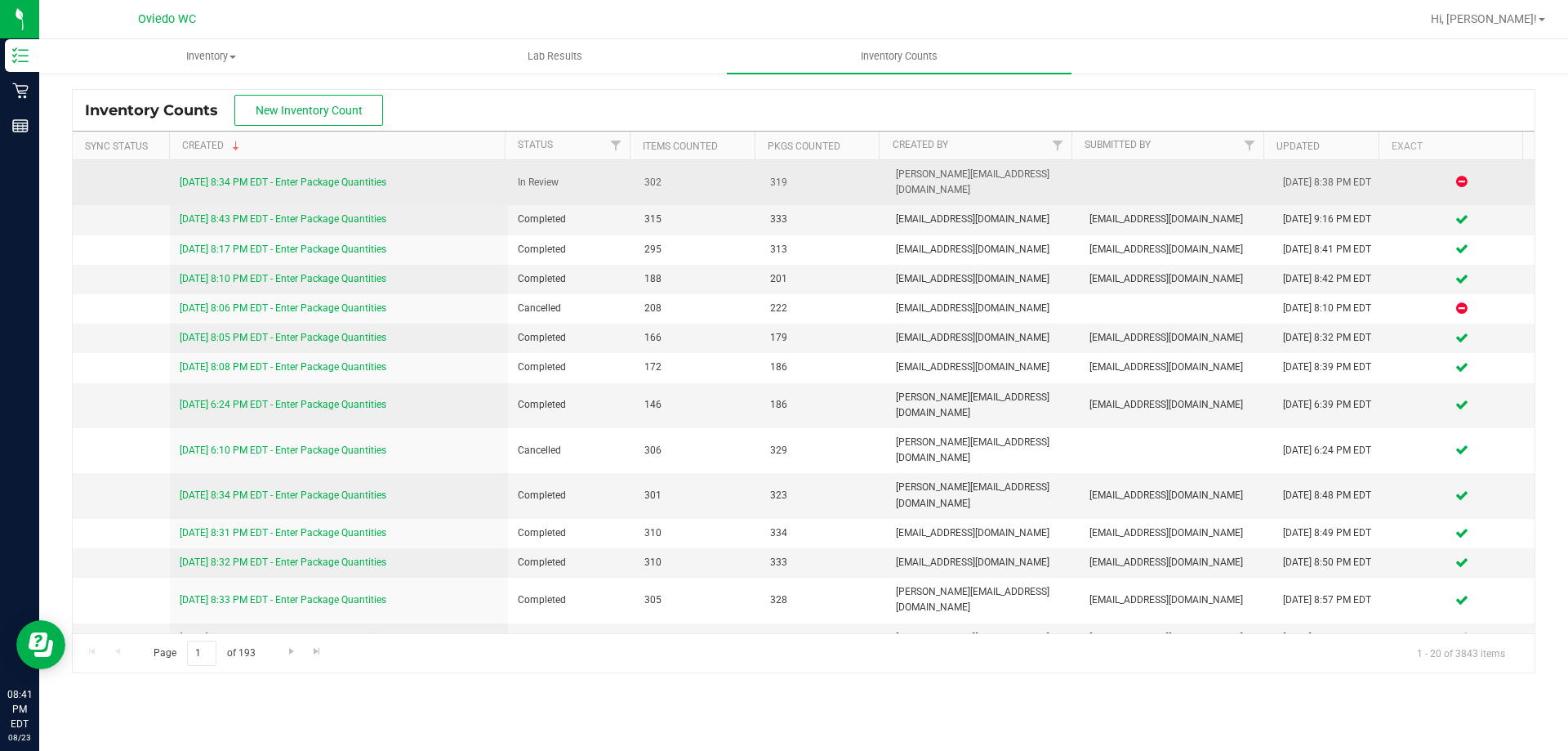
click at [386, 177] on link "8/23/25 8:34 PM EDT - Enter Package Quantities" at bounding box center [283, 183] width 207 height 12
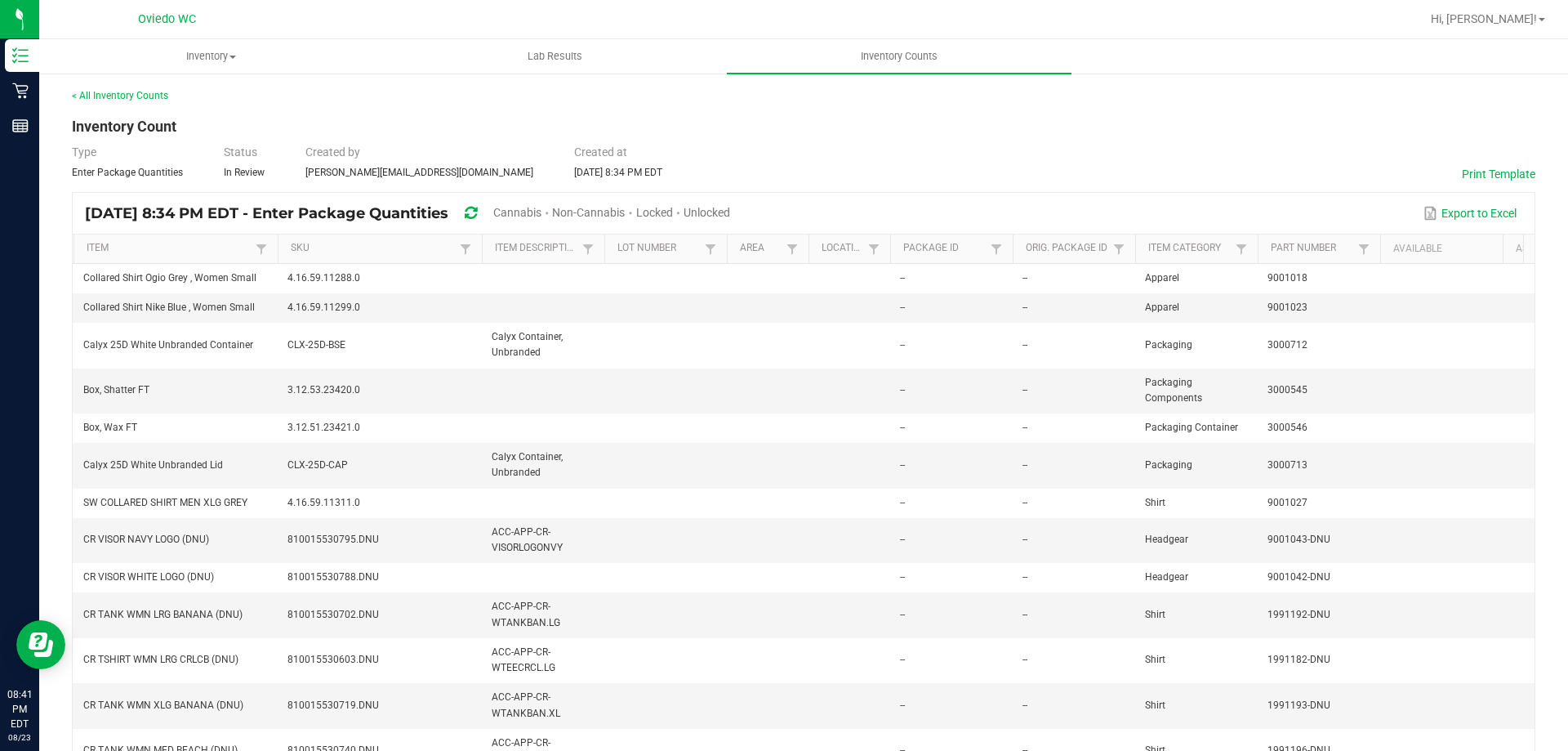
click at [542, 207] on span "Cannabis" at bounding box center [517, 212] width 48 height 13
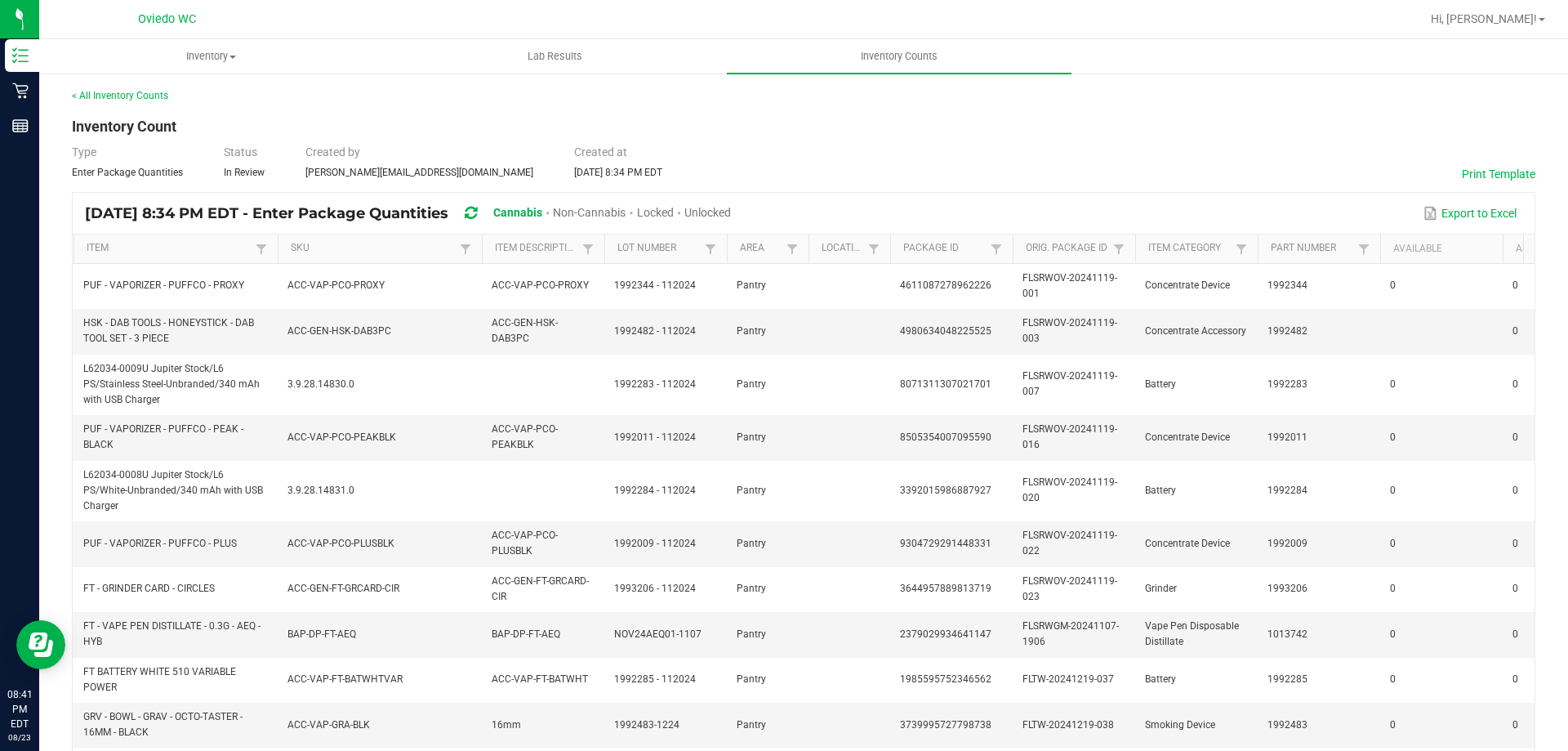
click at [731, 215] on span "Unlocked" at bounding box center [708, 212] width 46 height 13
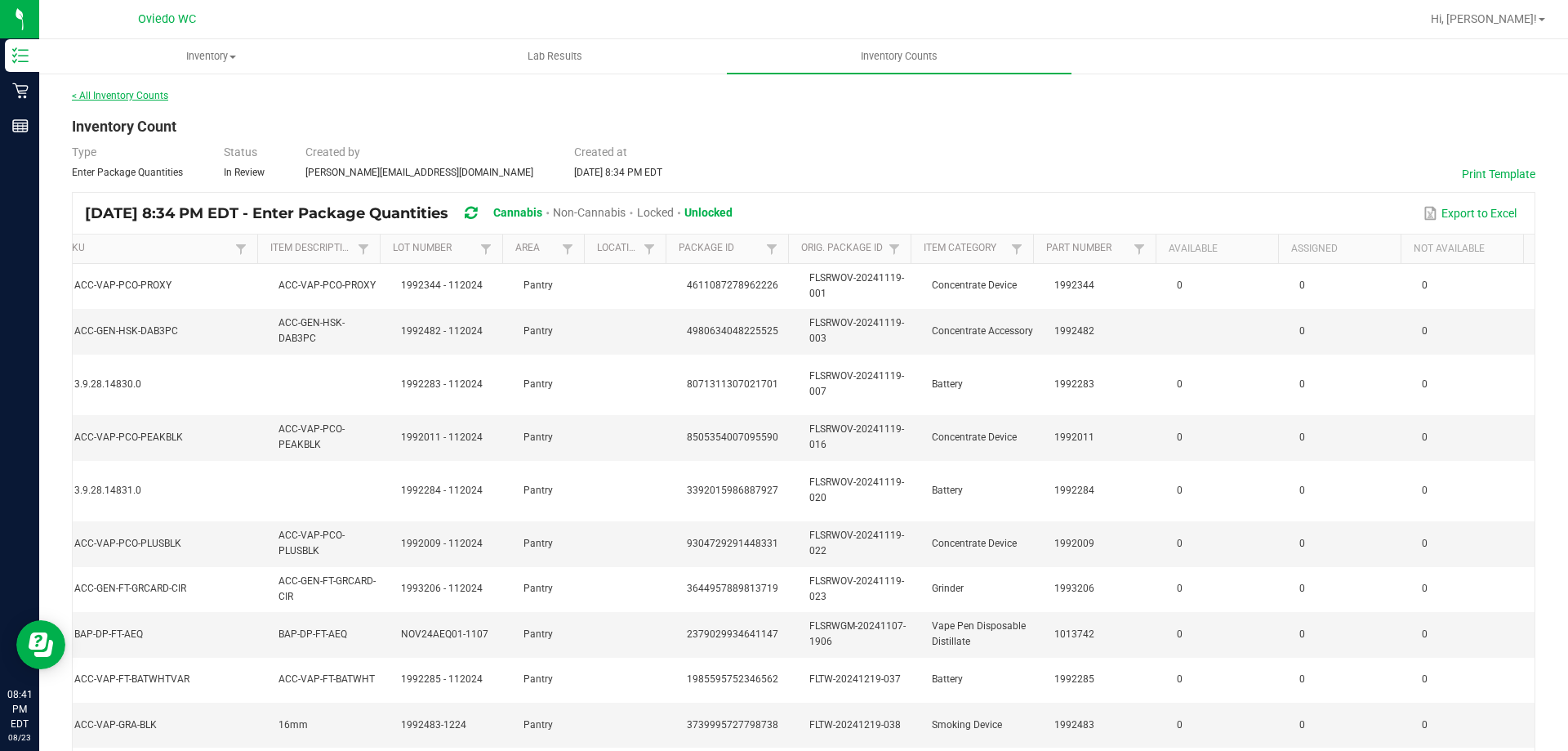
click at [115, 94] on link "< All Inventory Counts" at bounding box center [120, 96] width 97 height 12
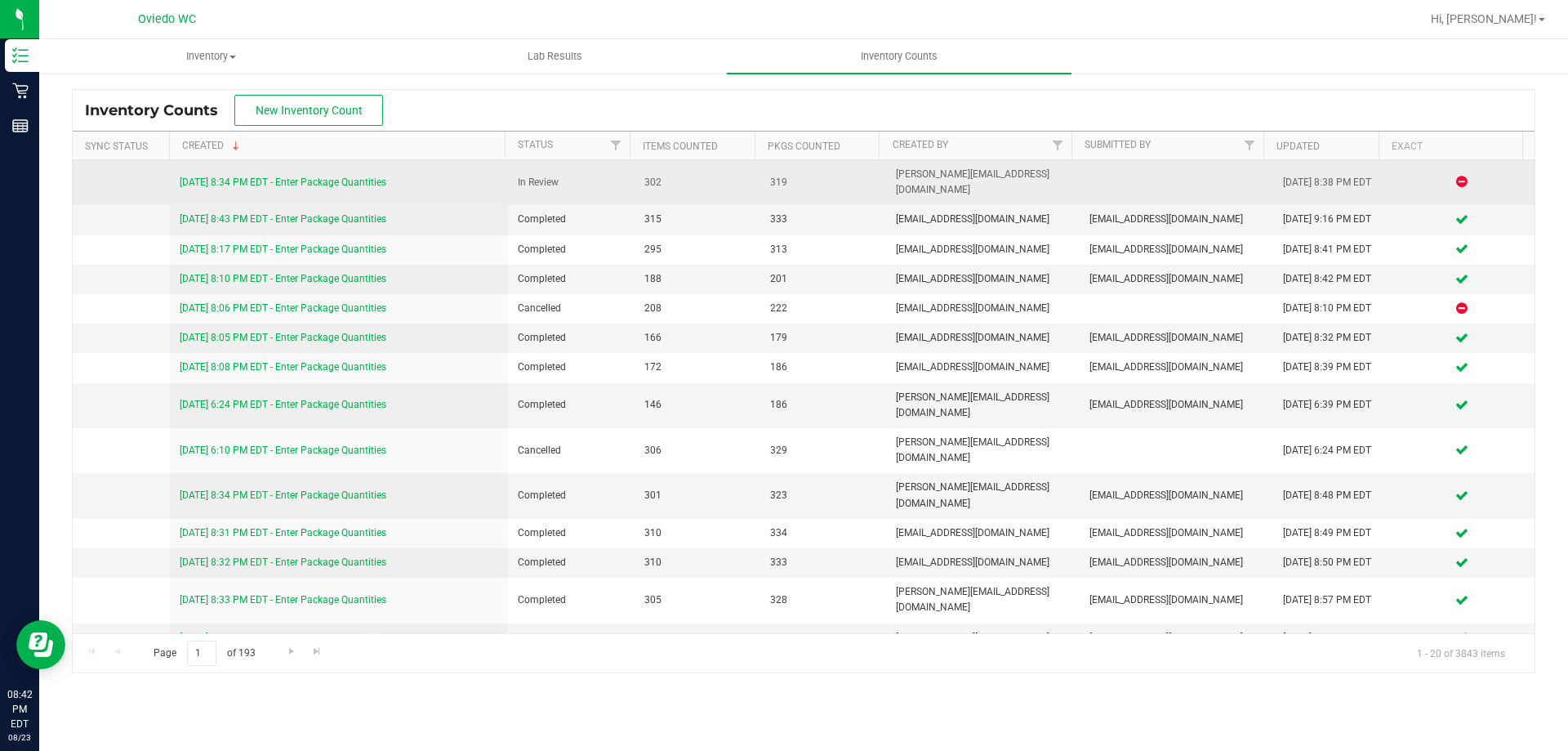
click at [296, 177] on link "8/23/25 8:34 PM EDT - Enter Package Quantities" at bounding box center [283, 183] width 207 height 12
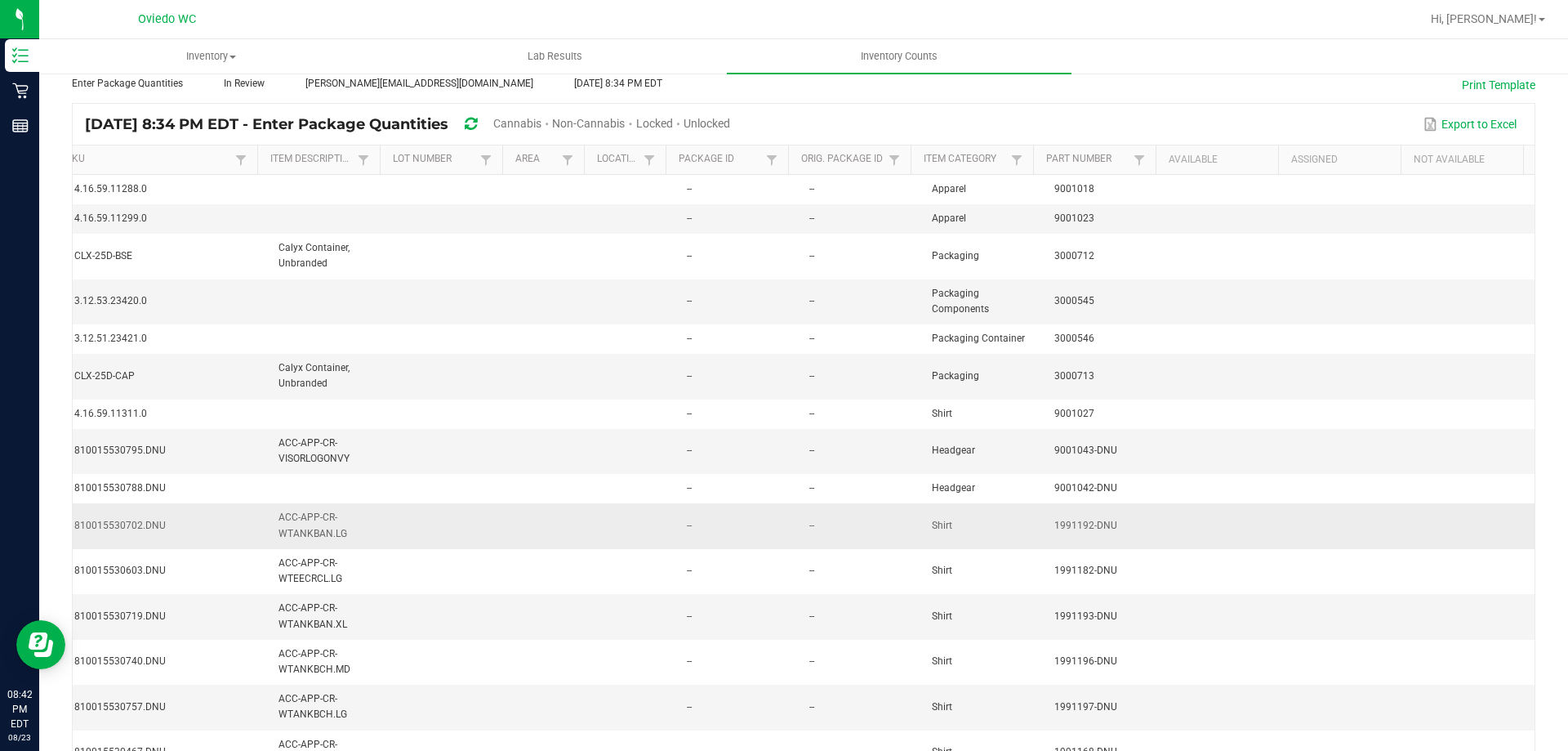
scroll to position [2, 0]
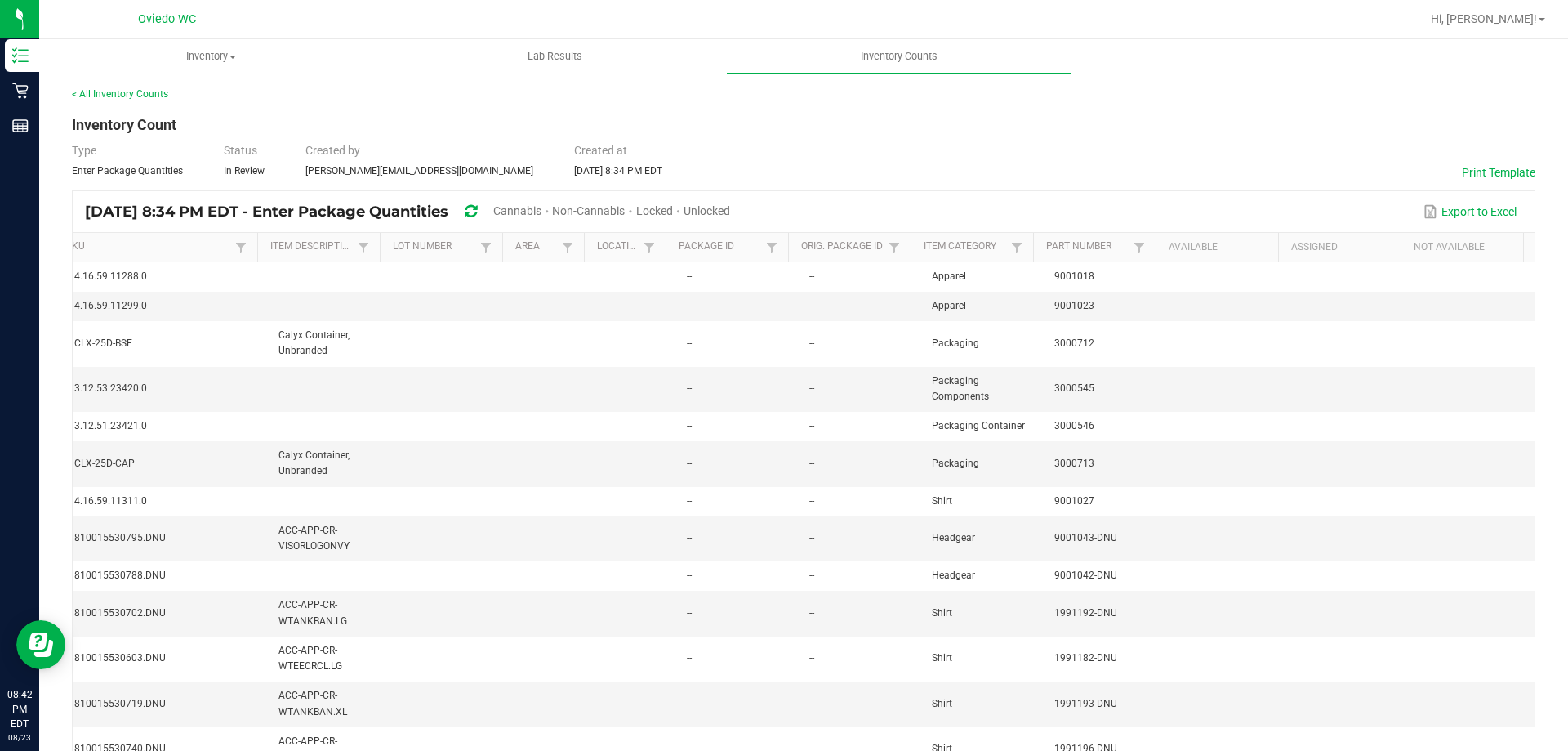
click at [542, 209] on span "Cannabis" at bounding box center [517, 211] width 48 height 13
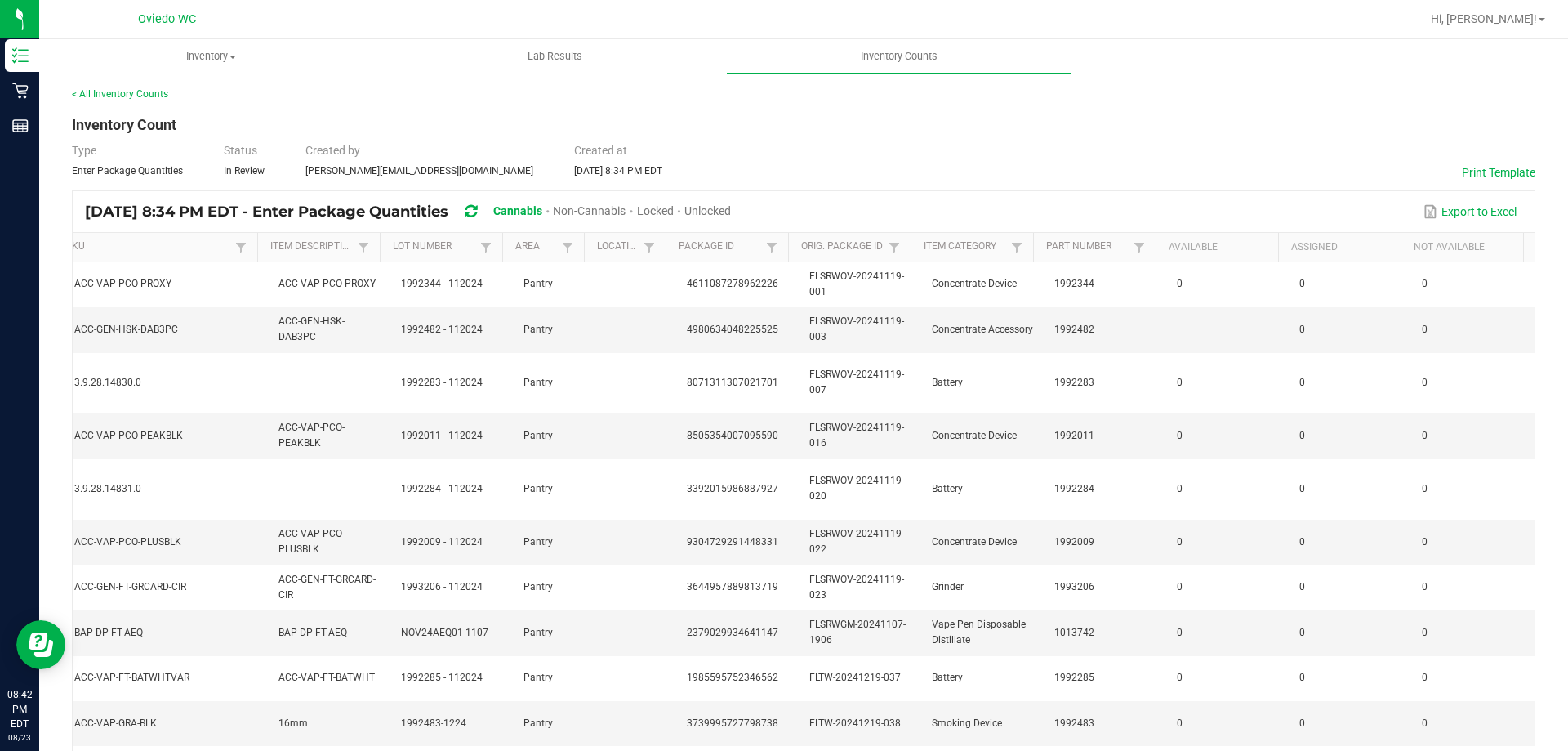
click at [731, 212] on span "Unlocked" at bounding box center [708, 211] width 46 height 13
click at [151, 93] on link "< All Inventory Counts" at bounding box center [120, 94] width 97 height 12
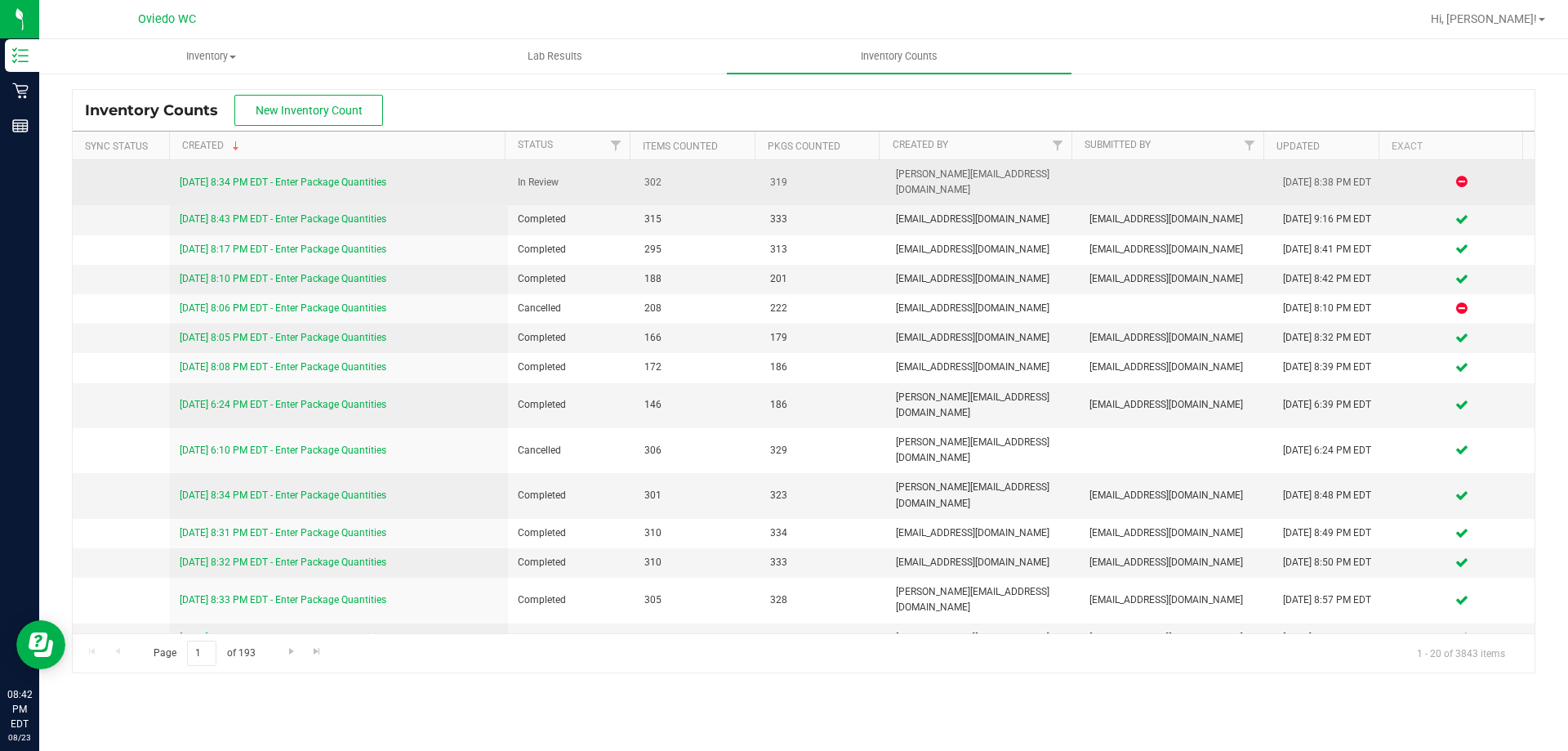
click at [354, 177] on link "8/23/25 8:34 PM EDT - Enter Package Quantities" at bounding box center [283, 183] width 207 height 12
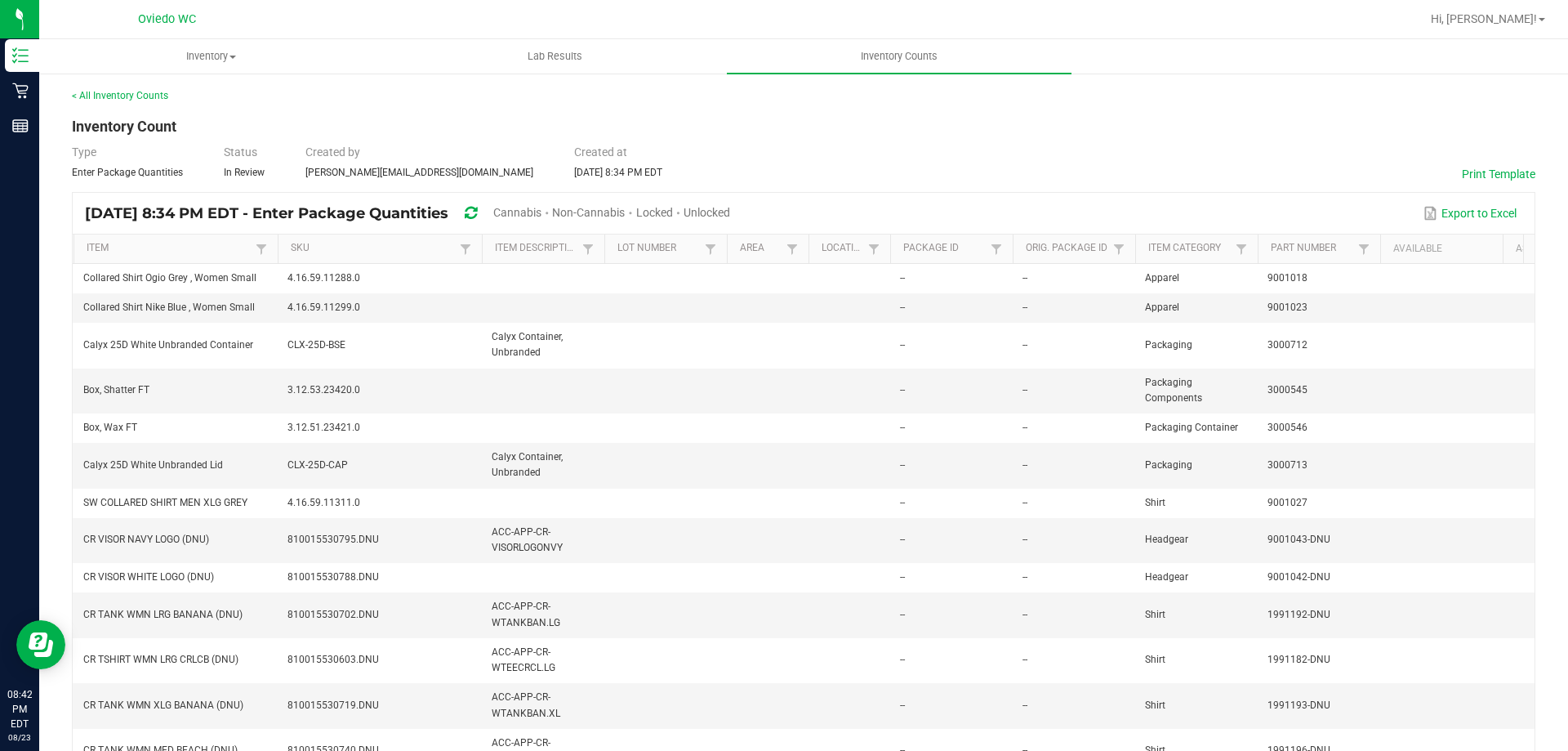
click at [542, 217] on span "Cannabis" at bounding box center [517, 212] width 48 height 13
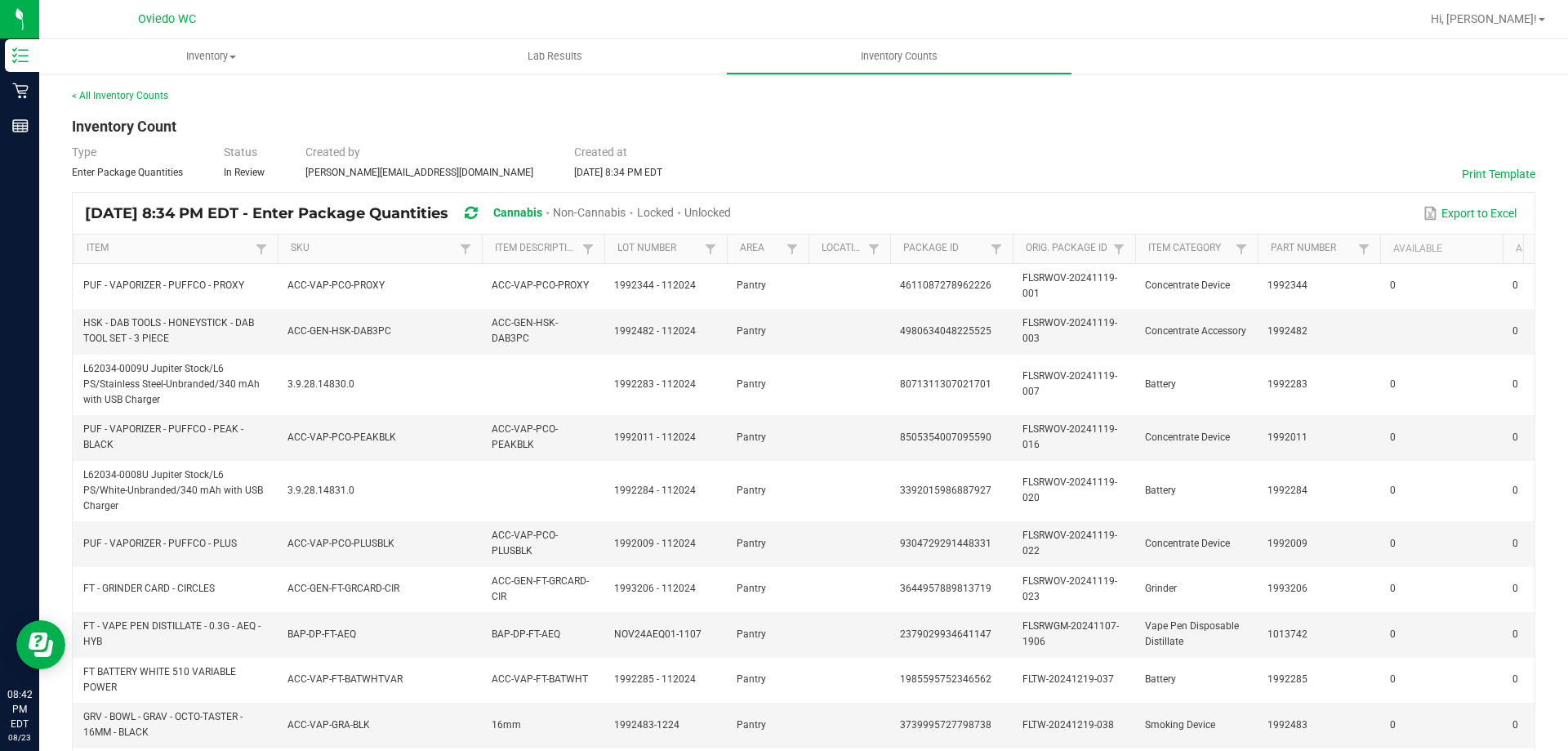
click at [731, 216] on span "Unlocked" at bounding box center [708, 212] width 46 height 13
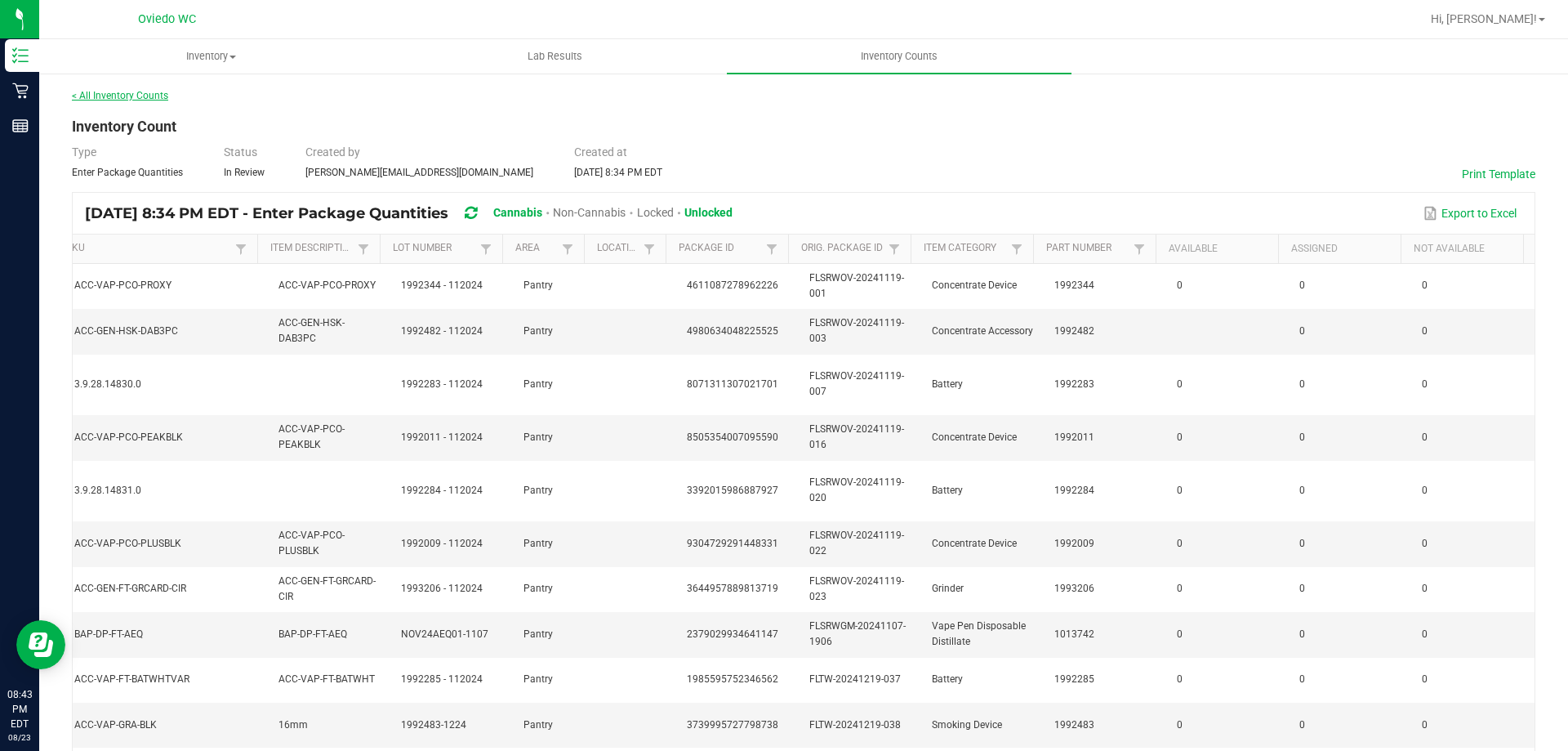
click at [153, 96] on link "< All Inventory Counts" at bounding box center [120, 96] width 97 height 12
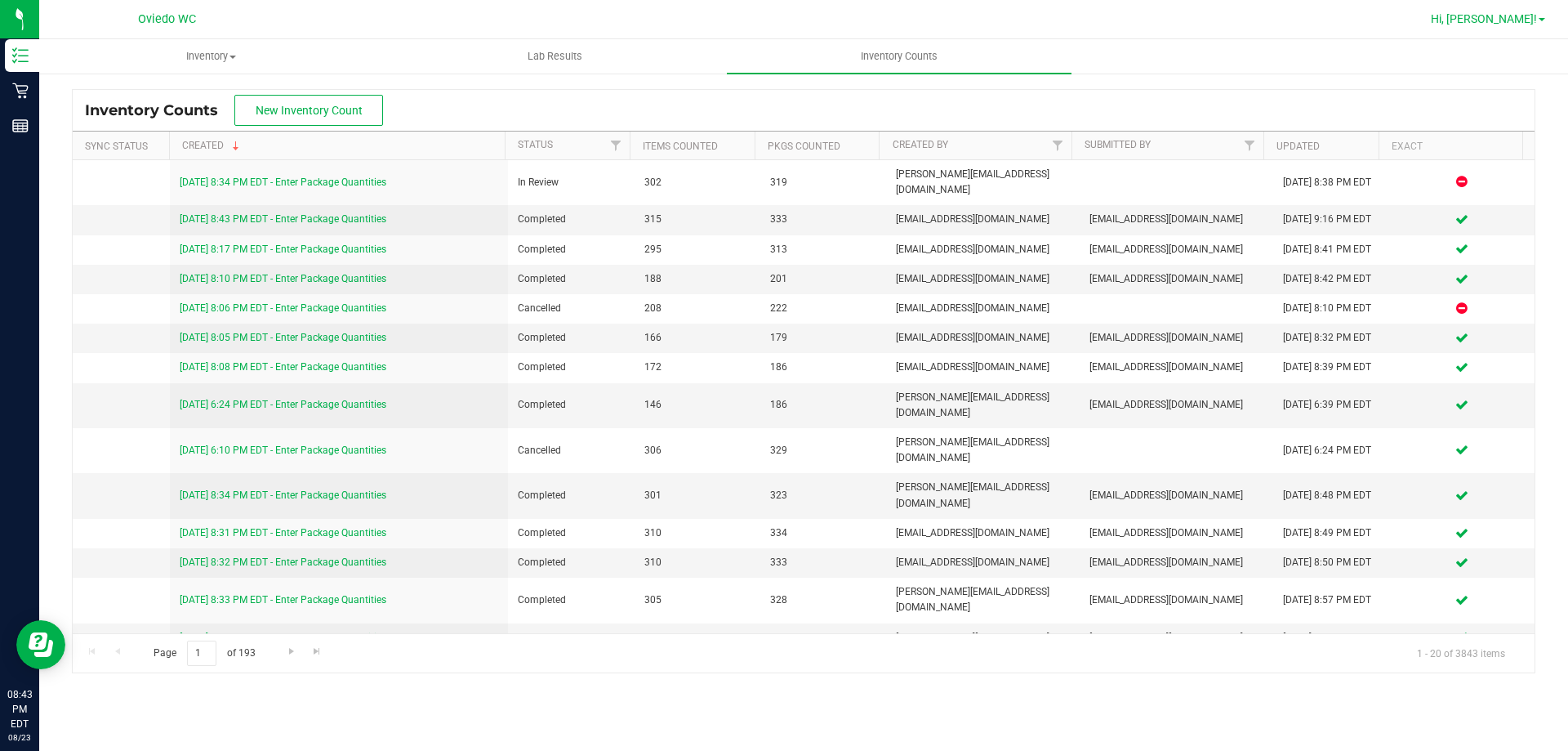
click at [1514, 17] on span "Hi, Haley!" at bounding box center [1484, 19] width 107 height 13
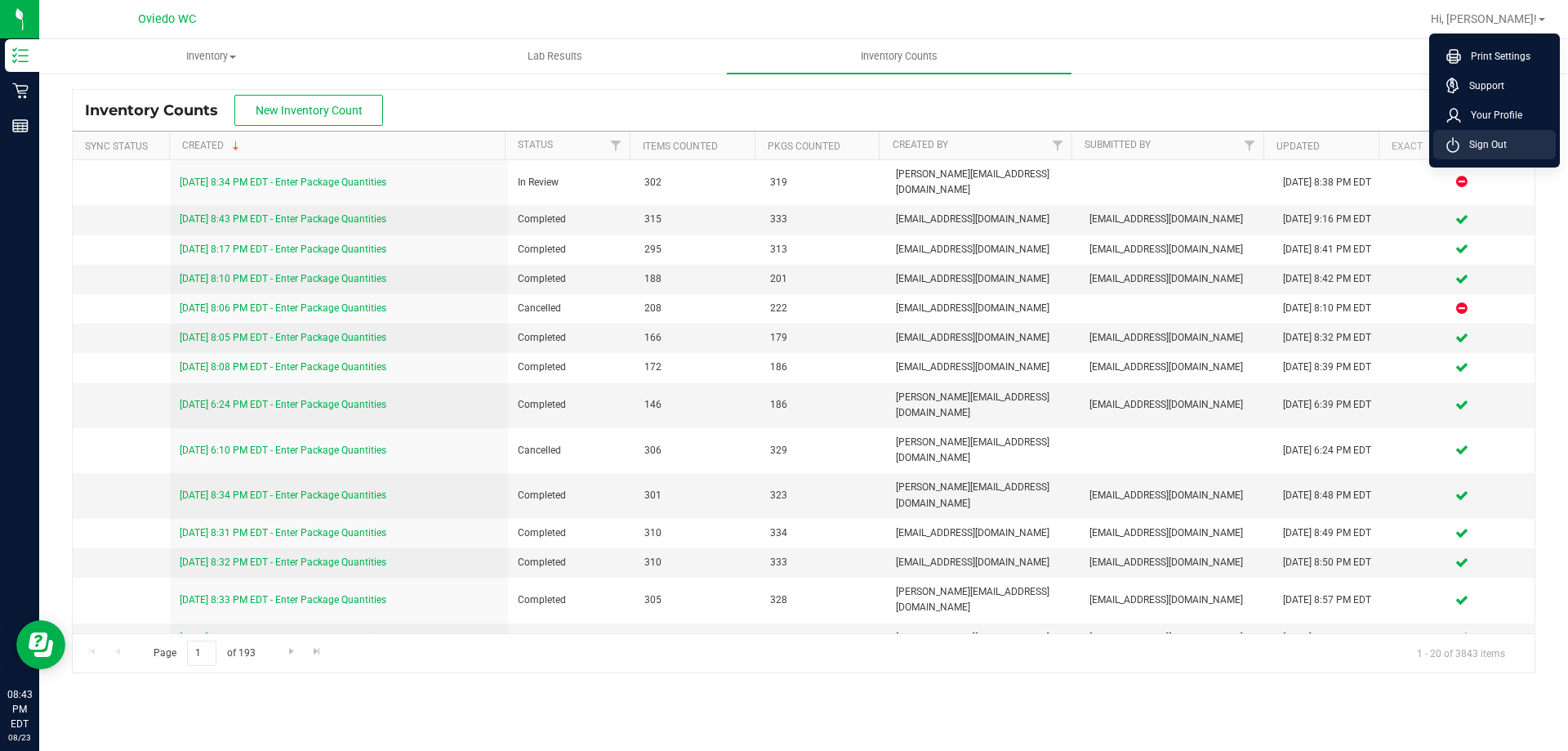
click at [1498, 150] on span "Sign Out" at bounding box center [1483, 145] width 47 height 17
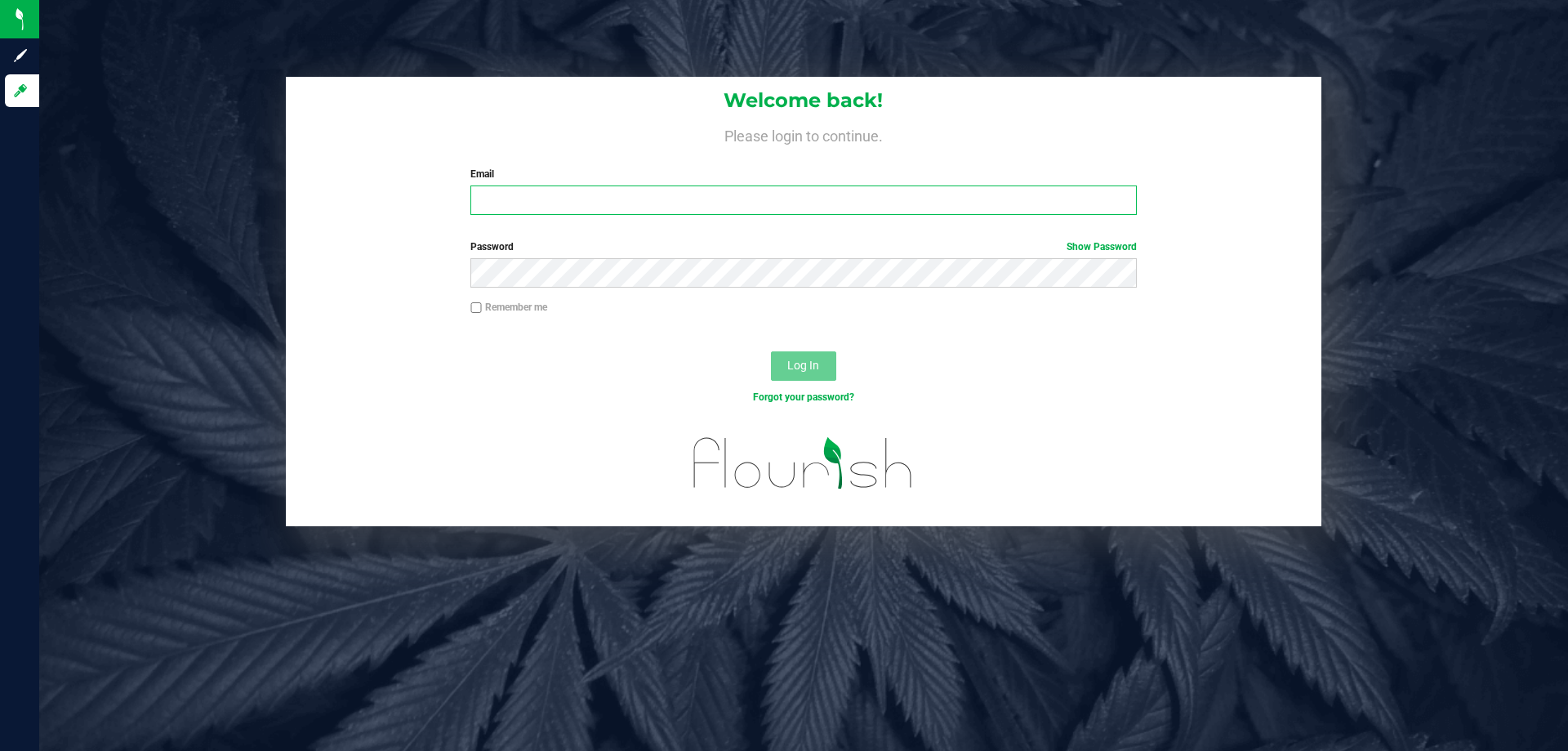
click at [620, 189] on input "Email" at bounding box center [804, 200] width 666 height 30
click at [771, 351] on button "Log In" at bounding box center [803, 366] width 65 height 30
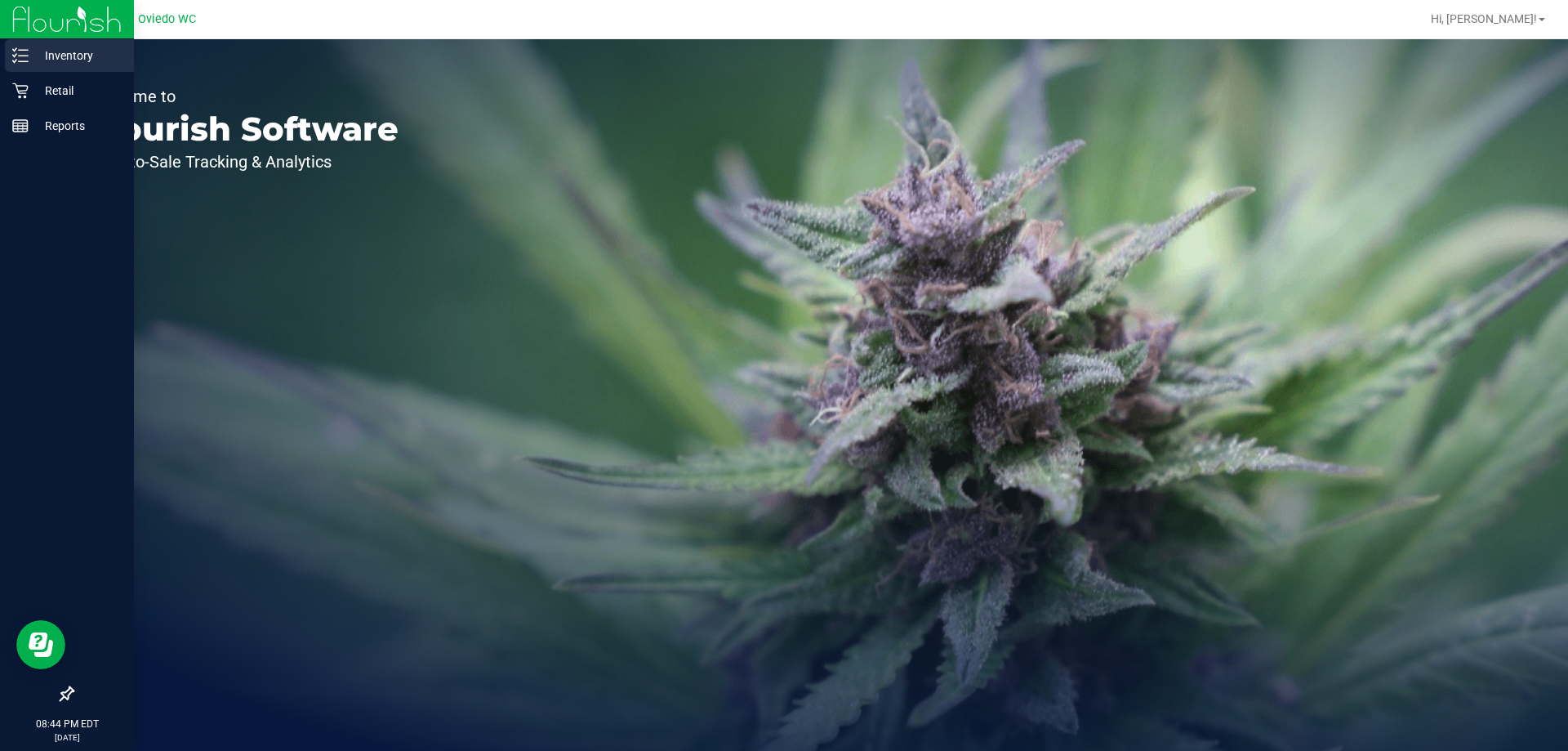
click at [31, 59] on p "Inventory" at bounding box center [78, 55] width 98 height 20
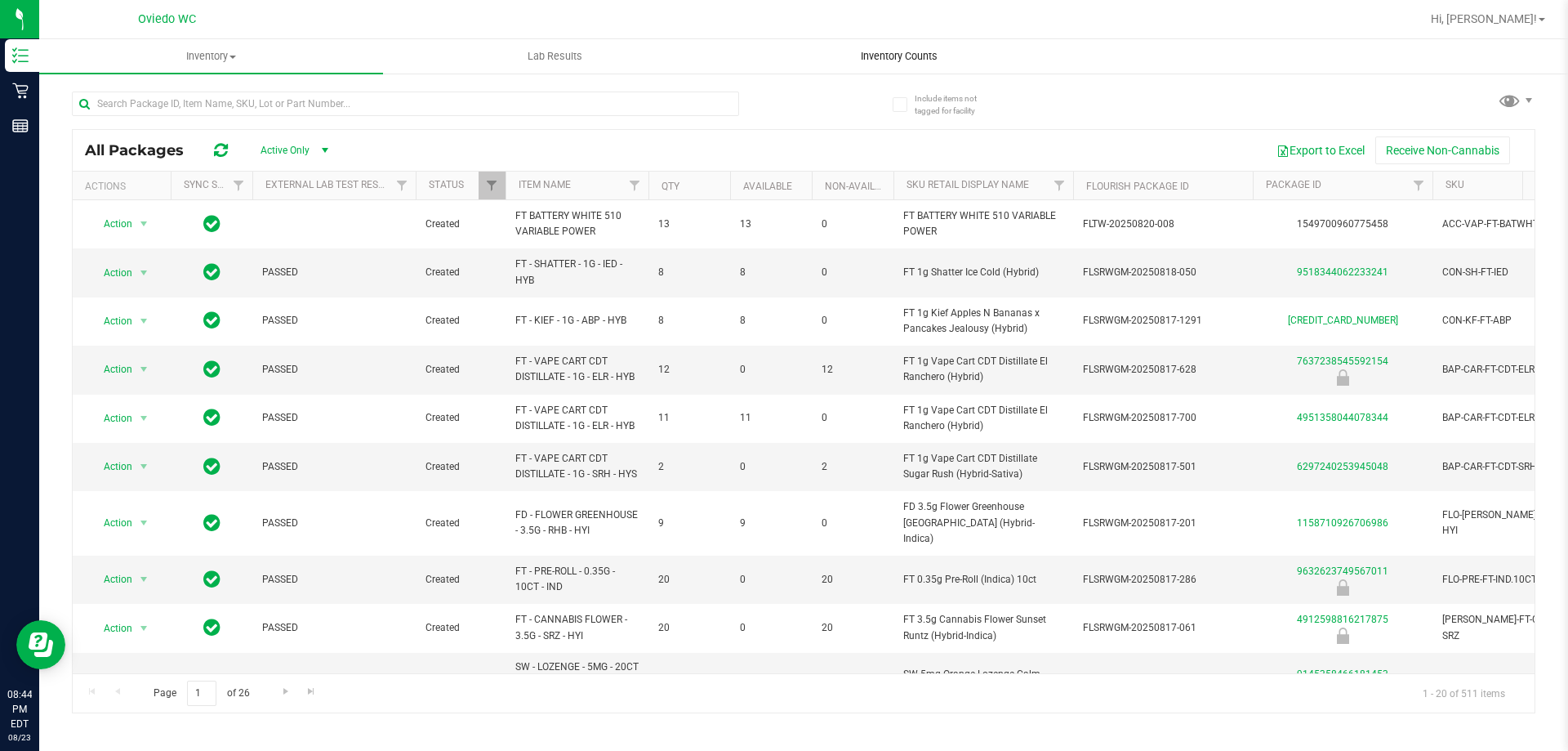
click at [890, 47] on uib-tab-heading "Inventory Counts" at bounding box center [899, 56] width 342 height 33
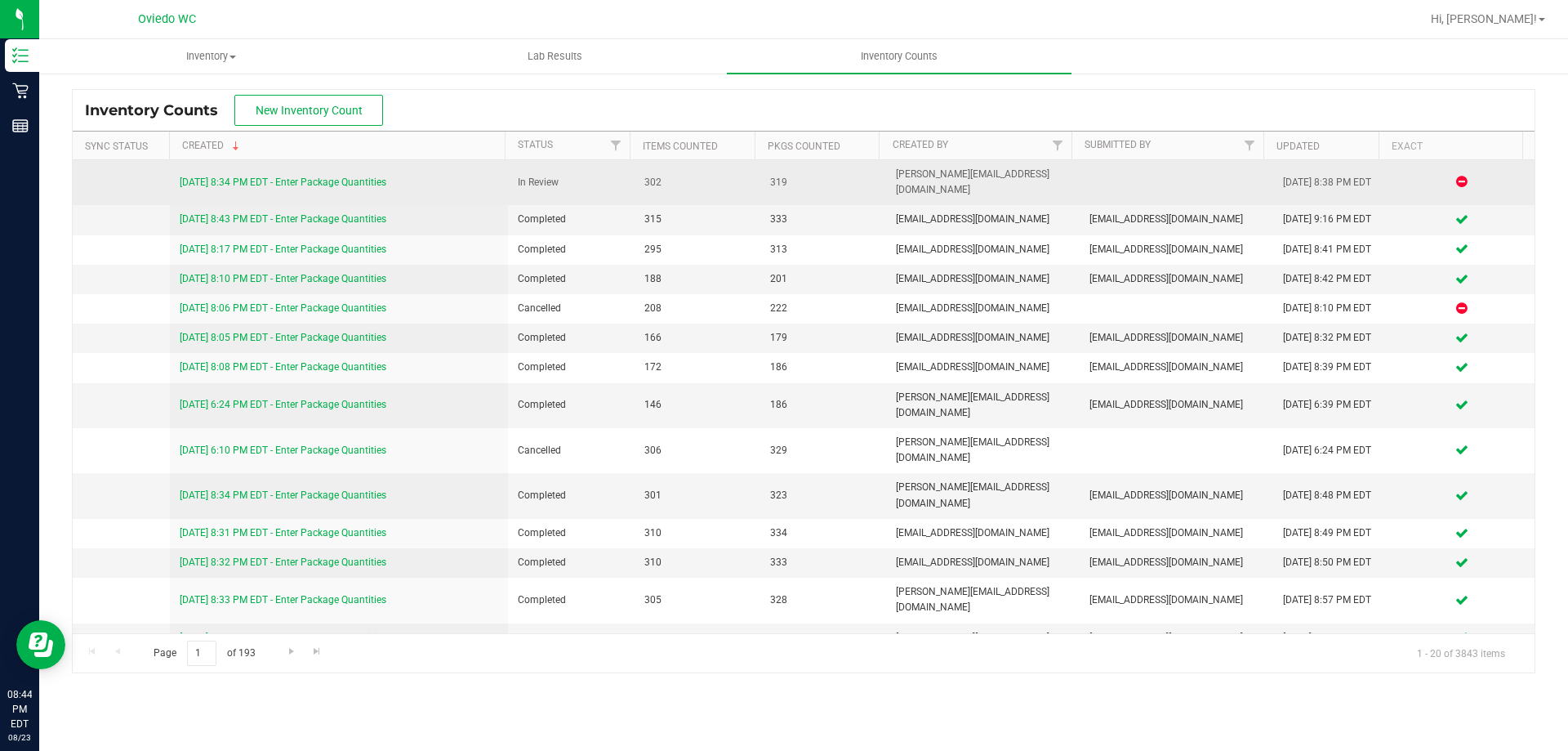
click at [365, 177] on link "8/23/25 8:34 PM EDT - Enter Package Quantities" at bounding box center [283, 183] width 207 height 12
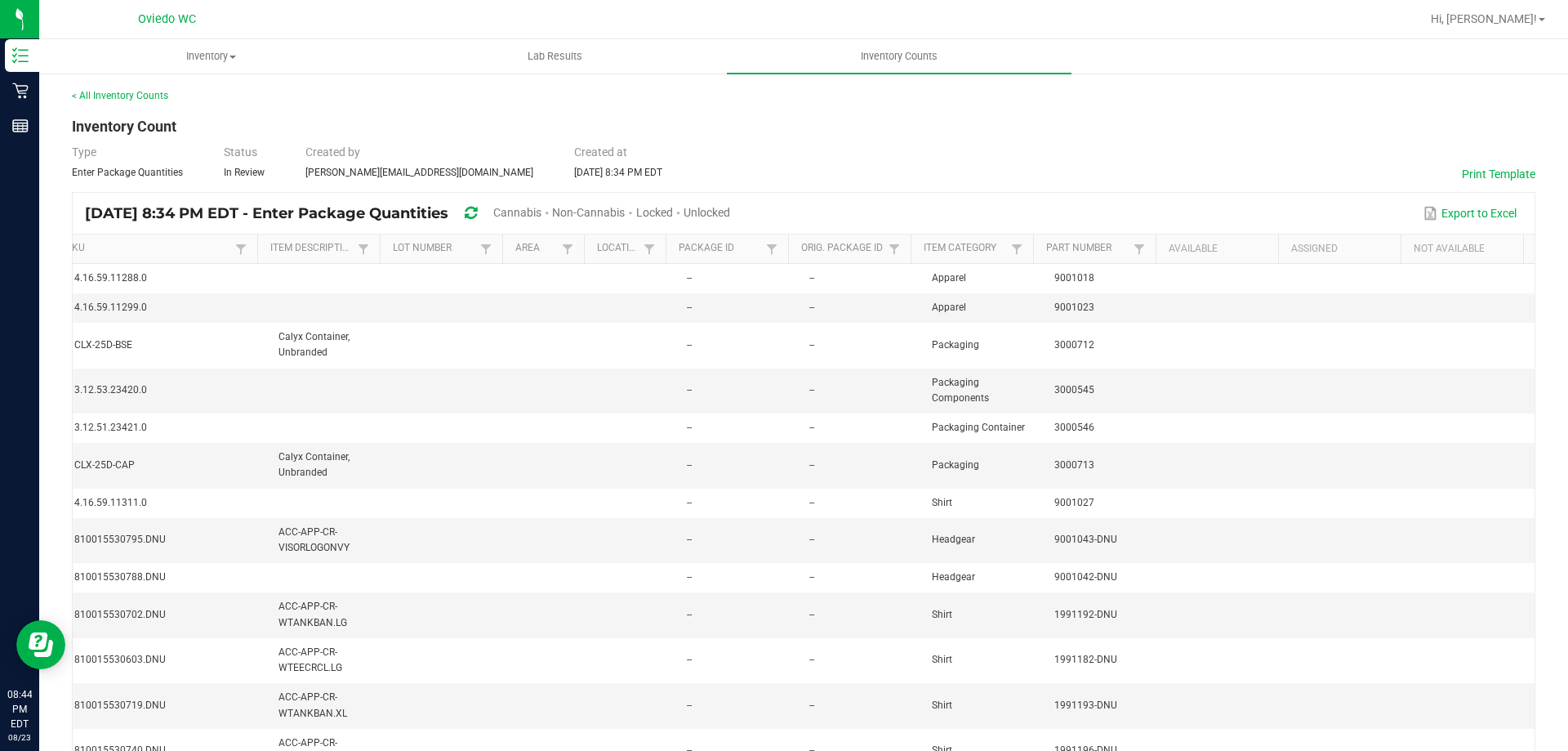
click at [542, 212] on span "Cannabis" at bounding box center [517, 212] width 48 height 13
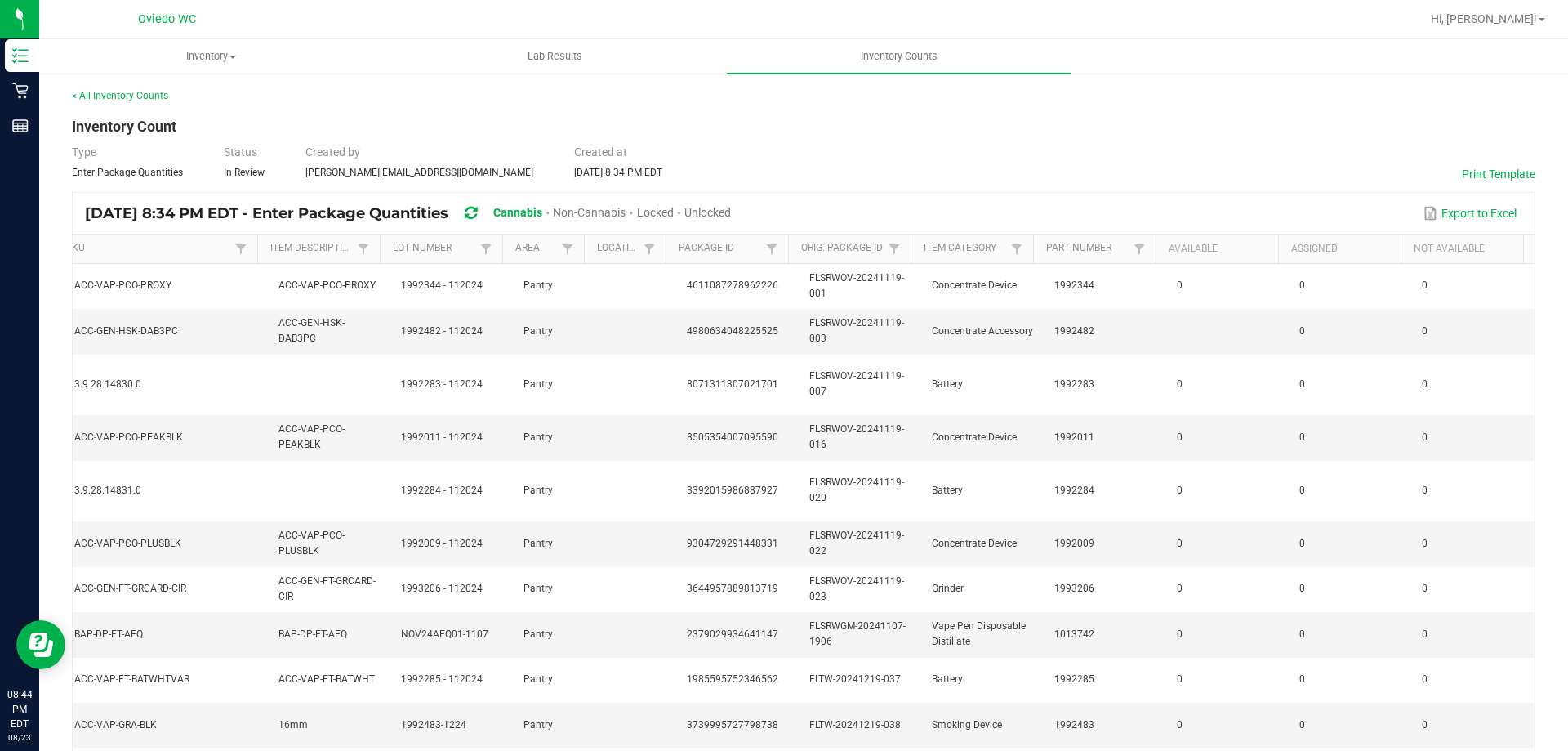
click at [731, 211] on span "Unlocked" at bounding box center [708, 212] width 46 height 13
click at [1533, 10] on div "Hi, Haley!" at bounding box center [1488, 19] width 127 height 29
click at [1535, 16] on span "Hi, Haley!" at bounding box center [1484, 19] width 107 height 13
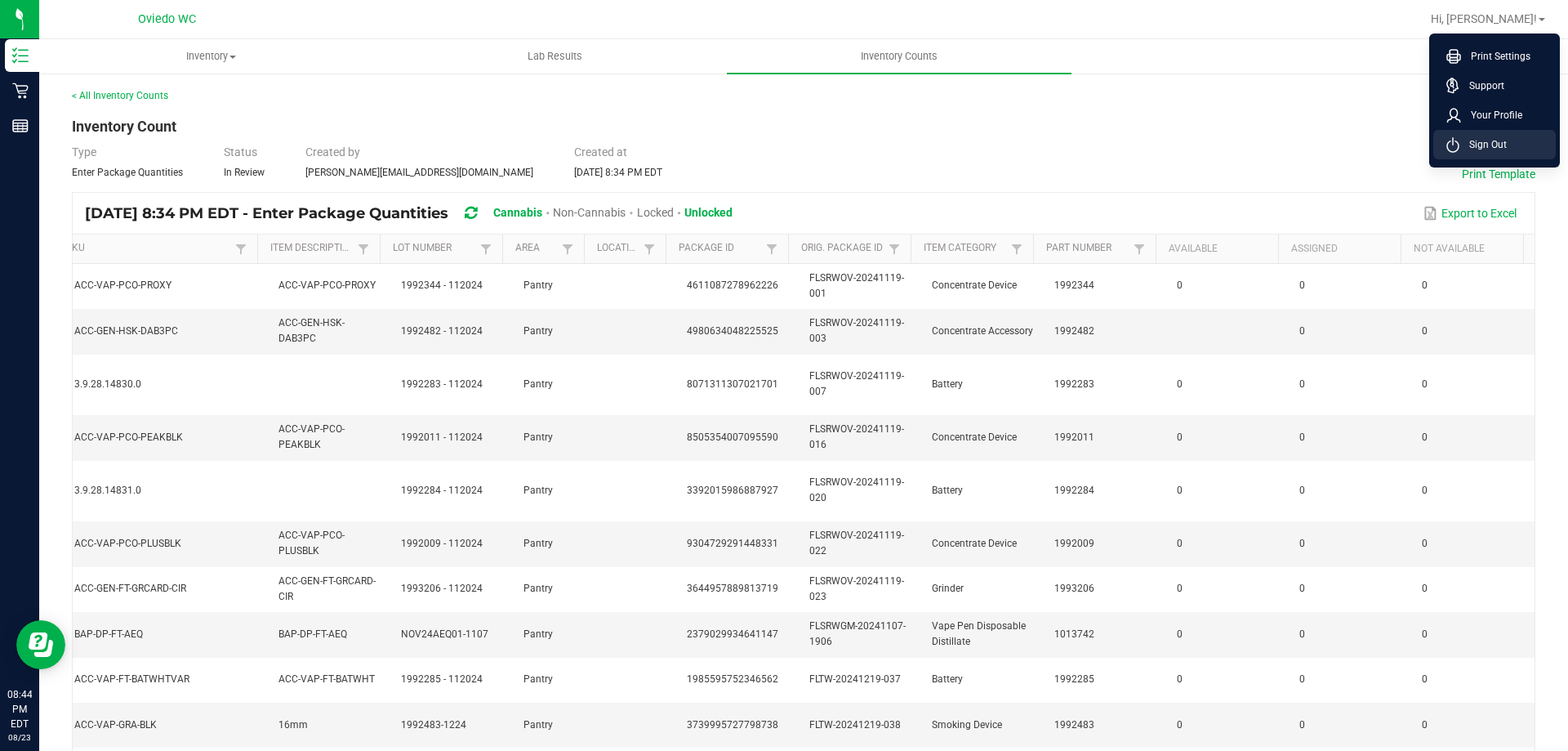
click at [1511, 138] on li "Sign Out" at bounding box center [1494, 145] width 122 height 30
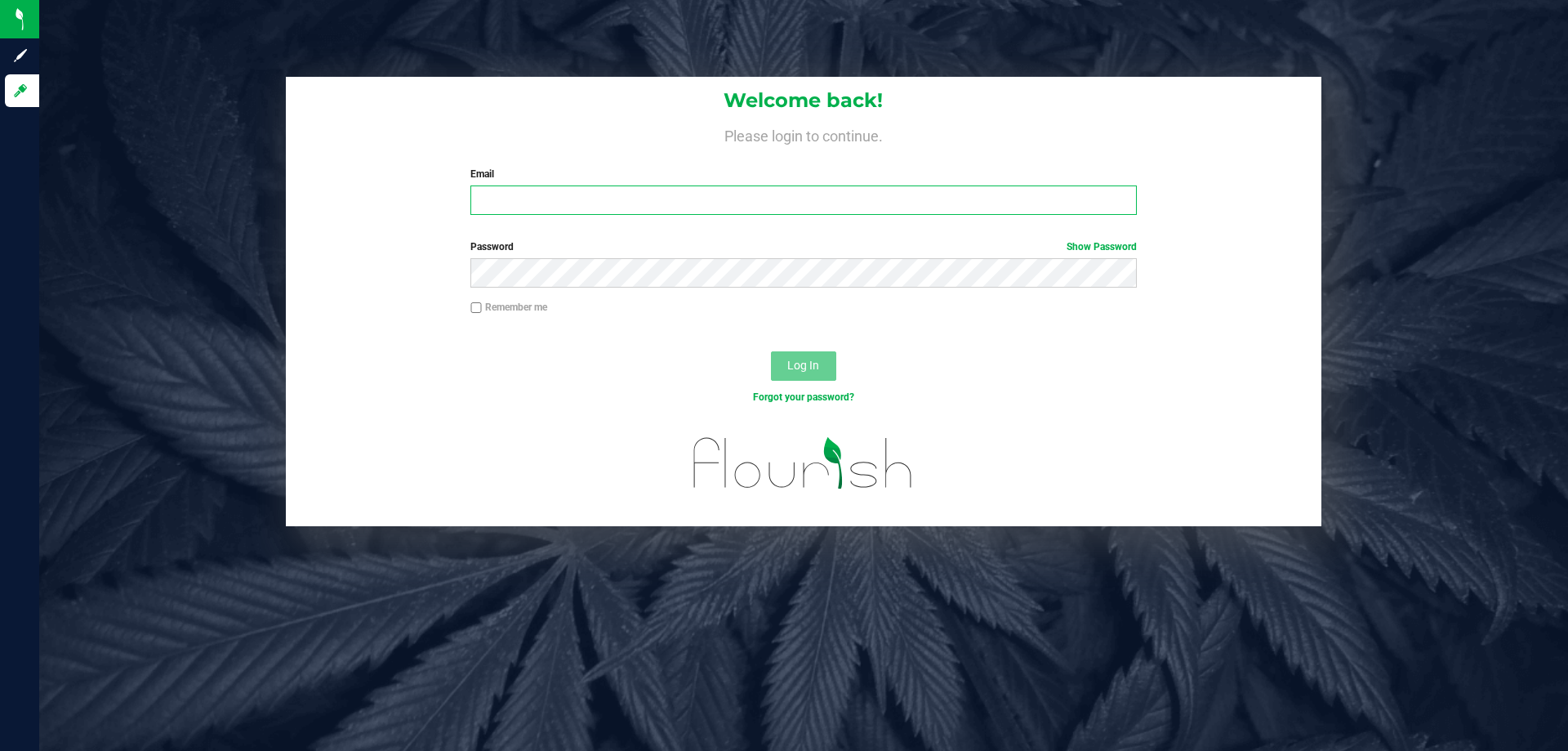
click at [559, 206] on input "Email" at bounding box center [804, 200] width 666 height 30
type input "hhernandez@liveparallel.com"
click at [771, 351] on button "Log In" at bounding box center [803, 366] width 65 height 30
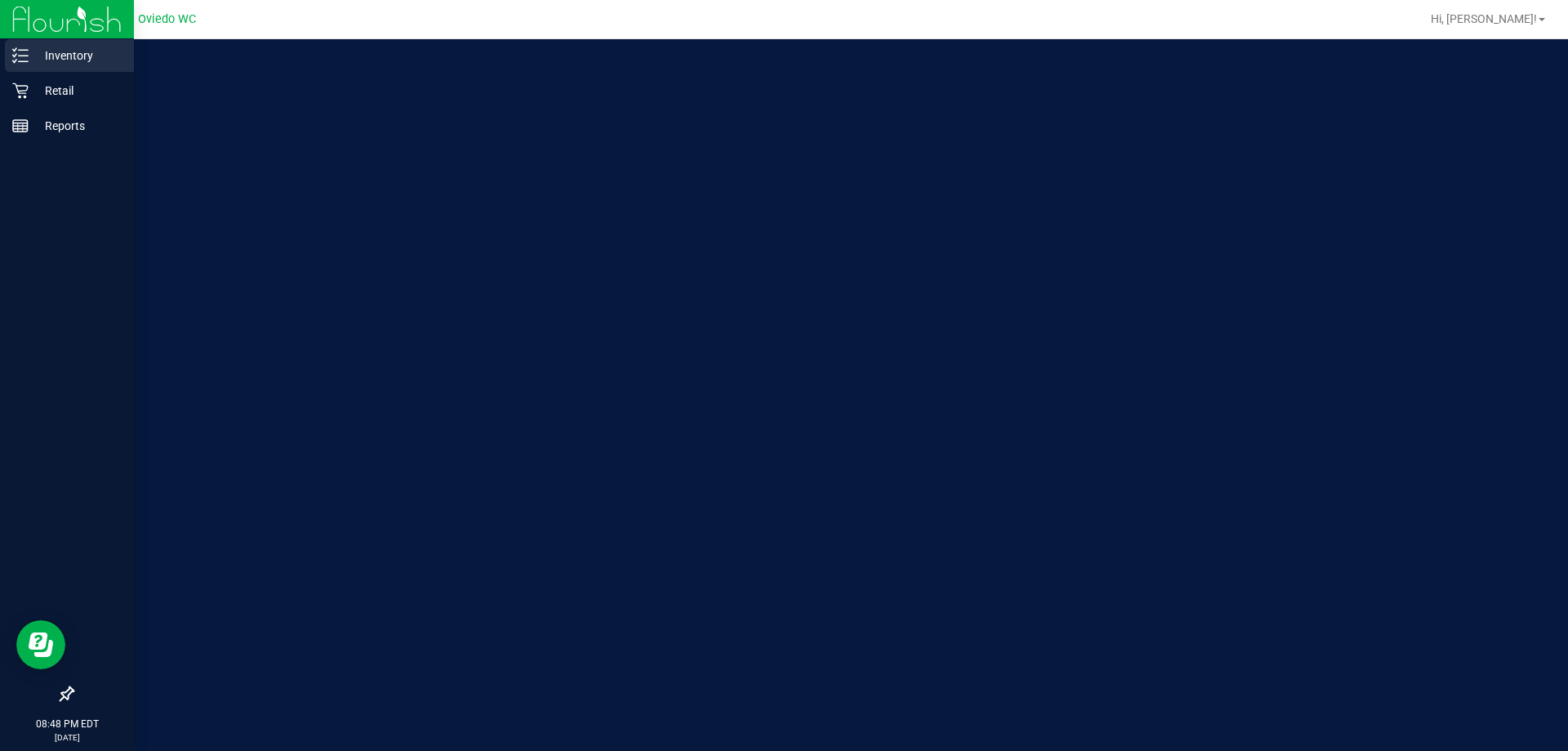
click at [26, 65] on div "Inventory" at bounding box center [69, 55] width 129 height 33
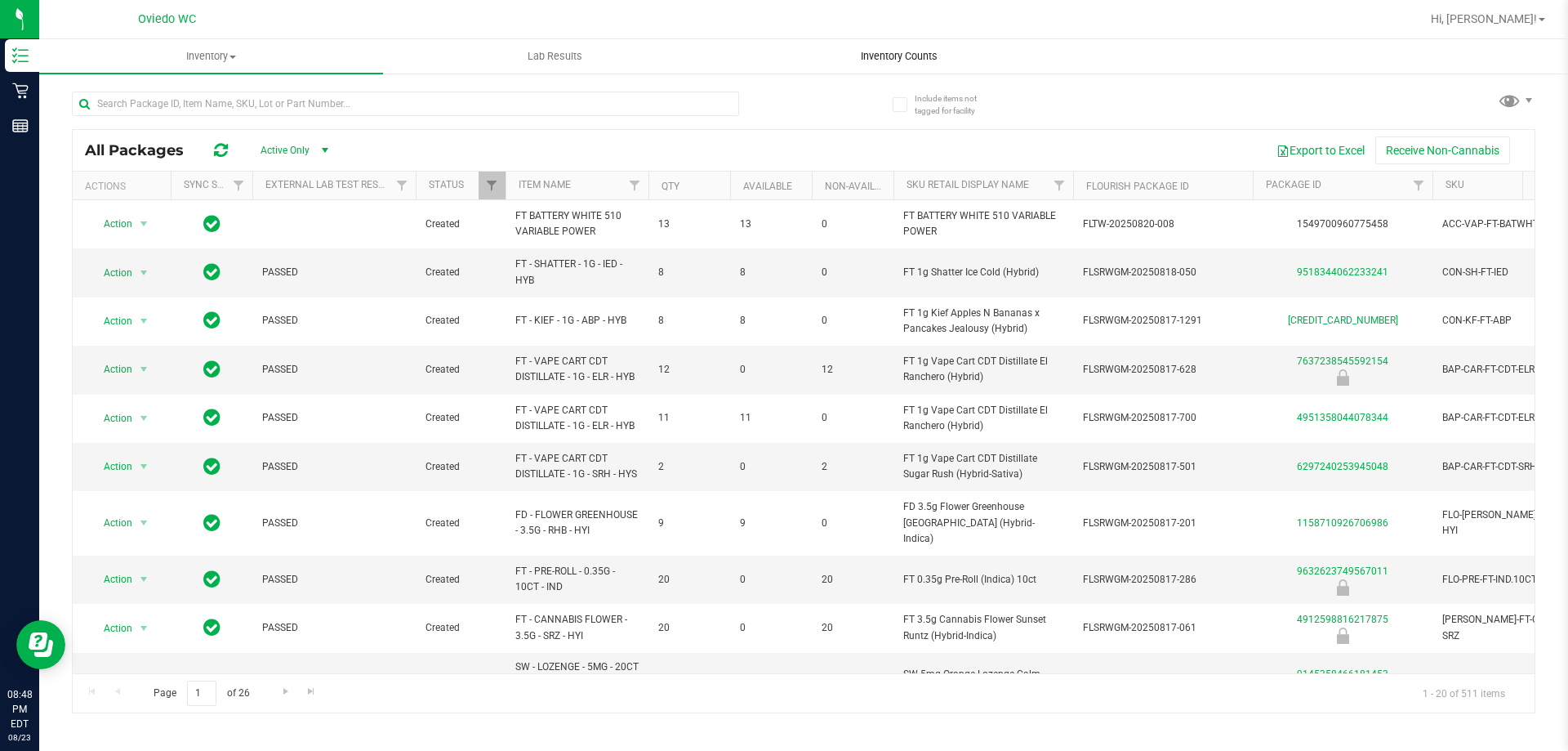
click at [910, 62] on span "Inventory Counts" at bounding box center [899, 56] width 121 height 15
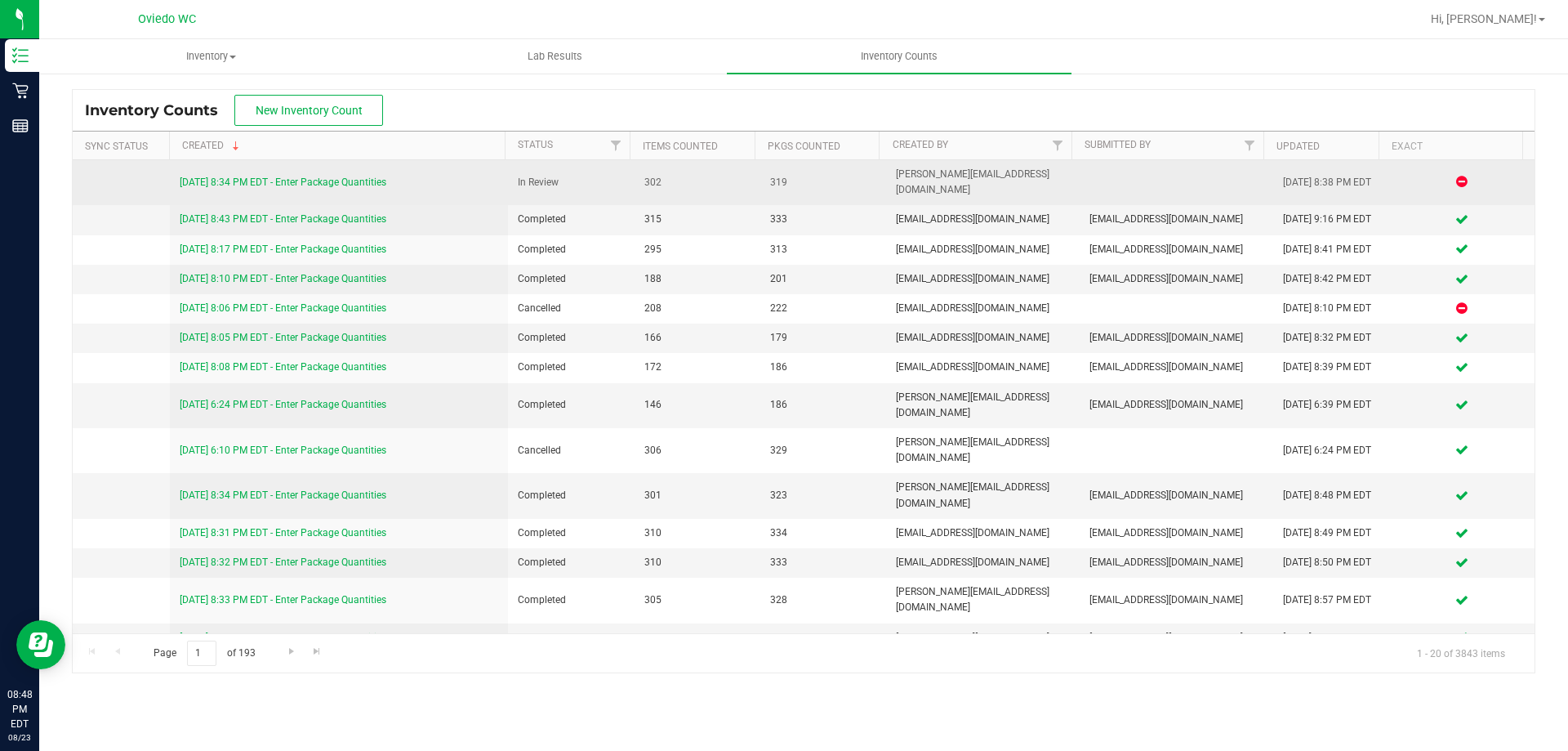
click at [329, 177] on link "8/23/25 8:34 PM EDT - Enter Package Quantities" at bounding box center [283, 183] width 207 height 12
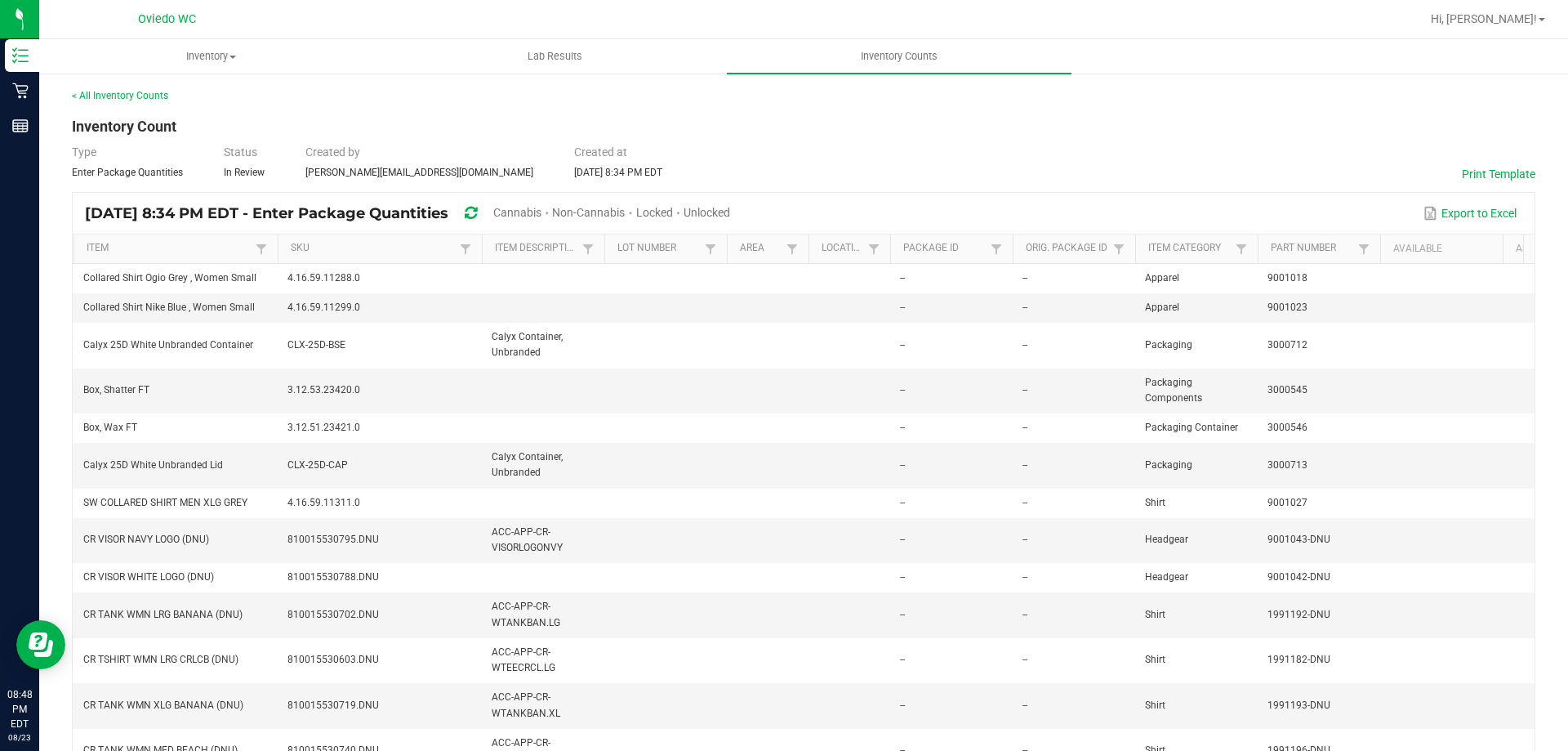
click at [542, 217] on span "Cannabis" at bounding box center [517, 212] width 48 height 13
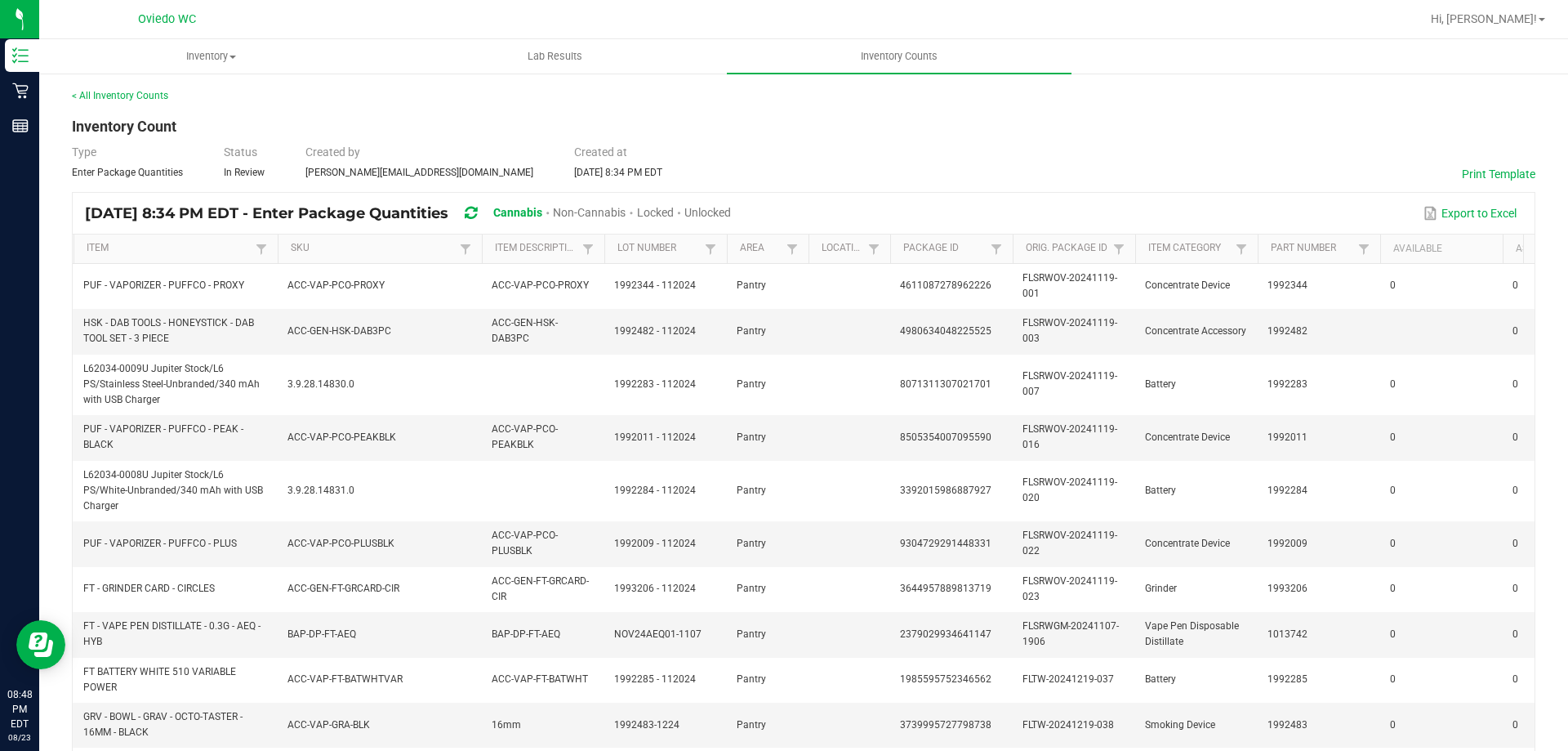
click at [731, 212] on span "Unlocked" at bounding box center [708, 212] width 46 height 13
click at [154, 97] on link "< All Inventory Counts" at bounding box center [120, 96] width 97 height 12
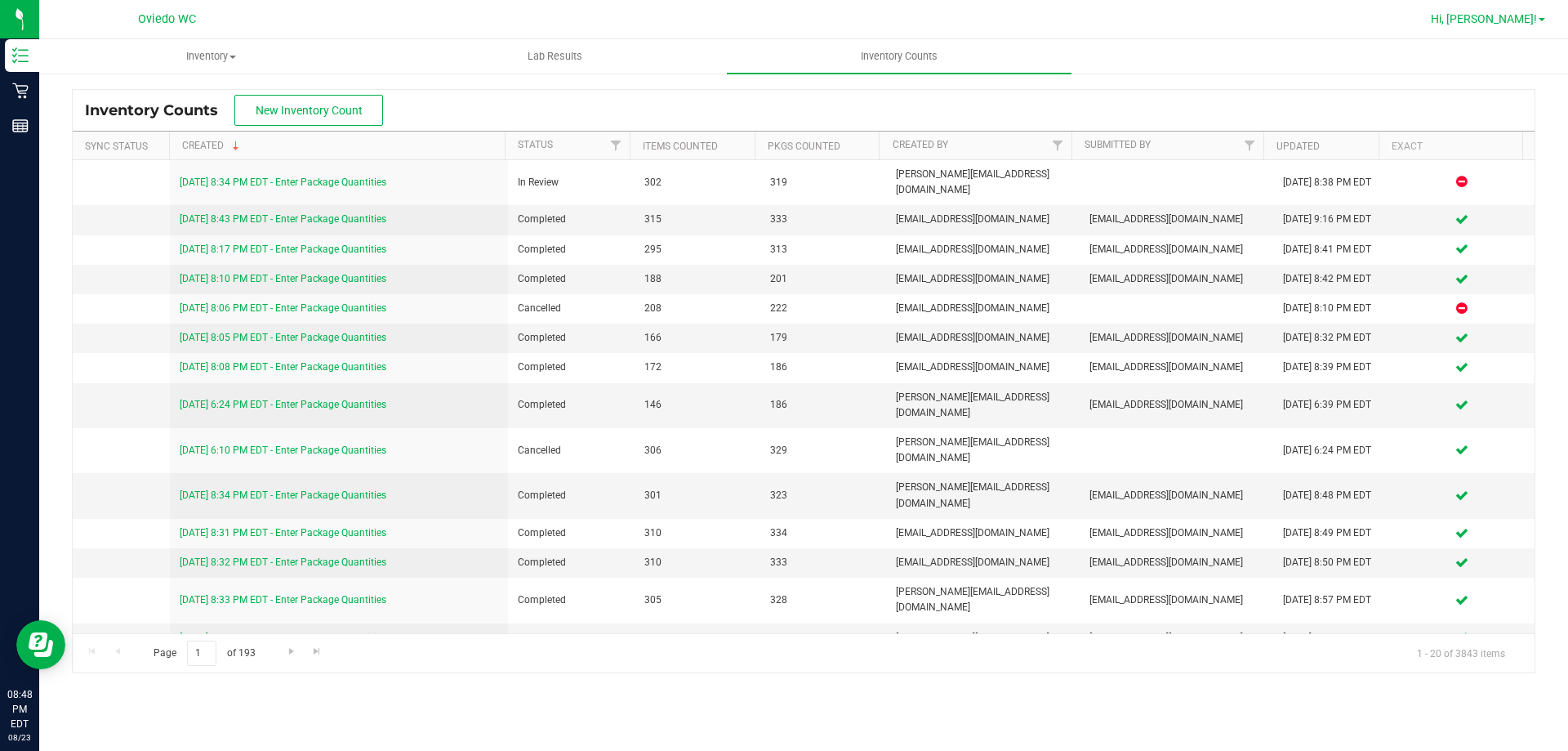
click at [1532, 17] on span "Hi, Haley!" at bounding box center [1484, 19] width 107 height 13
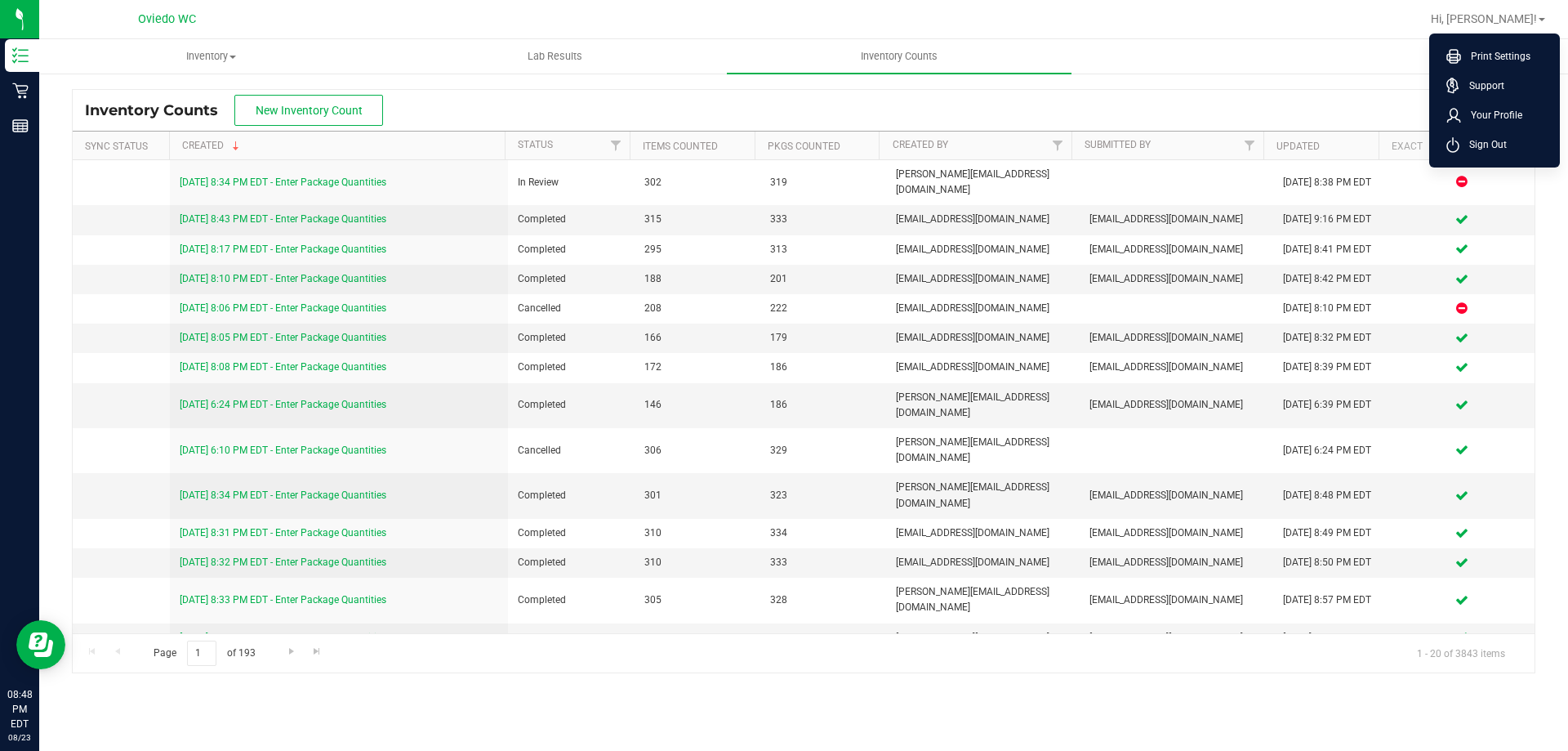
drag, startPoint x: 1501, startPoint y: 145, endPoint x: 1490, endPoint y: 146, distance: 11.0
click at [1501, 145] on span "Sign Out" at bounding box center [1483, 145] width 47 height 17
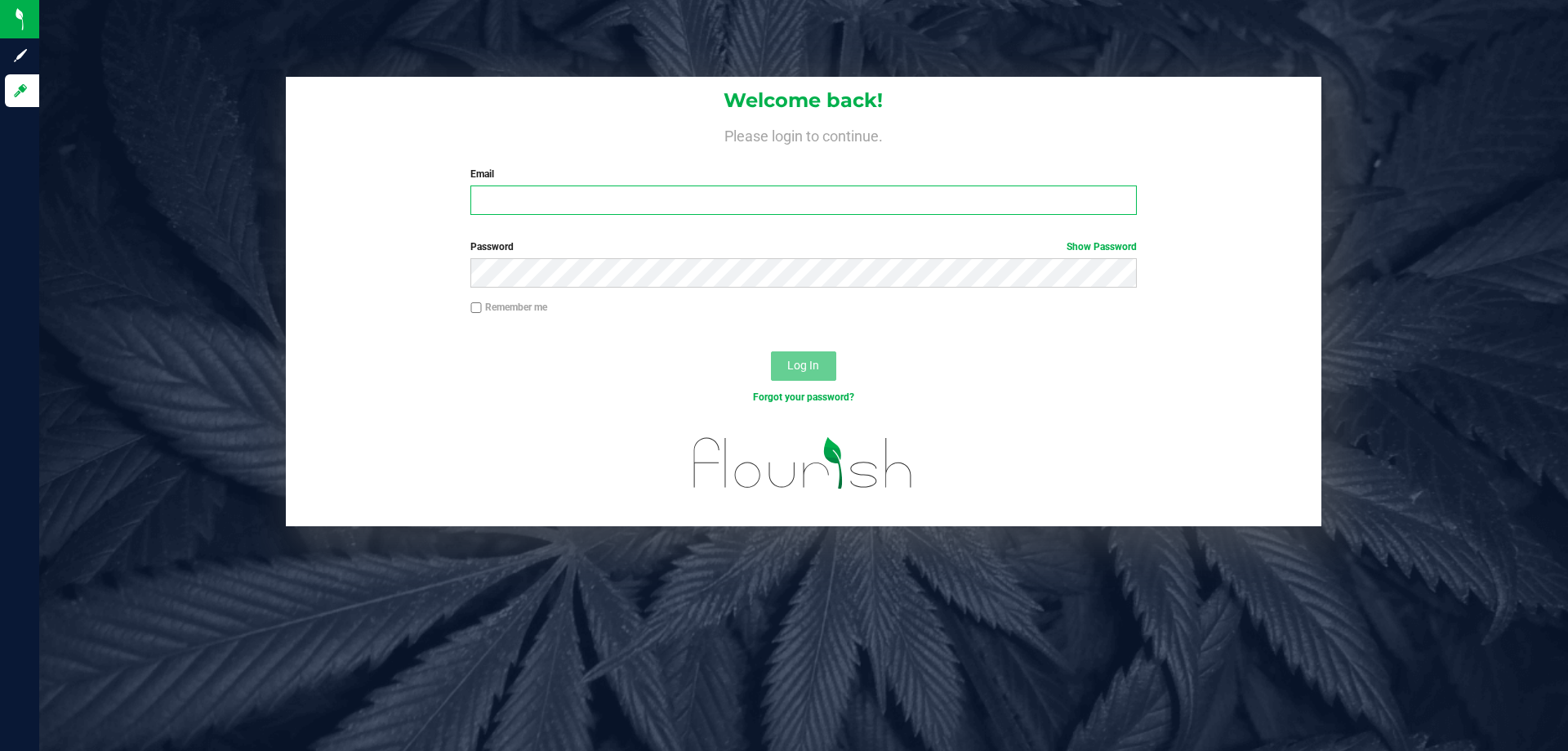
click at [588, 212] on input "Email" at bounding box center [804, 200] width 666 height 30
type input "frmorales@Liveparallel.com"
click at [795, 357] on button "Log In" at bounding box center [803, 366] width 65 height 30
